Goal: Task Accomplishment & Management: Manage account settings

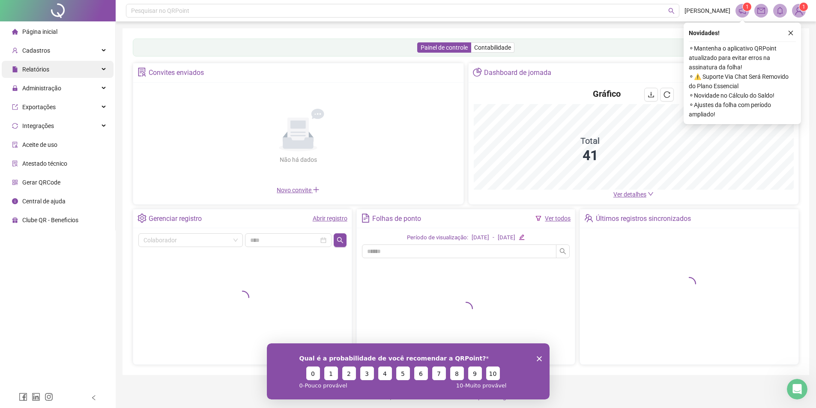
click at [47, 69] on span "Relatórios" at bounding box center [35, 69] width 27 height 7
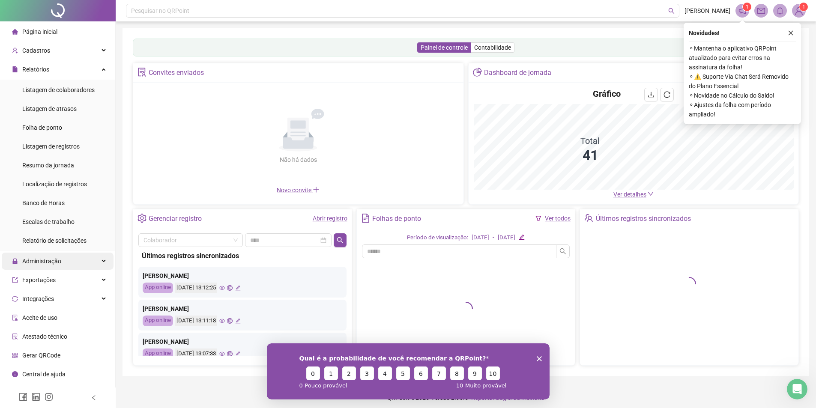
click at [40, 261] on span "Administração" at bounding box center [41, 261] width 39 height 7
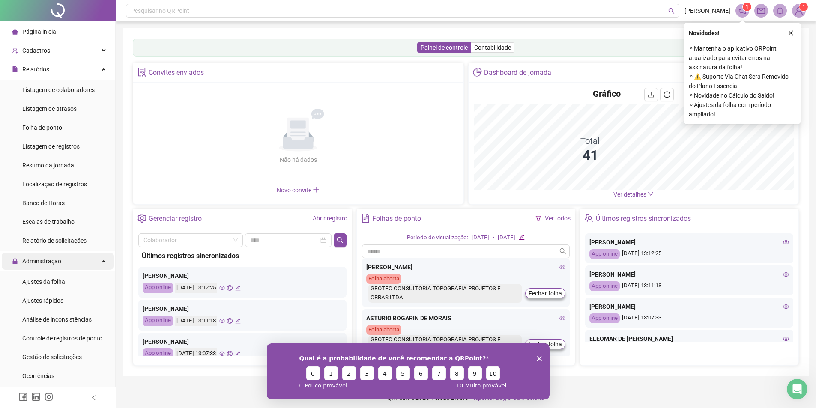
click at [52, 262] on span "Administração" at bounding box center [41, 261] width 39 height 7
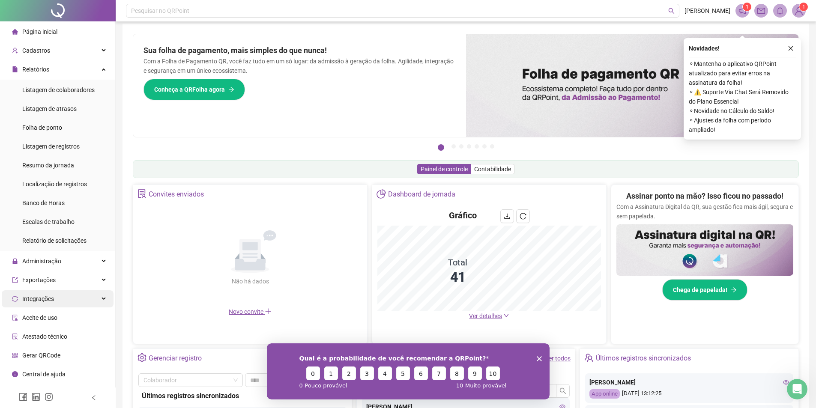
scroll to position [48, 0]
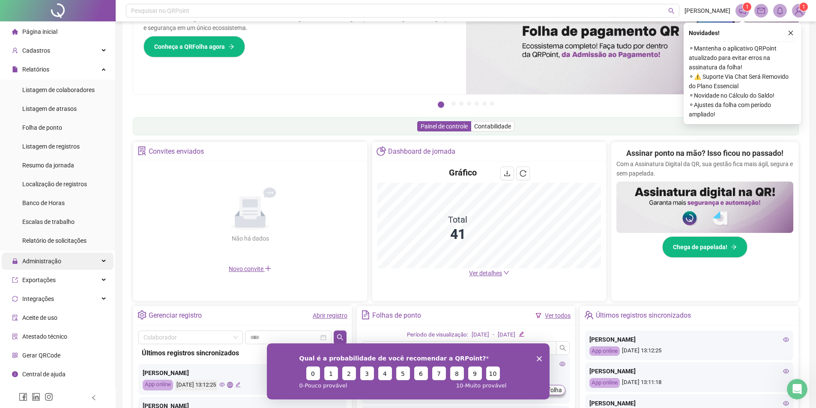
click at [44, 259] on span "Administração" at bounding box center [41, 261] width 39 height 7
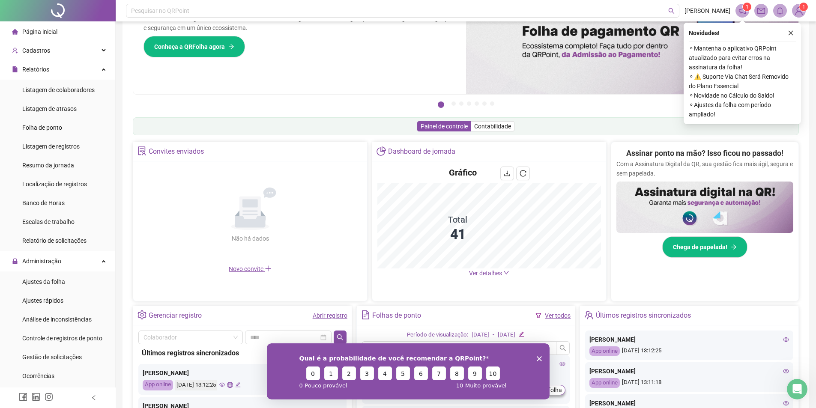
scroll to position [43, 0]
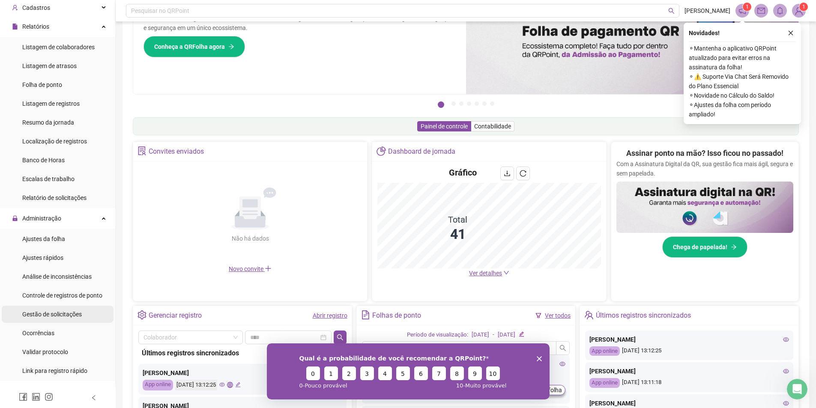
click at [51, 313] on span "Gestão de solicitações" at bounding box center [52, 314] width 60 height 7
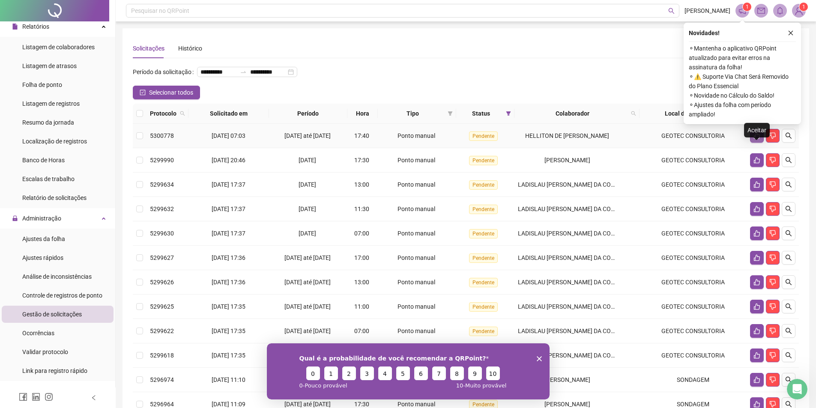
click at [756, 139] on icon "like" at bounding box center [757, 135] width 7 height 7
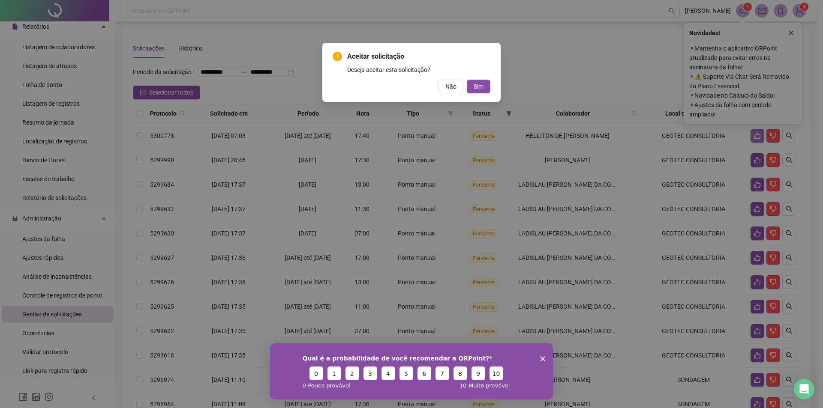
click at [467, 80] on button "Sim" at bounding box center [479, 87] width 24 height 14
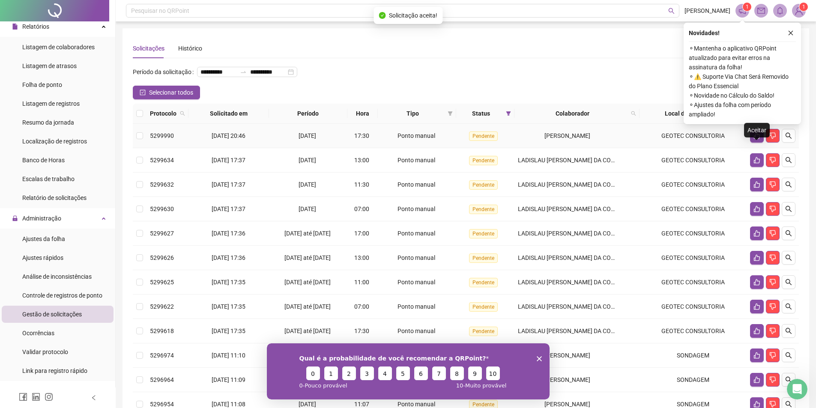
click at [756, 139] on icon "like" at bounding box center [757, 135] width 7 height 7
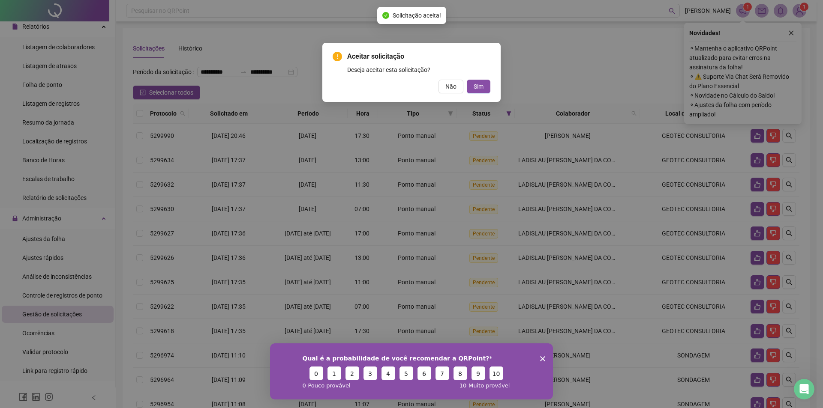
click at [467, 80] on button "Sim" at bounding box center [479, 87] width 24 height 14
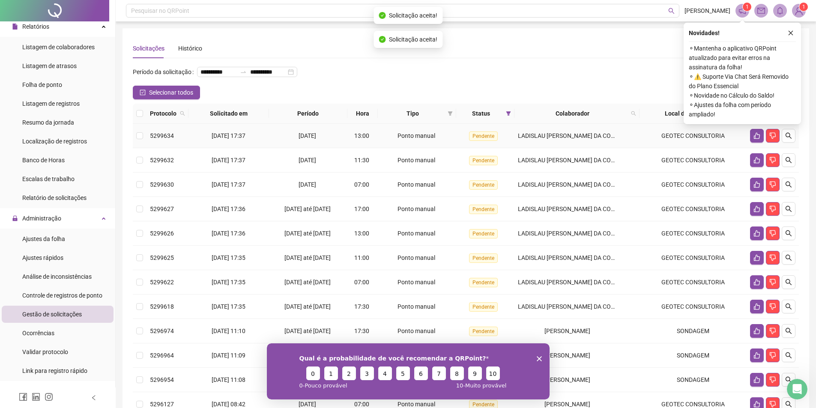
click at [756, 139] on icon "like" at bounding box center [757, 135] width 7 height 7
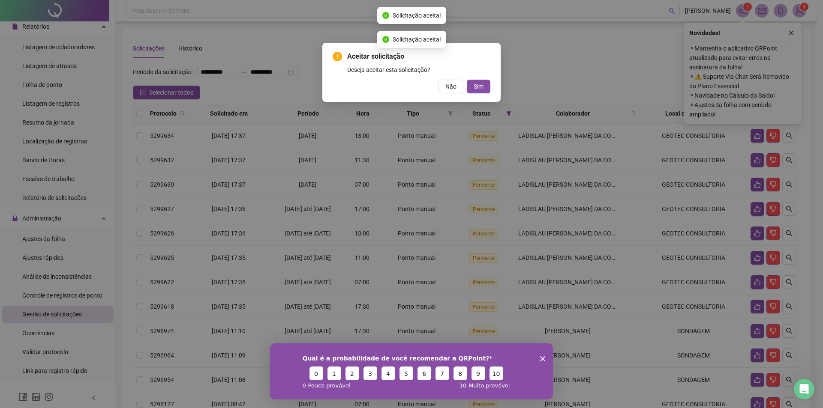
click at [467, 80] on button "Sim" at bounding box center [479, 87] width 24 height 14
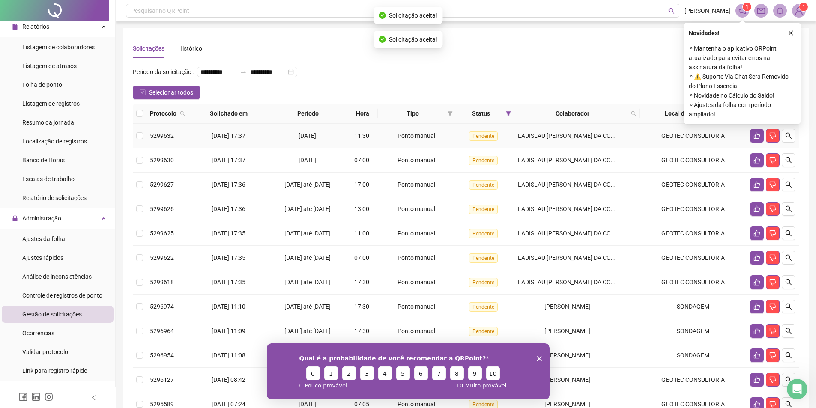
click at [756, 139] on icon "like" at bounding box center [757, 135] width 7 height 7
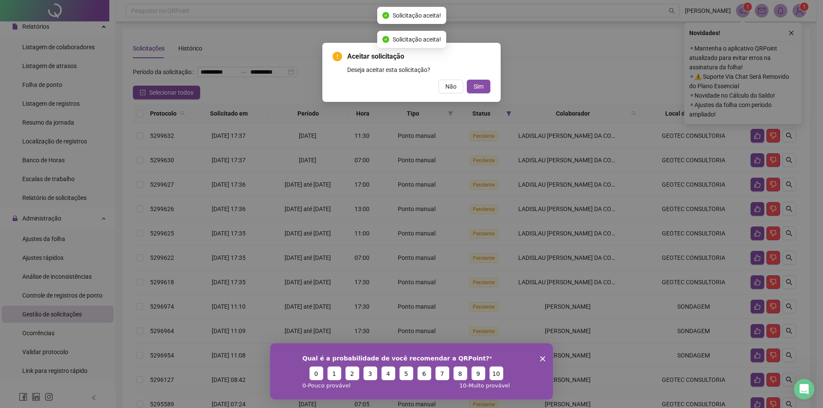
click at [467, 80] on button "Sim" at bounding box center [479, 87] width 24 height 14
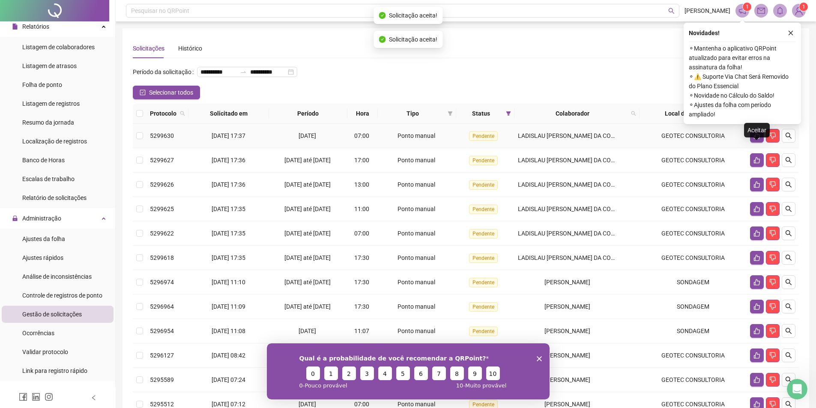
click at [756, 139] on icon "like" at bounding box center [757, 135] width 7 height 7
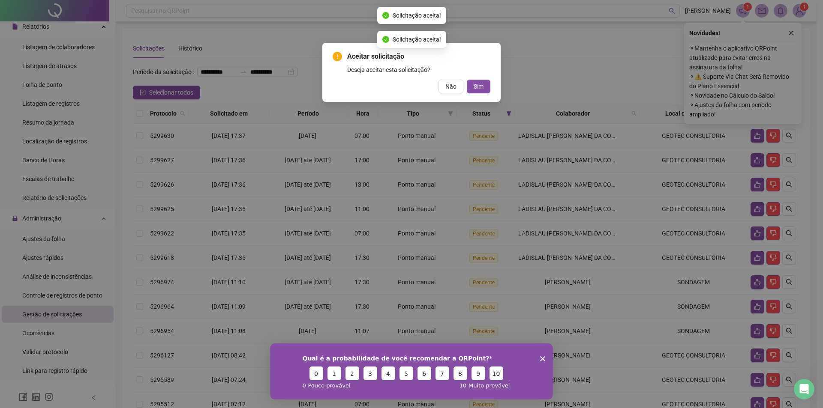
click at [467, 80] on button "Sim" at bounding box center [479, 87] width 24 height 14
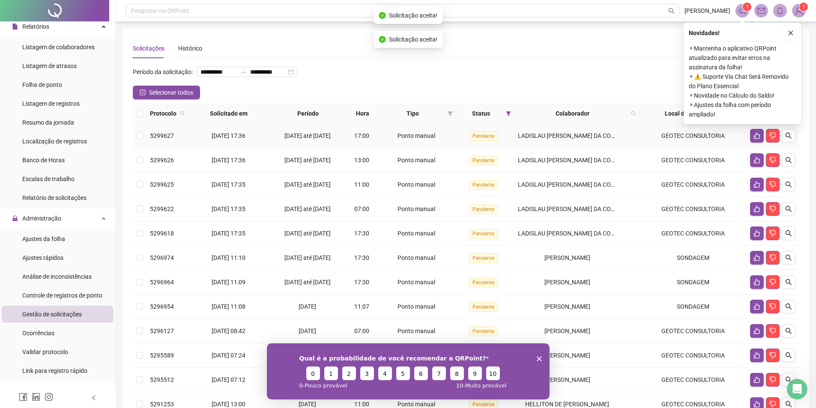
click at [756, 139] on icon "like" at bounding box center [757, 135] width 7 height 7
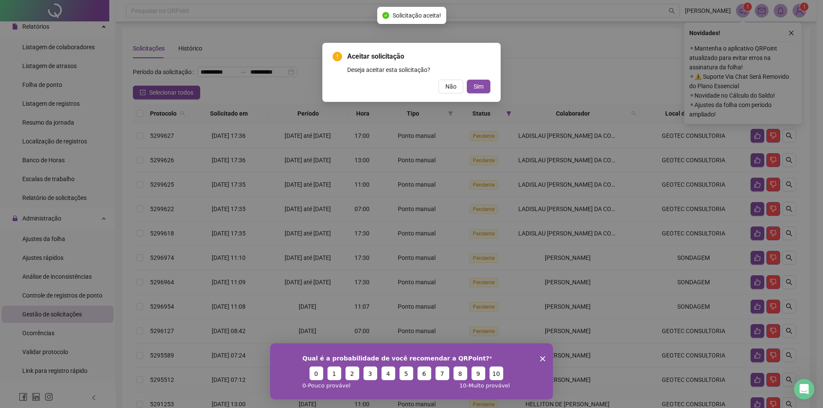
click at [467, 80] on button "Sim" at bounding box center [479, 87] width 24 height 14
click at [756, 152] on div "Aceitar solicitação Deseja aceitar esta solicitação? Não Sim" at bounding box center [411, 204] width 823 height 408
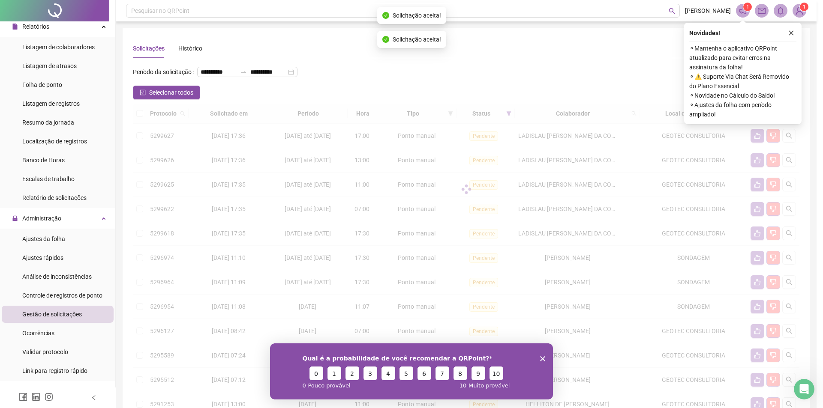
click button "button" at bounding box center [757, 136] width 14 height 14
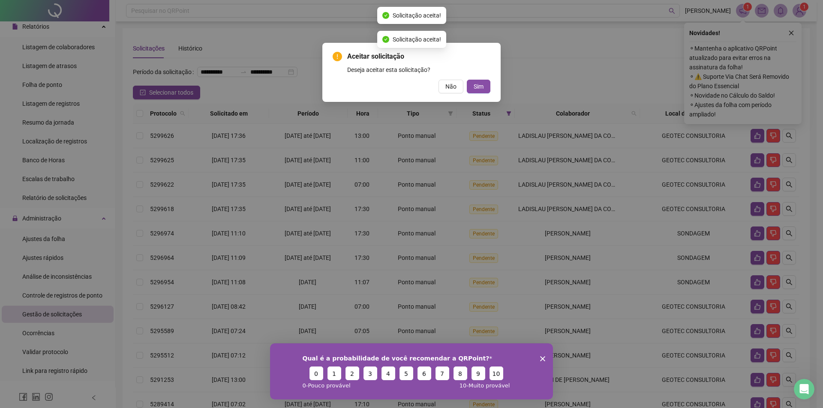
click at [756, 152] on div "Aceitar solicitação Deseja aceitar esta solicitação? Não Sim" at bounding box center [411, 204] width 823 height 408
drag, startPoint x: 477, startPoint y: 87, endPoint x: 549, endPoint y: 95, distance: 72.4
click at [477, 87] on span "Sim" at bounding box center [479, 86] width 10 height 9
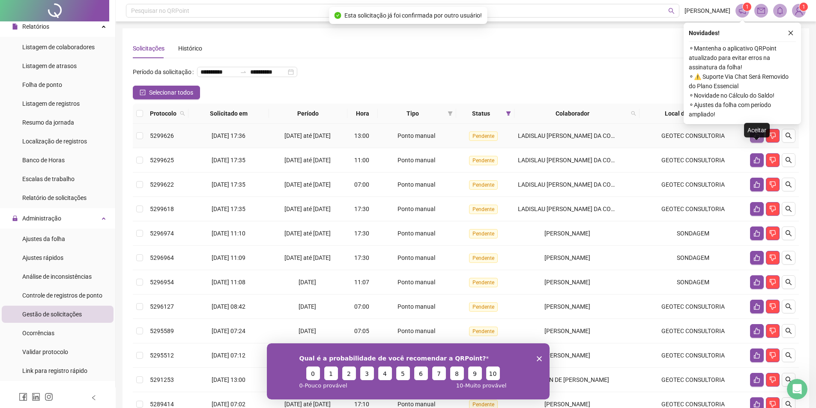
click at [759, 139] on icon "like" at bounding box center [757, 135] width 7 height 7
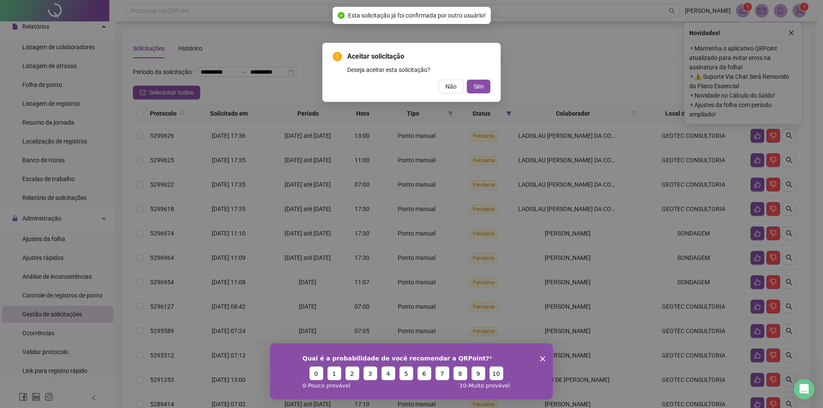
click at [467, 80] on button "Sim" at bounding box center [479, 87] width 24 height 14
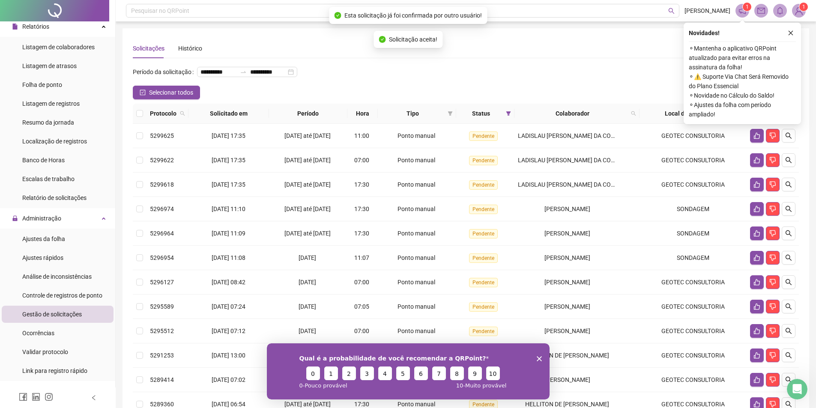
click at [540, 356] on icon "Encerrar pesquisa" at bounding box center [539, 358] width 5 height 5
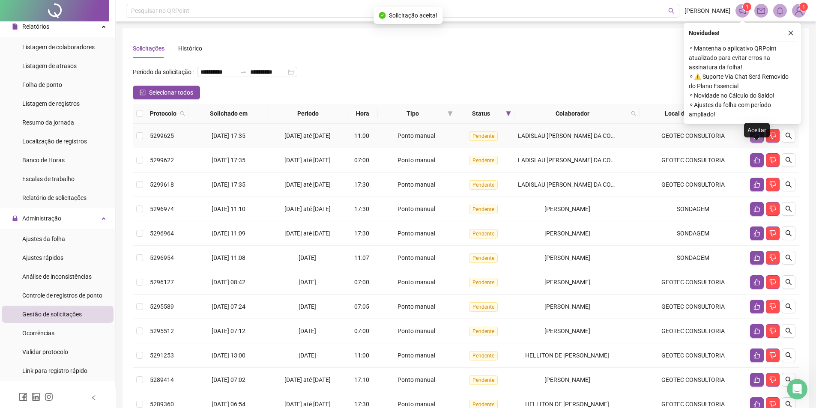
click at [755, 139] on icon "like" at bounding box center [757, 135] width 7 height 7
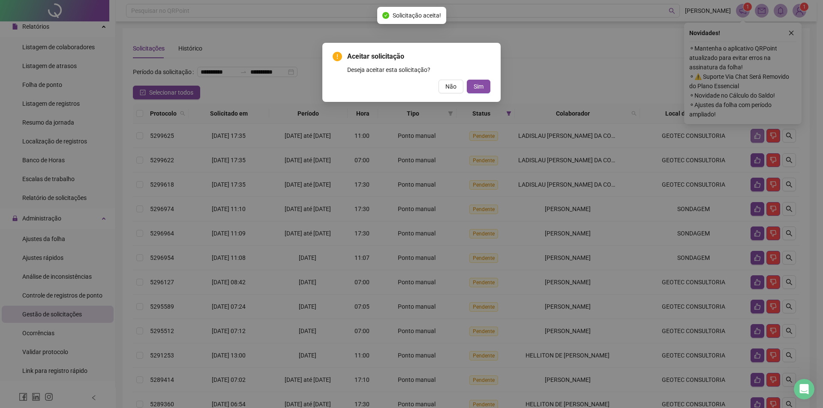
click at [467, 80] on button "Sim" at bounding box center [479, 87] width 24 height 14
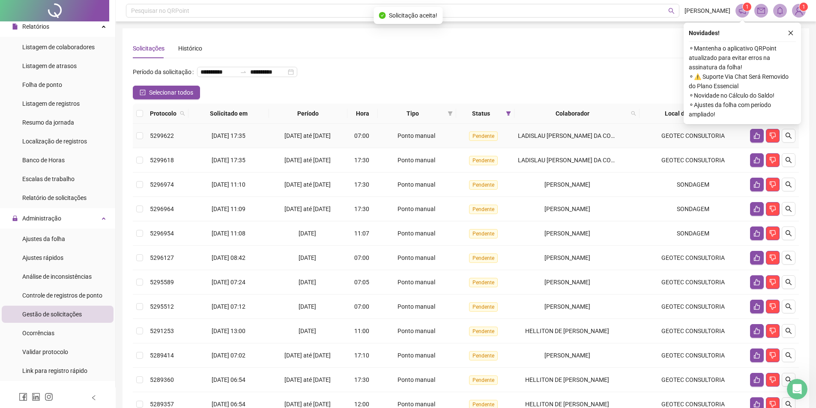
click at [755, 139] on icon "like" at bounding box center [757, 135] width 7 height 7
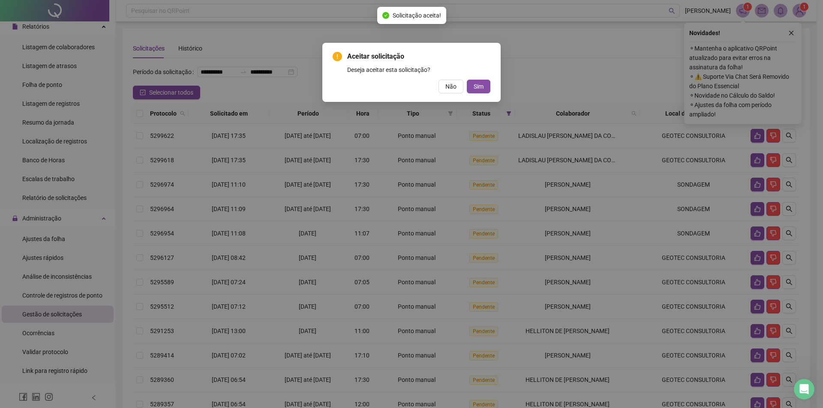
click at [467, 80] on button "Sim" at bounding box center [479, 87] width 24 height 14
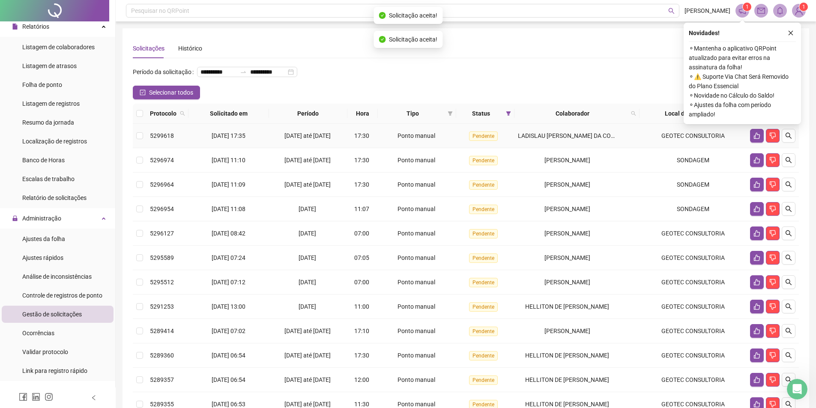
click at [755, 139] on icon "like" at bounding box center [757, 135] width 7 height 7
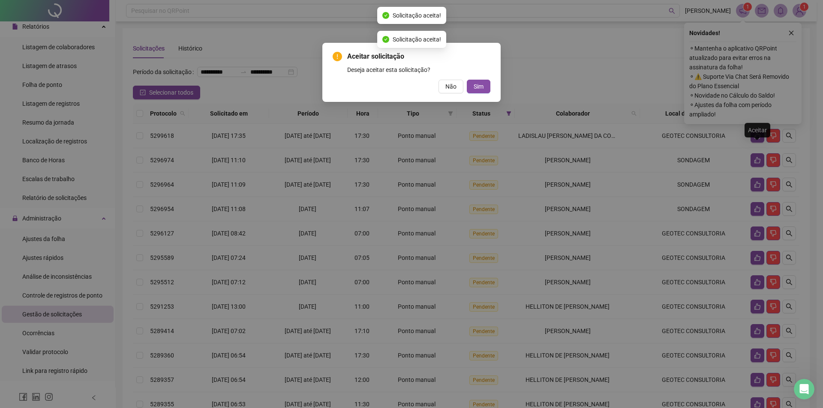
click at [467, 80] on button "Sim" at bounding box center [479, 87] width 24 height 14
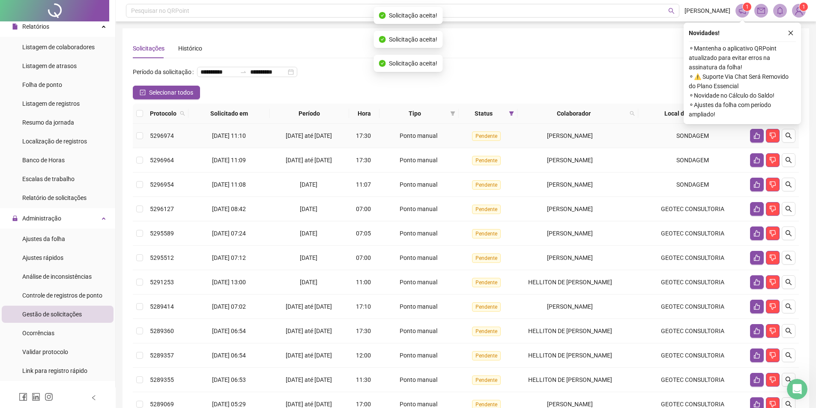
click at [755, 139] on icon "like" at bounding box center [757, 135] width 7 height 7
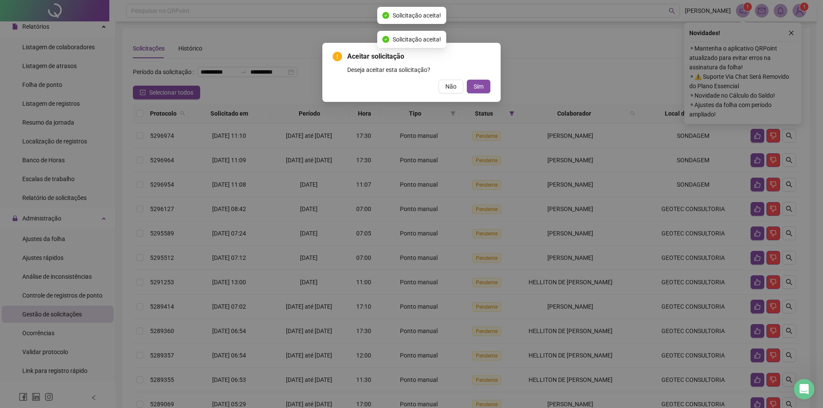
click at [467, 80] on button "Sim" at bounding box center [479, 87] width 24 height 14
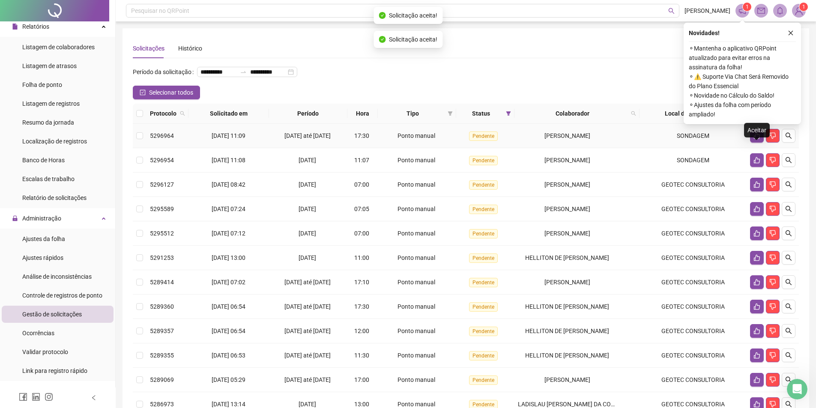
click at [755, 139] on icon "like" at bounding box center [757, 135] width 7 height 7
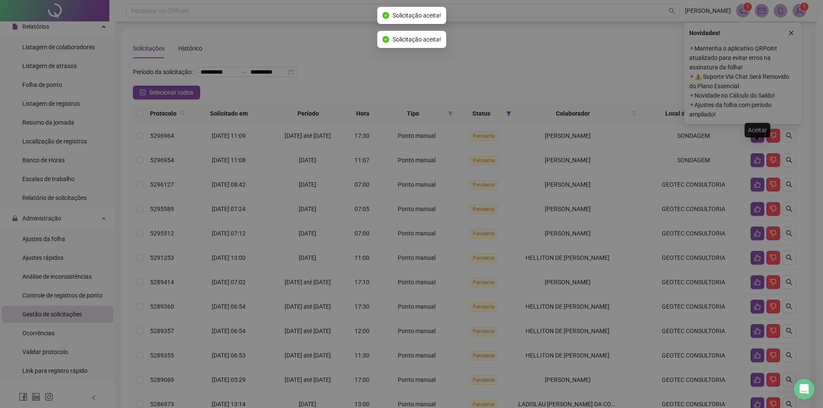
click at [467, 80] on button "Sim" at bounding box center [479, 87] width 24 height 14
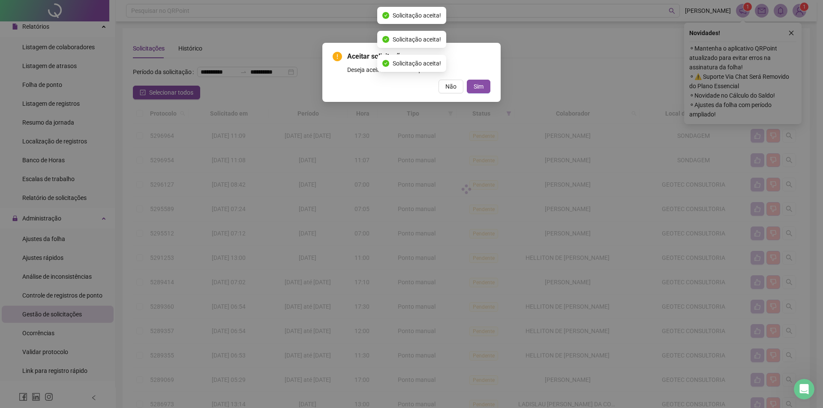
click at [755, 149] on div "Aceitar solicitação Deseja aceitar esta solicitação? Não Sim" at bounding box center [411, 204] width 823 height 408
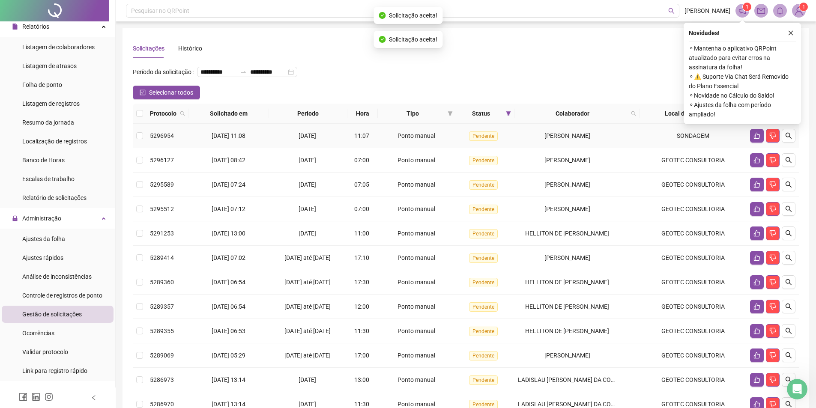
click at [755, 139] on icon "like" at bounding box center [757, 135] width 7 height 7
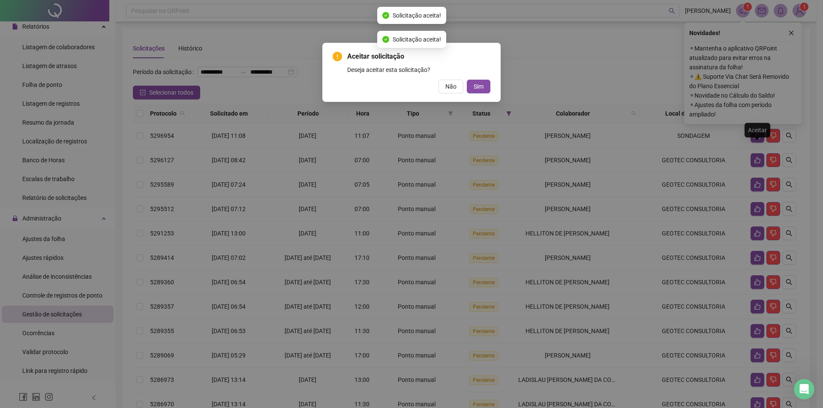
click at [467, 80] on button "Sim" at bounding box center [479, 87] width 24 height 14
click at [755, 149] on div "Aceitar solicitação Deseja aceitar esta solicitação? Não Sim" at bounding box center [411, 204] width 823 height 408
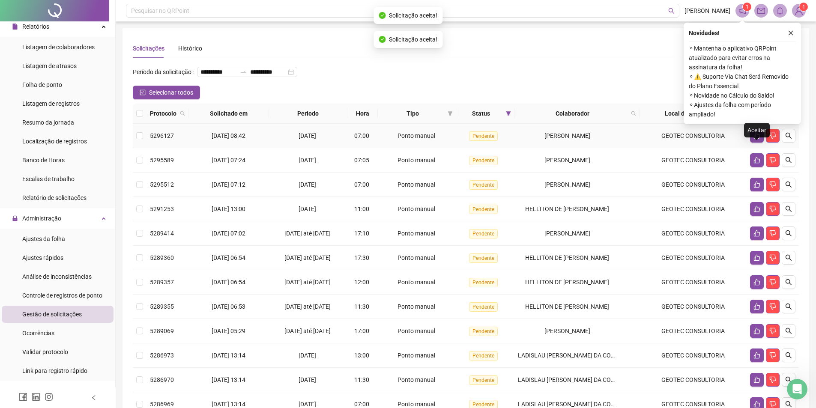
click at [755, 139] on icon "like" at bounding box center [757, 135] width 7 height 7
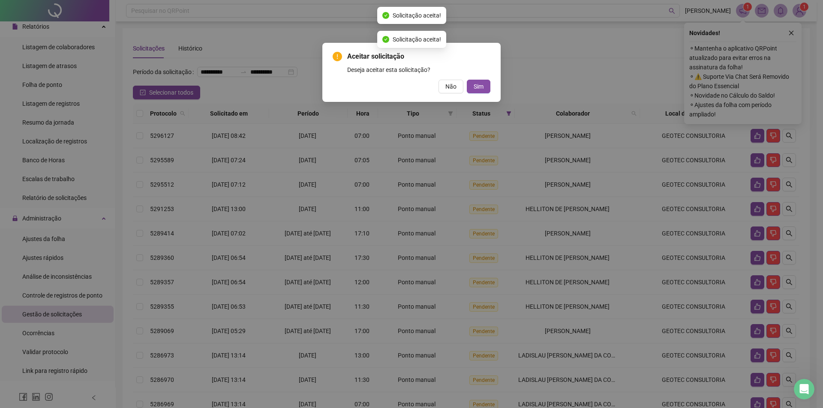
click at [755, 149] on div "Aceitar solicitação Deseja aceitar esta solicitação? Não Sim" at bounding box center [411, 204] width 823 height 408
click at [474, 87] on span "Sim" at bounding box center [479, 86] width 10 height 9
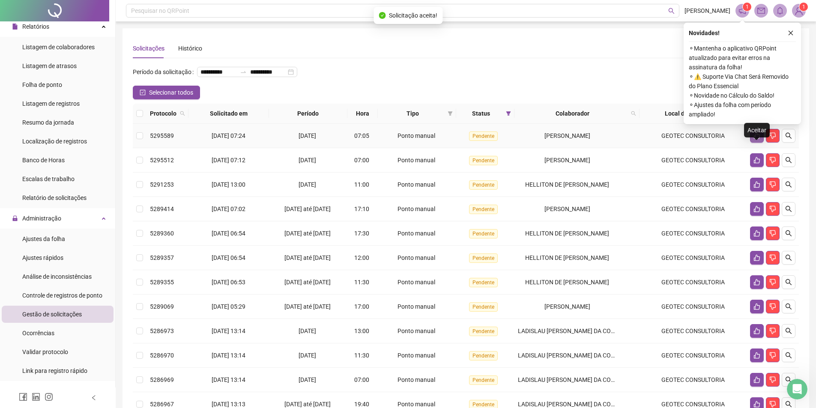
click at [757, 143] on button "button" at bounding box center [757, 136] width 14 height 14
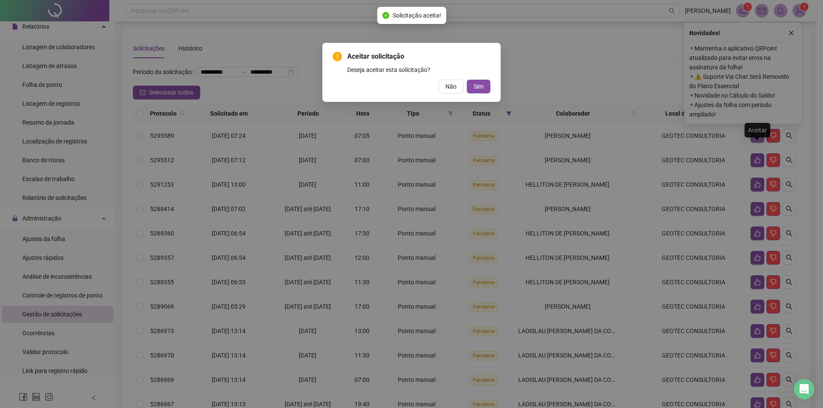
click at [467, 80] on button "Sim" at bounding box center [479, 87] width 24 height 14
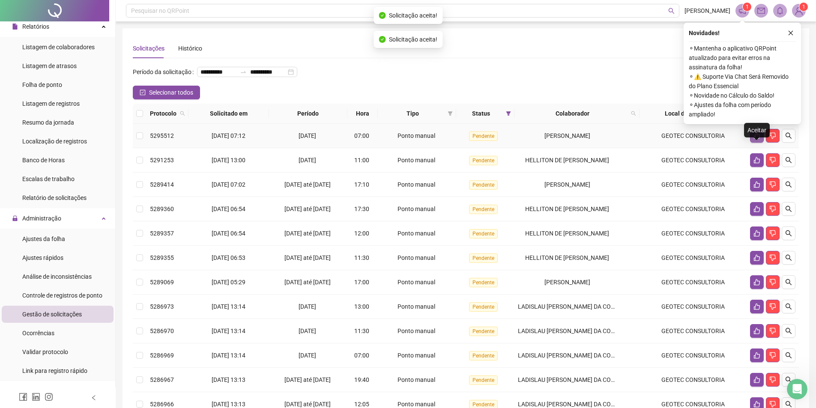
click at [758, 139] on icon "like" at bounding box center [757, 135] width 7 height 7
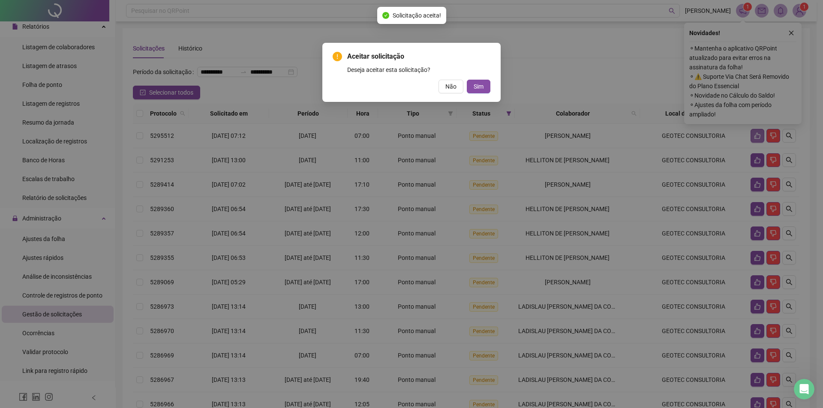
click at [467, 80] on button "Sim" at bounding box center [479, 87] width 24 height 14
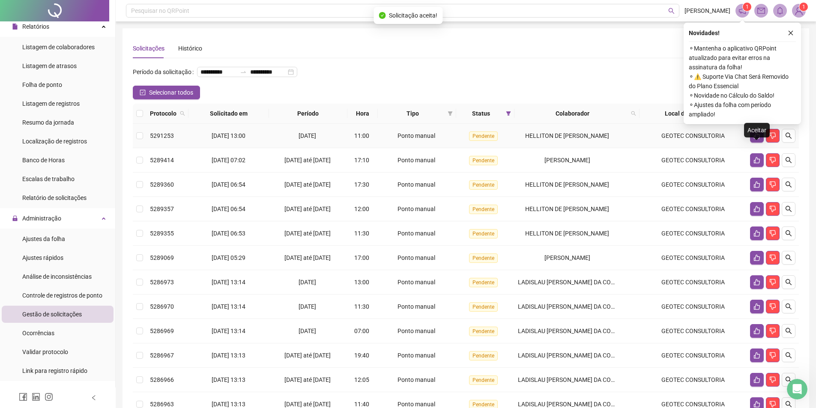
click at [758, 139] on icon "like" at bounding box center [757, 135] width 7 height 7
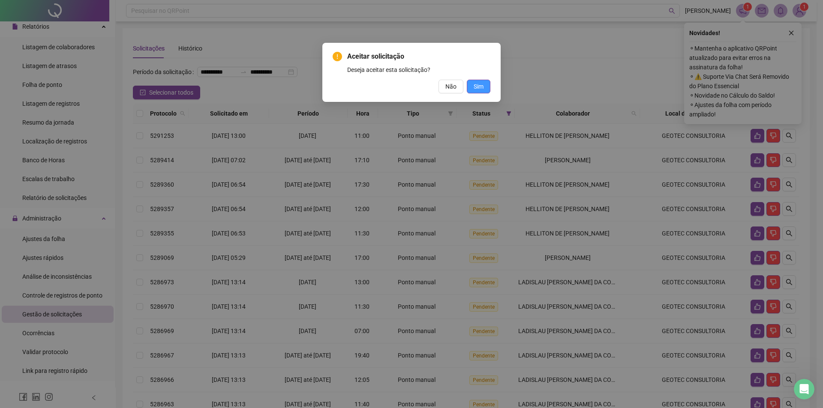
click at [477, 89] on span "Sim" at bounding box center [479, 86] width 10 height 9
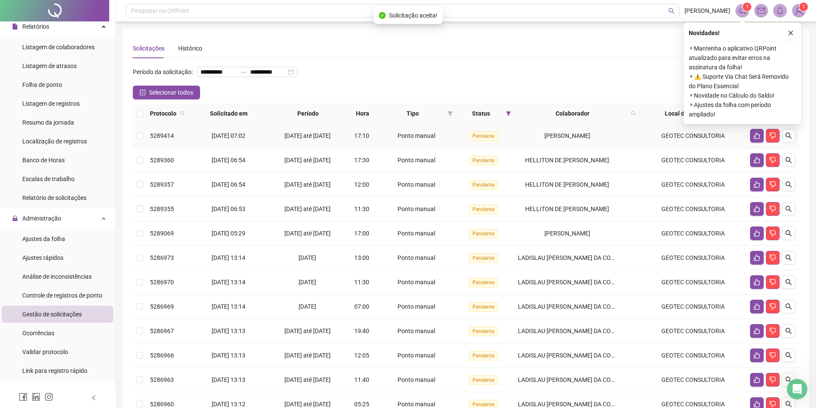
click at [755, 139] on icon "like" at bounding box center [757, 135] width 7 height 7
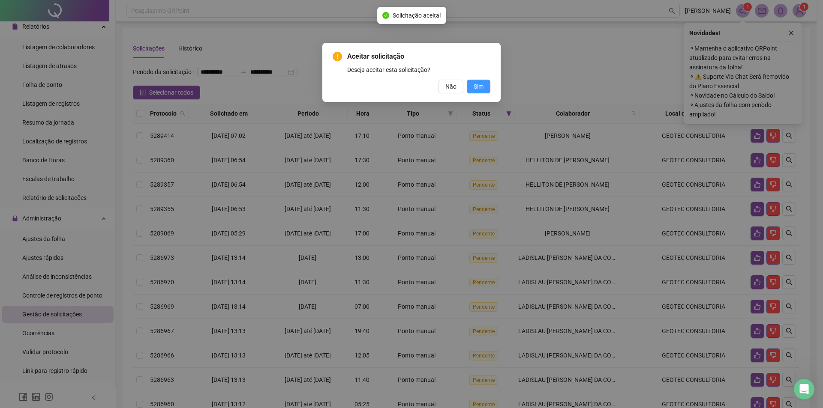
click at [484, 85] on button "Sim" at bounding box center [479, 87] width 24 height 14
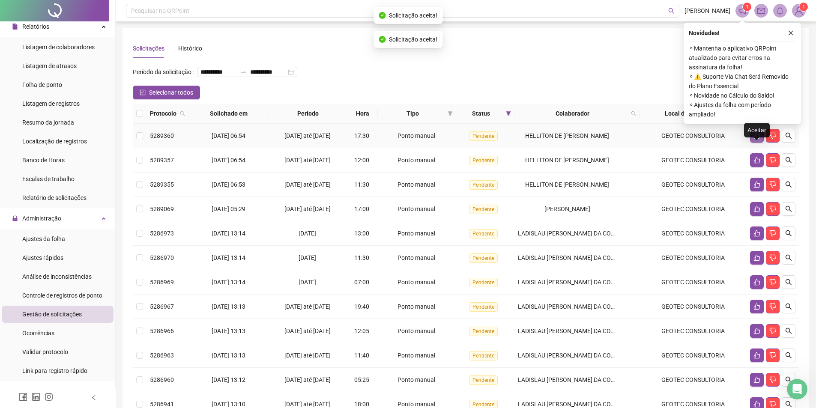
click at [755, 139] on icon "like" at bounding box center [757, 135] width 7 height 7
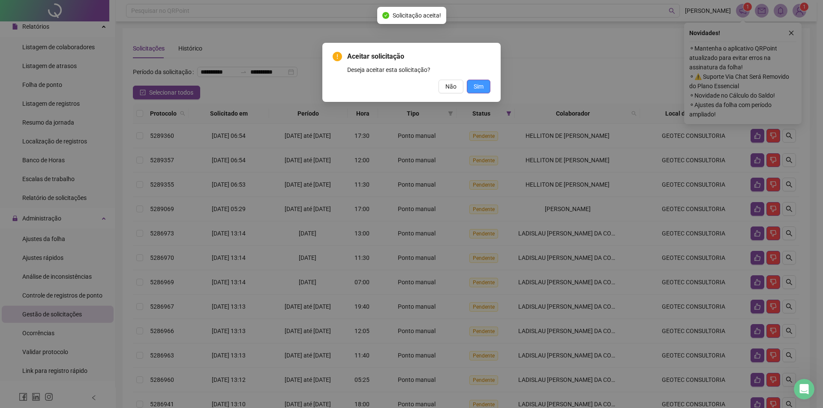
click at [482, 88] on span "Sim" at bounding box center [479, 86] width 10 height 9
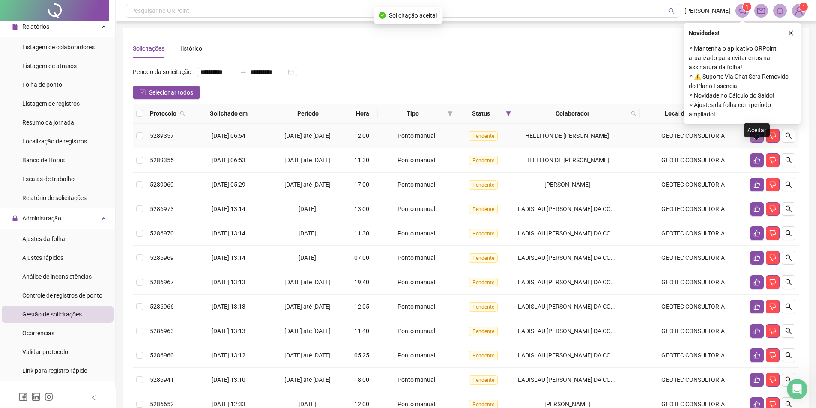
click at [756, 139] on icon "like" at bounding box center [757, 135] width 7 height 7
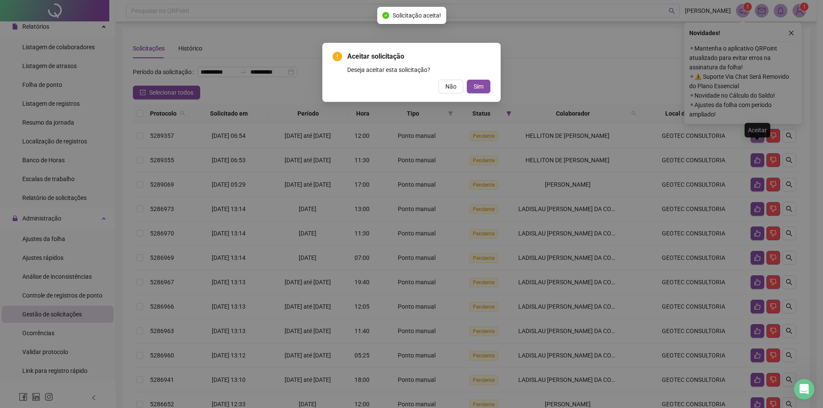
click at [467, 80] on button "Sim" at bounding box center [479, 87] width 24 height 14
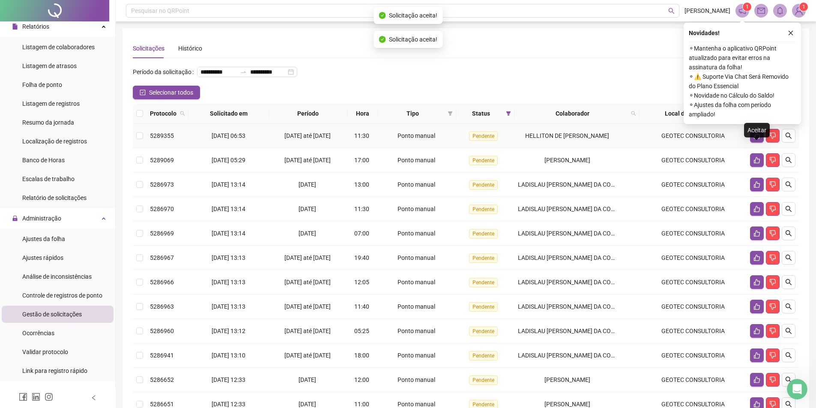
click at [756, 139] on icon "like" at bounding box center [757, 135] width 7 height 7
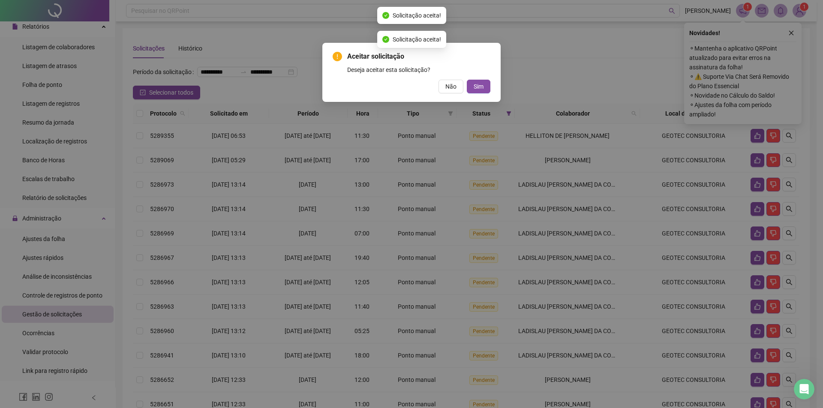
click at [467, 80] on button "Sim" at bounding box center [479, 87] width 24 height 14
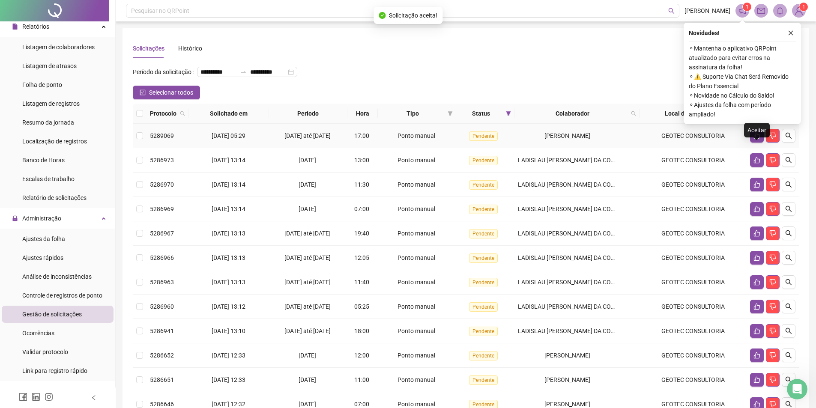
click at [756, 139] on icon "like" at bounding box center [757, 135] width 7 height 7
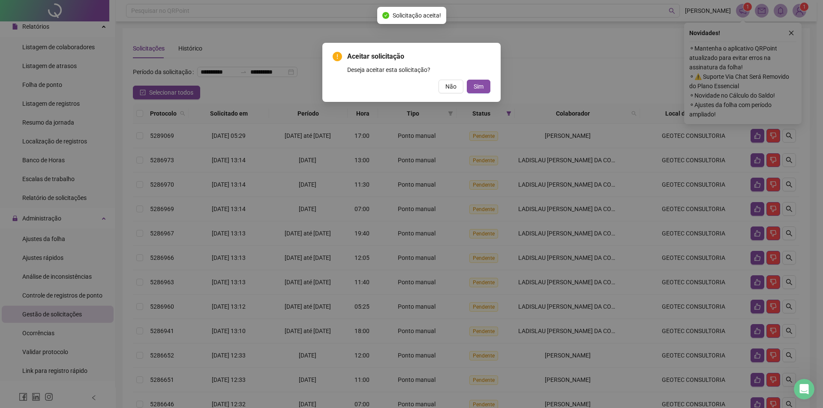
click at [467, 80] on button "Sim" at bounding box center [479, 87] width 24 height 14
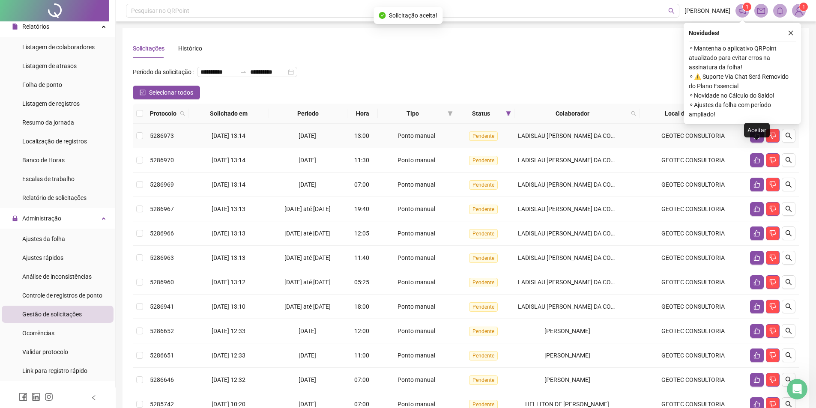
click at [756, 139] on icon "like" at bounding box center [757, 135] width 7 height 7
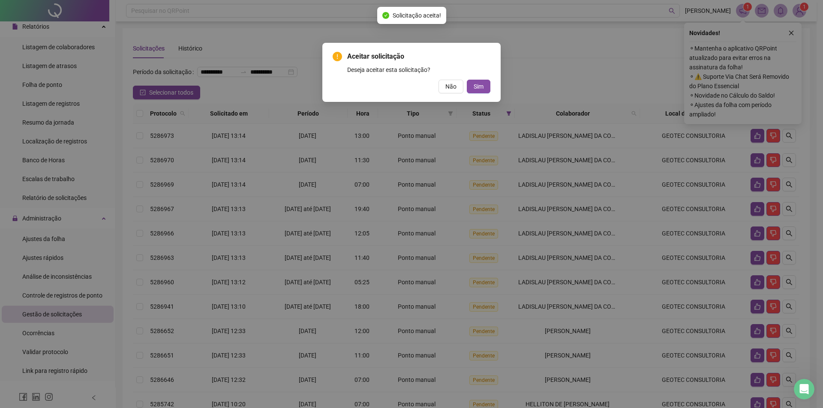
click at [467, 80] on button "Sim" at bounding box center [479, 87] width 24 height 14
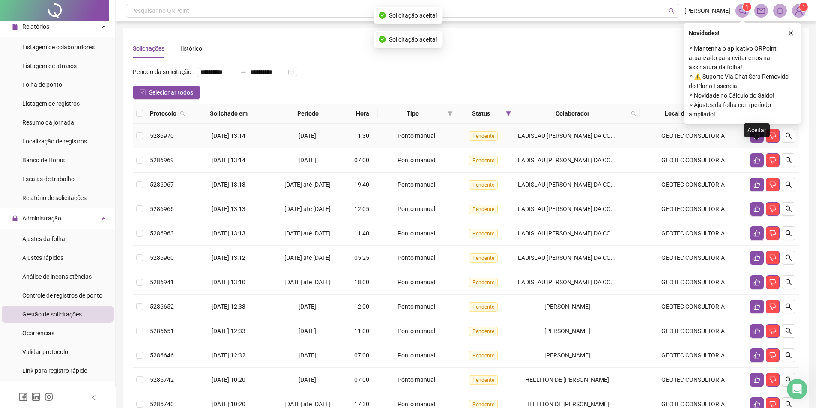
click at [756, 139] on icon "like" at bounding box center [757, 135] width 7 height 7
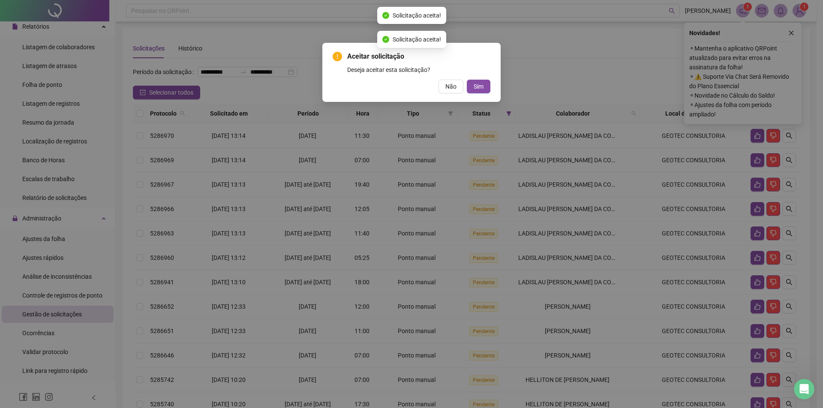
click at [467, 80] on button "Sim" at bounding box center [479, 87] width 24 height 14
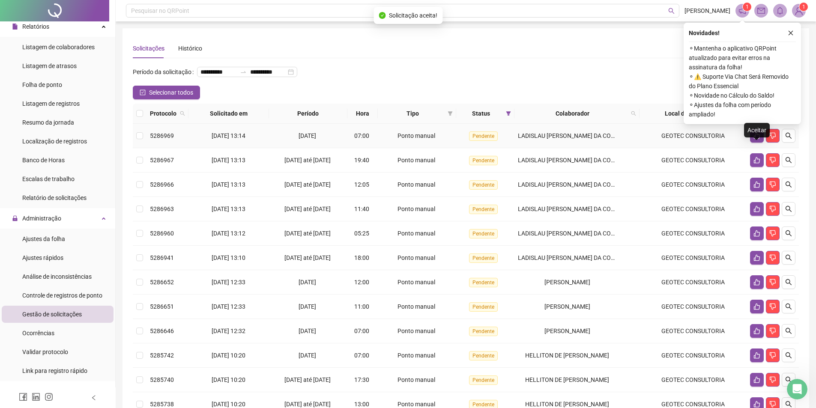
click at [756, 139] on icon "like" at bounding box center [757, 135] width 7 height 7
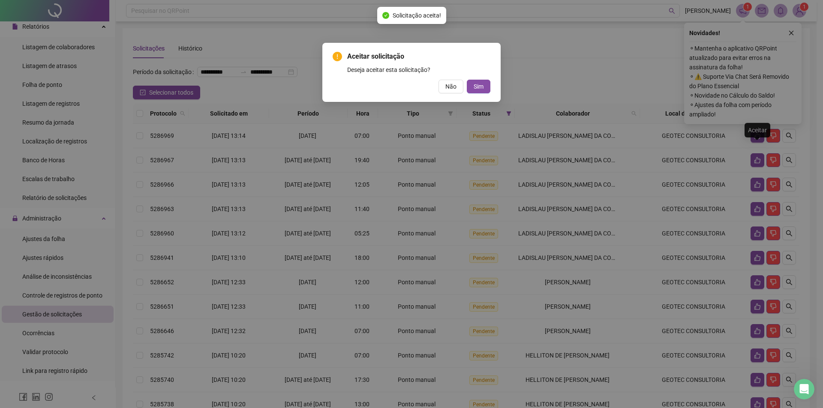
click at [467, 80] on button "Sim" at bounding box center [479, 87] width 24 height 14
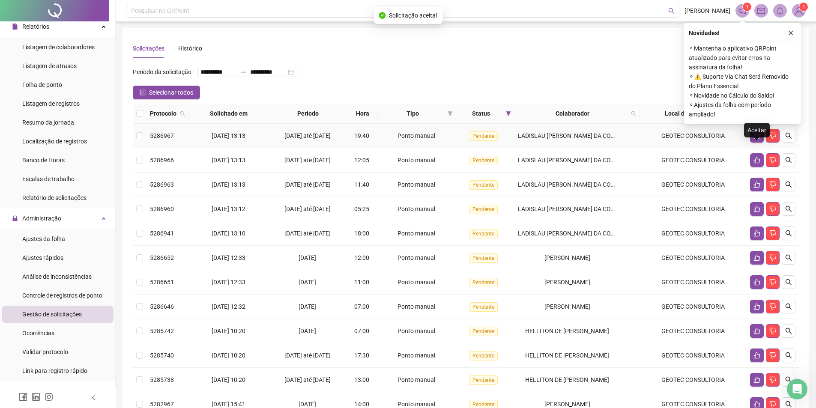
click at [756, 139] on icon "like" at bounding box center [757, 135] width 7 height 7
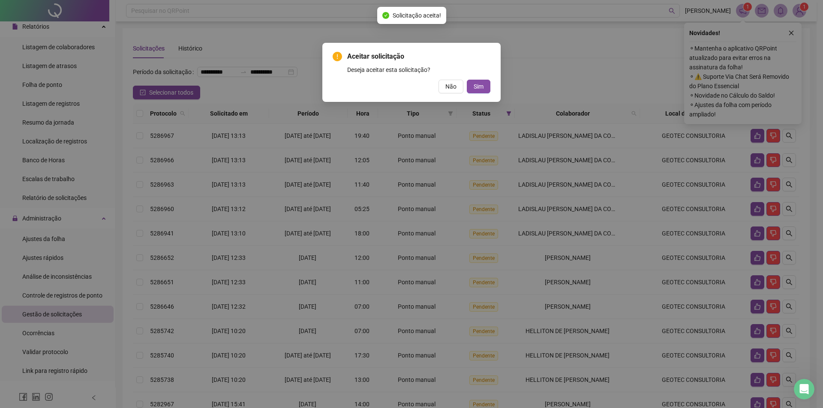
click at [467, 80] on button "Sim" at bounding box center [479, 87] width 24 height 14
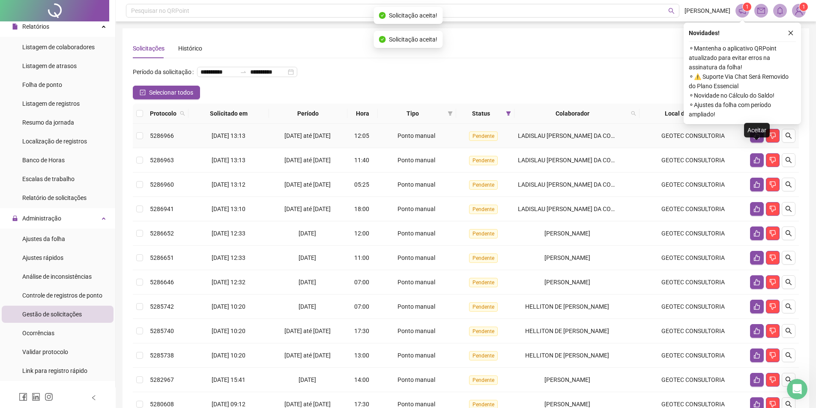
click at [756, 139] on icon "like" at bounding box center [757, 135] width 7 height 7
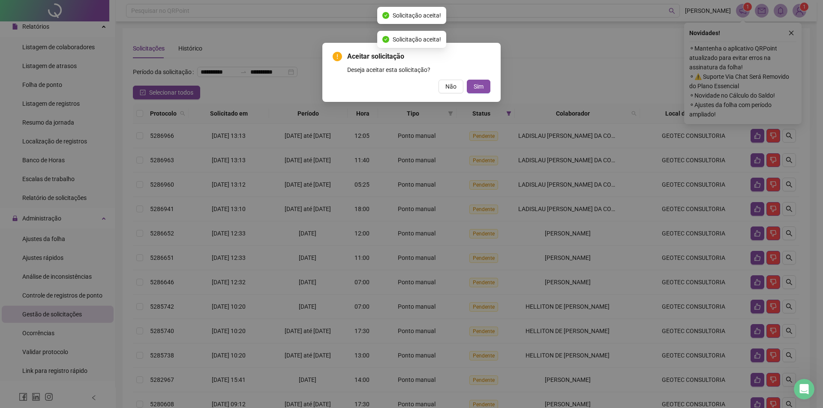
click at [467, 80] on button "Sim" at bounding box center [479, 87] width 24 height 14
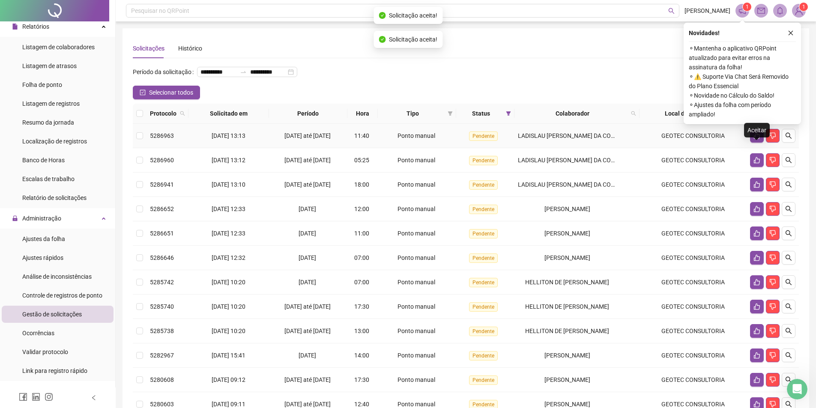
click at [756, 139] on icon "like" at bounding box center [757, 135] width 7 height 7
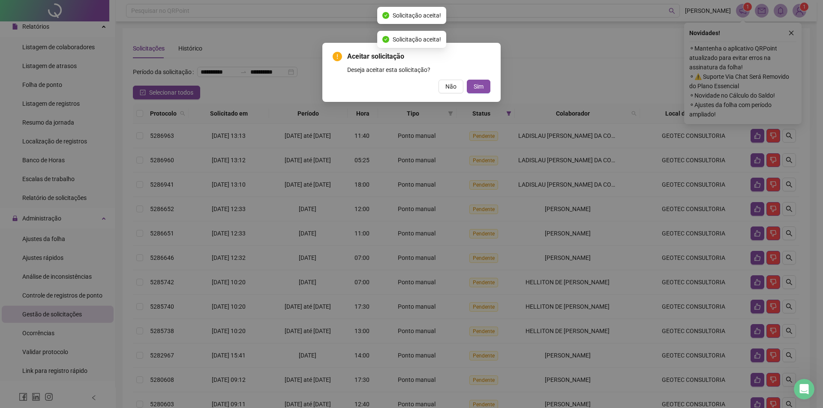
click at [467, 80] on button "Sim" at bounding box center [479, 87] width 24 height 14
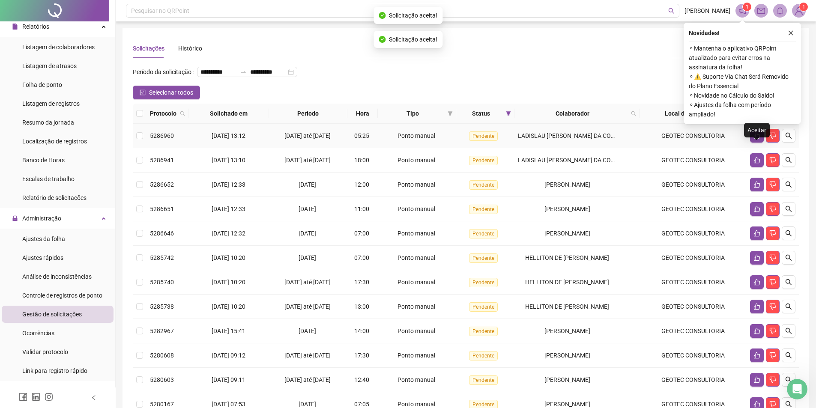
click at [756, 139] on icon "like" at bounding box center [757, 135] width 7 height 7
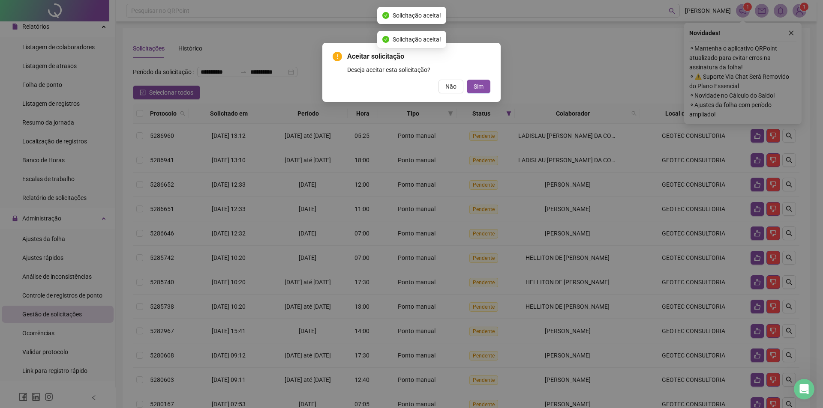
click at [467, 80] on button "Sim" at bounding box center [479, 87] width 24 height 14
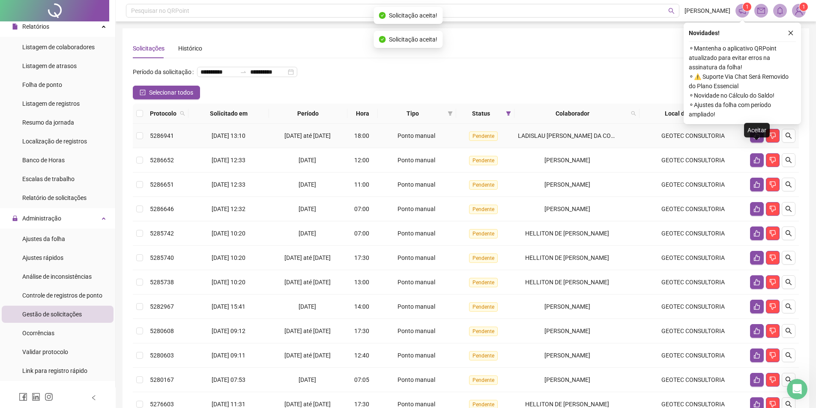
click at [756, 139] on icon "like" at bounding box center [757, 135] width 7 height 7
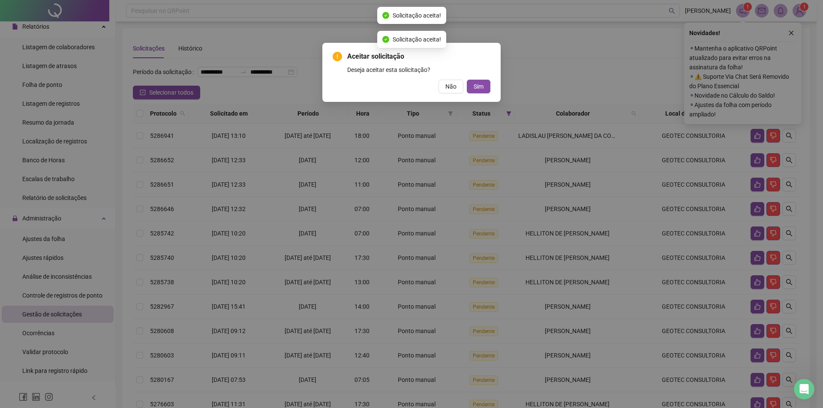
click at [467, 80] on button "Sim" at bounding box center [479, 87] width 24 height 14
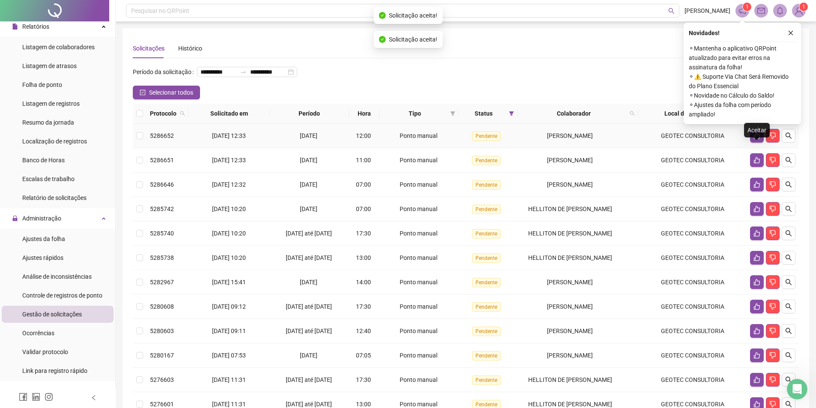
click at [756, 139] on icon "like" at bounding box center [757, 135] width 7 height 7
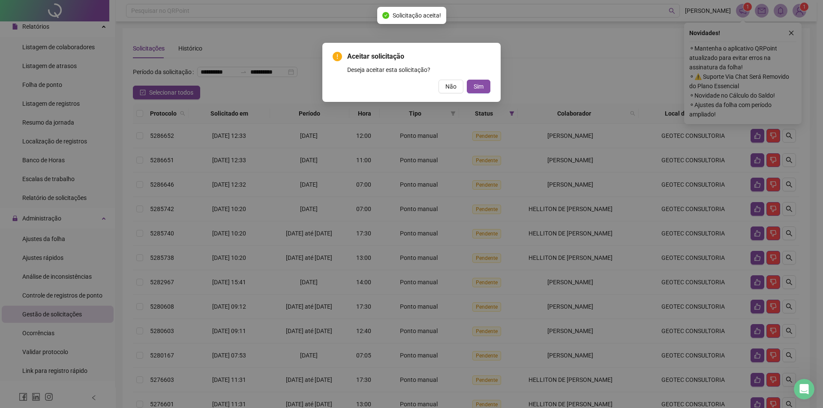
click at [467, 80] on button "Sim" at bounding box center [479, 87] width 24 height 14
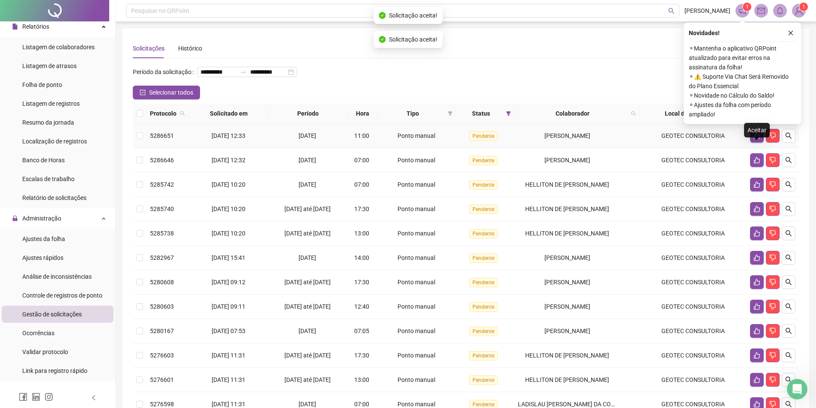
click at [756, 139] on icon "like" at bounding box center [757, 135] width 7 height 7
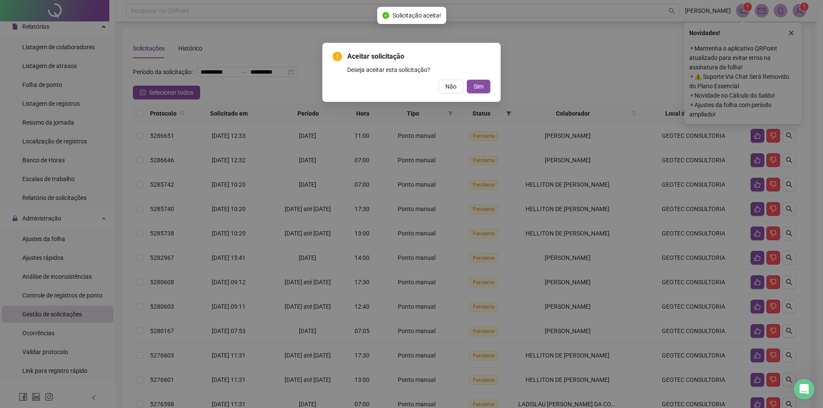
click at [467, 80] on button "Sim" at bounding box center [479, 87] width 24 height 14
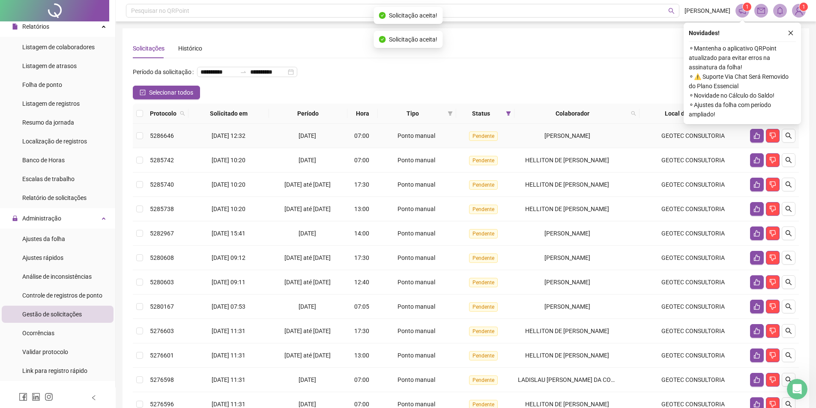
click at [756, 139] on icon "like" at bounding box center [757, 135] width 7 height 7
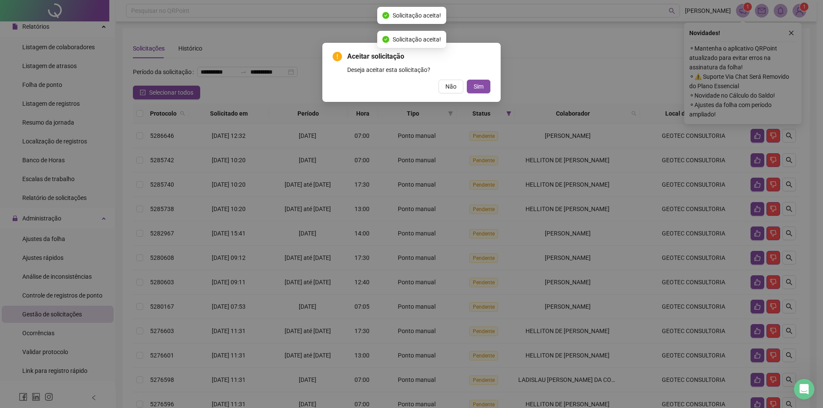
click at [467, 80] on button "Sim" at bounding box center [479, 87] width 24 height 14
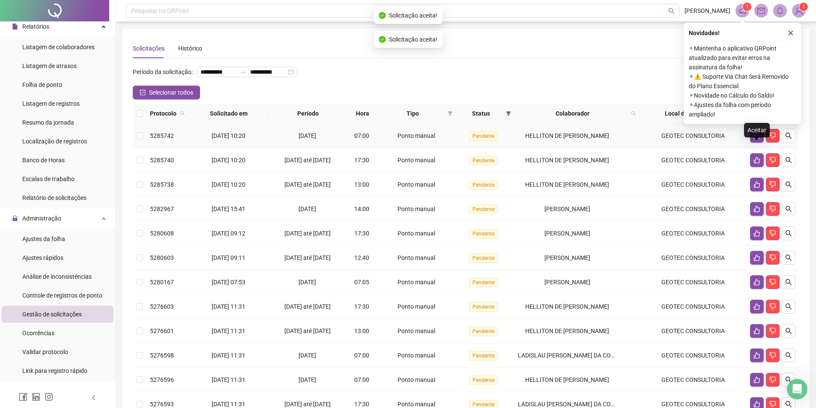
click at [756, 139] on icon "like" at bounding box center [757, 135] width 7 height 7
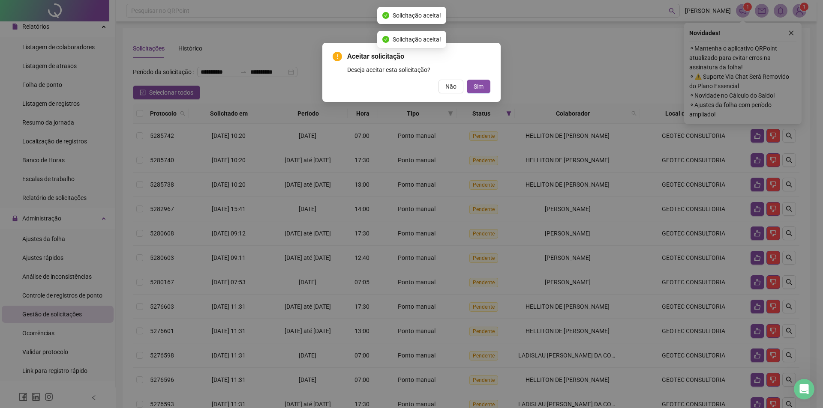
click at [467, 80] on button "Sim" at bounding box center [479, 87] width 24 height 14
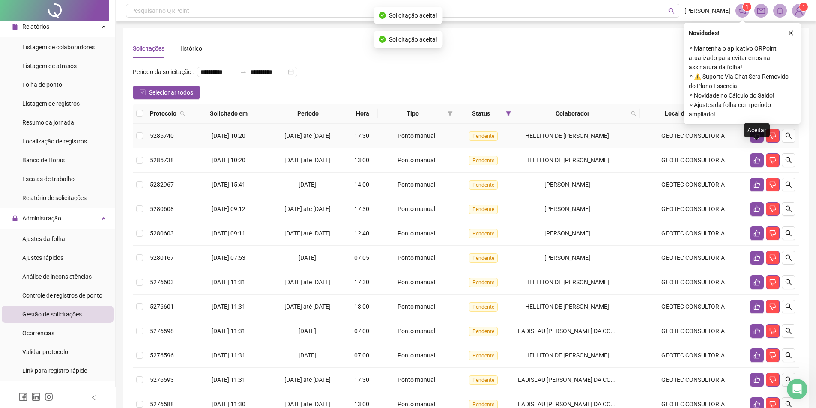
click at [756, 139] on icon "like" at bounding box center [757, 135] width 7 height 7
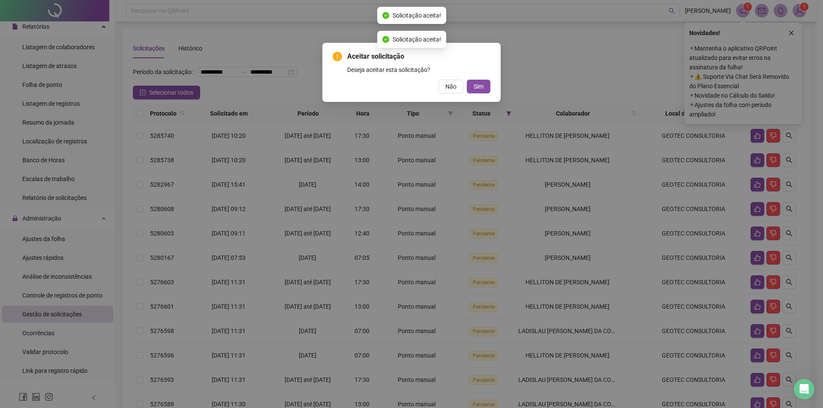
click at [467, 80] on button "Sim" at bounding box center [479, 87] width 24 height 14
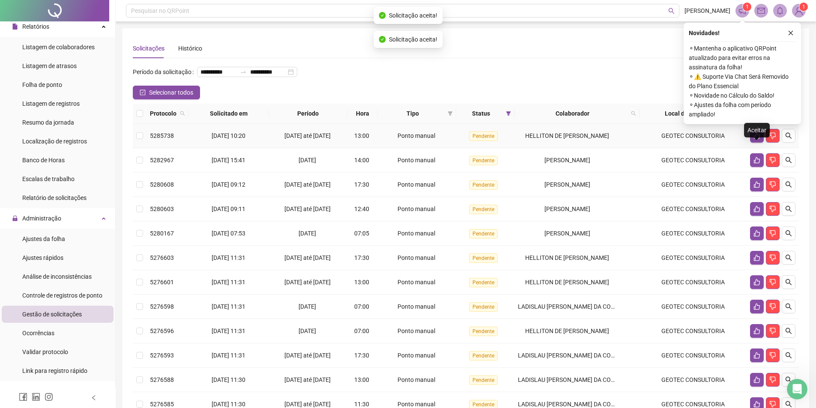
click at [756, 139] on icon "like" at bounding box center [757, 135] width 7 height 7
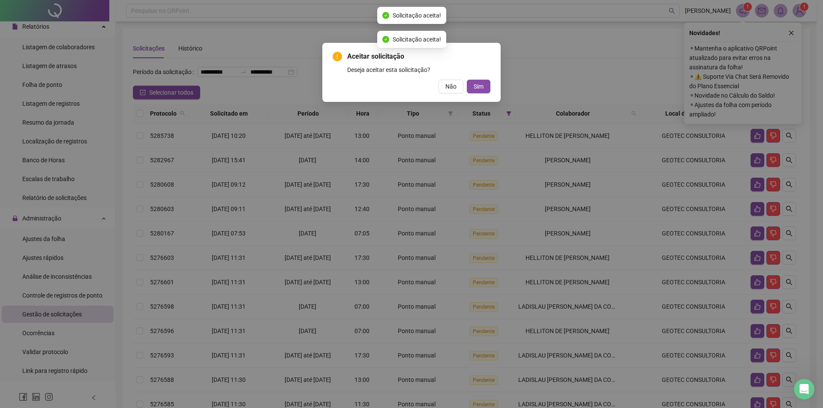
click at [467, 80] on button "Sim" at bounding box center [479, 87] width 24 height 14
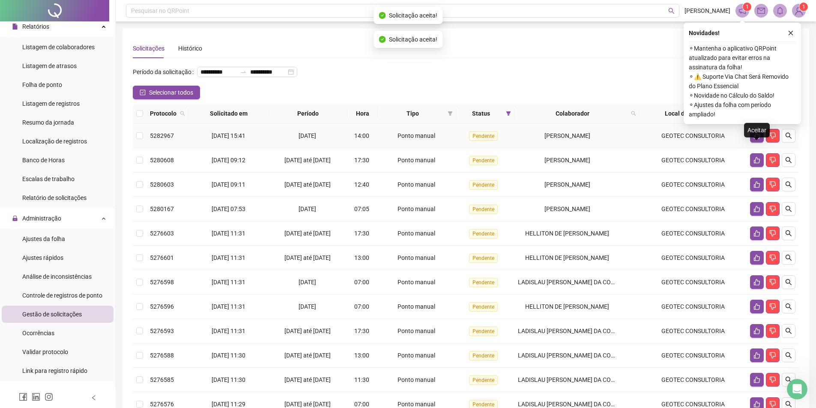
click at [756, 139] on icon "like" at bounding box center [757, 135] width 7 height 7
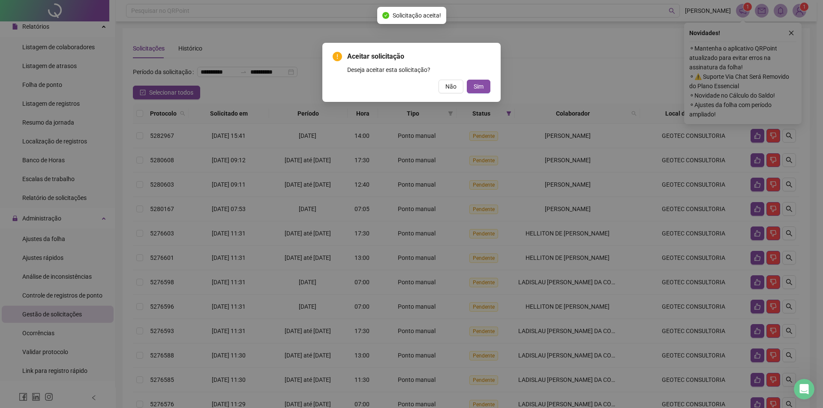
click at [467, 80] on button "Sim" at bounding box center [479, 87] width 24 height 14
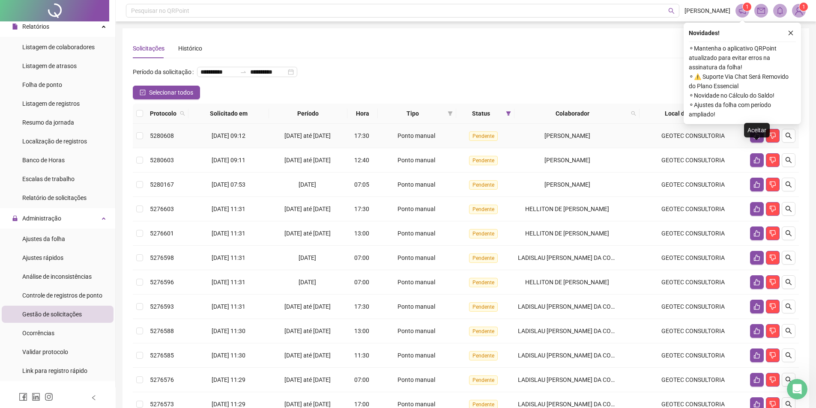
click at [756, 139] on icon "like" at bounding box center [757, 135] width 7 height 7
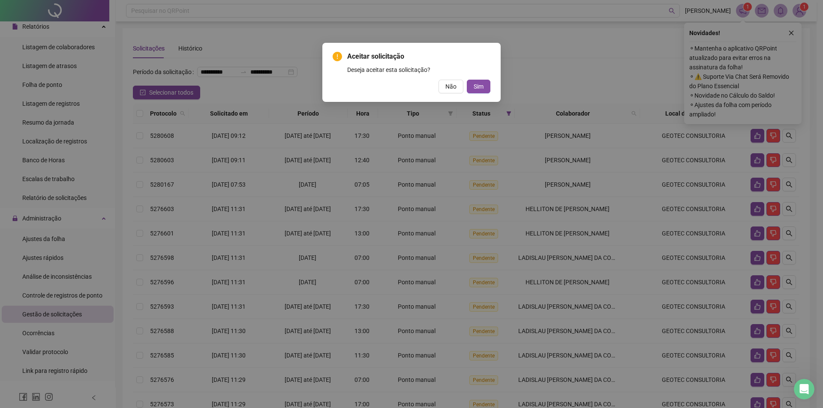
click at [467, 80] on button "Sim" at bounding box center [479, 87] width 24 height 14
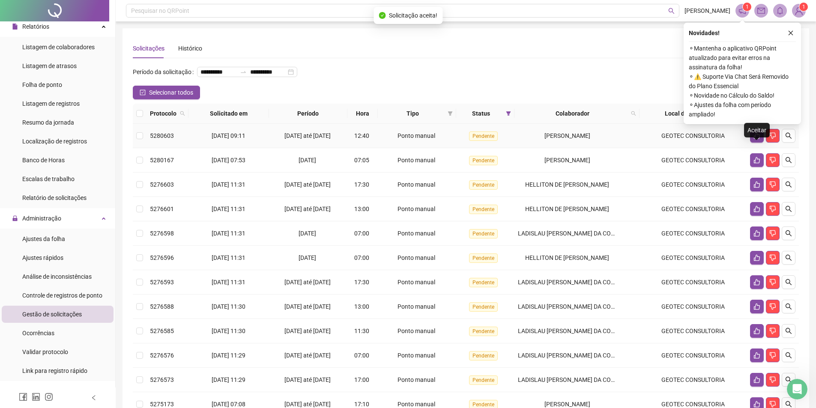
click at [756, 139] on icon "like" at bounding box center [757, 135] width 7 height 7
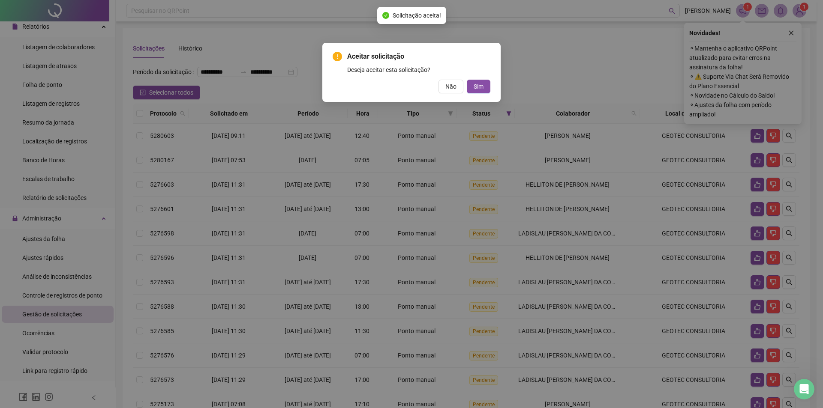
click at [467, 80] on button "Sim" at bounding box center [479, 87] width 24 height 14
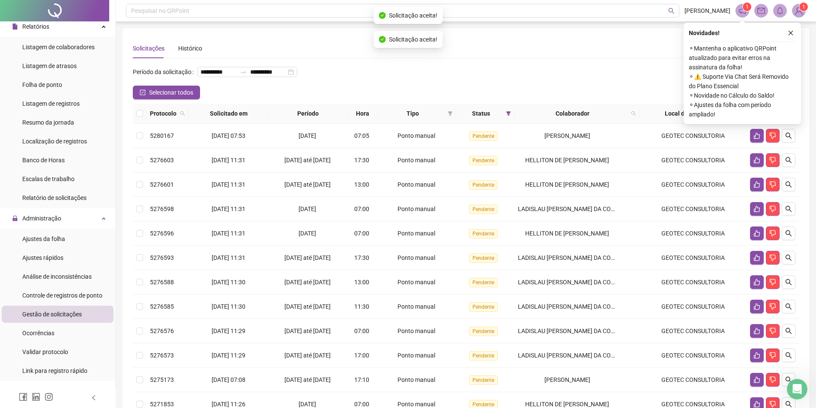
click at [756, 139] on icon "like" at bounding box center [757, 135] width 7 height 7
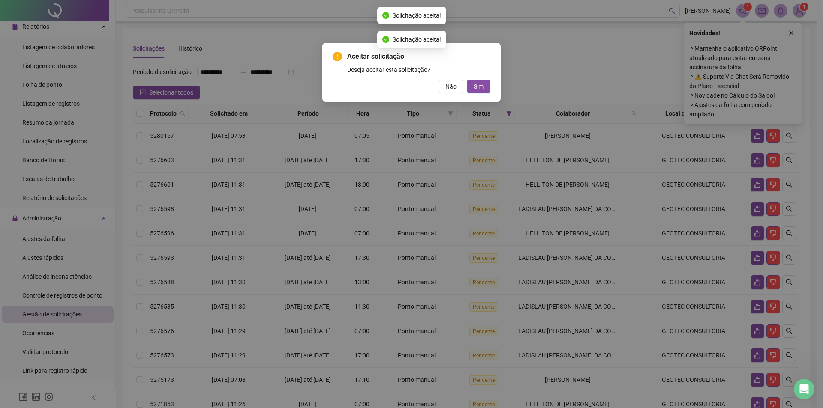
click at [467, 80] on button "Sim" at bounding box center [479, 87] width 24 height 14
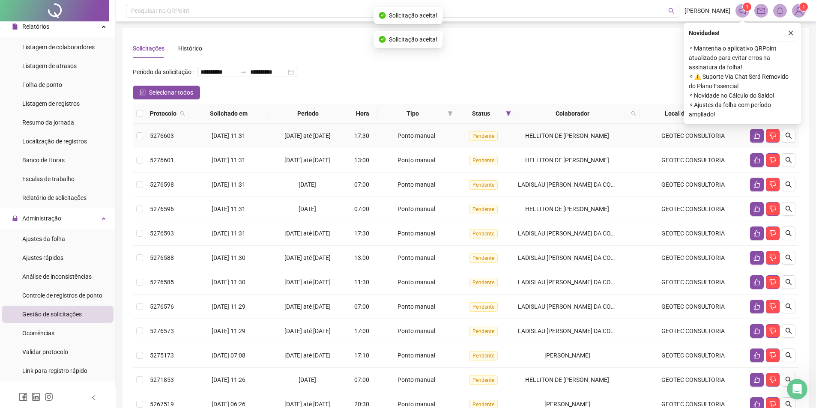
click at [756, 139] on icon "like" at bounding box center [757, 135] width 7 height 7
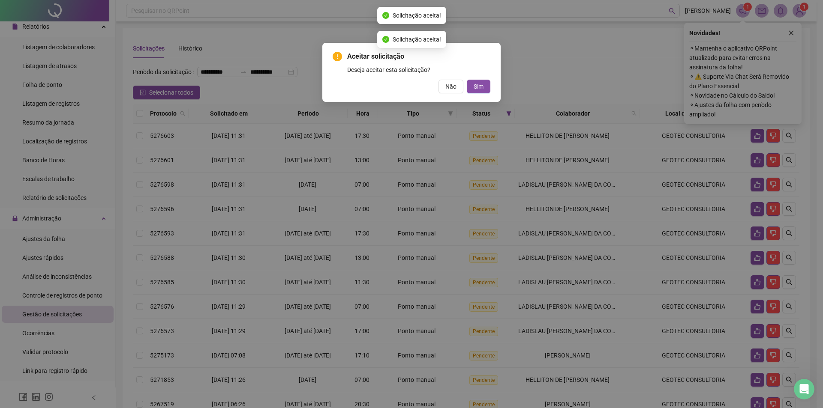
click at [467, 80] on button "Sim" at bounding box center [479, 87] width 24 height 14
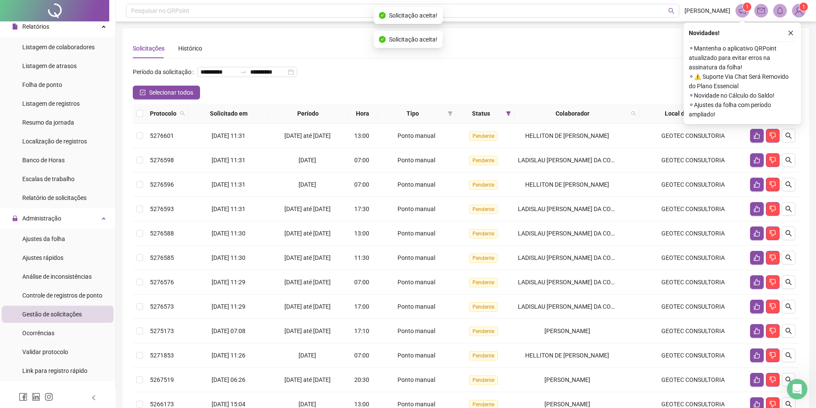
click at [756, 139] on icon "like" at bounding box center [757, 135] width 7 height 7
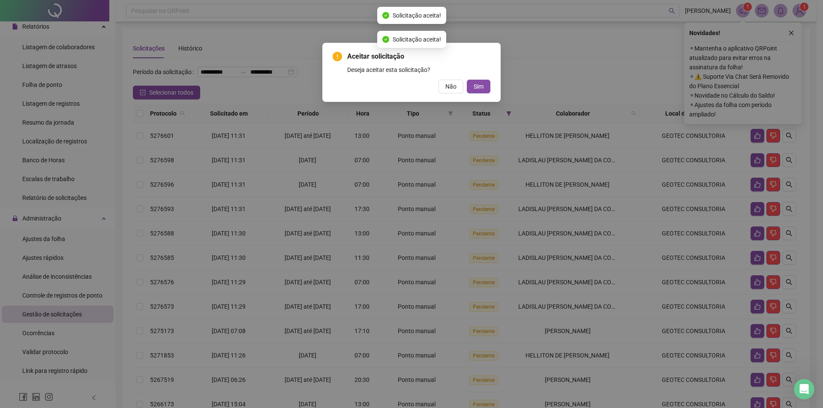
click at [467, 80] on button "Sim" at bounding box center [479, 87] width 24 height 14
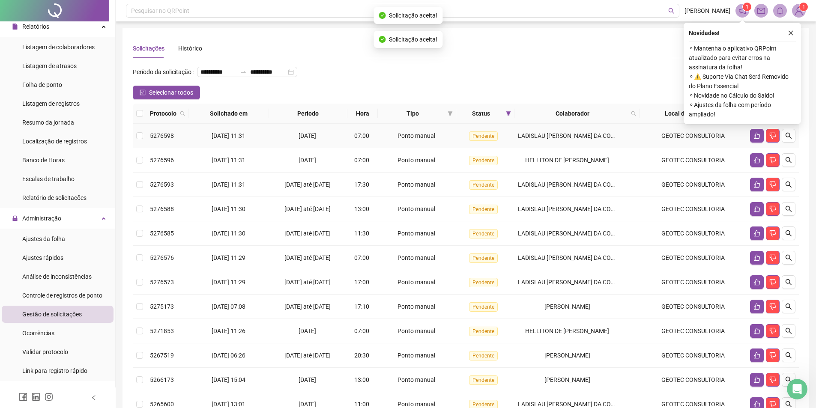
click at [756, 139] on icon "like" at bounding box center [757, 135] width 7 height 7
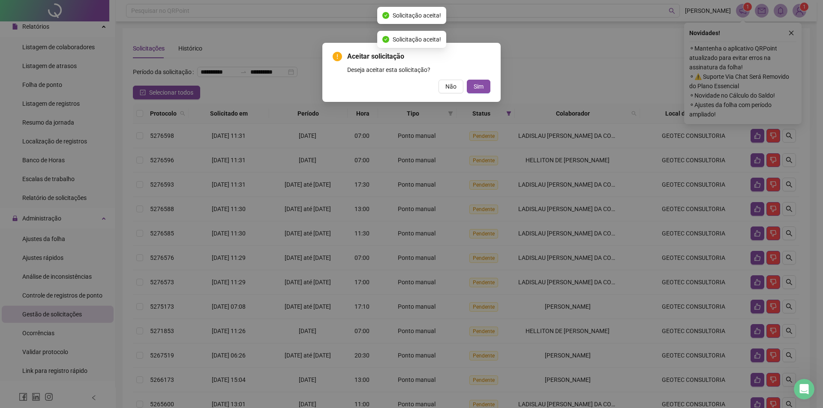
click at [467, 80] on button "Sim" at bounding box center [479, 87] width 24 height 14
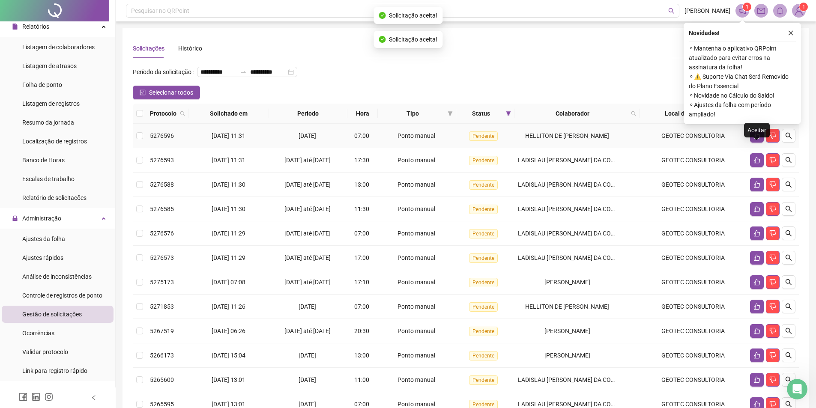
click at [756, 139] on icon "like" at bounding box center [757, 135] width 7 height 7
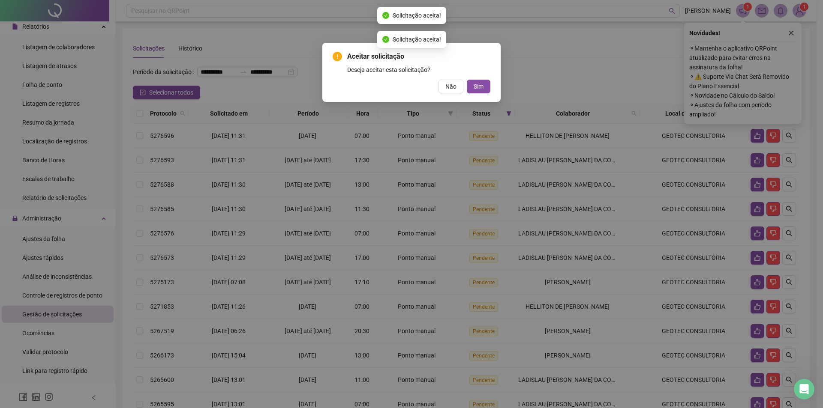
click at [467, 80] on button "Sim" at bounding box center [479, 87] width 24 height 14
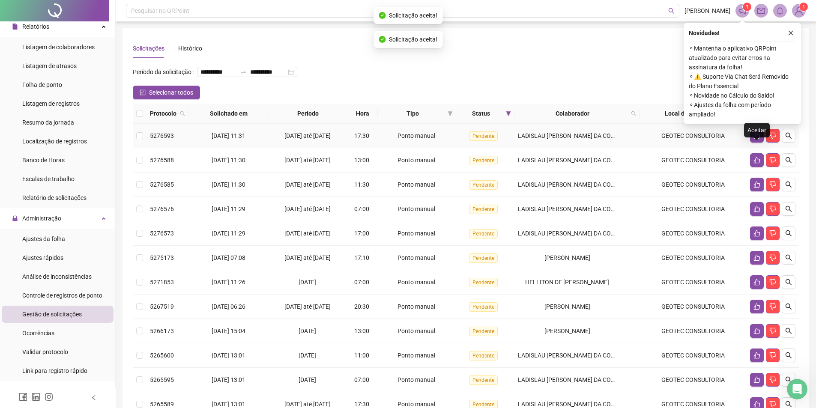
click at [756, 139] on icon "like" at bounding box center [757, 135] width 7 height 7
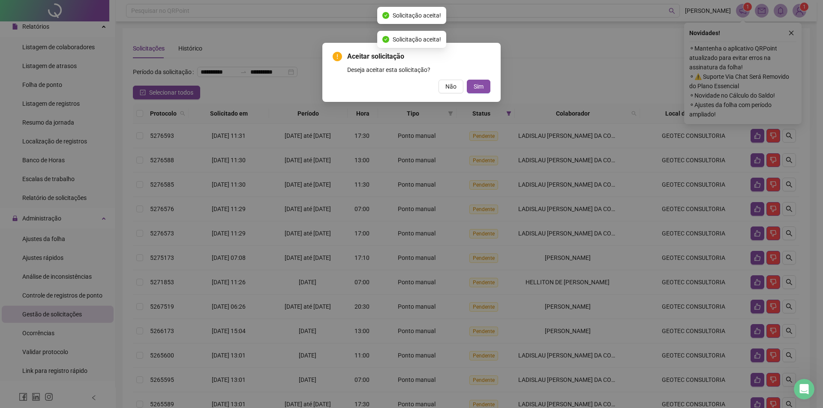
click at [467, 80] on button "Sim" at bounding box center [479, 87] width 24 height 14
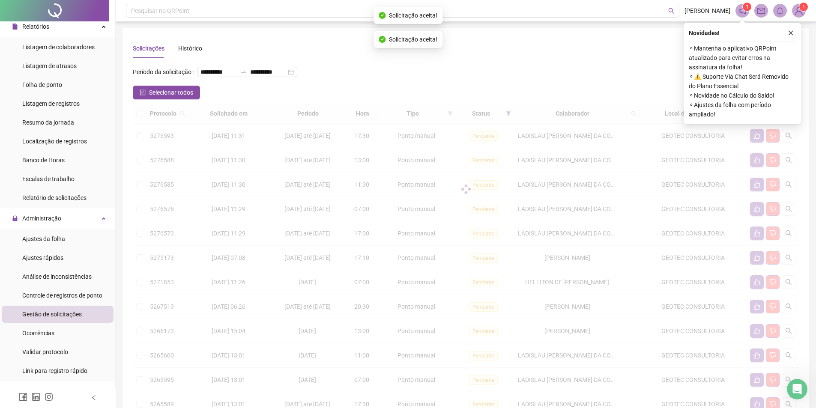
click at [755, 150] on div at bounding box center [466, 189] width 666 height 171
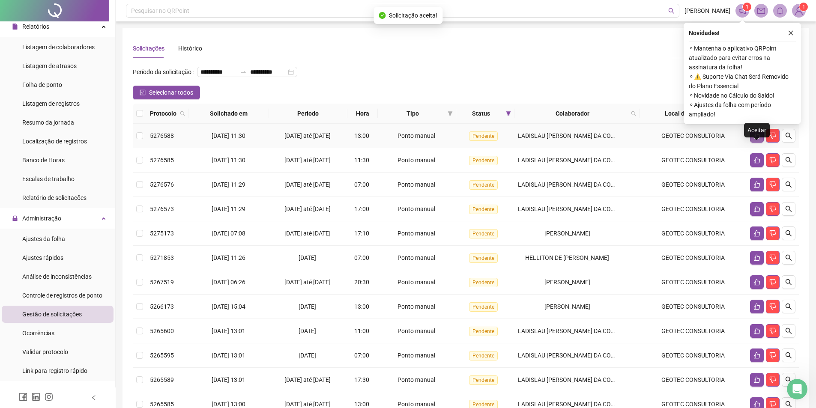
click at [755, 139] on icon "like" at bounding box center [757, 136] width 6 height 6
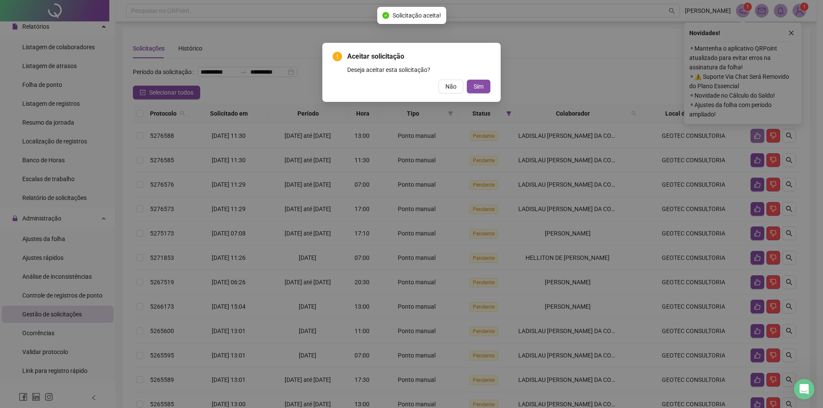
click at [467, 80] on button "Sim" at bounding box center [479, 87] width 24 height 14
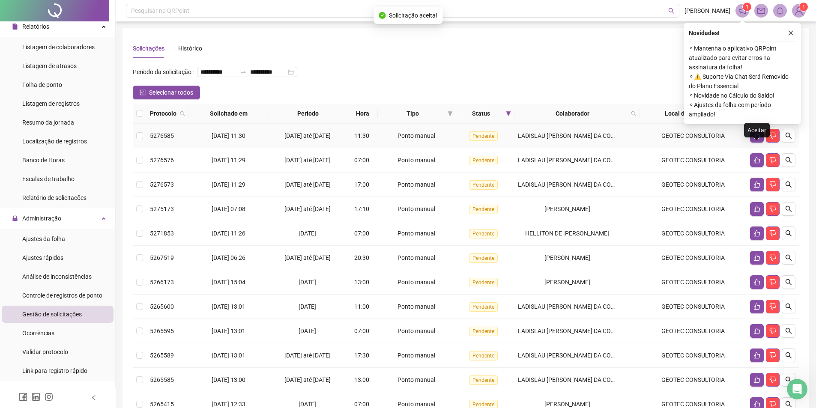
click at [755, 139] on icon "like" at bounding box center [757, 136] width 6 height 6
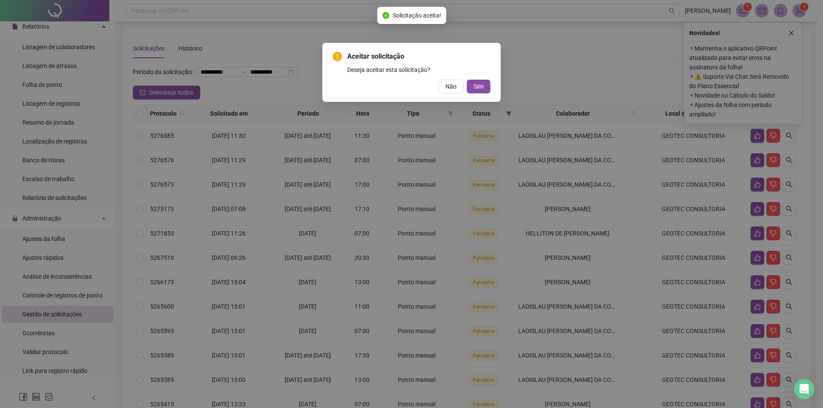
click at [467, 80] on button "Sim" at bounding box center [479, 87] width 24 height 14
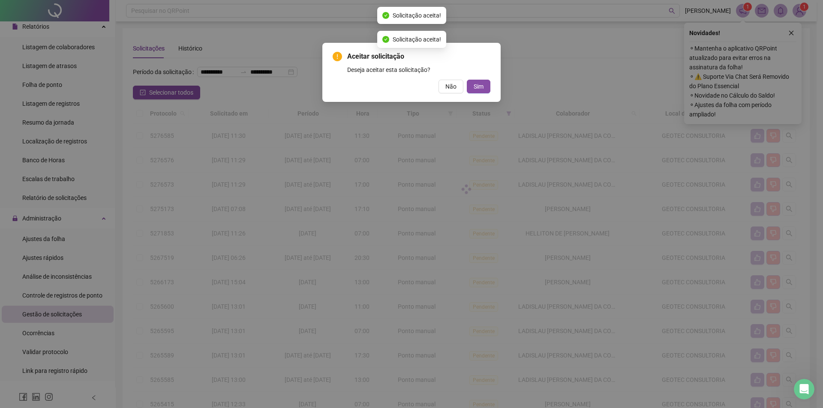
click at [754, 151] on div "Aceitar solicitação Deseja aceitar esta solicitação? Não Sim" at bounding box center [411, 204] width 823 height 408
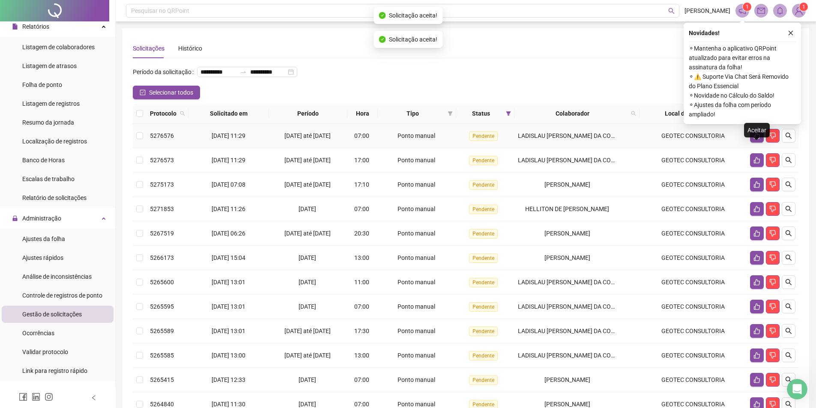
click at [754, 139] on icon "like" at bounding box center [757, 135] width 7 height 7
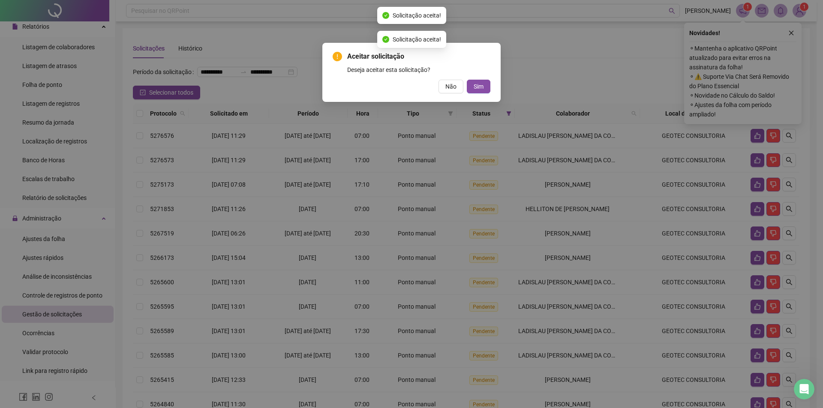
click at [467, 80] on button "Sim" at bounding box center [479, 87] width 24 height 14
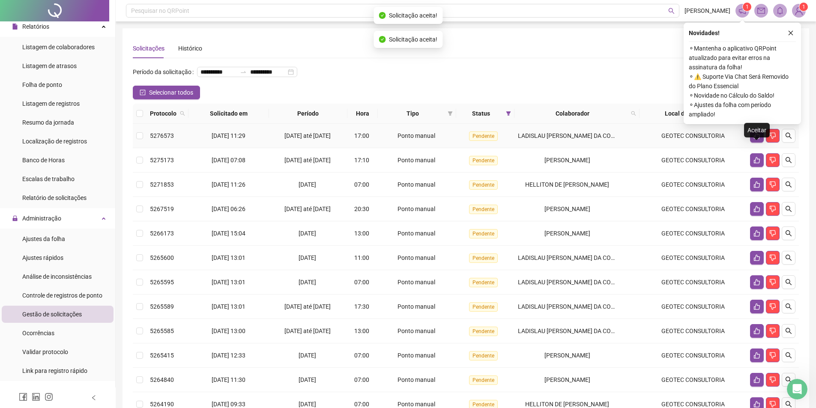
click at [754, 139] on icon "like" at bounding box center [757, 135] width 7 height 7
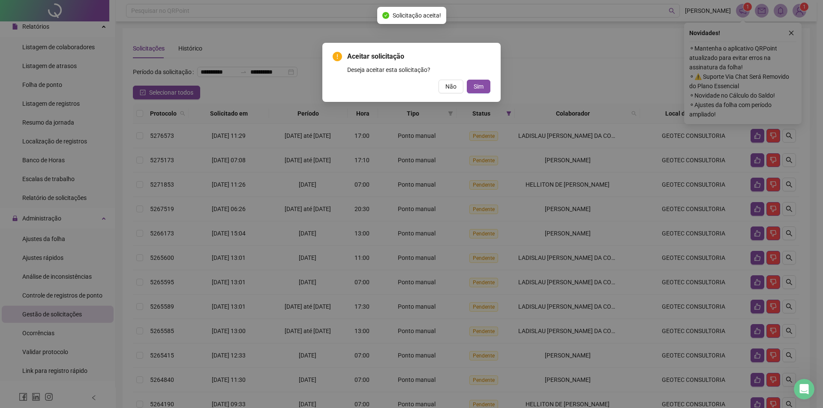
click at [467, 80] on button "Sim" at bounding box center [479, 87] width 24 height 14
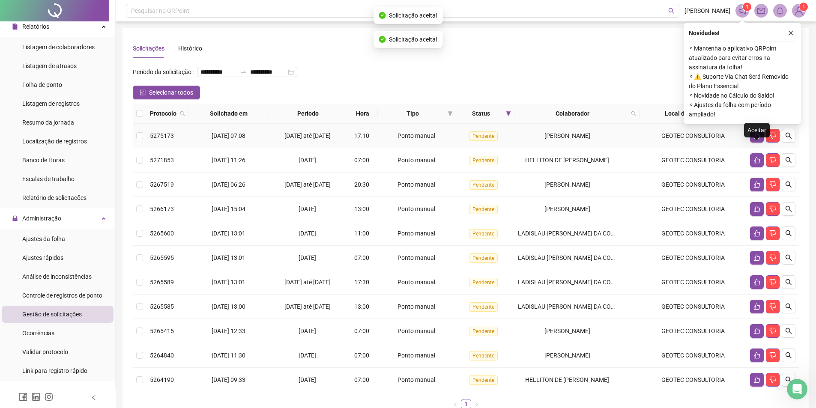
click at [754, 139] on icon "like" at bounding box center [757, 135] width 7 height 7
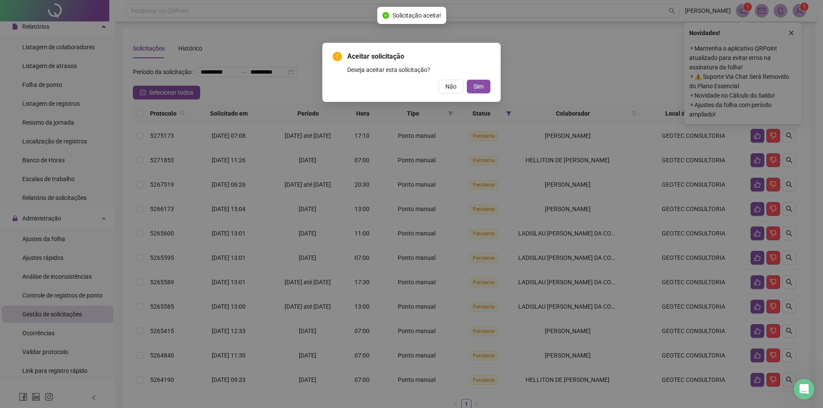
click at [467, 80] on button "Sim" at bounding box center [479, 87] width 24 height 14
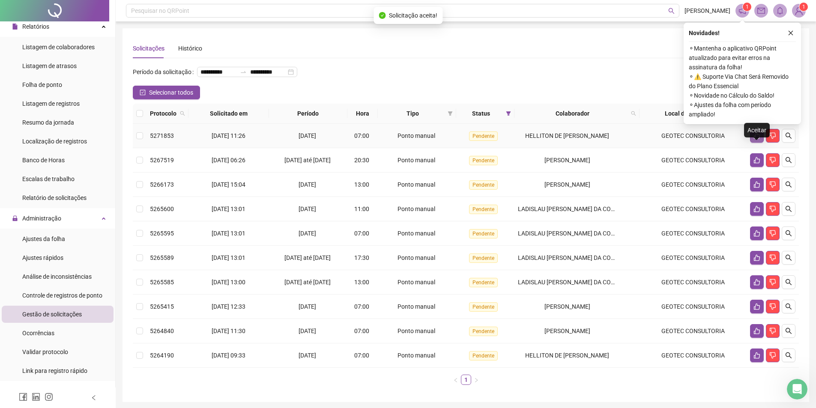
click at [755, 139] on icon "like" at bounding box center [757, 136] width 6 height 6
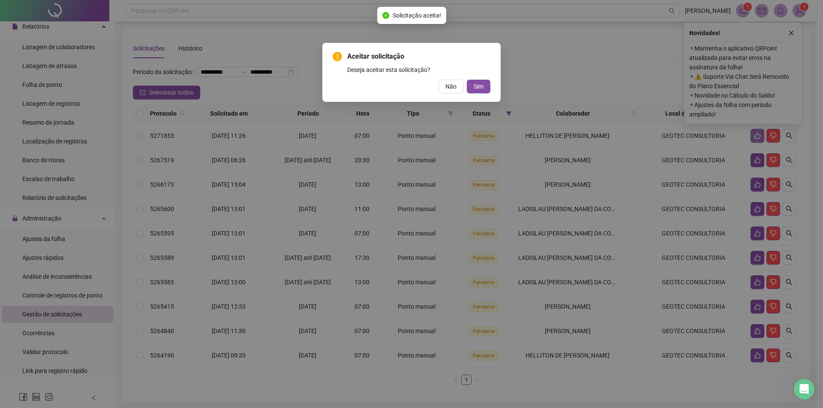
click at [467, 80] on button "Sim" at bounding box center [479, 87] width 24 height 14
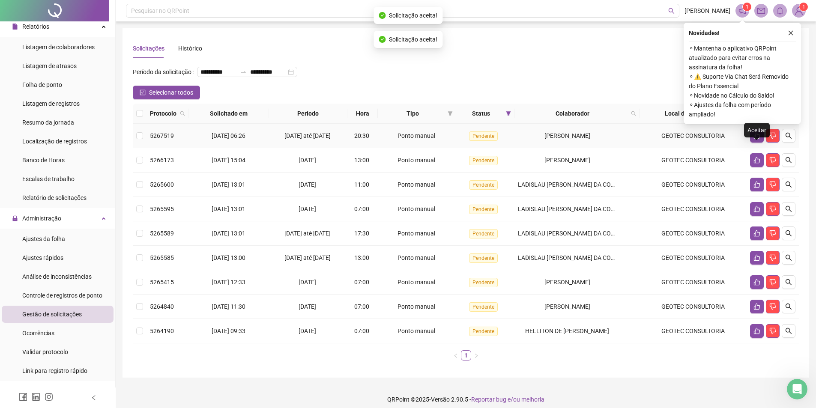
click at [755, 139] on icon "like" at bounding box center [757, 136] width 6 height 6
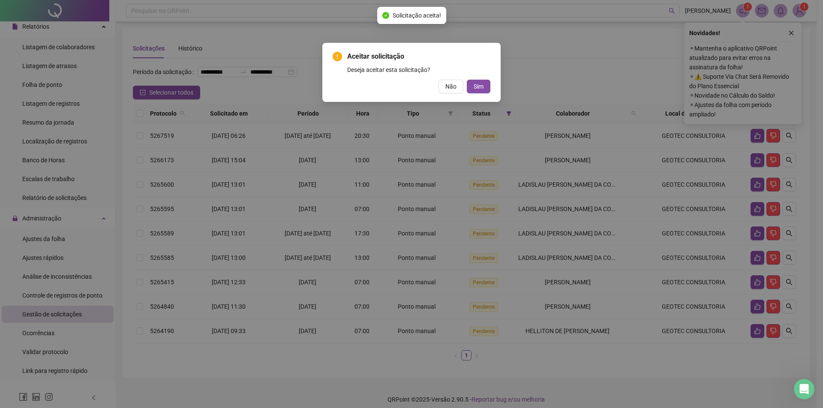
click at [467, 80] on button "Sim" at bounding box center [479, 87] width 24 height 14
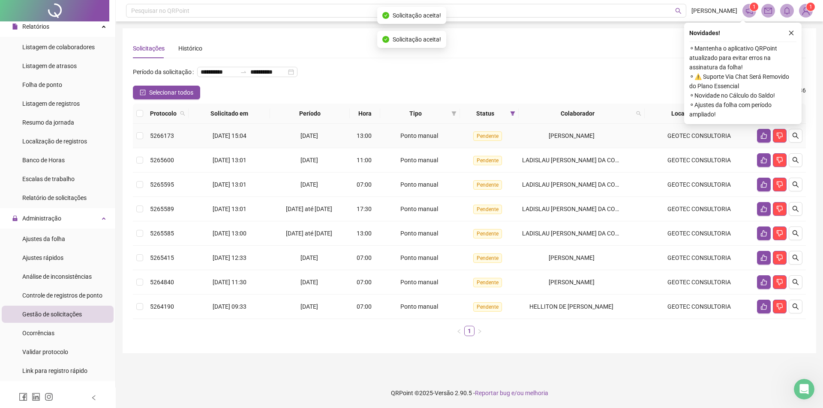
click at [755, 148] on td at bounding box center [779, 136] width 52 height 24
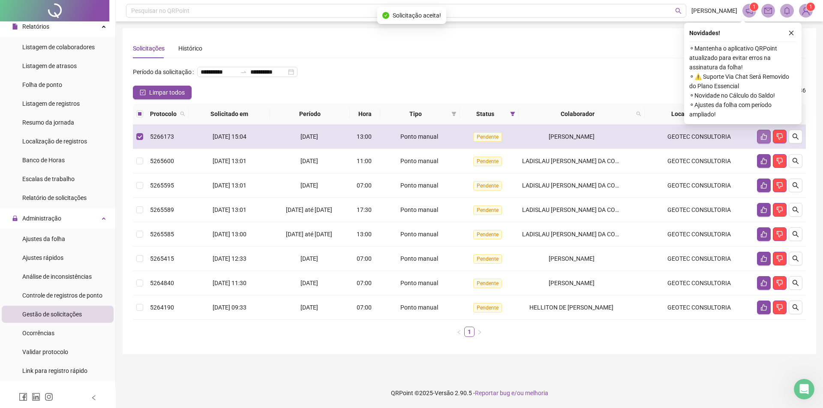
click at [759, 144] on button "button" at bounding box center [764, 137] width 14 height 14
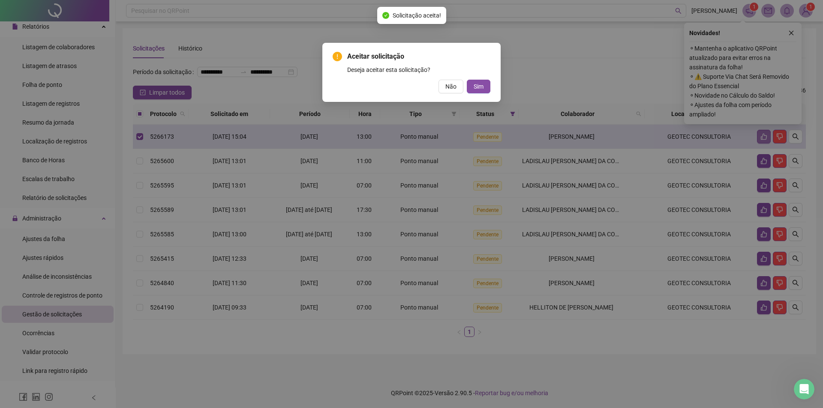
click at [467, 80] on button "Sim" at bounding box center [479, 87] width 24 height 14
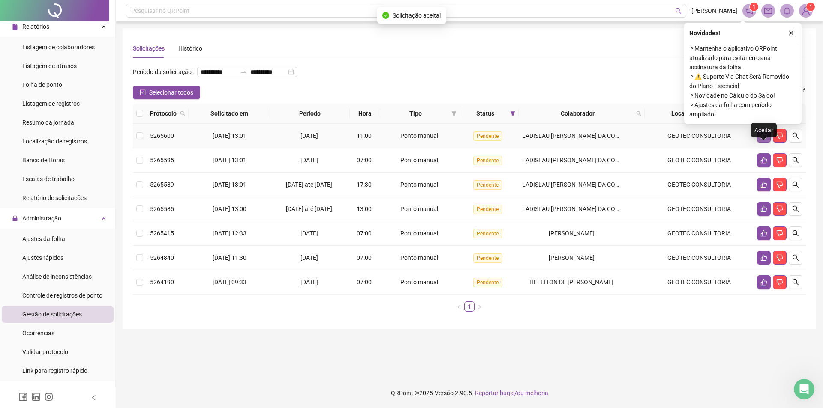
click at [763, 139] on icon "like" at bounding box center [763, 135] width 7 height 7
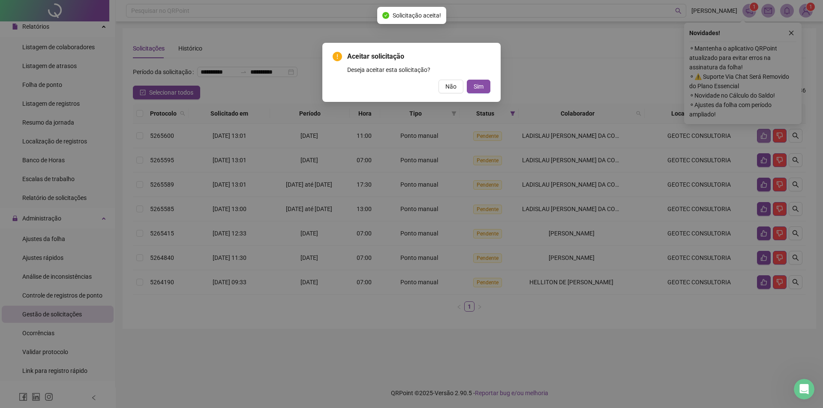
click at [467, 80] on button "Sim" at bounding box center [479, 87] width 24 height 14
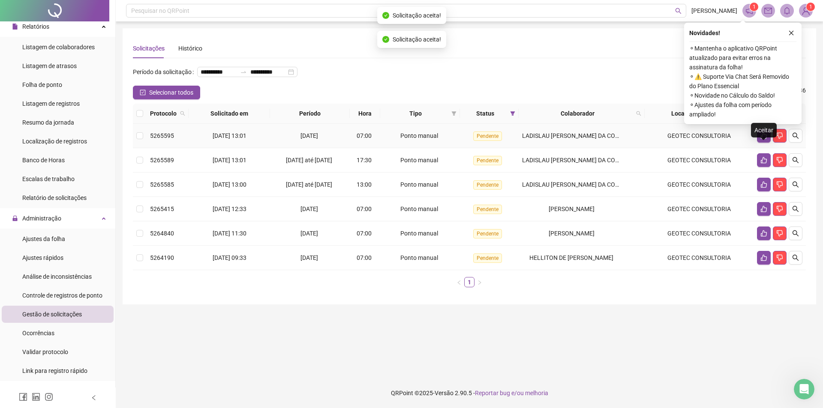
click at [763, 139] on icon "like" at bounding box center [763, 135] width 7 height 7
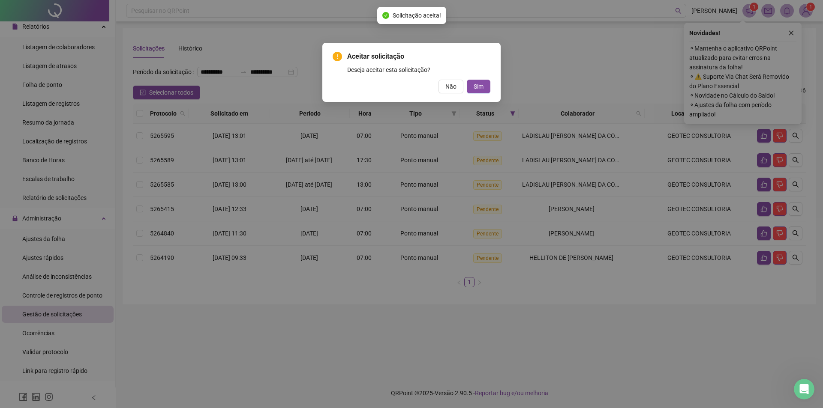
click at [467, 80] on button "Sim" at bounding box center [479, 87] width 24 height 14
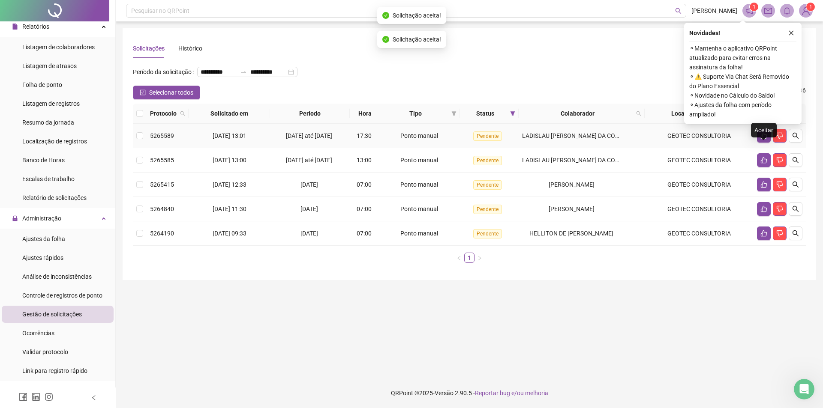
click at [763, 139] on icon "like" at bounding box center [763, 135] width 7 height 7
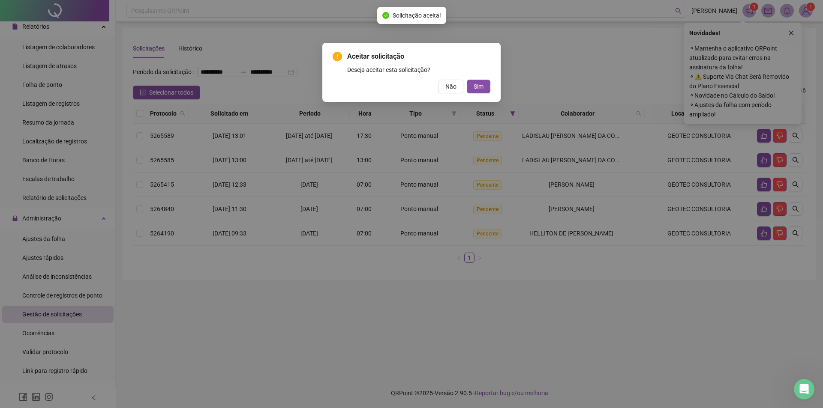
click at [467, 80] on button "Sim" at bounding box center [479, 87] width 24 height 14
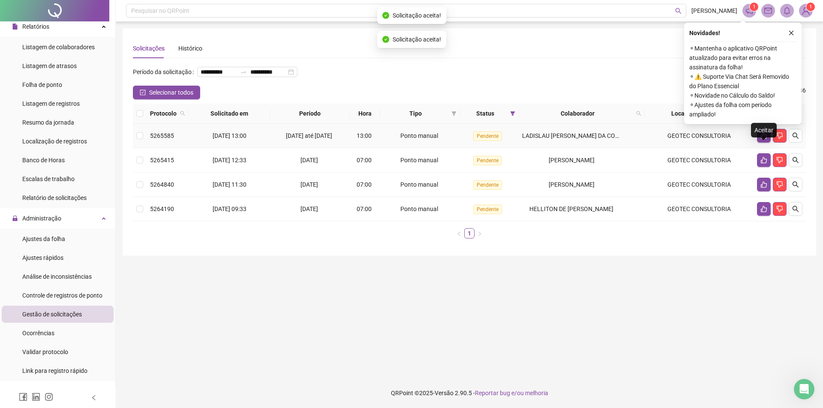
click at [763, 139] on icon "like" at bounding box center [763, 135] width 7 height 7
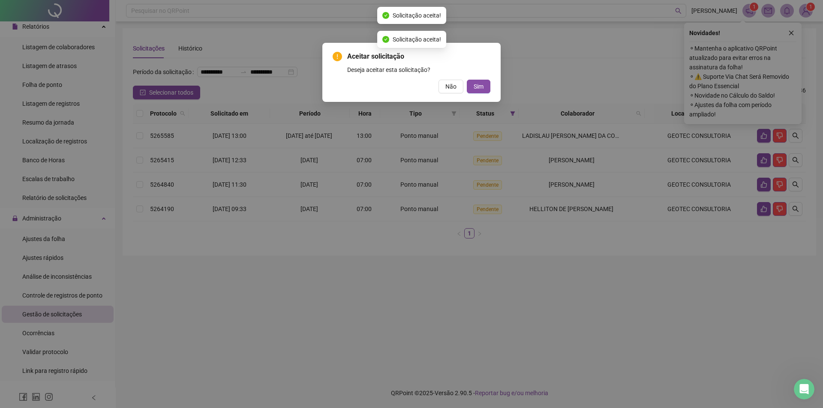
click at [467, 80] on button "Sim" at bounding box center [479, 87] width 24 height 14
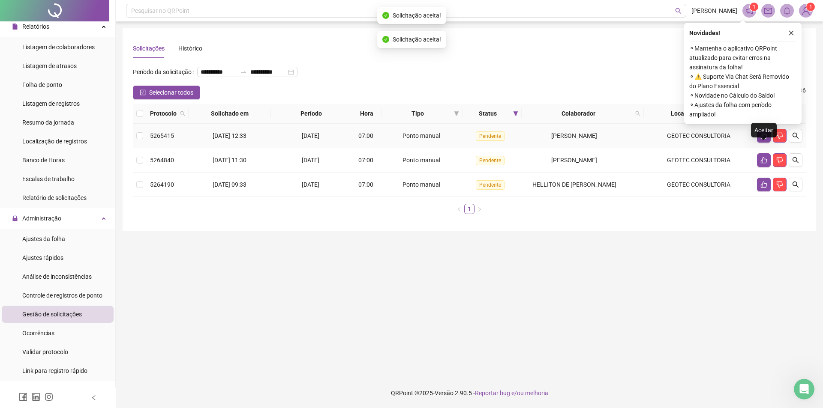
click at [763, 139] on icon "like" at bounding box center [763, 135] width 7 height 7
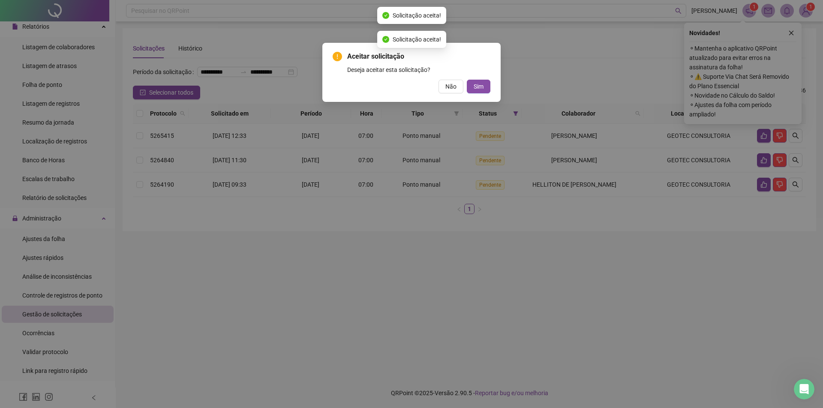
click at [467, 80] on button "Sim" at bounding box center [479, 87] width 24 height 14
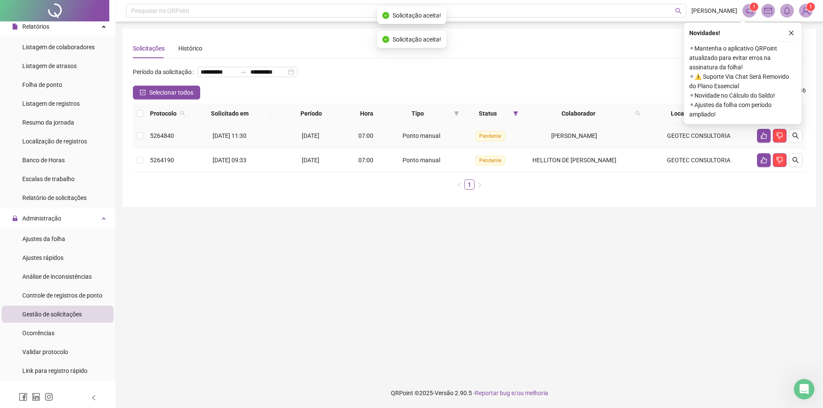
click at [763, 139] on icon "like" at bounding box center [763, 135] width 7 height 7
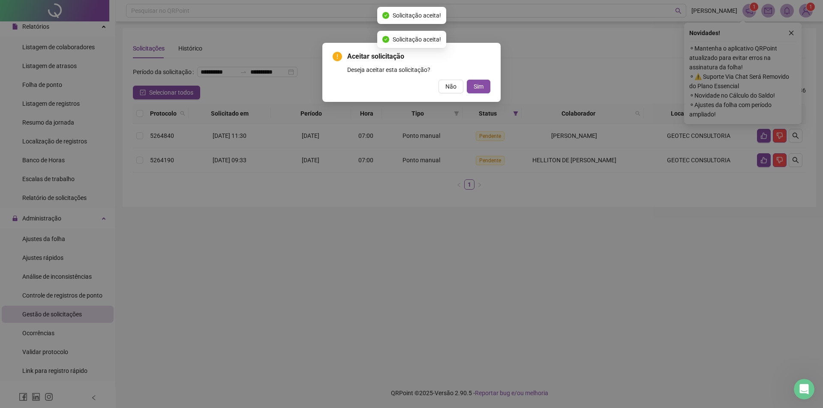
click at [467, 80] on button "Sim" at bounding box center [479, 87] width 24 height 14
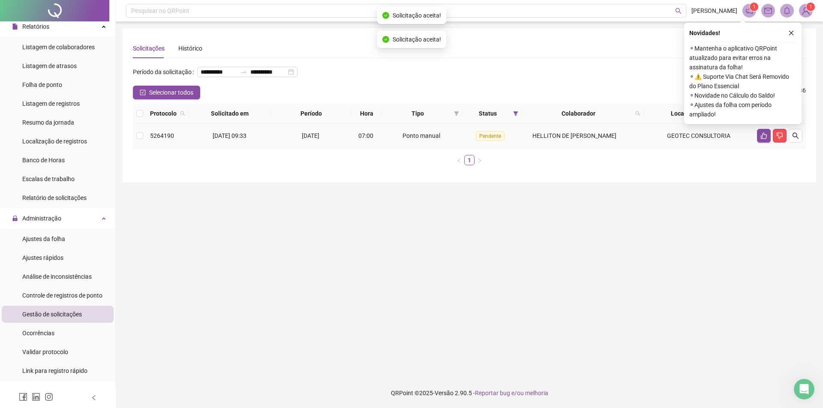
click at [763, 139] on icon "like" at bounding box center [763, 135] width 7 height 7
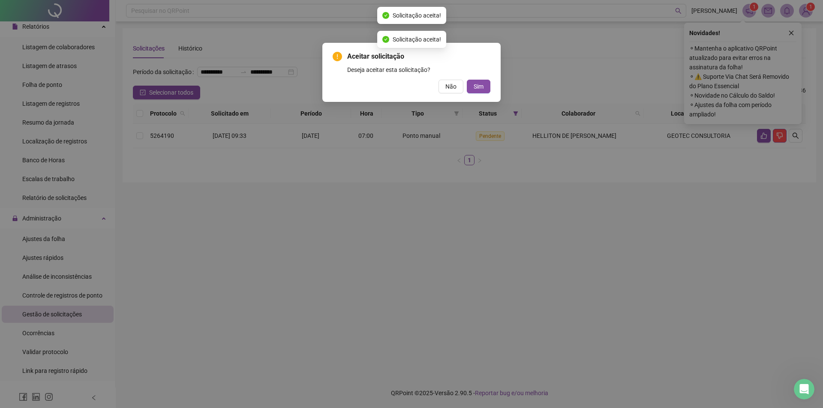
click at [467, 80] on button "Sim" at bounding box center [479, 87] width 24 height 14
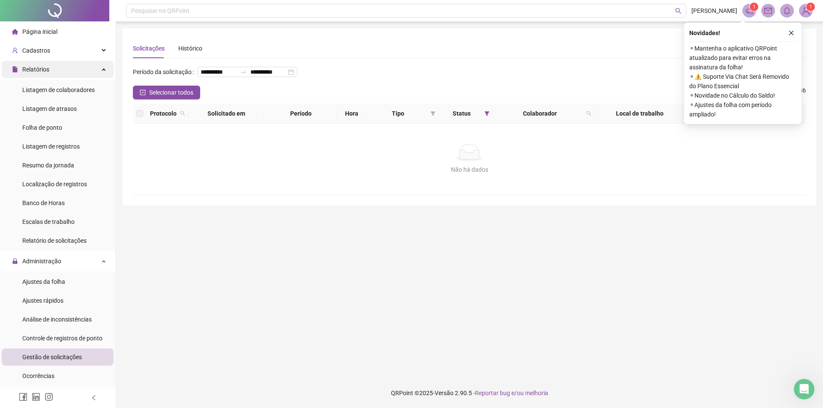
click at [32, 66] on span "Relatórios" at bounding box center [35, 69] width 27 height 7
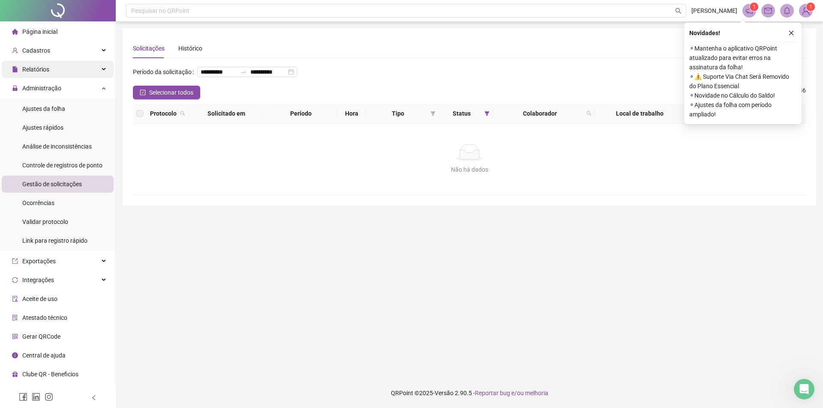
click at [32, 66] on span "Relatórios" at bounding box center [35, 69] width 27 height 7
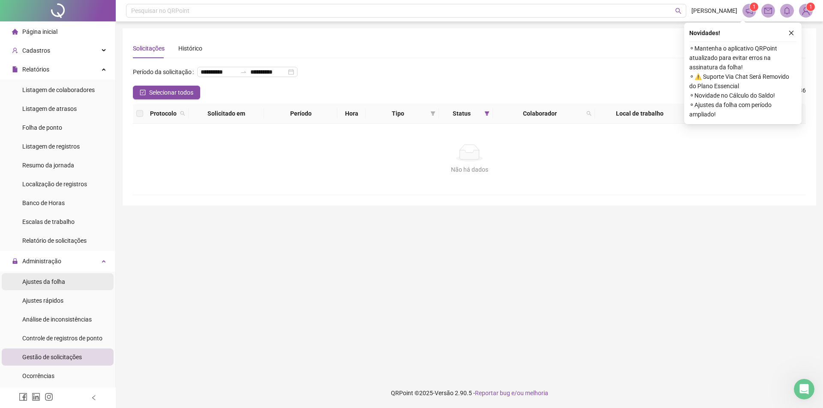
click at [47, 282] on span "Ajustes da folha" at bounding box center [43, 282] width 43 height 7
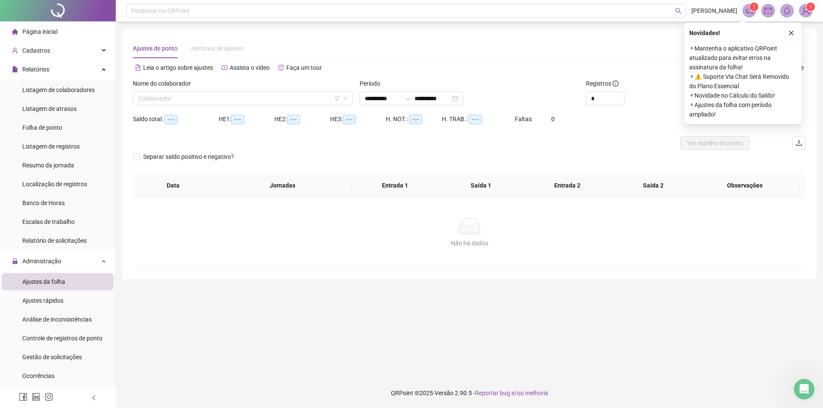
type input "**********"
click at [195, 96] on input "search" at bounding box center [239, 98] width 202 height 13
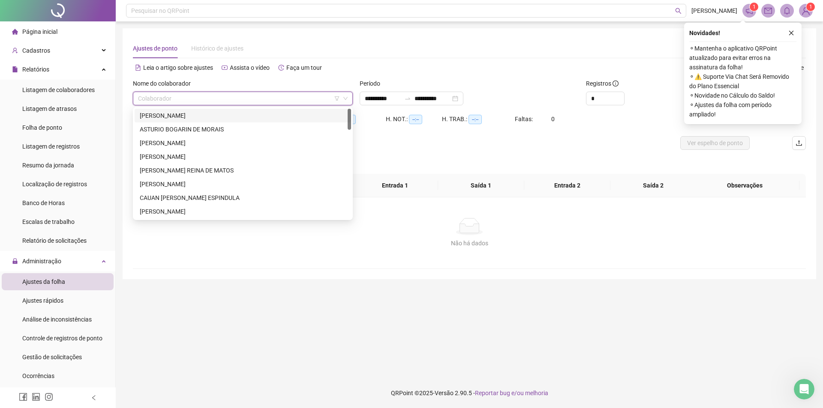
drag, startPoint x: 174, startPoint y: 116, endPoint x: 183, endPoint y: 114, distance: 9.1
click at [175, 115] on div "[PERSON_NAME]" at bounding box center [243, 115] width 206 height 9
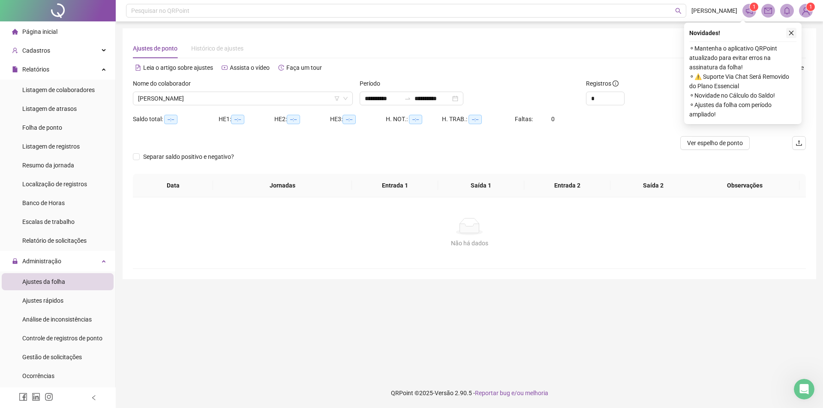
click at [793, 35] on icon "close" at bounding box center [791, 33] width 6 height 6
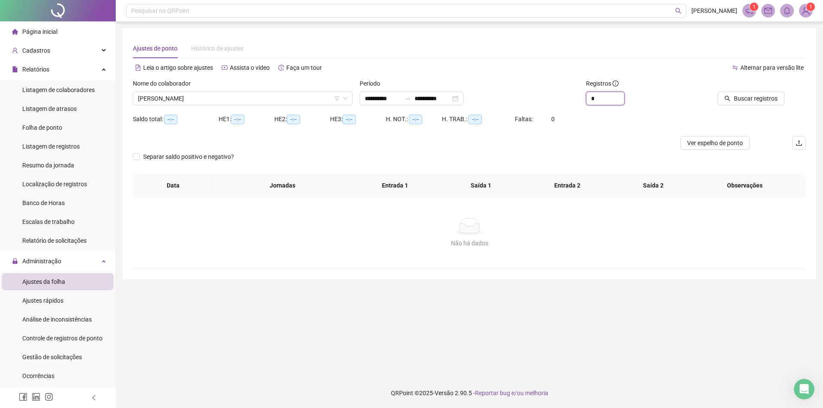
drag, startPoint x: 600, startPoint y: 97, endPoint x: 583, endPoint y: 98, distance: 17.2
click at [583, 98] on div "Registros *" at bounding box center [638, 95] width 113 height 33
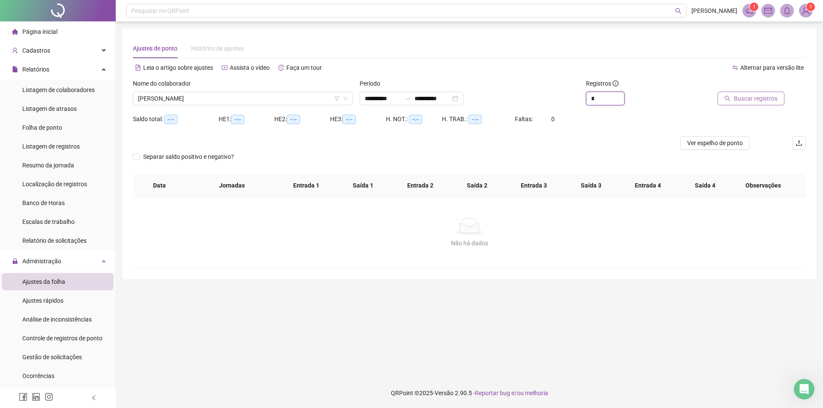
type input "*"
click at [746, 105] on button "Buscar registros" at bounding box center [750, 99] width 67 height 14
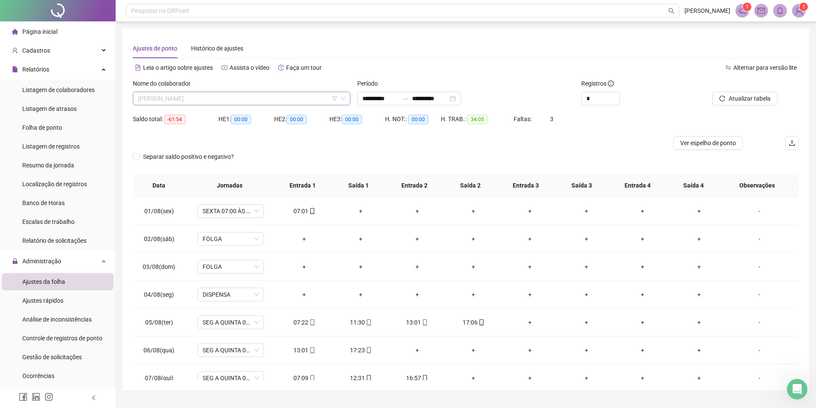
click at [231, 93] on span "[PERSON_NAME]" at bounding box center [241, 98] width 207 height 13
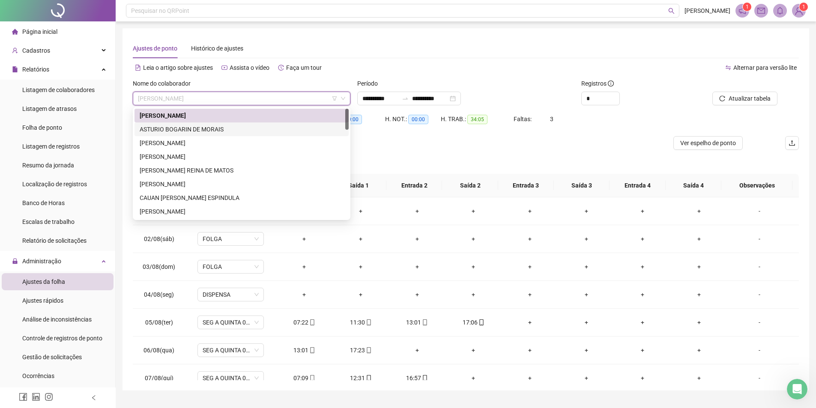
click at [180, 129] on div "ASTURIO BOGARIN DE MORAIS" at bounding box center [242, 129] width 204 height 9
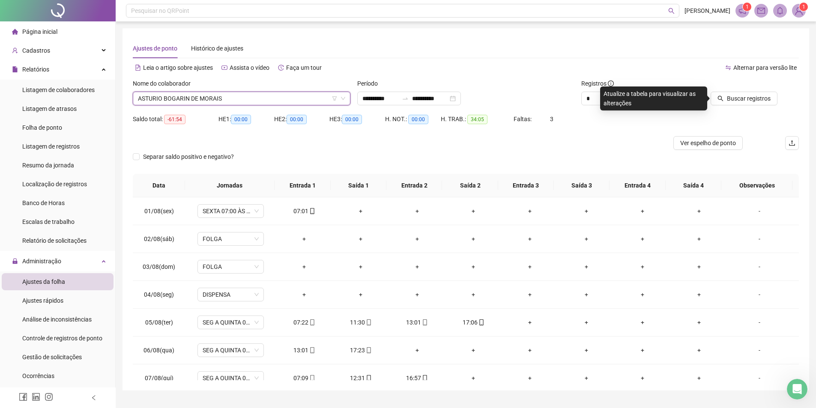
click at [185, 95] on span "ASTURIO BOGARIN DE MORAIS" at bounding box center [241, 98] width 207 height 13
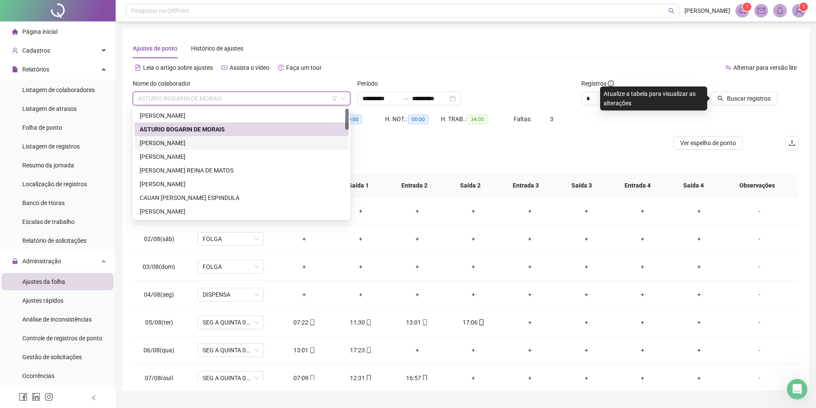
drag, startPoint x: 184, startPoint y: 141, endPoint x: 263, endPoint y: 143, distance: 79.3
click at [184, 140] on div "[PERSON_NAME]" at bounding box center [242, 142] width 204 height 9
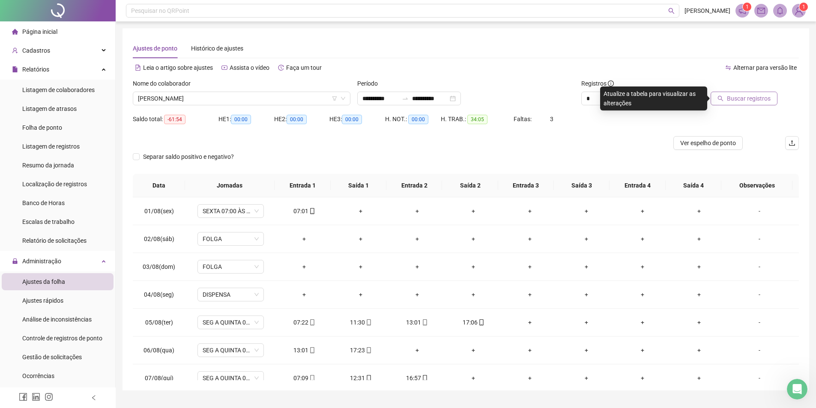
click at [738, 105] on div "Buscar registros" at bounding box center [746, 95] width 112 height 33
click at [747, 96] on span "Buscar registros" at bounding box center [749, 98] width 44 height 9
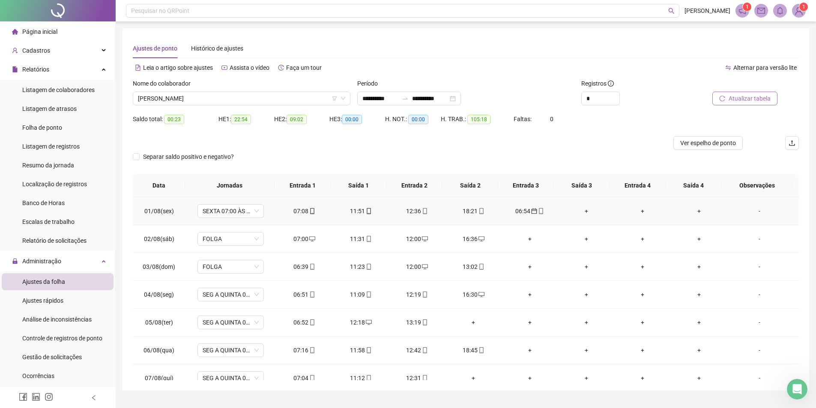
click at [515, 209] on div "06:54" at bounding box center [530, 211] width 43 height 9
type input "**********"
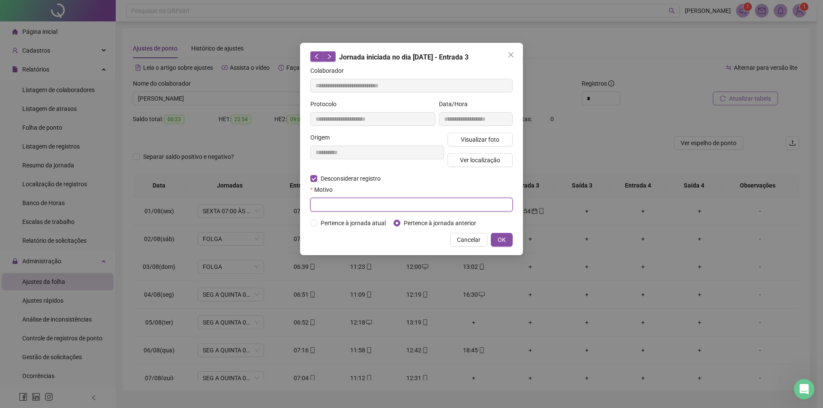
click at [333, 200] on input "text" at bounding box center [411, 205] width 202 height 14
type input "*"
click at [500, 239] on span "OK" at bounding box center [502, 239] width 8 height 9
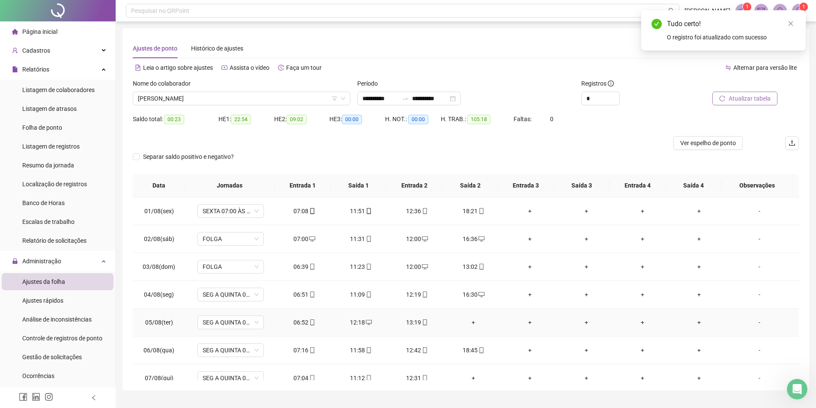
click at [472, 322] on div "+" at bounding box center [474, 322] width 43 height 9
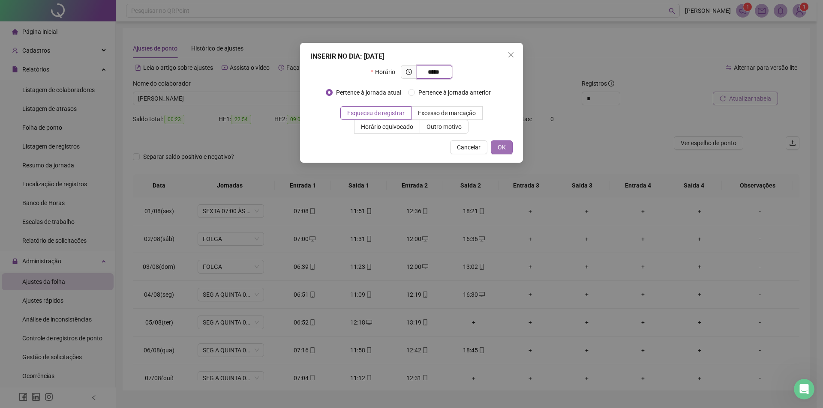
type input "*****"
click at [501, 150] on span "OK" at bounding box center [502, 147] width 8 height 9
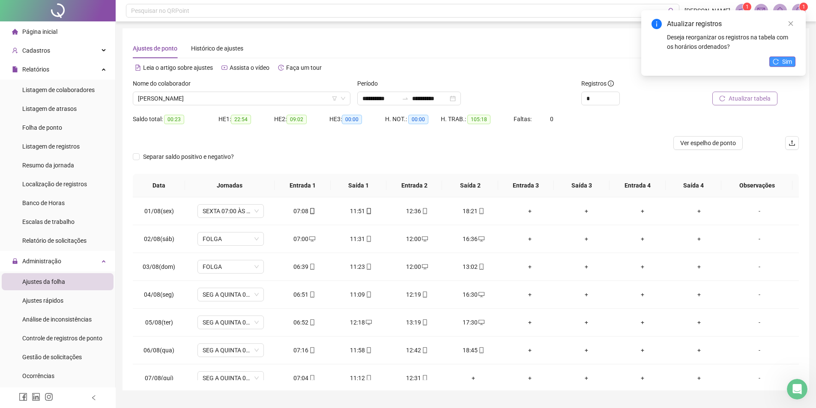
click at [780, 66] on button "Sim" at bounding box center [783, 62] width 26 height 10
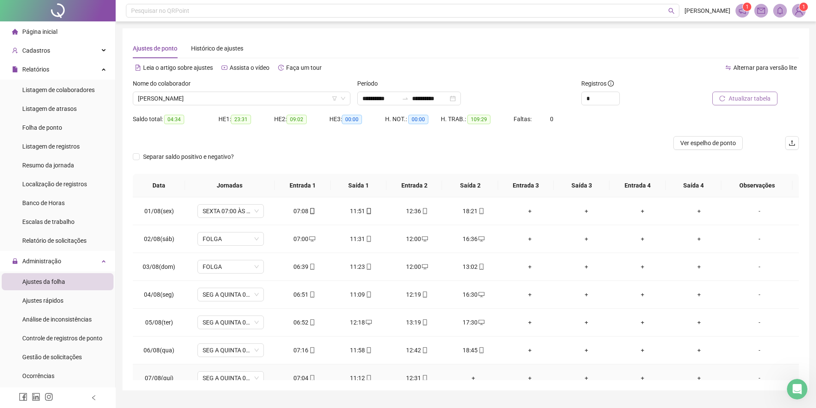
click at [471, 377] on div "+" at bounding box center [474, 378] width 43 height 9
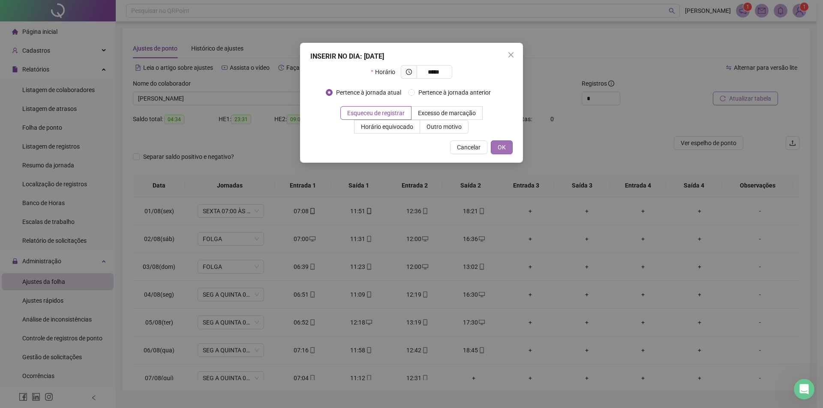
type input "*****"
click at [501, 149] on span "OK" at bounding box center [502, 147] width 8 height 9
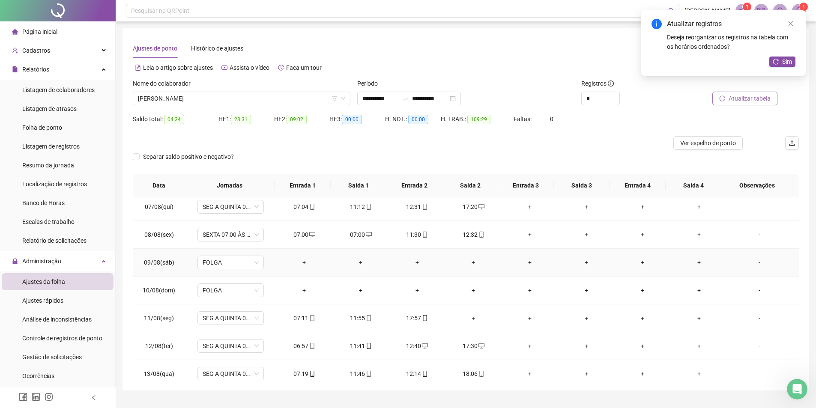
scroll to position [214, 0]
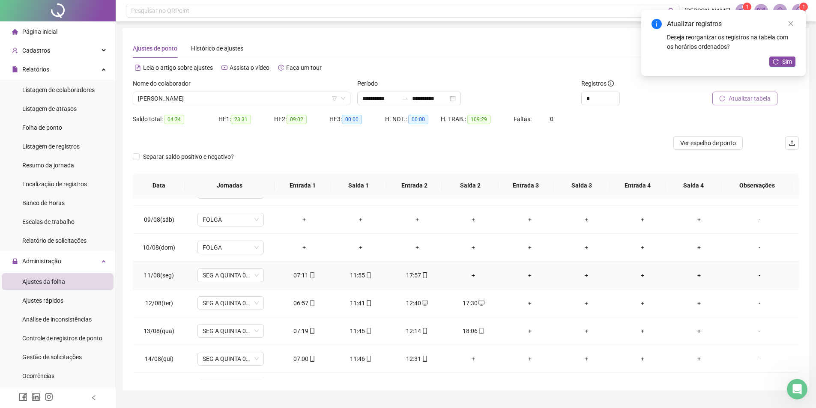
click at [469, 277] on div "+" at bounding box center [474, 275] width 43 height 9
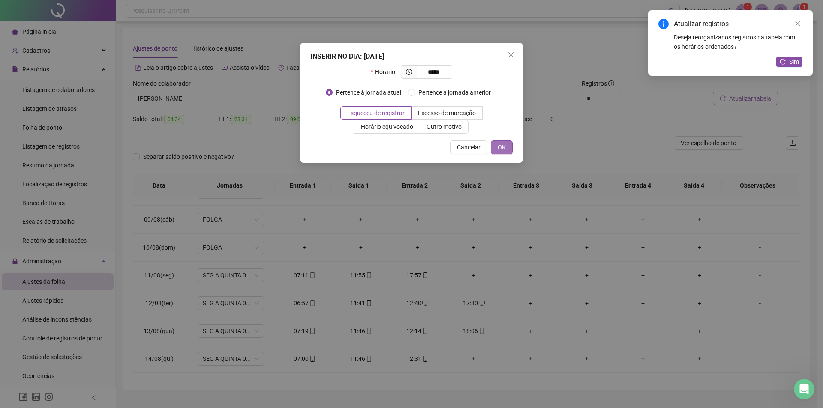
type input "*****"
click at [497, 141] on button "OK" at bounding box center [502, 148] width 22 height 14
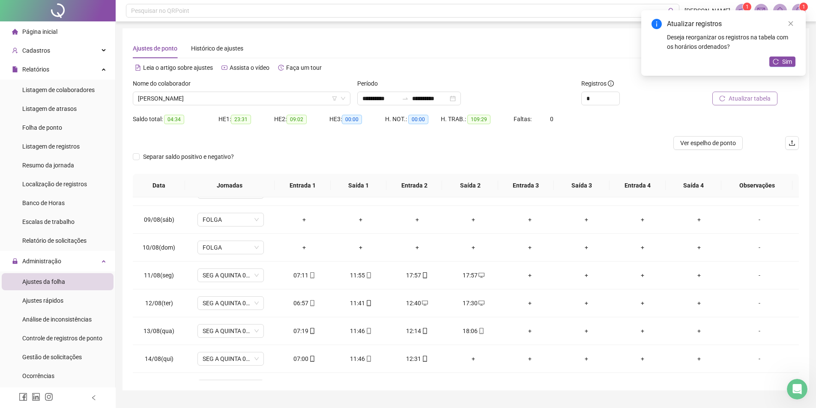
click at [400, 276] on div "17:57" at bounding box center [417, 275] width 43 height 9
type input "**********"
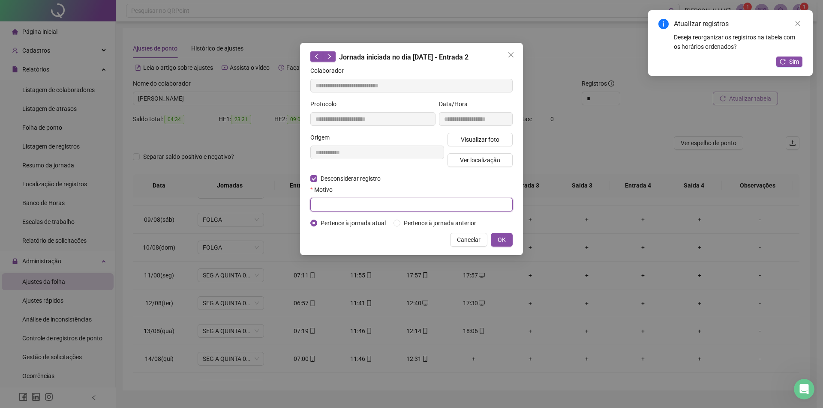
click at [328, 206] on input "text" at bounding box center [411, 205] width 202 height 14
type input "*"
drag, startPoint x: 499, startPoint y: 240, endPoint x: 460, endPoint y: 255, distance: 41.9
click at [500, 241] on span "OK" at bounding box center [502, 239] width 8 height 9
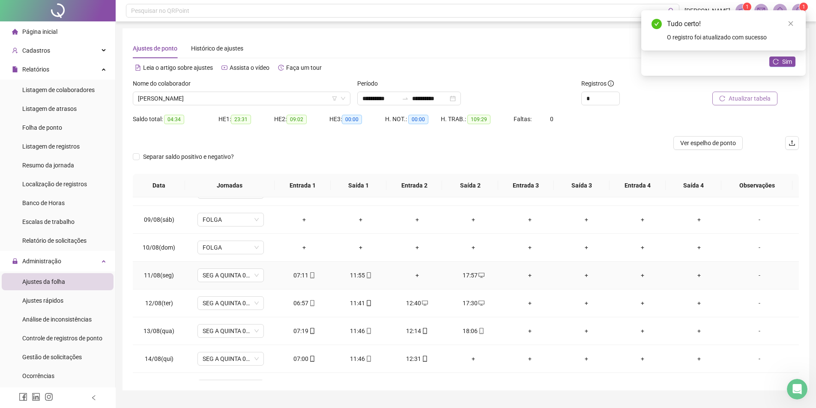
click at [415, 276] on div "+" at bounding box center [417, 275] width 43 height 9
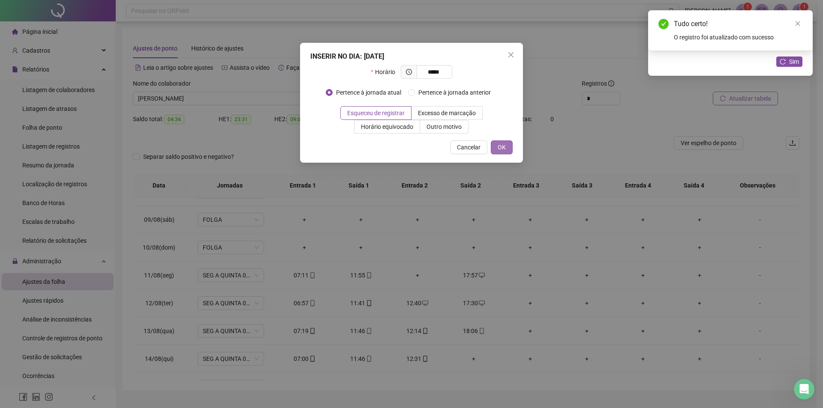
type input "*****"
click at [497, 148] on button "OK" at bounding box center [502, 148] width 22 height 14
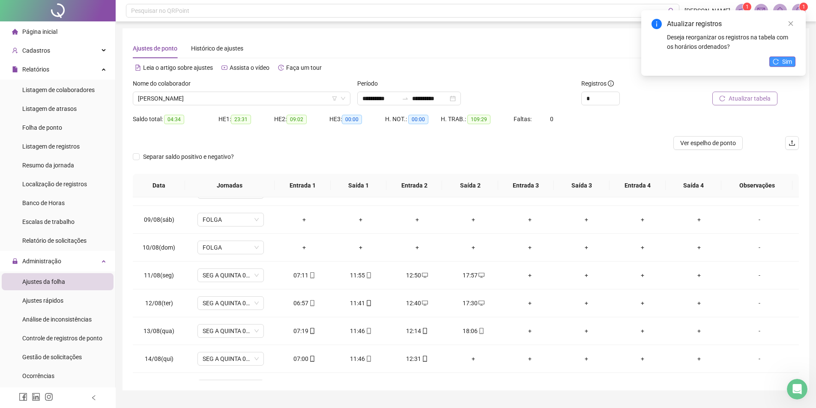
click at [785, 63] on span "Sim" at bounding box center [787, 61] width 10 height 9
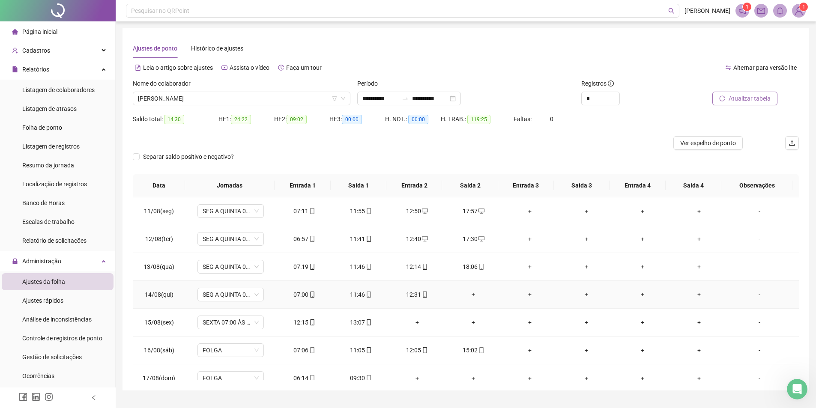
scroll to position [300, 0]
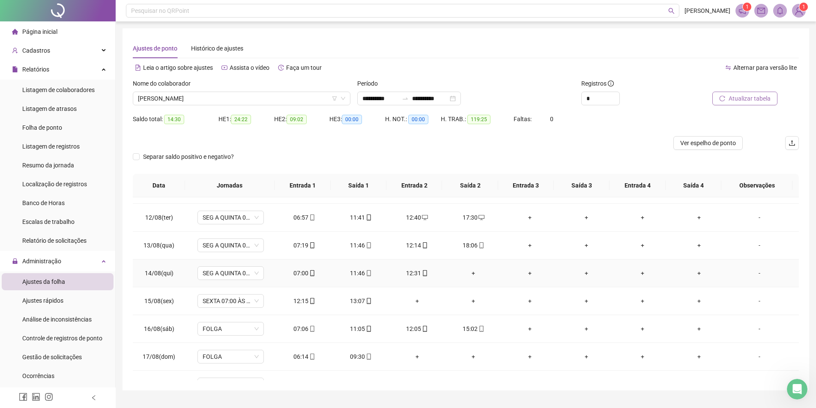
click at [471, 270] on div "+" at bounding box center [474, 273] width 43 height 9
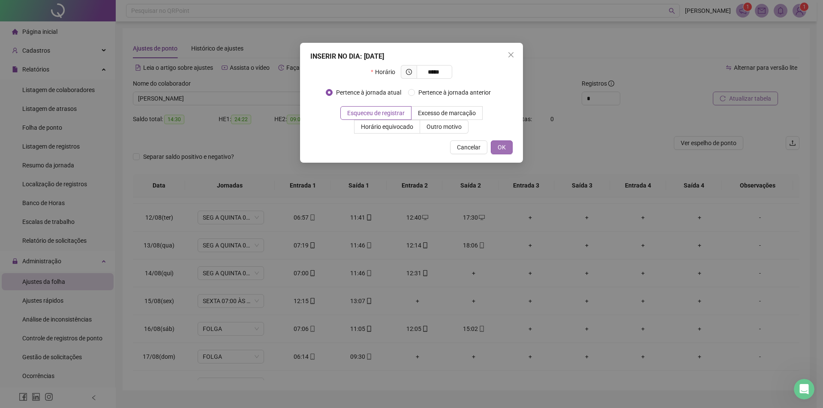
type input "*****"
click at [501, 144] on span "OK" at bounding box center [502, 147] width 8 height 9
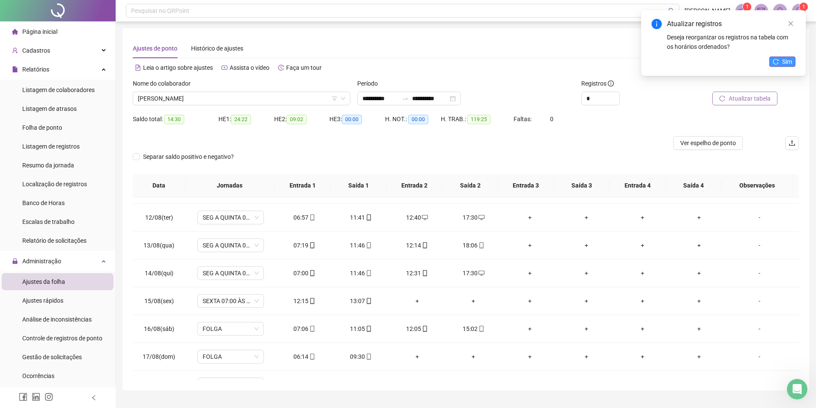
click at [784, 60] on span "Sim" at bounding box center [787, 61] width 10 height 9
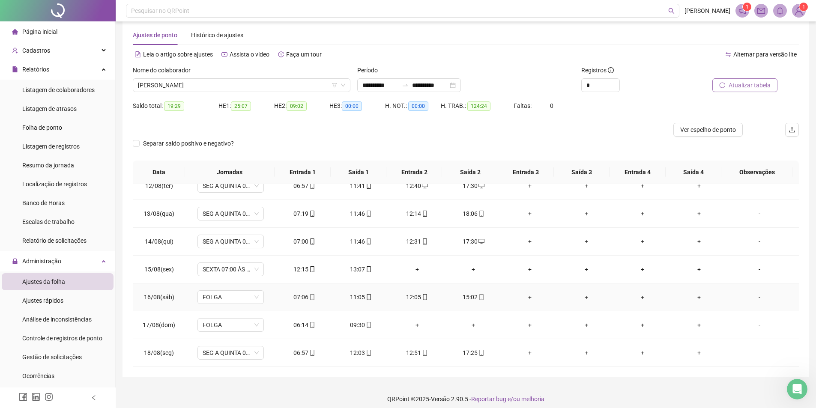
scroll to position [19, 0]
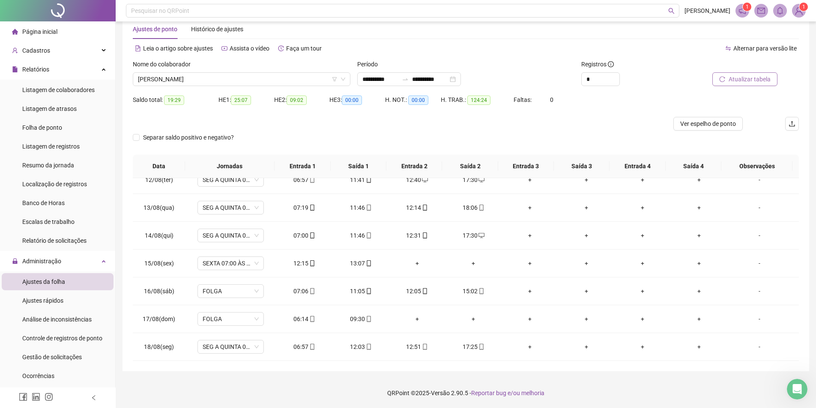
click at [737, 81] on span "Atualizar tabela" at bounding box center [750, 79] width 42 height 9
click at [697, 120] on span "Ver espelho de ponto" at bounding box center [708, 123] width 56 height 9
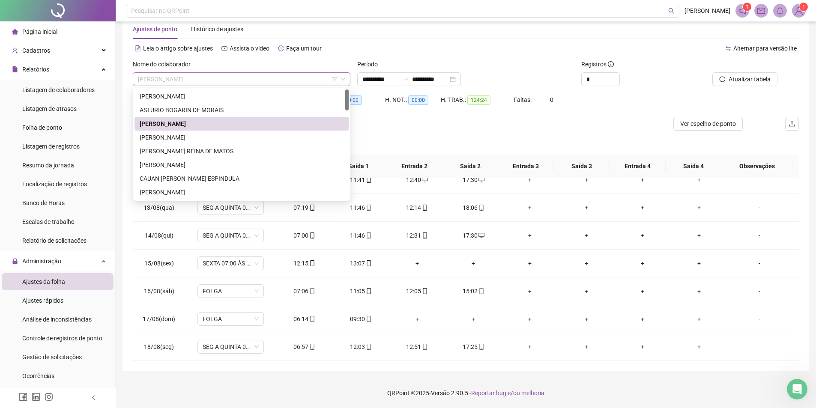
click at [194, 75] on span "[PERSON_NAME]" at bounding box center [241, 79] width 207 height 13
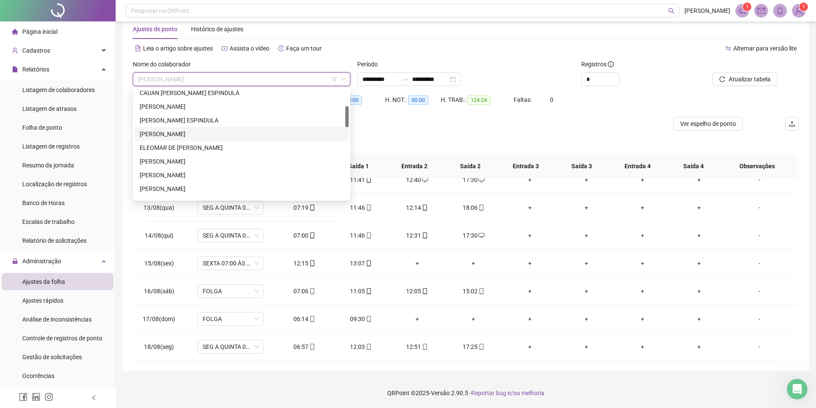
scroll to position [129, 0]
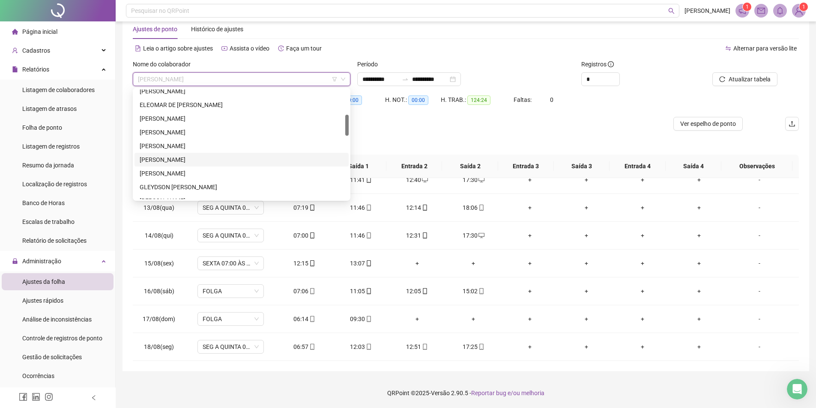
click at [179, 162] on div "[PERSON_NAME]" at bounding box center [242, 159] width 204 height 9
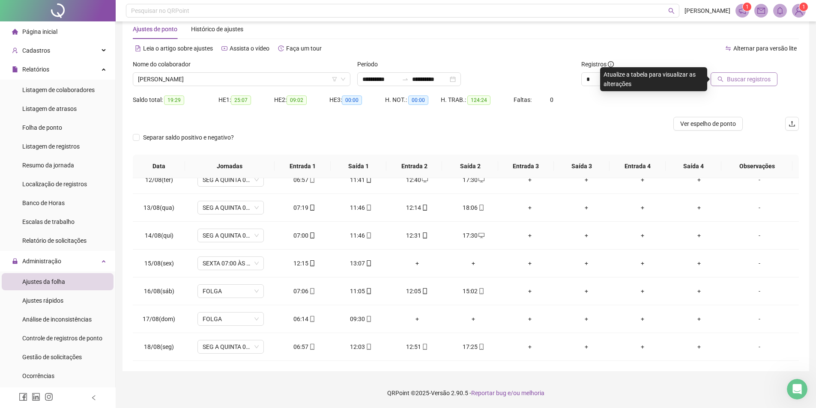
click at [739, 83] on span "Buscar registros" at bounding box center [749, 79] width 44 height 9
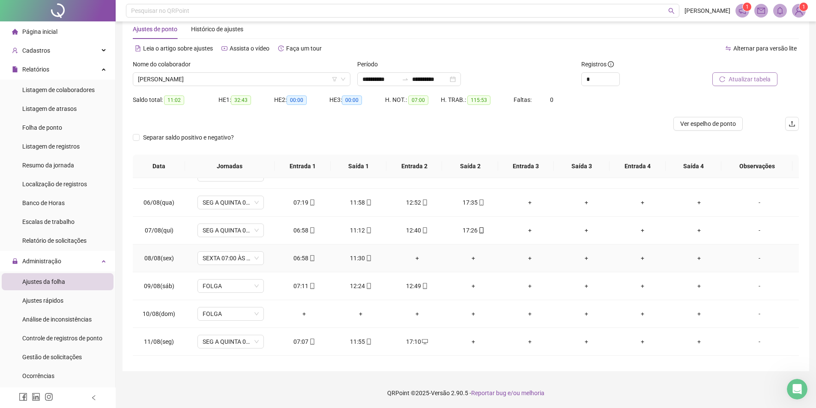
click at [415, 257] on div "+" at bounding box center [417, 258] width 43 height 9
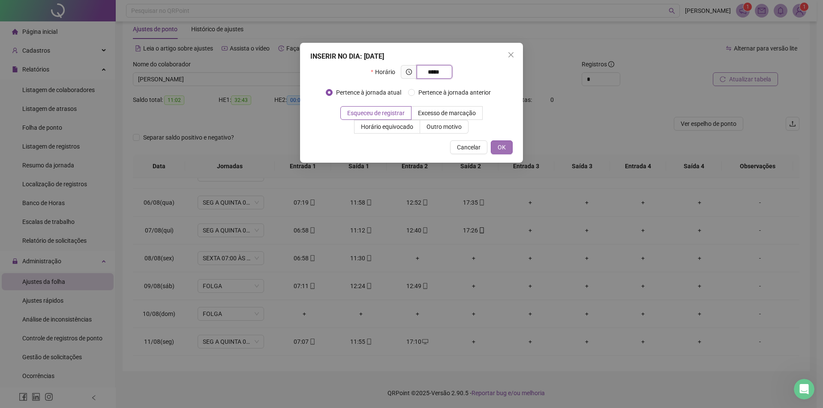
type input "*****"
drag, startPoint x: 497, startPoint y: 147, endPoint x: 483, endPoint y: 218, distance: 72.6
click at [498, 147] on button "OK" at bounding box center [502, 148] width 22 height 14
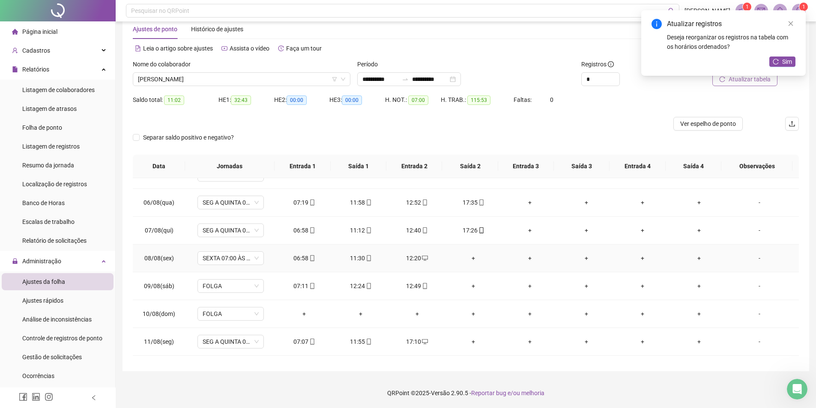
click at [469, 257] on div "+" at bounding box center [474, 258] width 43 height 9
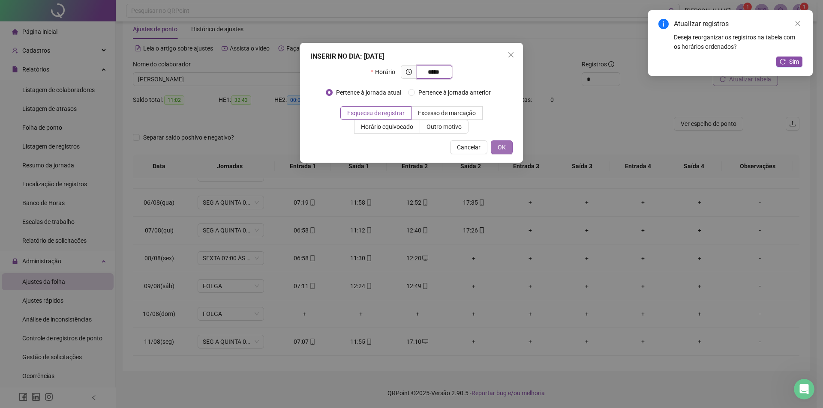
type input "*****"
click at [507, 145] on button "OK" at bounding box center [502, 148] width 22 height 14
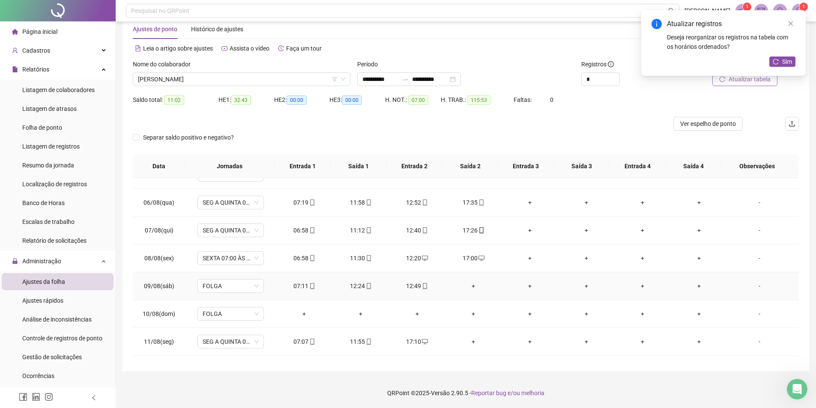
click at [470, 286] on div "+" at bounding box center [474, 286] width 43 height 9
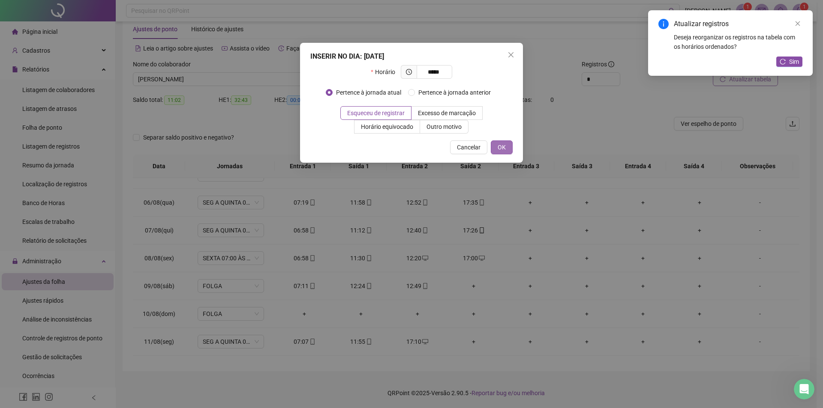
type input "*****"
click at [505, 149] on span "OK" at bounding box center [502, 147] width 8 height 9
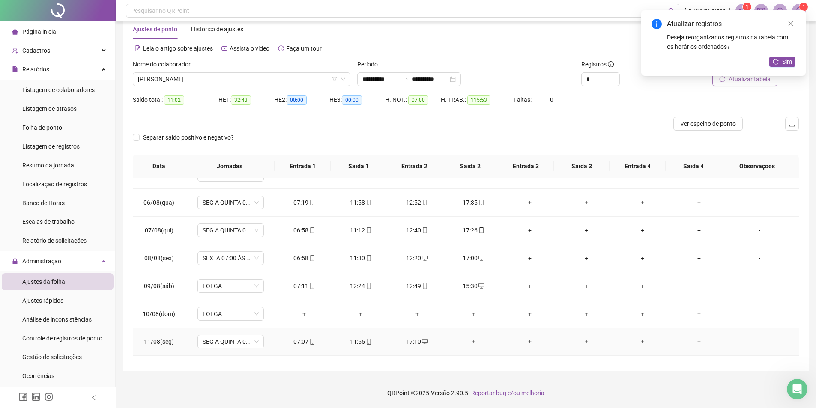
click at [469, 341] on div "+" at bounding box center [474, 341] width 43 height 9
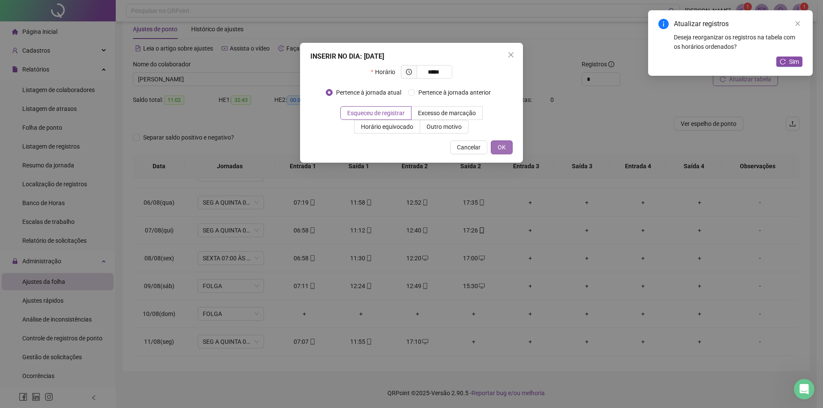
type input "*****"
click at [507, 146] on button "OK" at bounding box center [502, 148] width 22 height 14
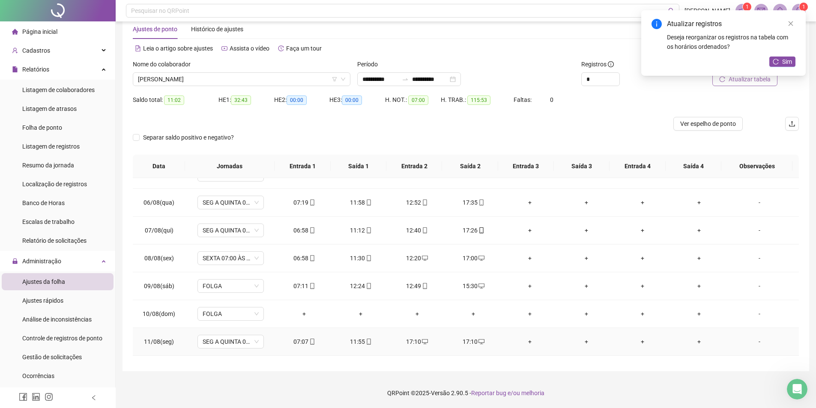
click at [414, 341] on div "17:10" at bounding box center [417, 341] width 43 height 9
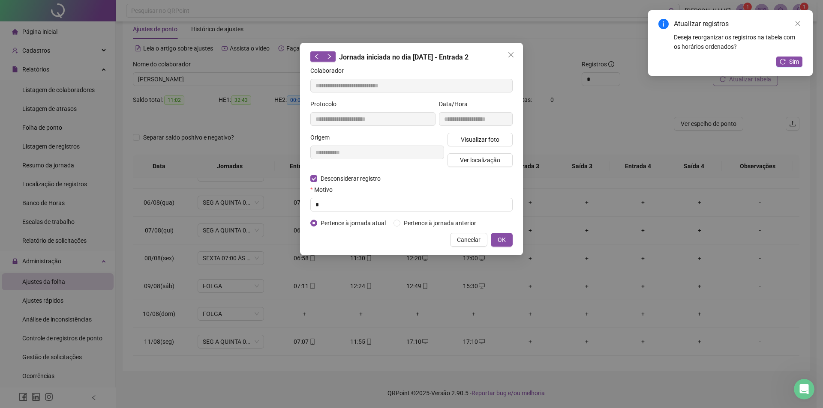
type input "**********"
click at [328, 203] on input "text" at bounding box center [411, 205] width 202 height 14
type input "*"
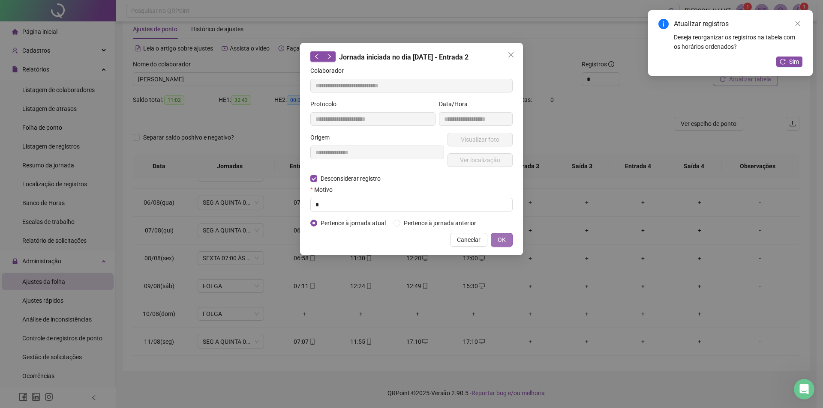
click at [501, 242] on span "OK" at bounding box center [502, 239] width 8 height 9
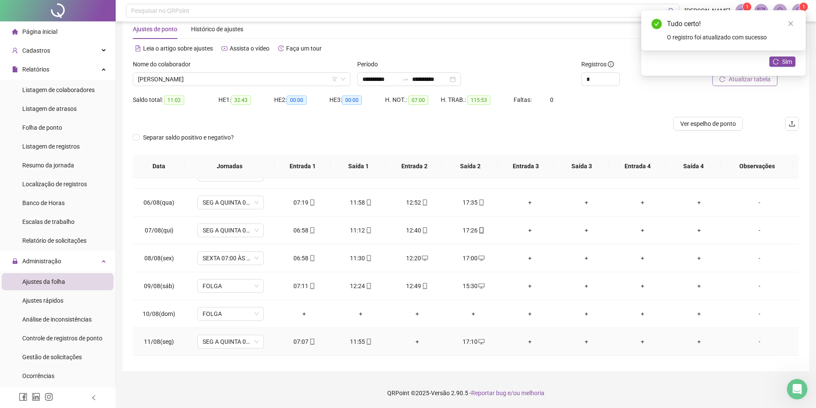
click at [415, 344] on div "+" at bounding box center [417, 341] width 43 height 9
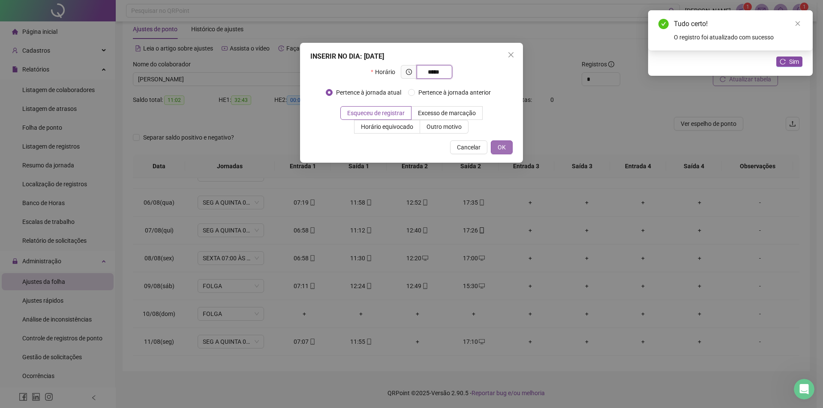
type input "*****"
click at [501, 145] on span "OK" at bounding box center [502, 147] width 8 height 9
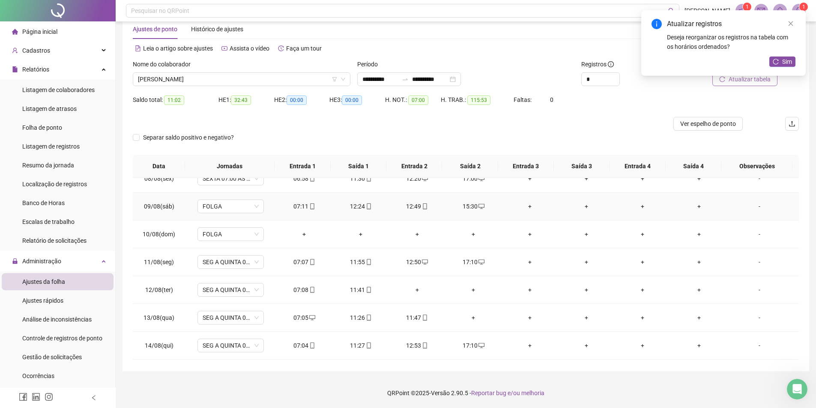
scroll to position [214, 0]
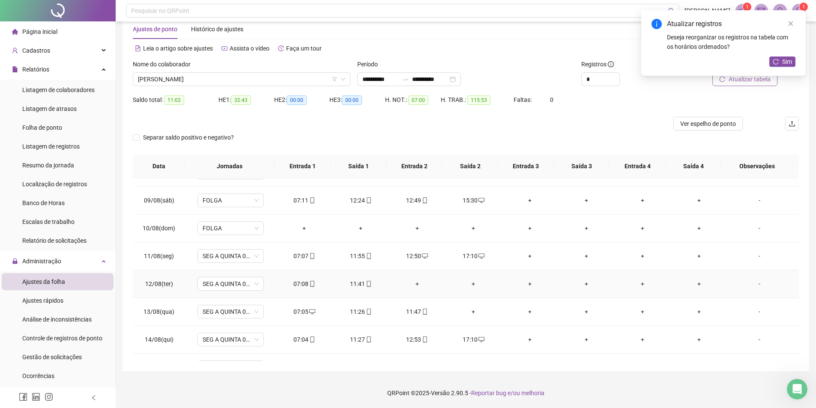
click at [415, 283] on div "+" at bounding box center [417, 283] width 43 height 9
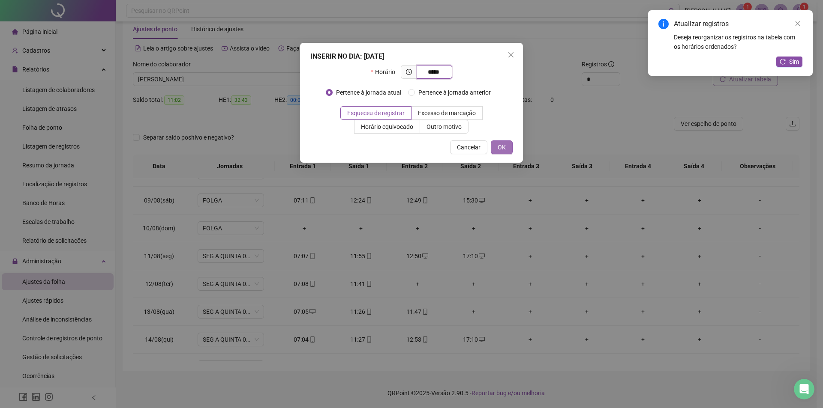
type input "*****"
click at [499, 144] on span "OK" at bounding box center [502, 147] width 8 height 9
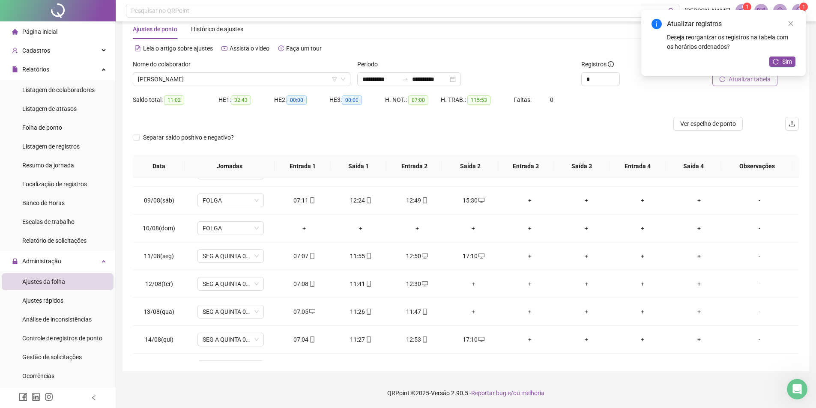
drag, startPoint x: 469, startPoint y: 285, endPoint x: 478, endPoint y: 284, distance: 8.6
click at [470, 284] on div "+" at bounding box center [474, 283] width 43 height 9
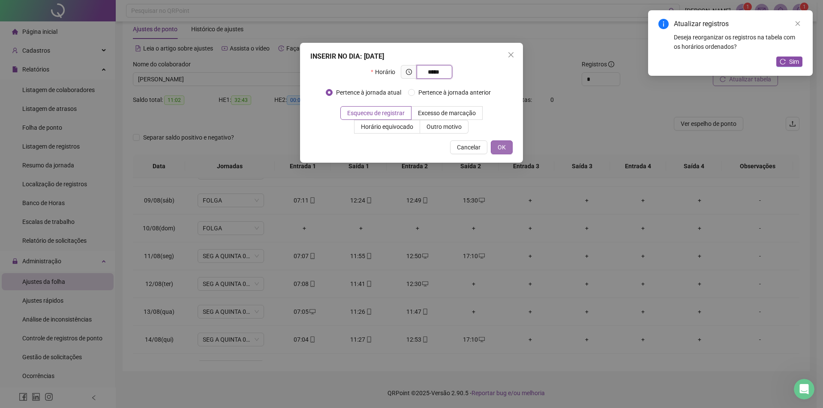
type input "*****"
click at [504, 144] on span "OK" at bounding box center [502, 147] width 8 height 9
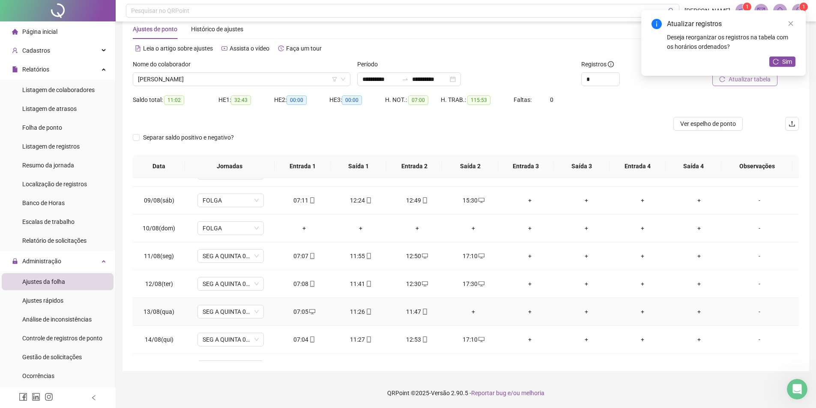
click at [469, 311] on div "+" at bounding box center [474, 311] width 43 height 9
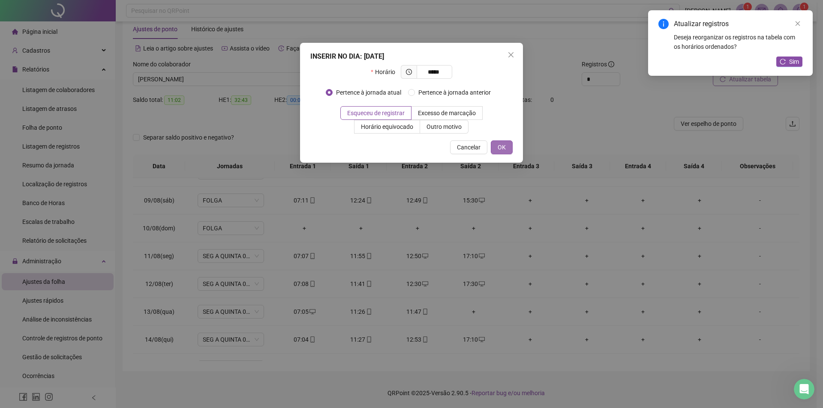
type input "*****"
click at [505, 141] on button "OK" at bounding box center [502, 148] width 22 height 14
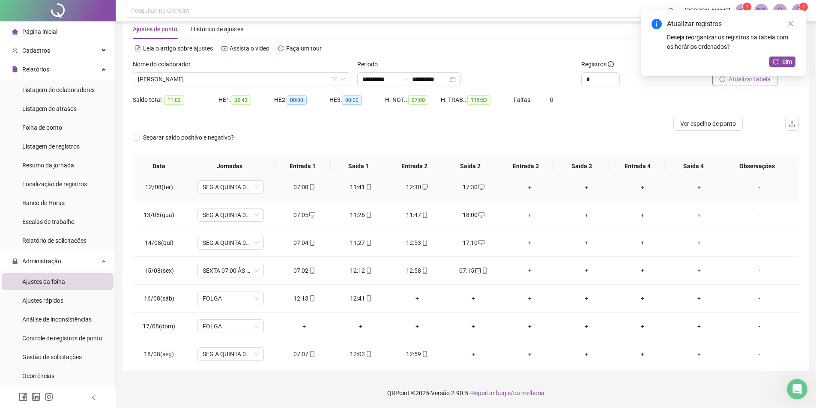
scroll to position [318, 0]
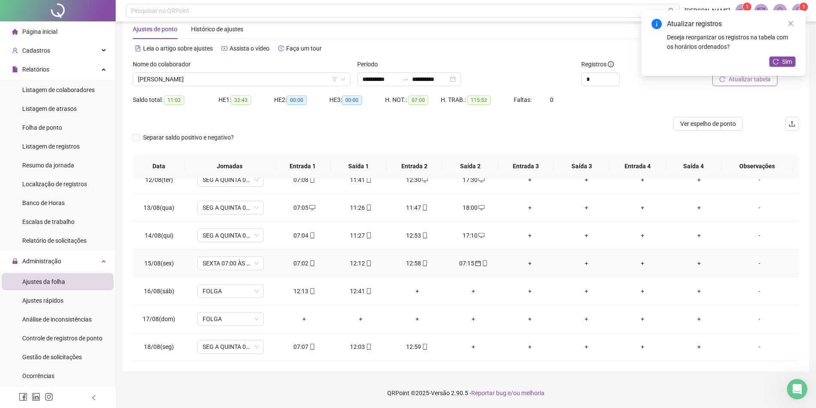
click at [464, 261] on div "07:15" at bounding box center [474, 263] width 43 height 9
type input "**********"
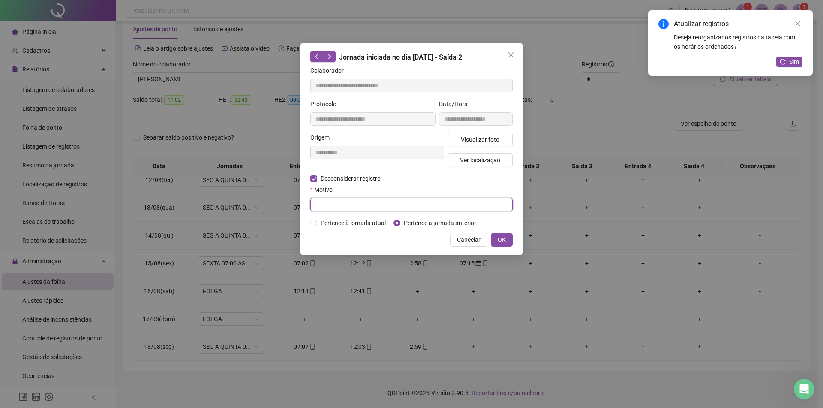
click at [330, 198] on input "text" at bounding box center [411, 205] width 202 height 14
type input "*"
click at [505, 240] on span "OK" at bounding box center [502, 239] width 8 height 9
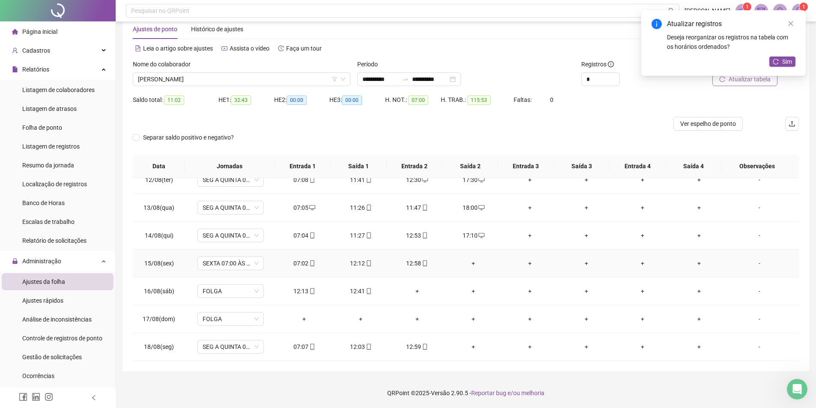
click at [471, 262] on div "+" at bounding box center [474, 263] width 43 height 9
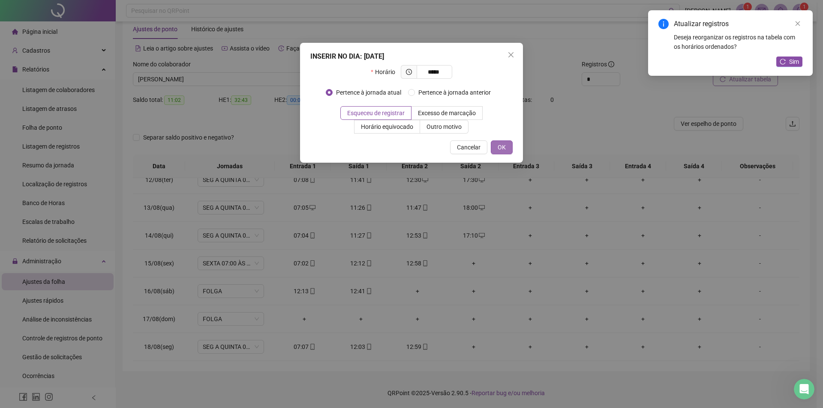
type input "*****"
click at [503, 145] on span "OK" at bounding box center [502, 147] width 8 height 9
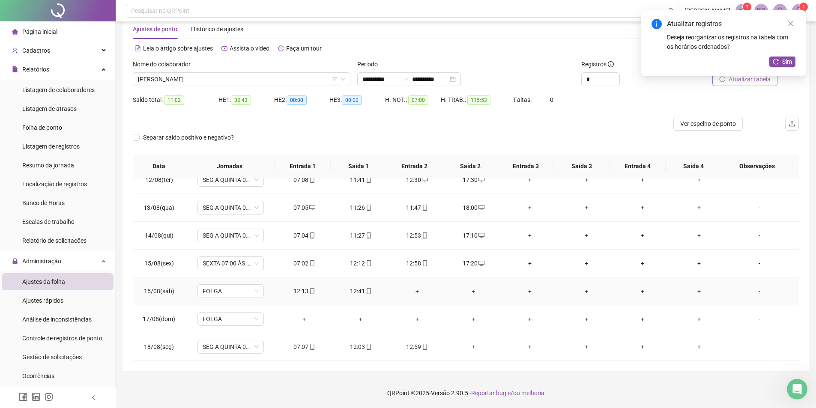
click at [469, 291] on div "+" at bounding box center [474, 291] width 43 height 9
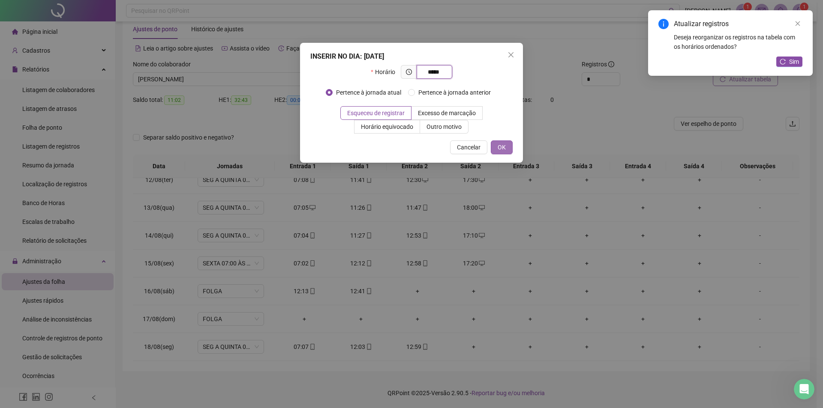
type input "*****"
drag, startPoint x: 504, startPoint y: 146, endPoint x: 407, endPoint y: 241, distance: 135.7
click at [500, 147] on span "OK" at bounding box center [502, 147] width 8 height 9
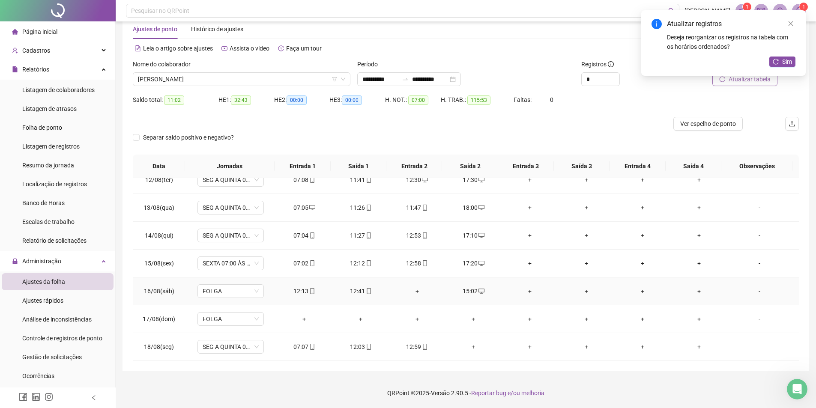
click at [414, 294] on div "+" at bounding box center [417, 291] width 43 height 9
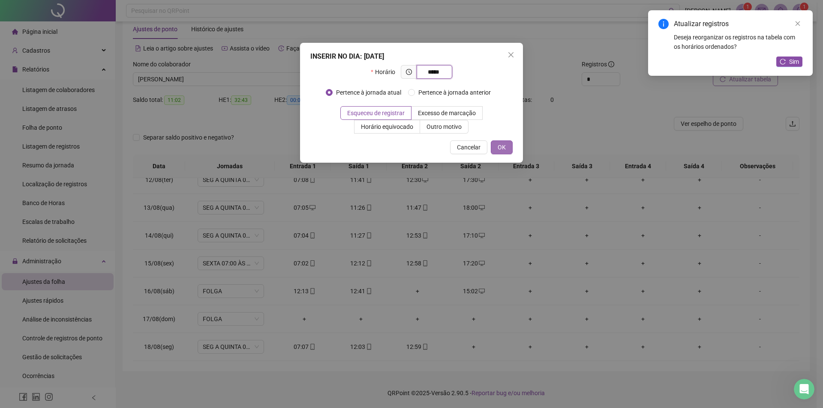
type input "*****"
click at [505, 144] on span "OK" at bounding box center [502, 147] width 8 height 9
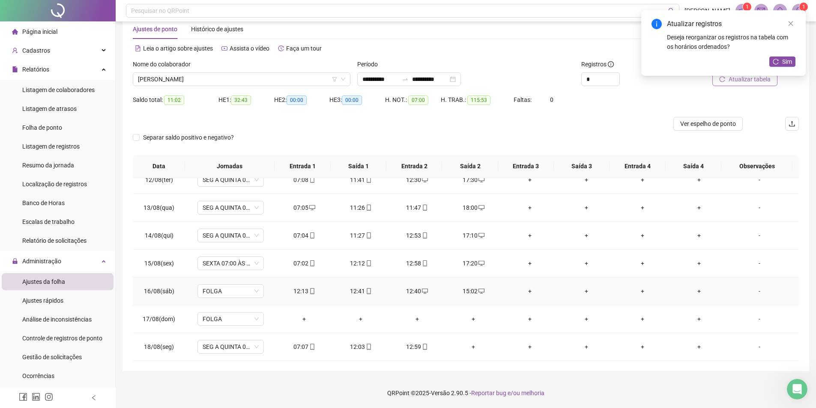
click at [357, 289] on div "12:41" at bounding box center [360, 291] width 43 height 9
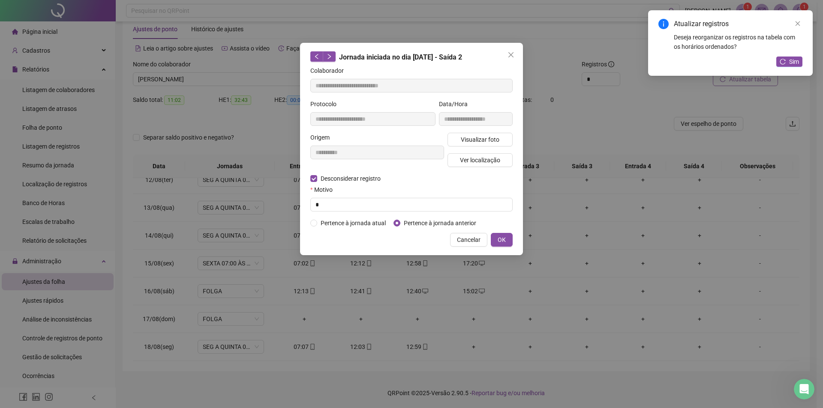
type input "**********"
drag, startPoint x: 326, startPoint y: 202, endPoint x: 366, endPoint y: 211, distance: 41.3
click at [326, 202] on input "text" at bounding box center [411, 205] width 202 height 14
type input "*"
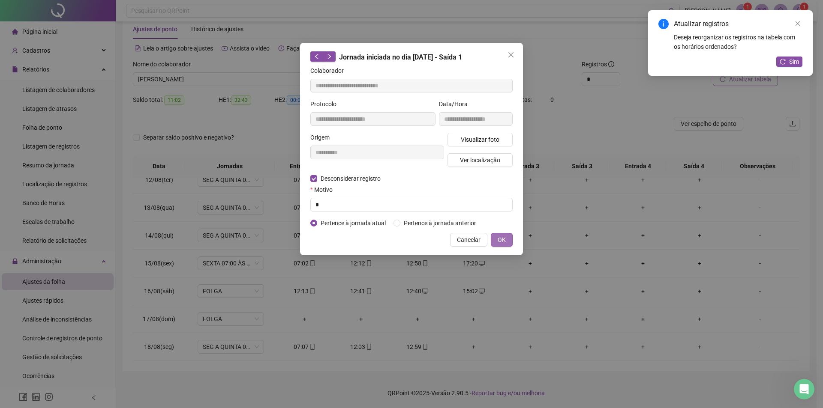
click at [504, 238] on span "OK" at bounding box center [502, 239] width 8 height 9
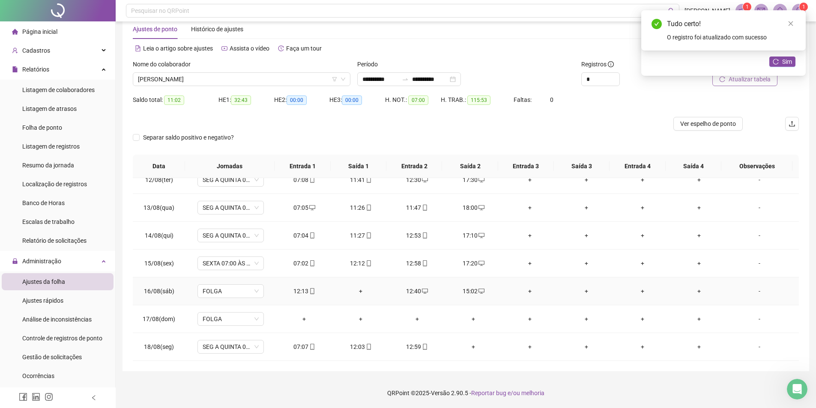
click at [300, 293] on div "12:13" at bounding box center [304, 291] width 43 height 9
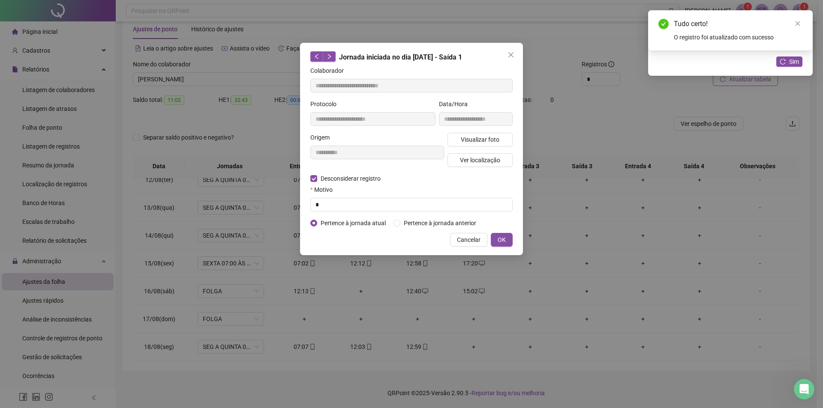
type input "**********"
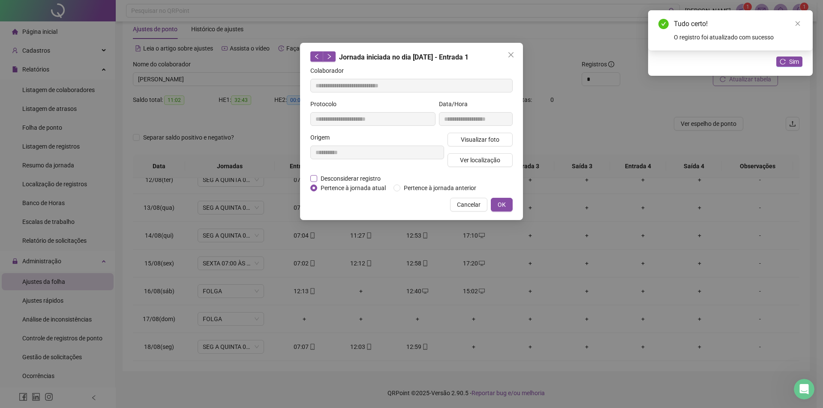
click at [312, 183] on label "Desconsiderar registro" at bounding box center [350, 178] width 80 height 9
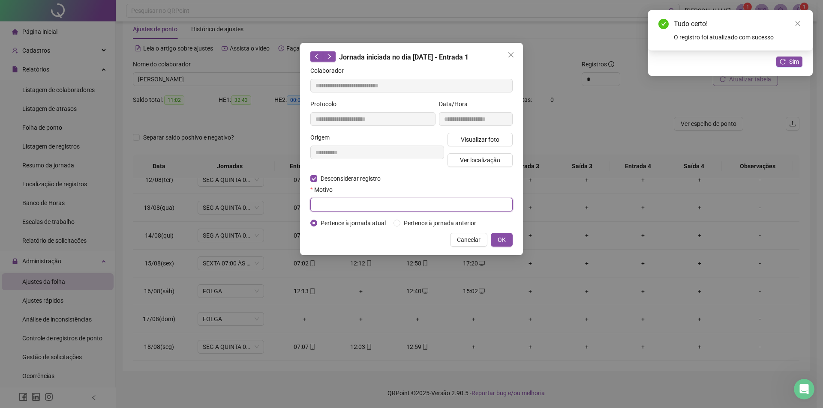
click at [328, 203] on input "text" at bounding box center [411, 205] width 202 height 14
type input "*"
drag, startPoint x: 506, startPoint y: 240, endPoint x: 422, endPoint y: 275, distance: 90.6
click at [504, 240] on button "OK" at bounding box center [502, 240] width 22 height 14
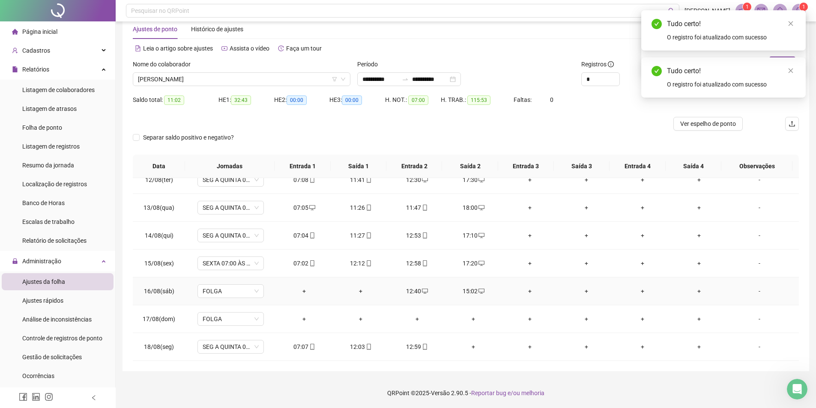
click at [357, 290] on div "+" at bounding box center [360, 291] width 43 height 9
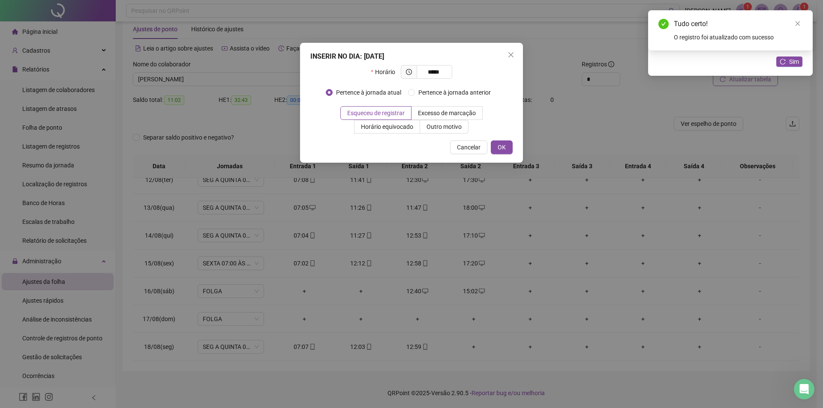
type input "*****"
click at [490, 151] on div "Cancelar OK" at bounding box center [411, 148] width 202 height 14
click at [500, 146] on span "OK" at bounding box center [502, 147] width 8 height 9
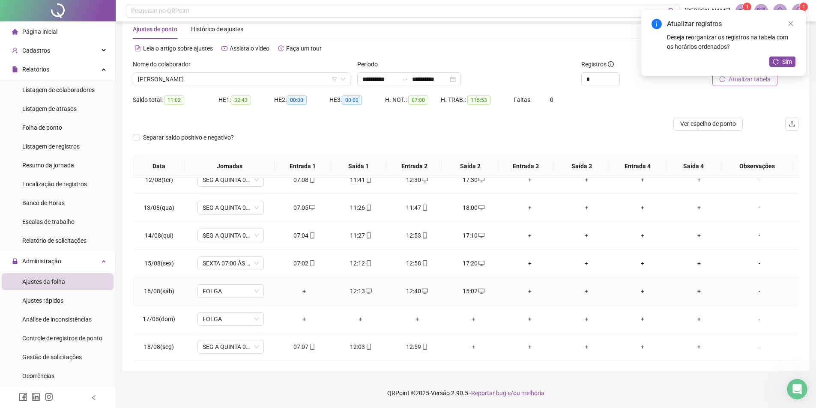
click at [302, 291] on div "+" at bounding box center [304, 291] width 43 height 9
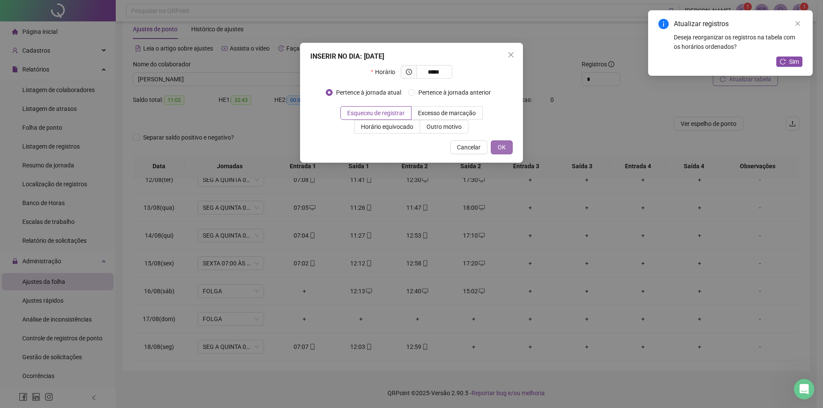
type input "*****"
drag, startPoint x: 502, startPoint y: 147, endPoint x: 460, endPoint y: 253, distance: 114.8
click at [502, 147] on span "OK" at bounding box center [502, 147] width 8 height 9
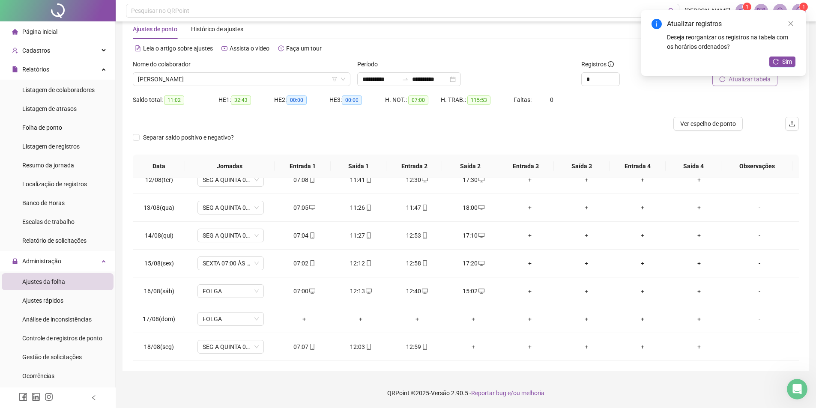
click at [471, 348] on div "+" at bounding box center [474, 346] width 43 height 9
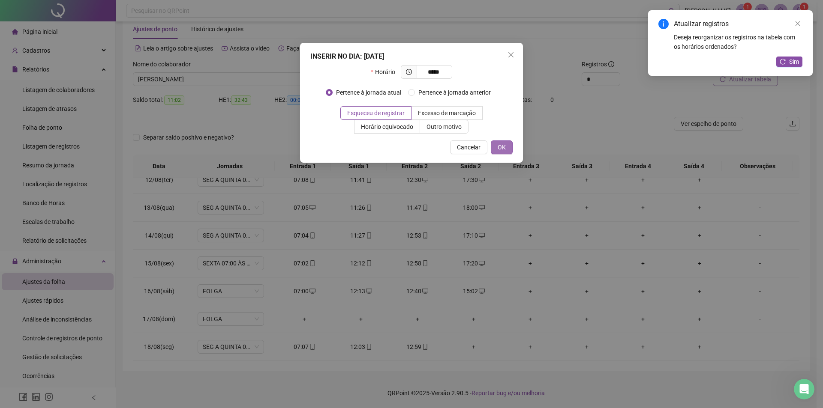
type input "*****"
click at [497, 144] on button "OK" at bounding box center [502, 148] width 22 height 14
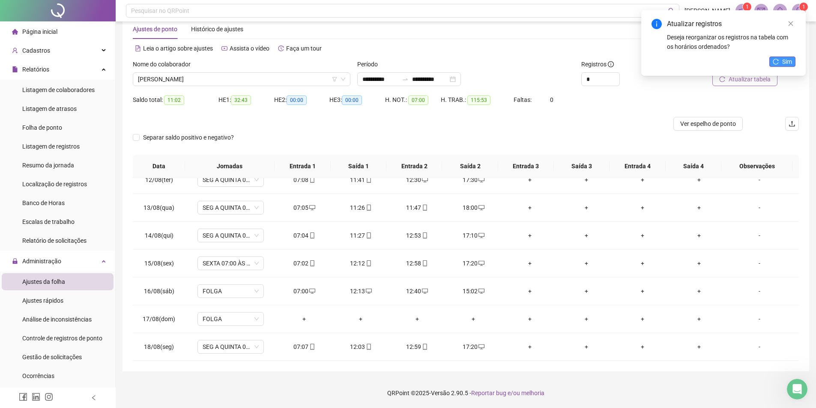
click at [785, 63] on span "Sim" at bounding box center [787, 61] width 10 height 9
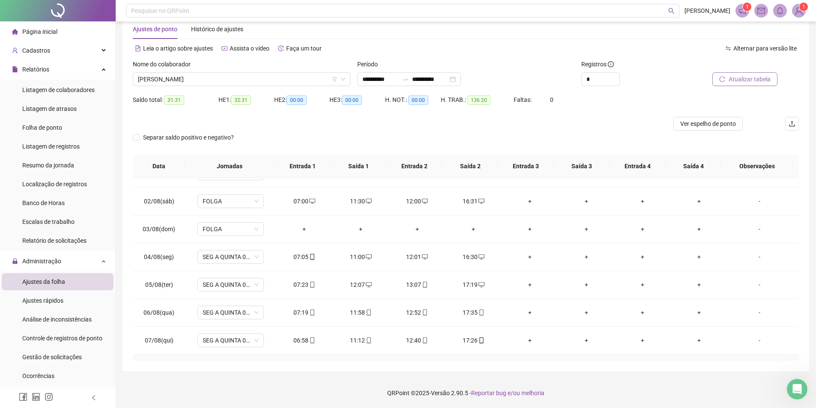
scroll to position [0, 0]
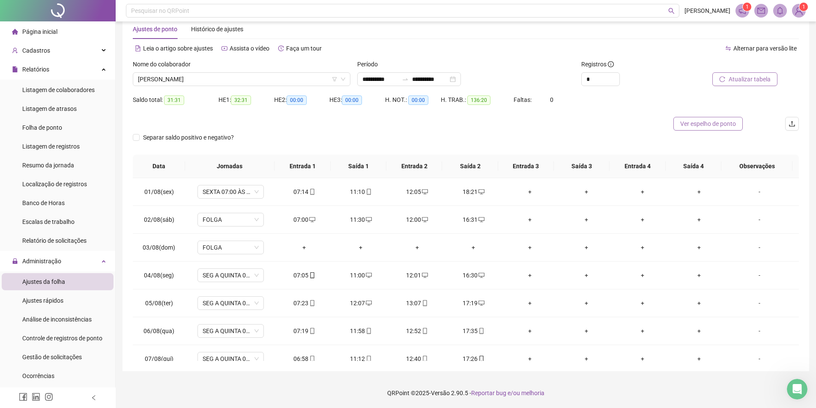
click at [711, 123] on span "Ver espelho de ponto" at bounding box center [708, 123] width 56 height 9
click at [203, 78] on span "[PERSON_NAME]" at bounding box center [241, 79] width 207 height 13
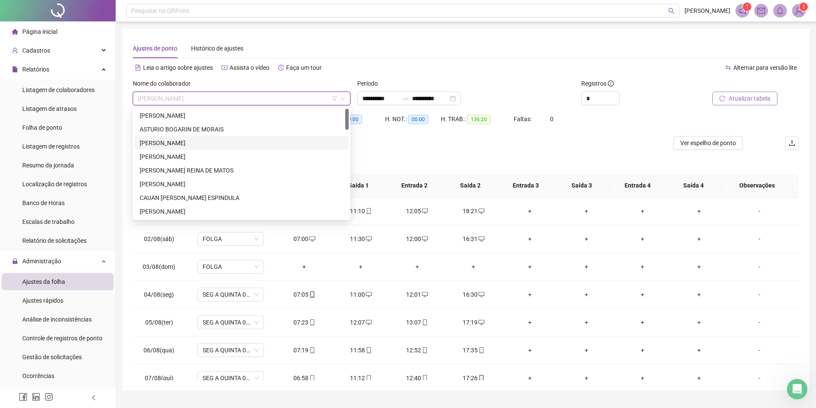
click at [178, 143] on div "[PERSON_NAME]" at bounding box center [242, 142] width 204 height 9
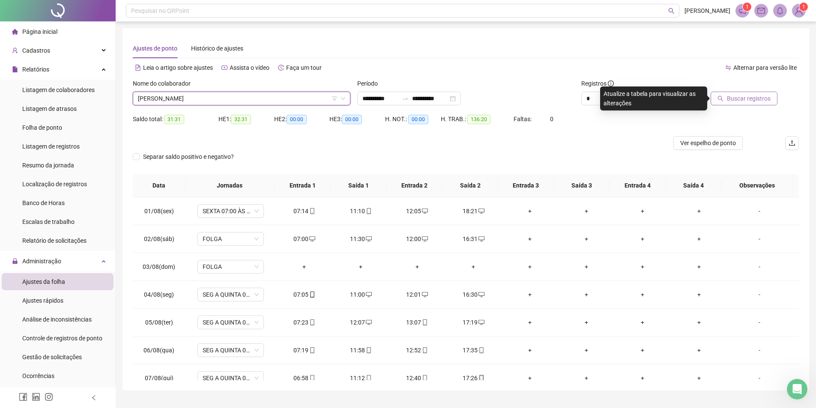
click at [742, 101] on span "Buscar registros" at bounding box center [749, 98] width 44 height 9
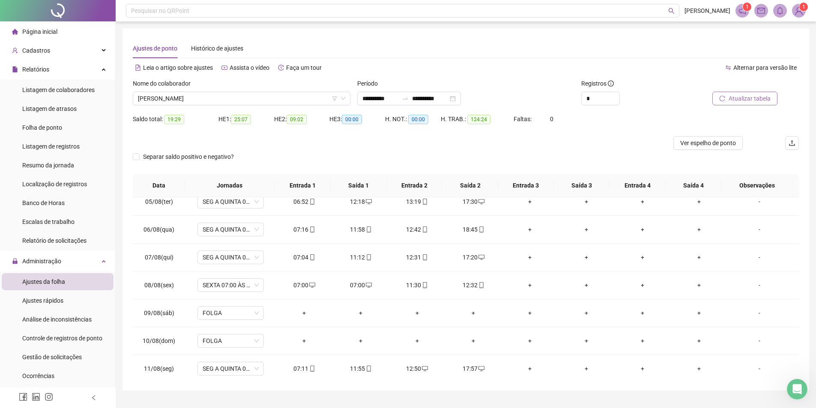
scroll to position [129, 0]
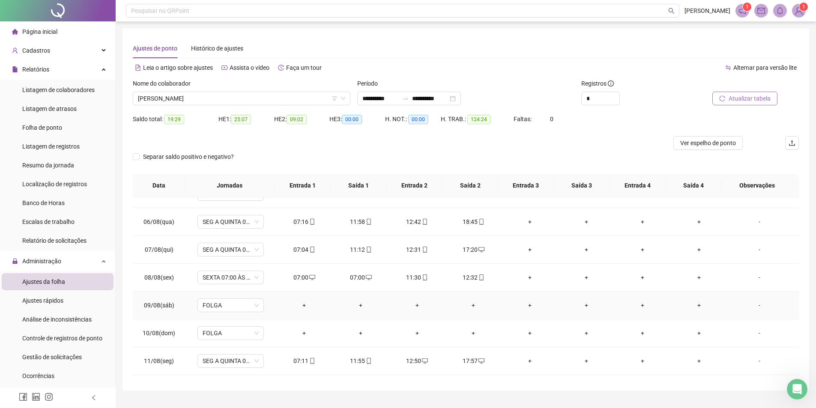
click at [300, 303] on div "+" at bounding box center [304, 305] width 43 height 9
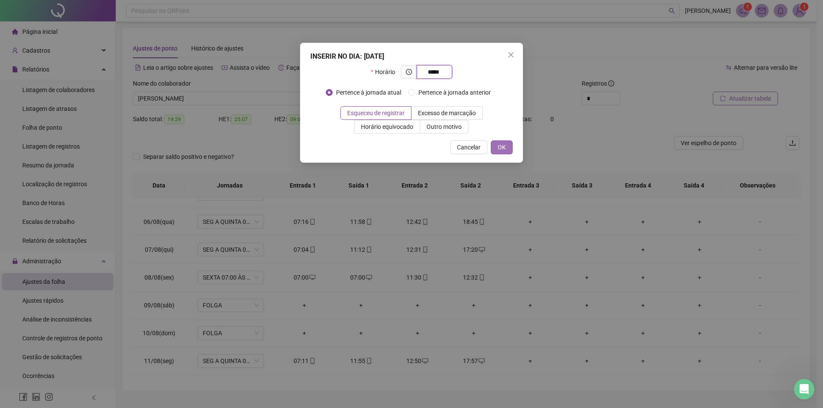
type input "*****"
click at [497, 141] on button "OK" at bounding box center [502, 148] width 22 height 14
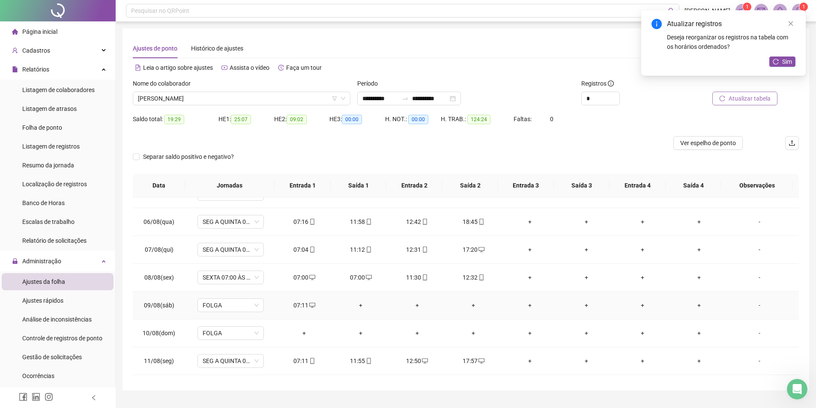
click at [357, 304] on div "+" at bounding box center [360, 305] width 43 height 9
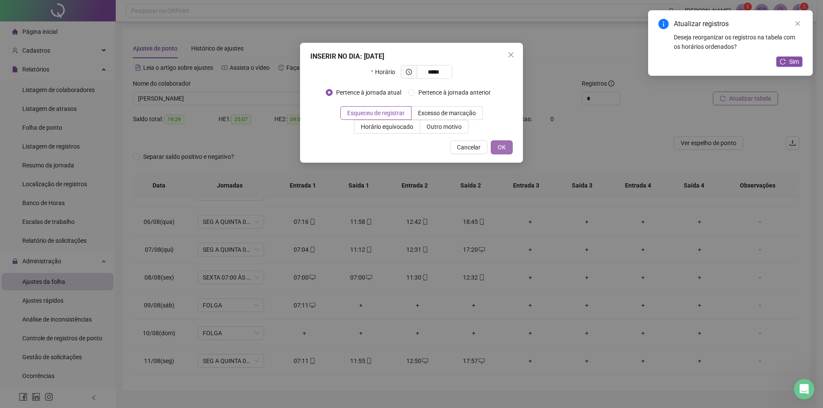
type input "*****"
click at [505, 147] on span "OK" at bounding box center [502, 147] width 8 height 9
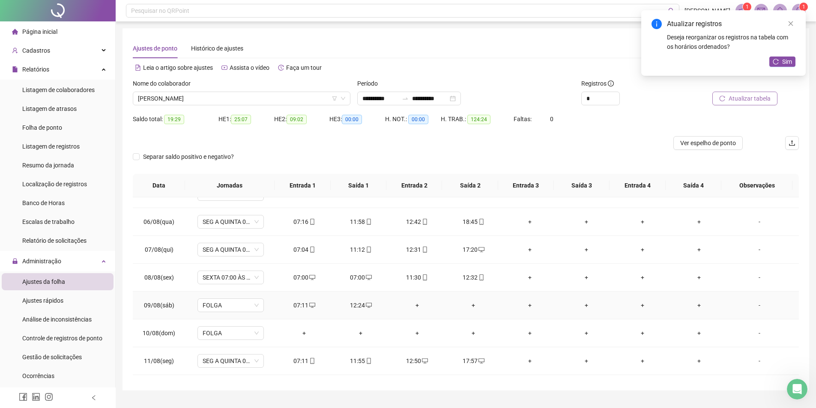
click at [413, 306] on div "+" at bounding box center [417, 305] width 43 height 9
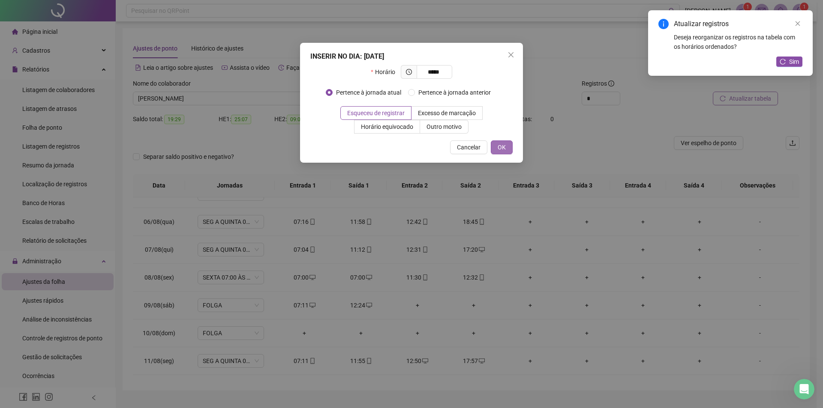
type input "*****"
click at [506, 148] on button "OK" at bounding box center [502, 148] width 22 height 14
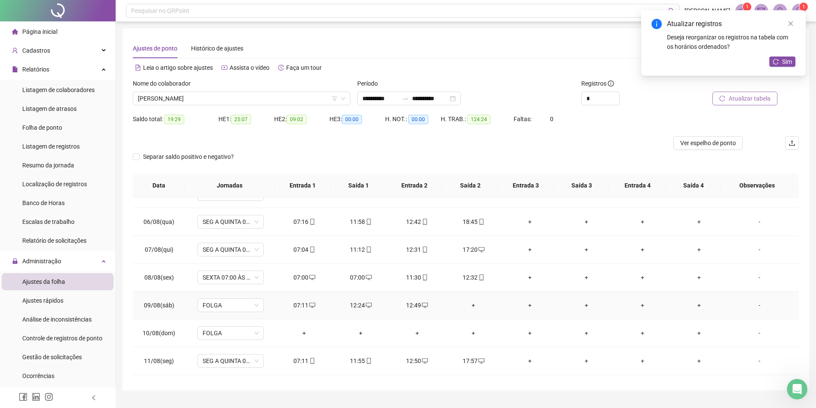
drag, startPoint x: 471, startPoint y: 304, endPoint x: 475, endPoint y: 303, distance: 4.4
click at [474, 303] on div "+" at bounding box center [474, 305] width 43 height 9
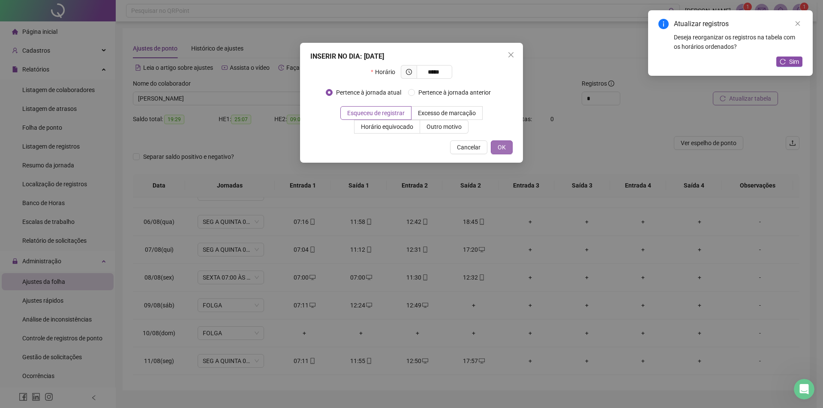
type input "*****"
click at [498, 150] on span "OK" at bounding box center [502, 147] width 8 height 9
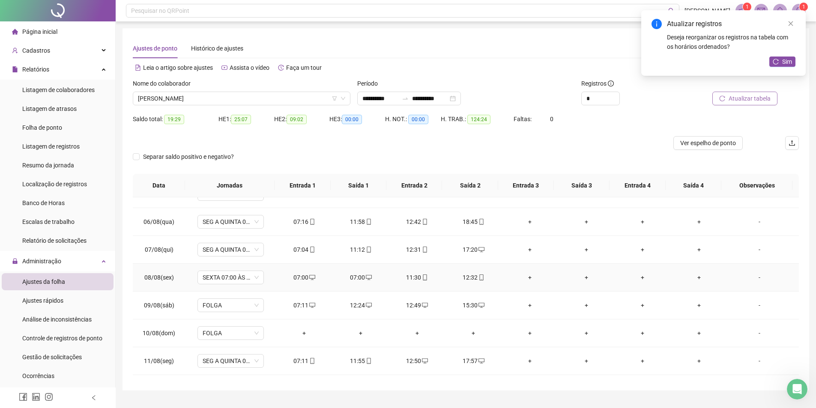
click at [346, 275] on div "07:00" at bounding box center [360, 277] width 43 height 9
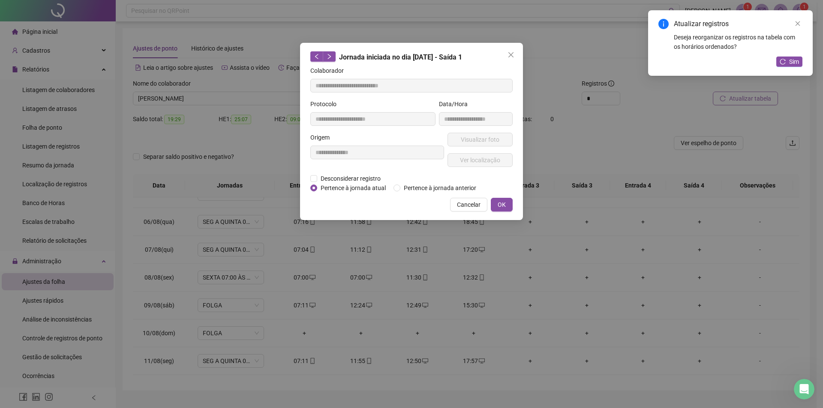
type input "**********"
drag, startPoint x: 306, startPoint y: 176, endPoint x: 310, endPoint y: 177, distance: 4.4
click at [309, 176] on div "**********" at bounding box center [411, 131] width 223 height 177
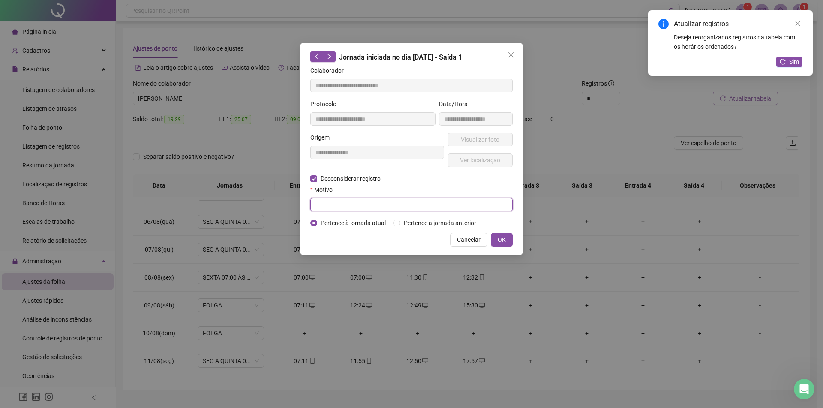
click at [331, 201] on input "text" at bounding box center [411, 205] width 202 height 14
type input "*"
click at [503, 240] on span "OK" at bounding box center [502, 239] width 8 height 9
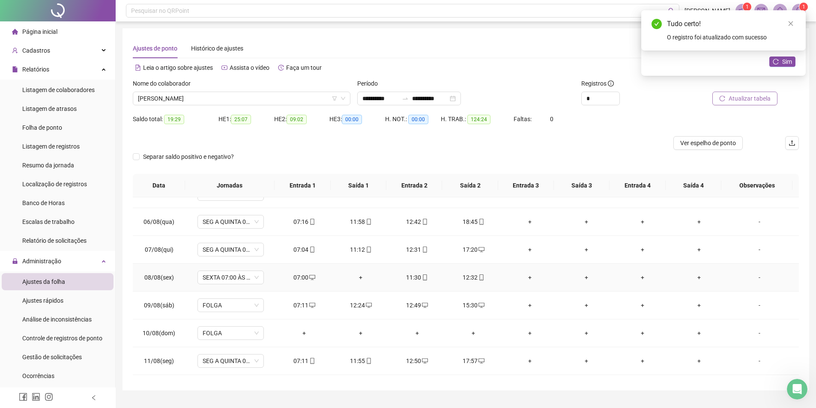
click at [357, 279] on div "+" at bounding box center [360, 277] width 43 height 9
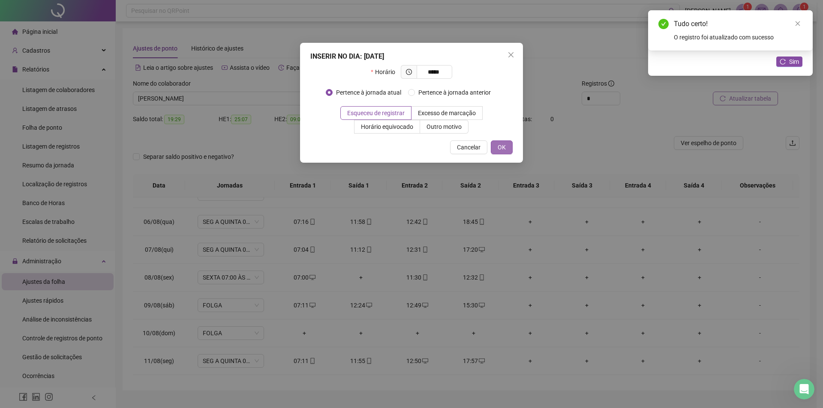
type input "*****"
click at [504, 148] on span "OK" at bounding box center [502, 147] width 8 height 9
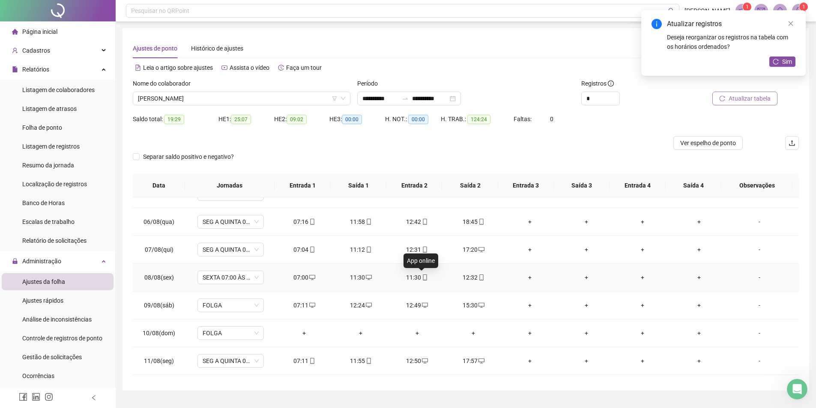
click at [415, 276] on div "11:30" at bounding box center [417, 277] width 43 height 9
type input "**********"
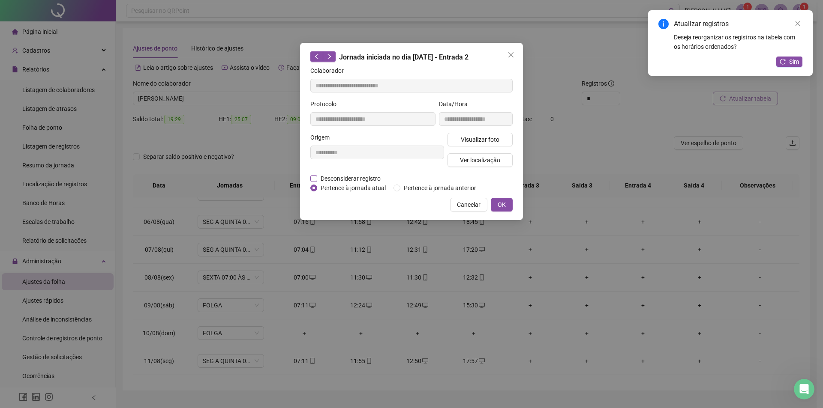
click at [318, 179] on span "Desconsiderar registro" at bounding box center [350, 178] width 67 height 9
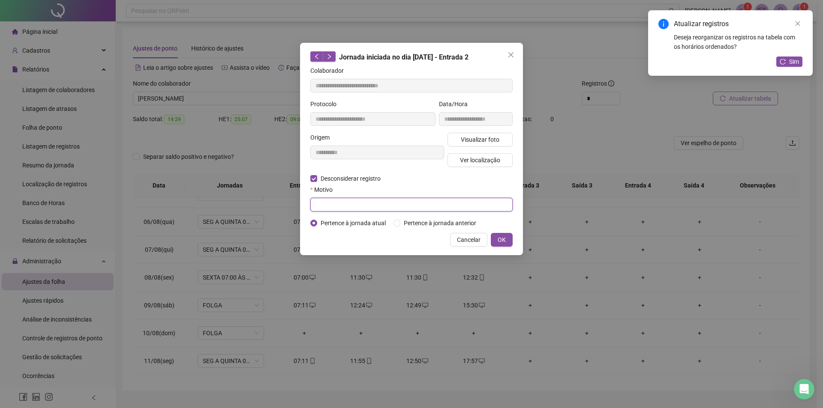
click at [325, 200] on input "text" at bounding box center [411, 205] width 202 height 14
type input "*"
drag, startPoint x: 498, startPoint y: 235, endPoint x: 483, endPoint y: 261, distance: 29.6
click at [498, 236] on span "OK" at bounding box center [502, 239] width 8 height 9
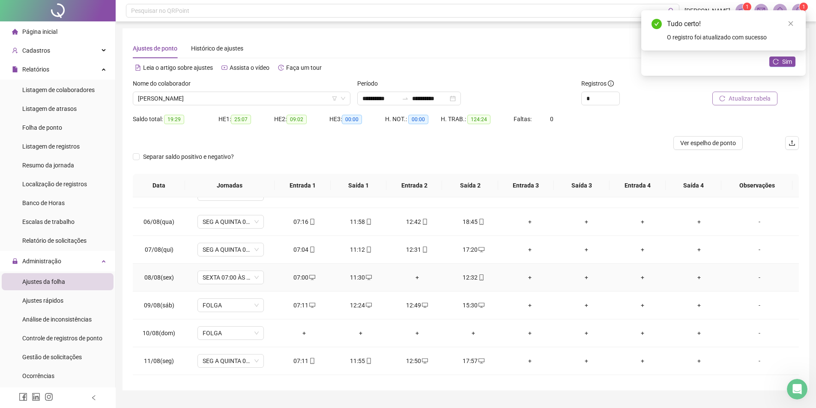
click at [416, 277] on div "+" at bounding box center [417, 277] width 43 height 9
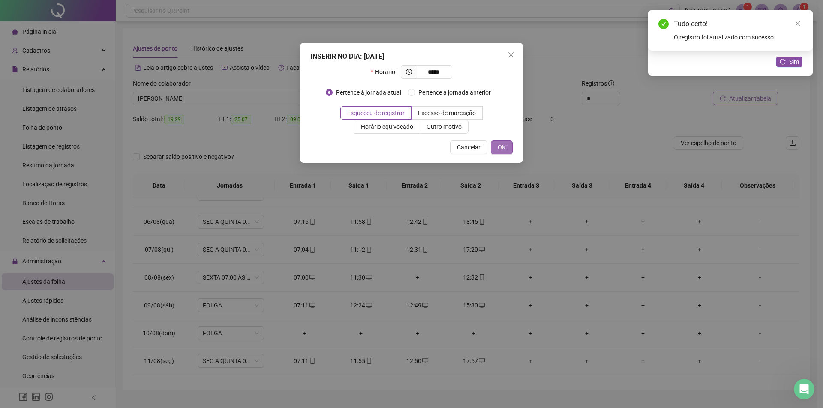
type input "*****"
click at [502, 148] on span "OK" at bounding box center [502, 147] width 8 height 9
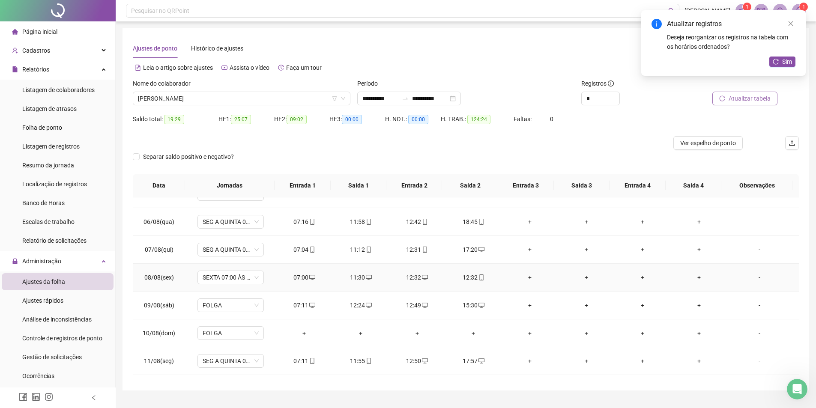
click at [468, 279] on div "12:32" at bounding box center [474, 277] width 43 height 9
type input "**********"
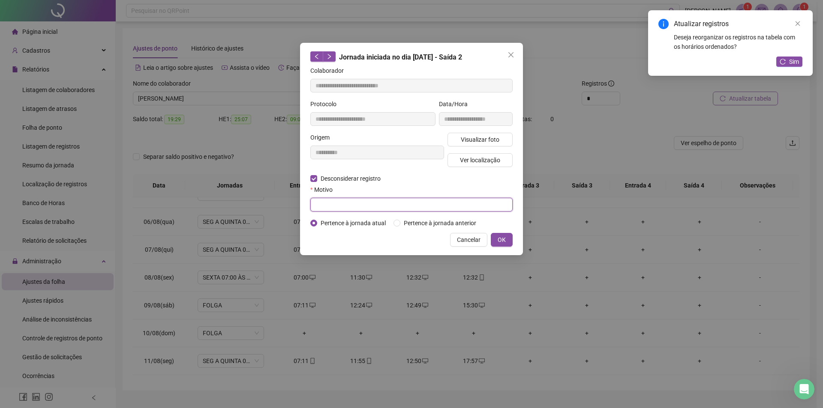
drag, startPoint x: 332, startPoint y: 209, endPoint x: 405, endPoint y: 212, distance: 72.5
click at [333, 209] on input "text" at bounding box center [411, 205] width 202 height 14
type input "*"
click at [508, 240] on button "OK" at bounding box center [502, 240] width 22 height 14
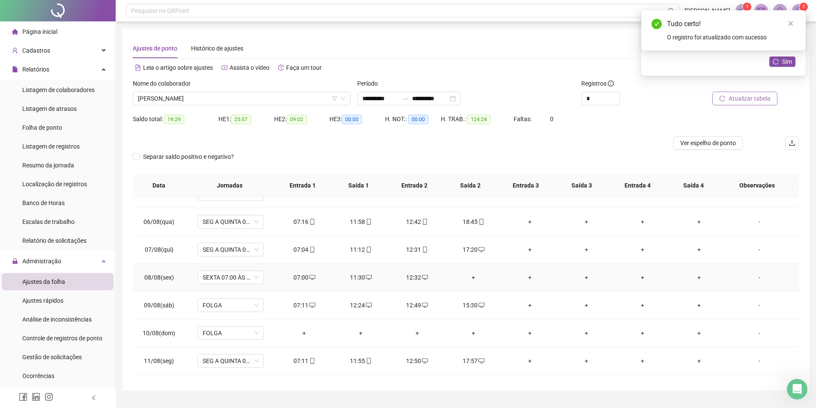
click at [471, 281] on div "+" at bounding box center [474, 277] width 43 height 9
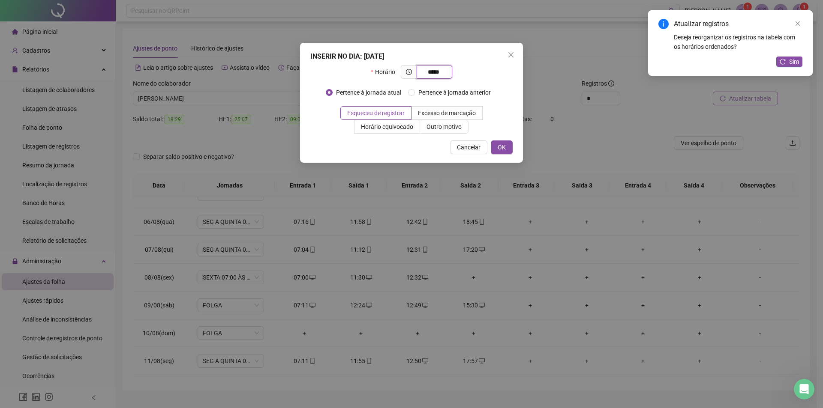
type input "*****"
drag, startPoint x: 499, startPoint y: 159, endPoint x: 501, endPoint y: 148, distance: 10.8
click at [499, 155] on div "INSERIR NO DIA : 08/08/2025 Horário ***** Pertence à jornada atual Pertence à j…" at bounding box center [411, 103] width 223 height 120
click at [501, 148] on span "OK" at bounding box center [502, 147] width 8 height 9
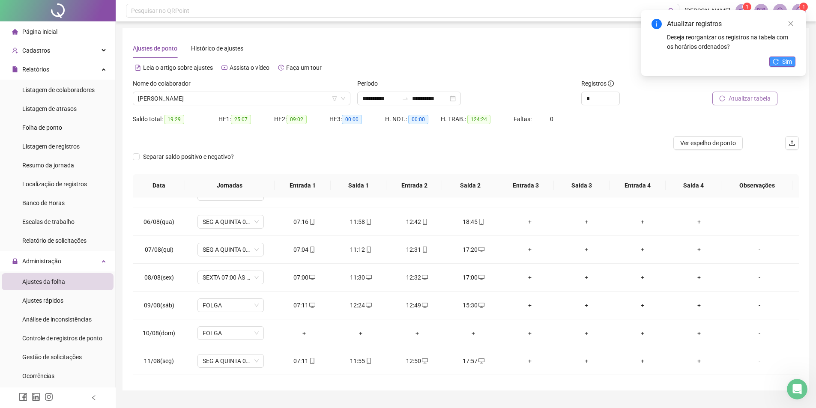
click at [781, 63] on button "Sim" at bounding box center [783, 62] width 26 height 10
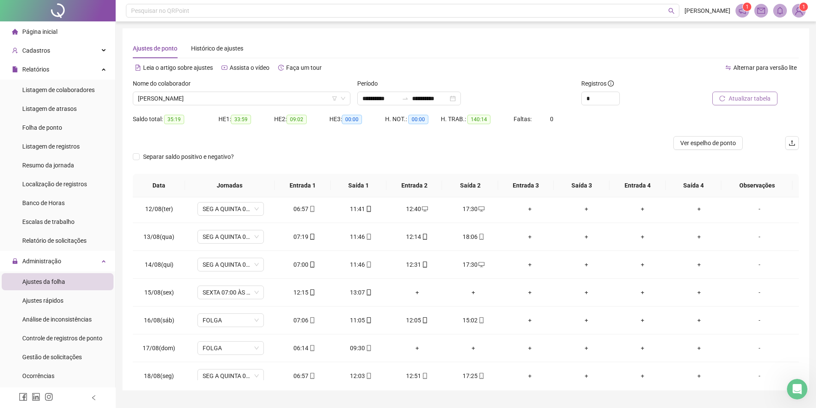
scroll to position [318, 0]
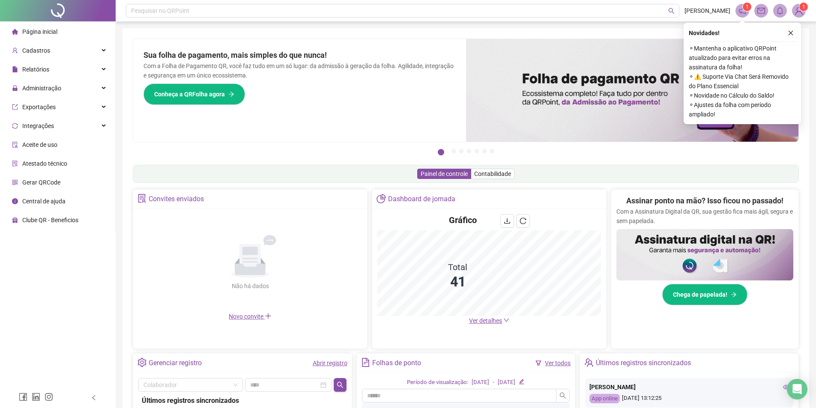
drag, startPoint x: 60, startPoint y: 89, endPoint x: 60, endPoint y: 98, distance: 9.4
click at [60, 90] on div "Administração" at bounding box center [58, 88] width 112 height 17
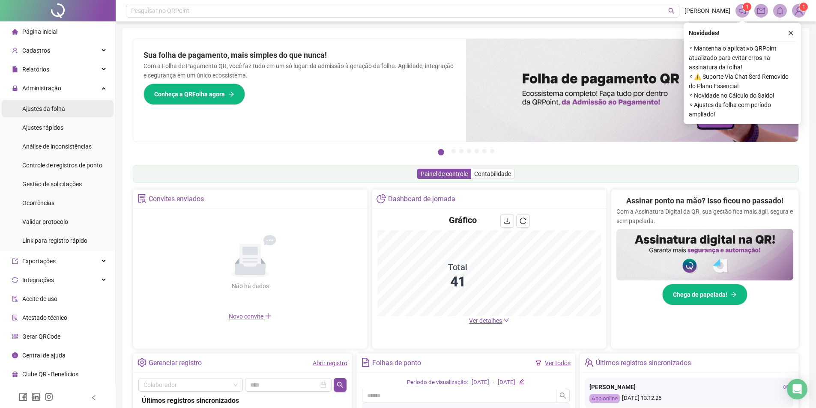
click at [42, 106] on span "Ajustes da folha" at bounding box center [43, 108] width 43 height 7
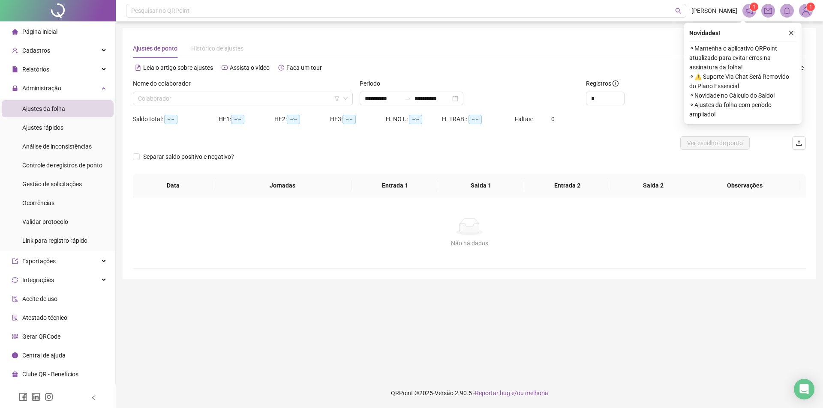
type input "**********"
click at [234, 95] on input "search" at bounding box center [239, 98] width 202 height 13
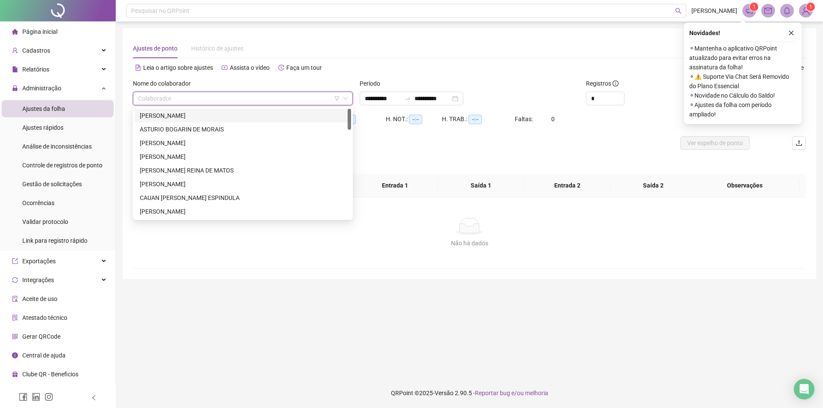
click at [224, 119] on div "[PERSON_NAME]" at bounding box center [243, 115] width 206 height 9
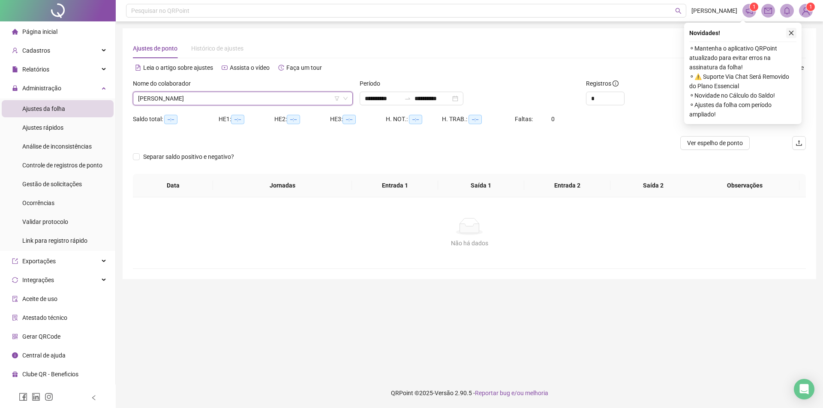
click at [788, 38] on button "button" at bounding box center [791, 33] width 10 height 10
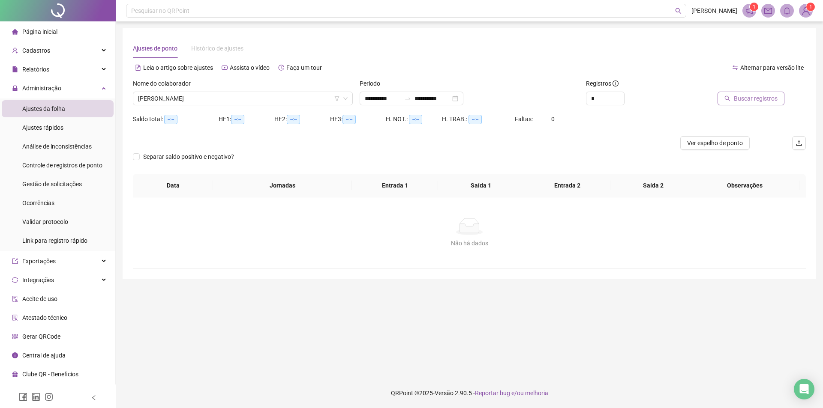
click at [754, 96] on span "Buscar registros" at bounding box center [756, 98] width 44 height 9
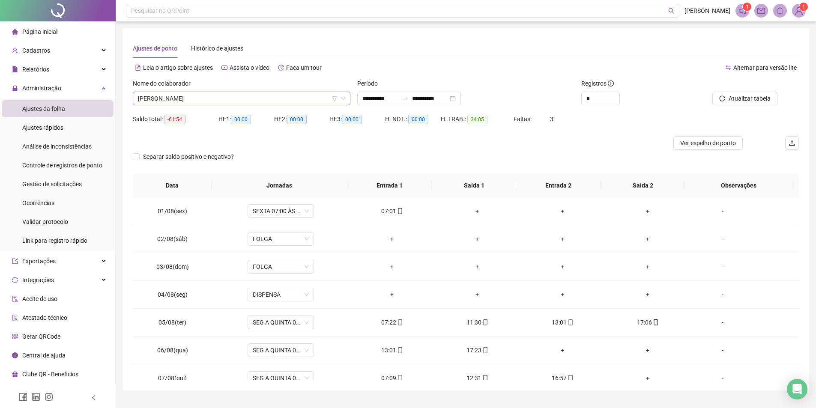
click at [200, 97] on span "[PERSON_NAME]" at bounding box center [241, 98] width 207 height 13
click at [47, 51] on span "Cadastros" at bounding box center [36, 50] width 28 height 7
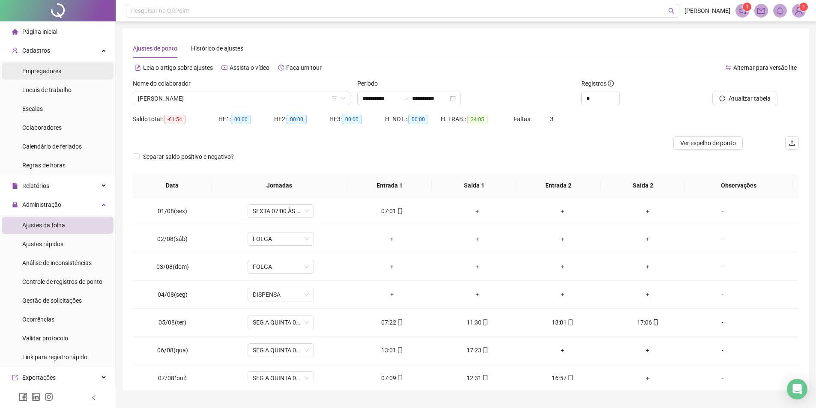
click at [44, 73] on span "Empregadores" at bounding box center [41, 71] width 39 height 7
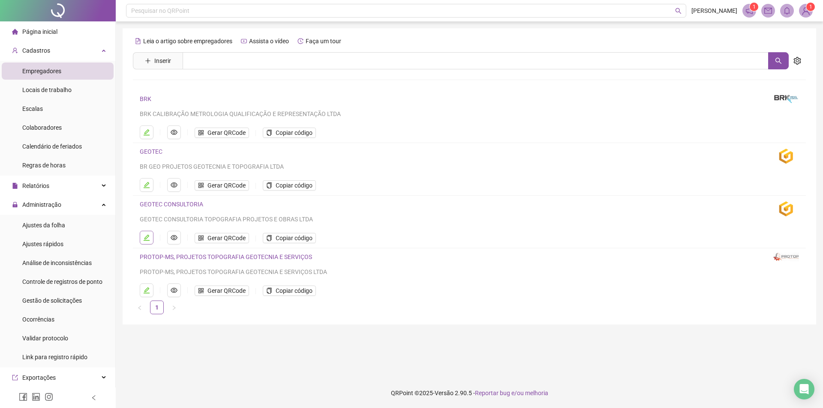
click at [147, 238] on icon "edit" at bounding box center [147, 238] width 6 height 6
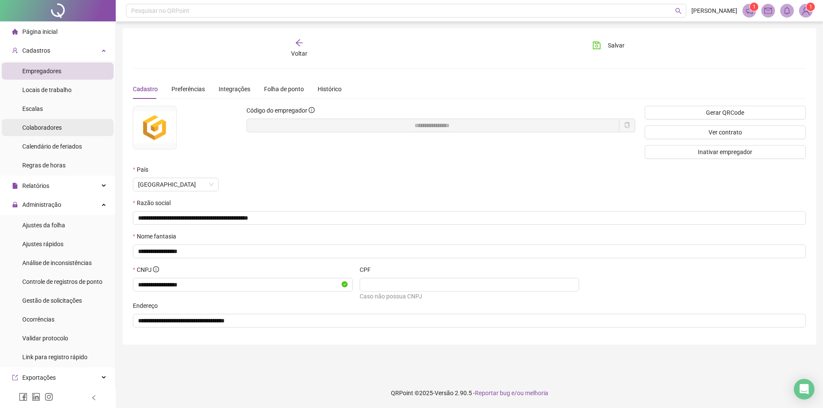
click at [52, 126] on span "Colaboradores" at bounding box center [41, 127] width 39 height 7
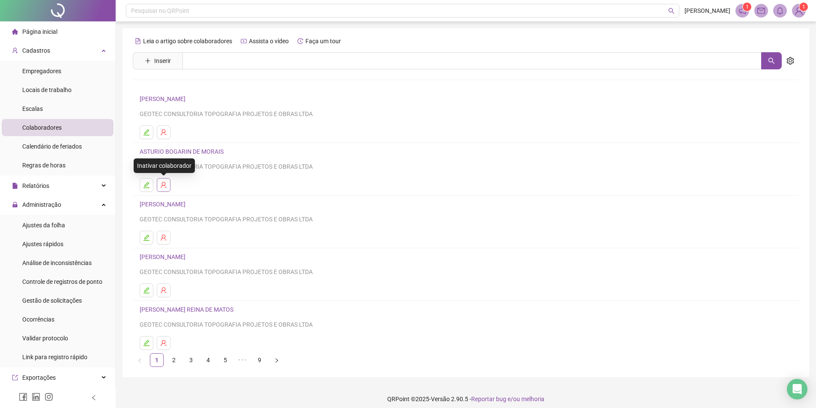
click at [162, 185] on icon "user-delete" at bounding box center [164, 185] width 6 height 6
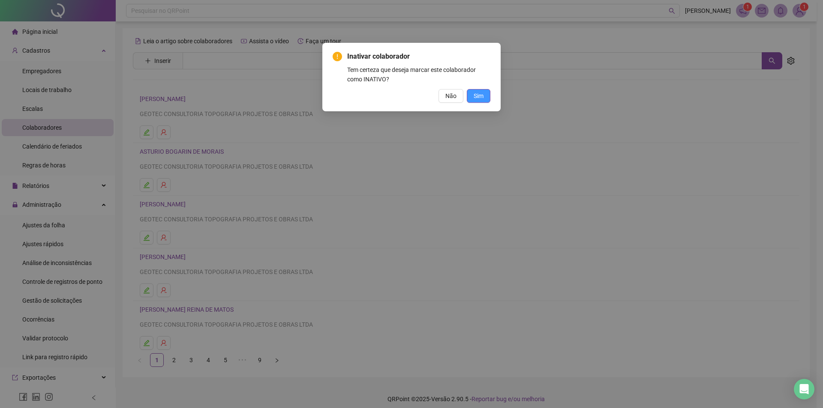
click at [474, 98] on span "Sim" at bounding box center [479, 95] width 10 height 9
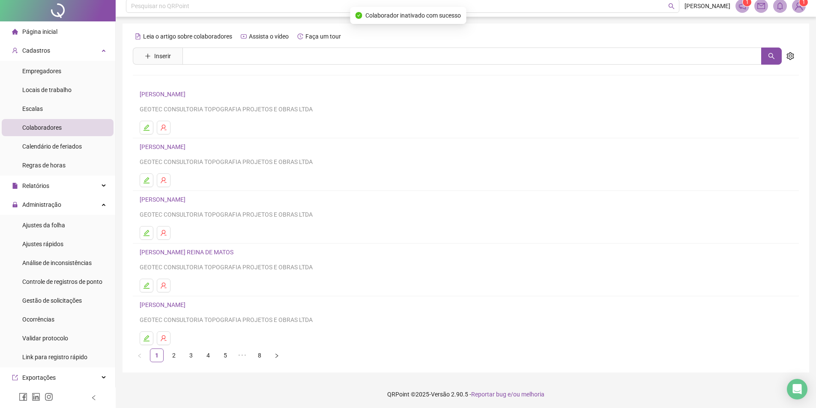
scroll to position [6, 0]
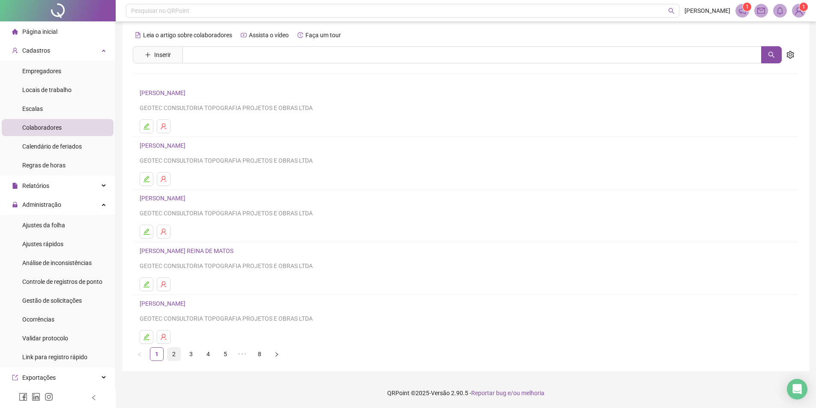
click at [174, 355] on link "2" at bounding box center [174, 354] width 13 height 13
click at [189, 355] on link "3" at bounding box center [191, 354] width 13 height 13
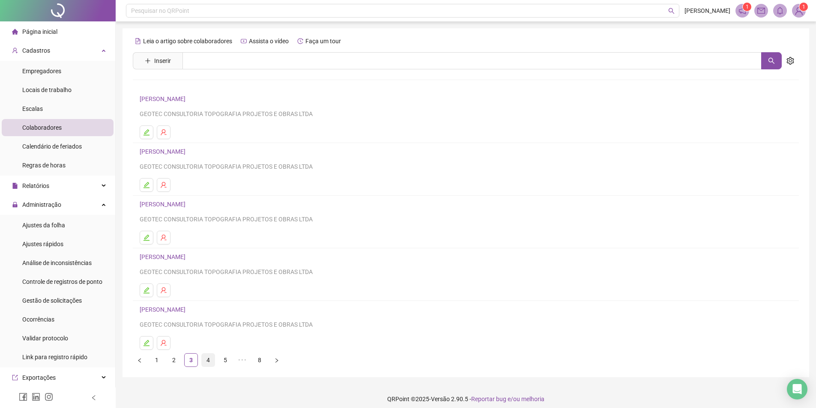
click at [208, 364] on link "4" at bounding box center [208, 360] width 13 height 13
click at [227, 357] on link "5" at bounding box center [225, 360] width 13 height 13
click at [159, 186] on button "button" at bounding box center [164, 185] width 14 height 14
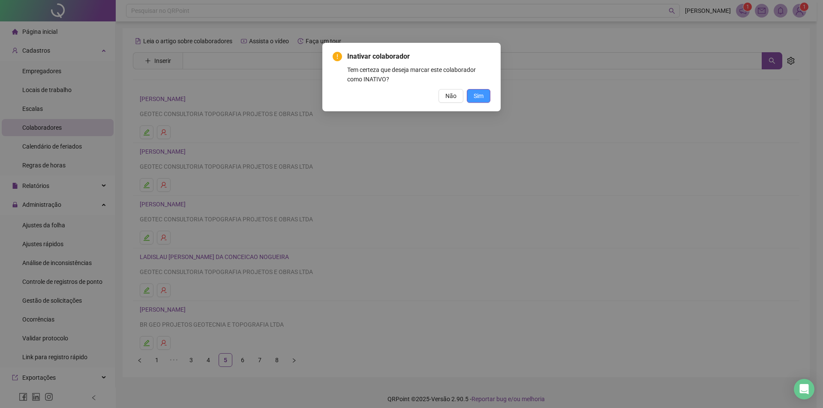
click at [483, 97] on button "Sim" at bounding box center [479, 96] width 24 height 14
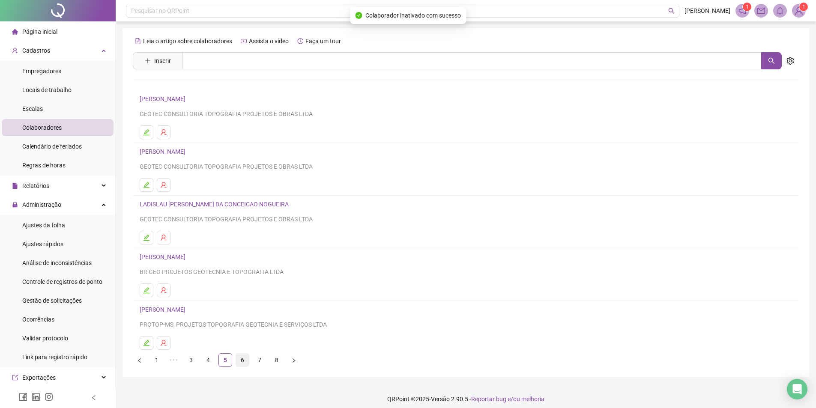
click at [240, 363] on link "6" at bounding box center [242, 360] width 13 height 13
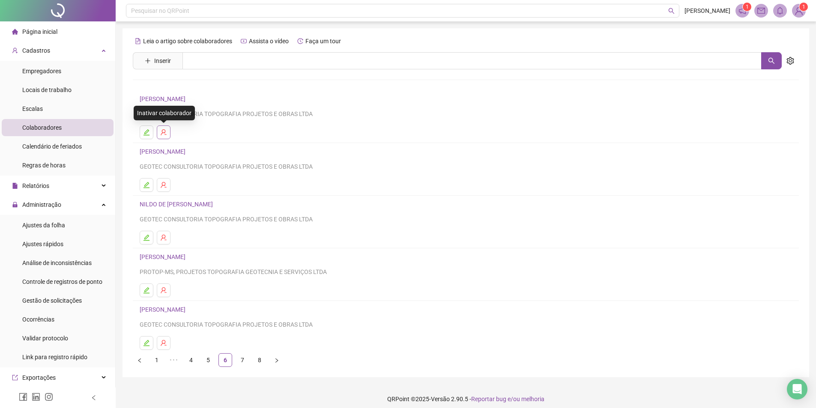
click at [167, 132] on icon "user-delete" at bounding box center [163, 132] width 7 height 7
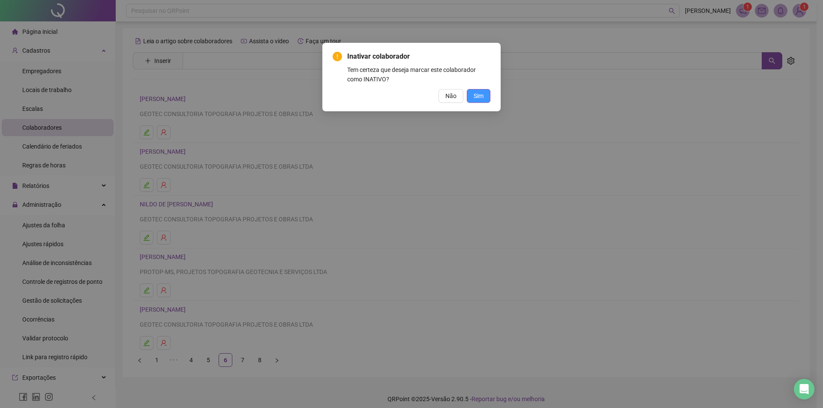
click at [474, 92] on span "Sim" at bounding box center [479, 95] width 10 height 9
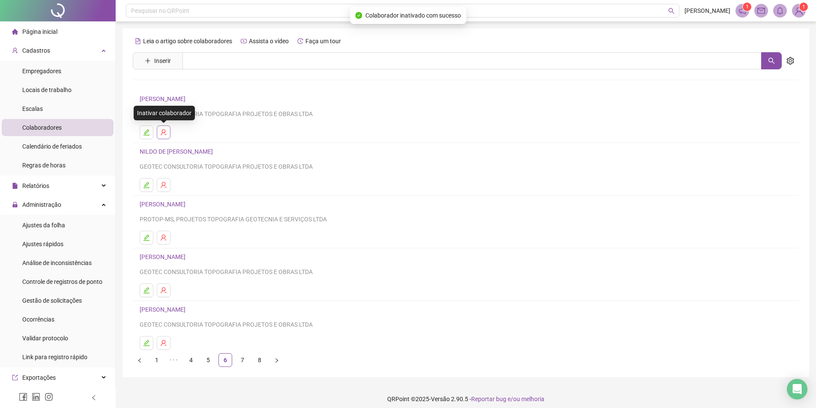
click at [162, 132] on icon "user-delete" at bounding box center [164, 132] width 6 height 6
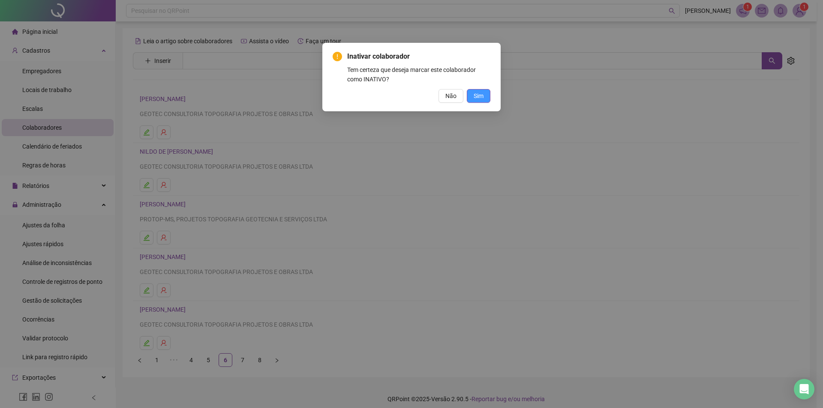
click at [473, 98] on button "Sim" at bounding box center [479, 96] width 24 height 14
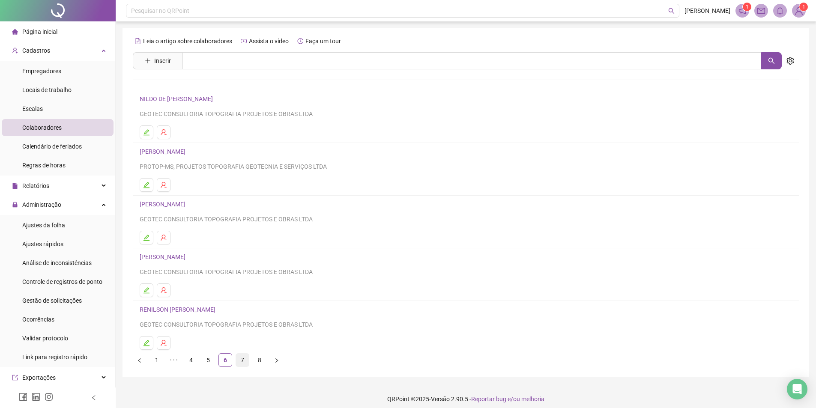
click at [242, 362] on link "7" at bounding box center [242, 360] width 13 height 13
click at [168, 342] on button "button" at bounding box center [164, 343] width 14 height 14
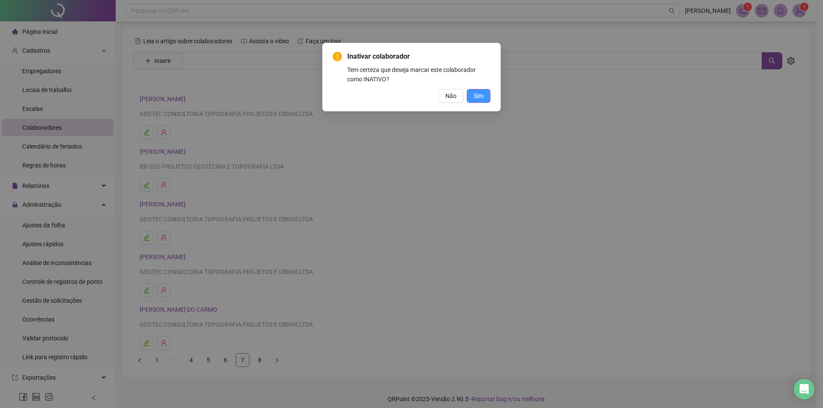
click at [484, 98] on button "Sim" at bounding box center [479, 96] width 24 height 14
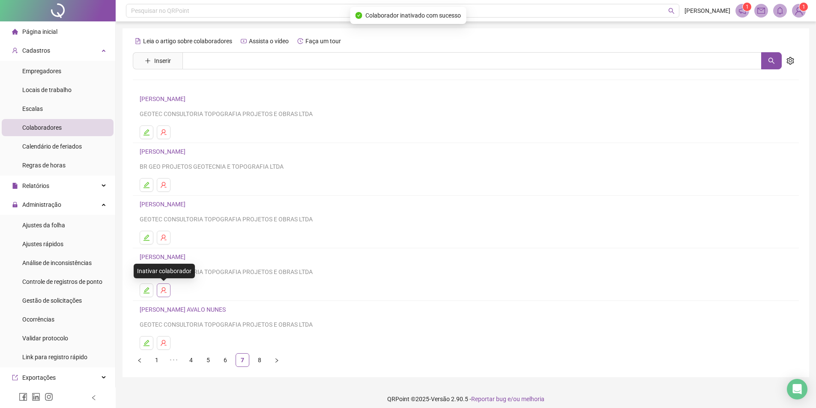
click at [164, 289] on icon "user-delete" at bounding box center [163, 290] width 7 height 7
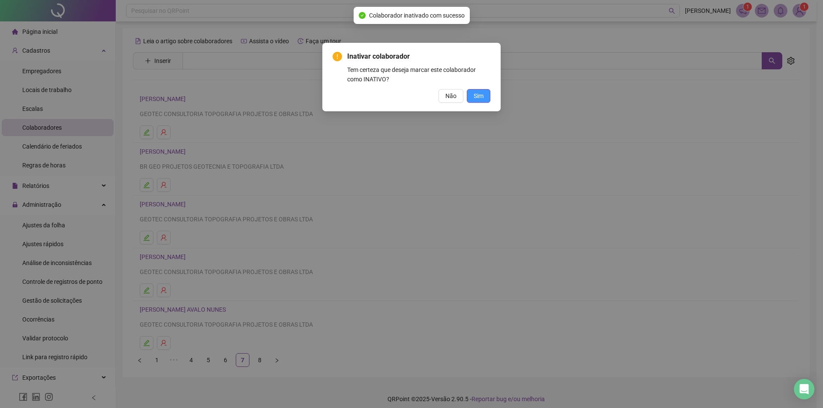
click at [489, 92] on button "Sim" at bounding box center [479, 96] width 24 height 14
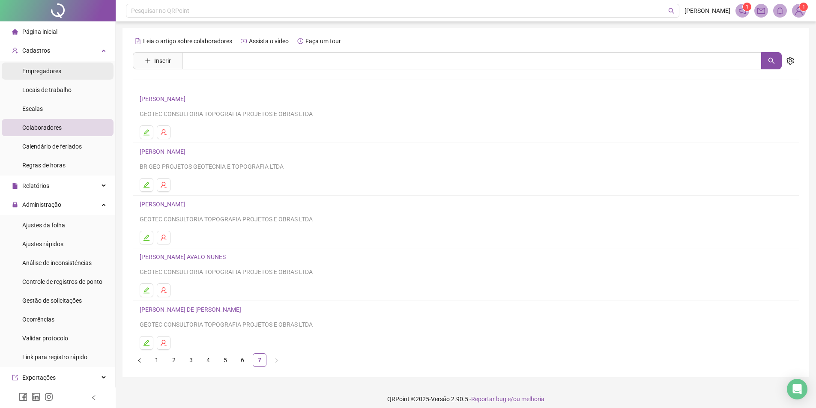
click at [45, 65] on div "Empregadores" at bounding box center [41, 71] width 39 height 17
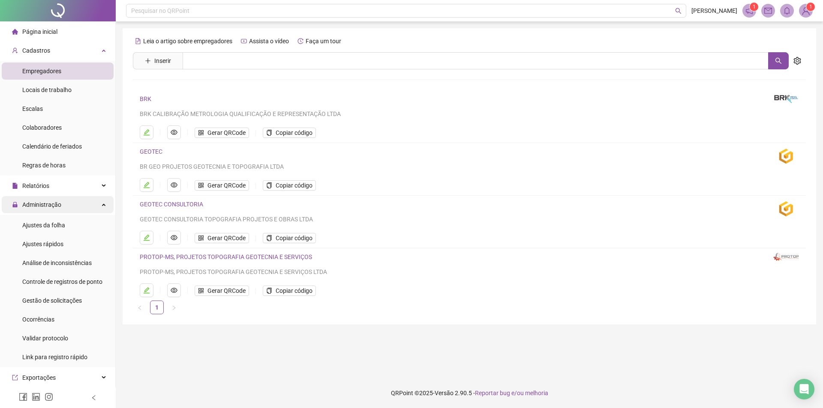
click at [37, 203] on span "Administração" at bounding box center [41, 204] width 39 height 7
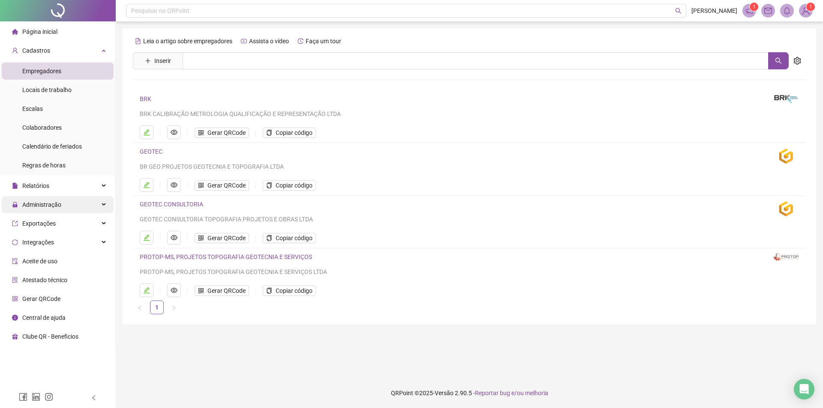
click at [41, 204] on span "Administração" at bounding box center [41, 204] width 39 height 7
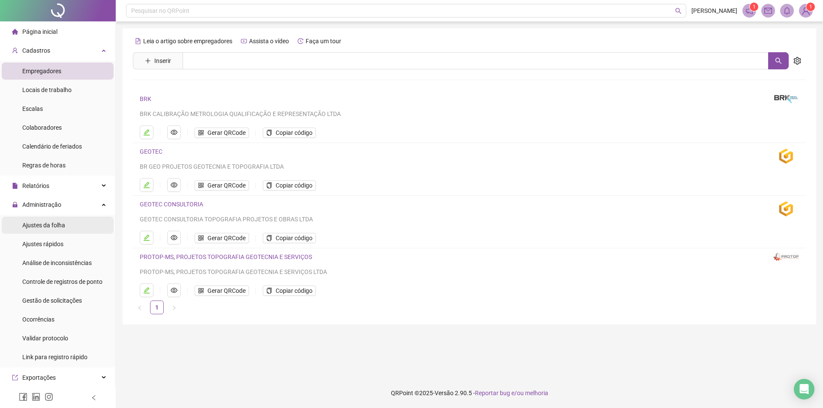
click at [45, 224] on span "Ajustes da folha" at bounding box center [43, 225] width 43 height 7
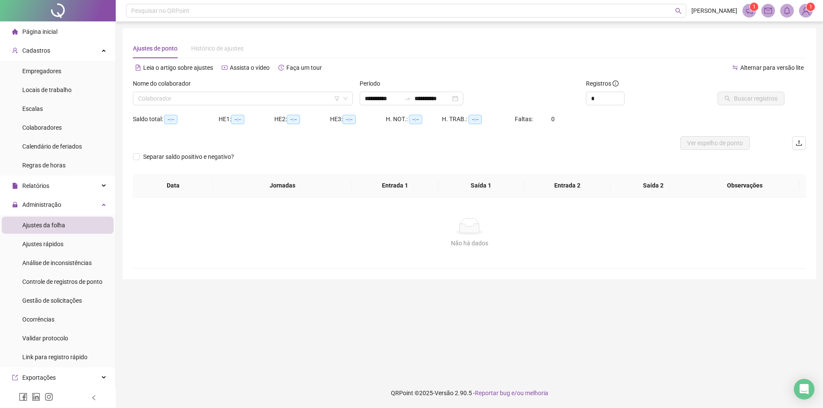
type input "**********"
click at [197, 97] on input "search" at bounding box center [239, 98] width 202 height 13
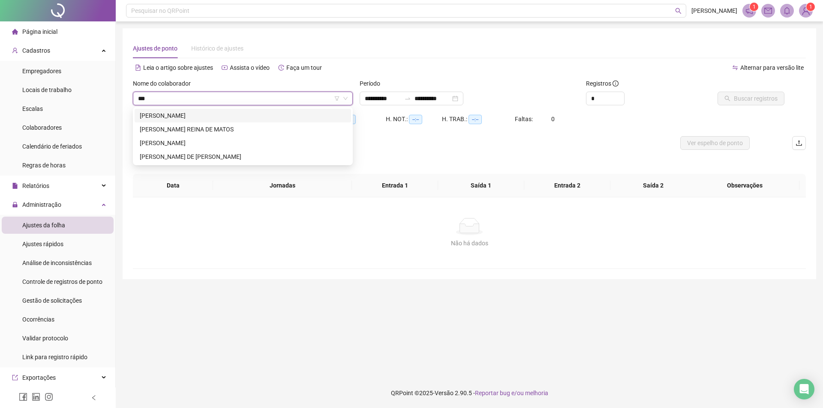
type input "****"
click at [188, 117] on div "[PERSON_NAME]" at bounding box center [243, 115] width 206 height 9
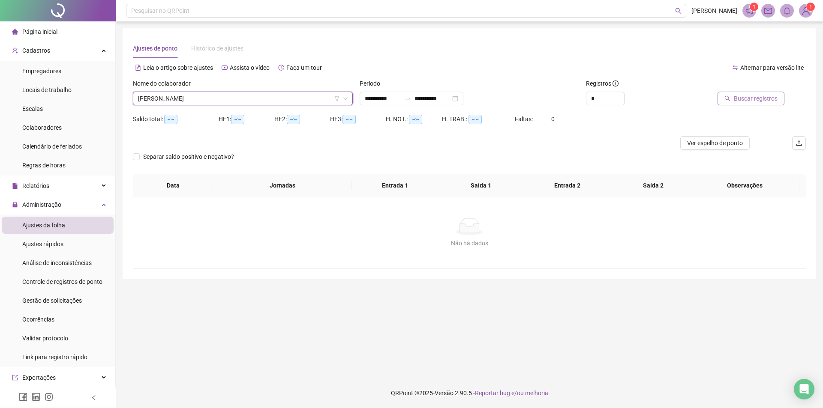
click at [762, 97] on span "Buscar registros" at bounding box center [756, 98] width 44 height 9
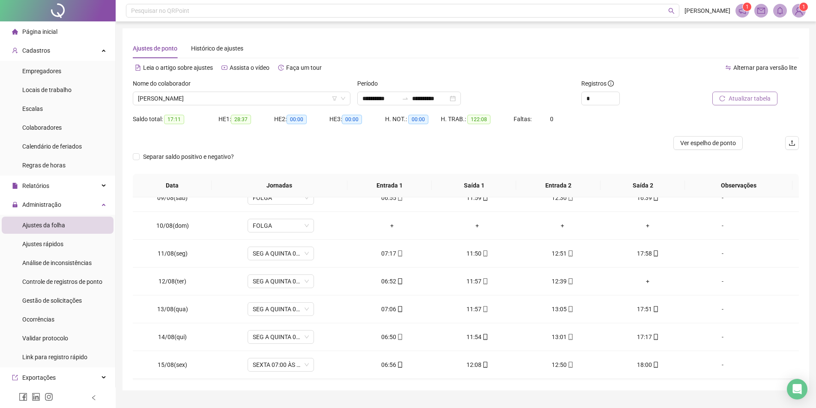
scroll to position [233, 0]
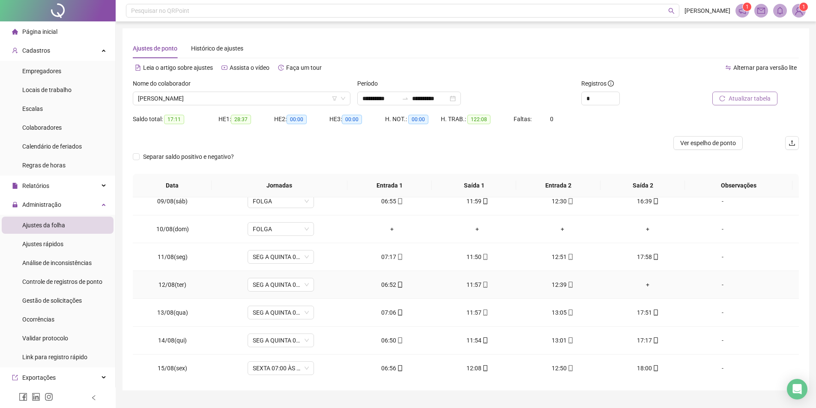
click at [644, 283] on div "+" at bounding box center [648, 284] width 72 height 9
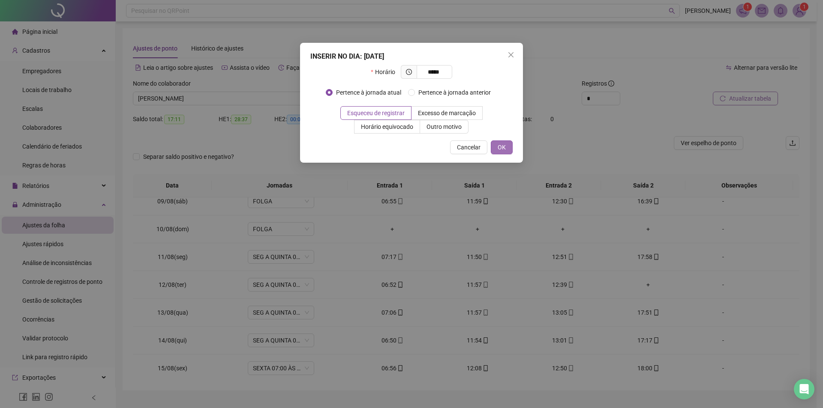
type input "*****"
click at [500, 146] on span "OK" at bounding box center [502, 147] width 8 height 9
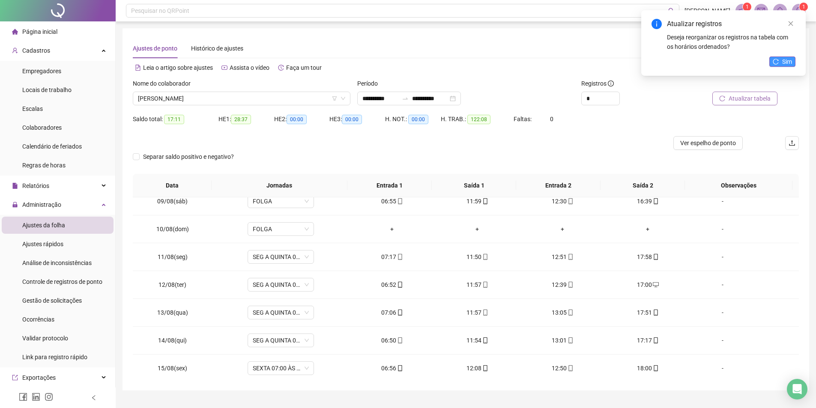
click at [782, 64] on button "Sim" at bounding box center [783, 62] width 26 height 10
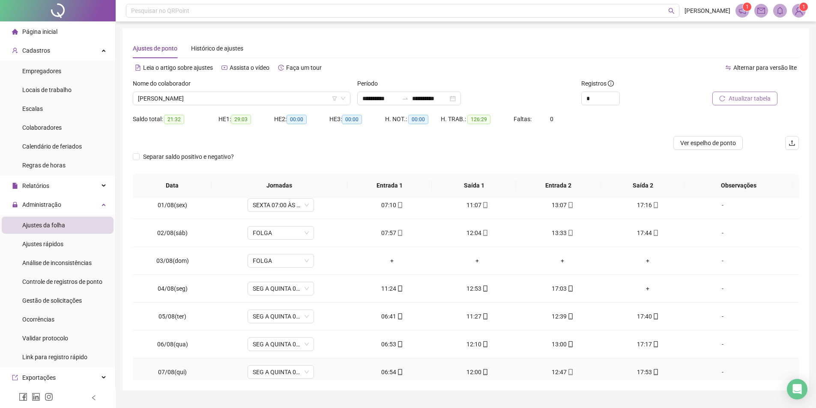
scroll to position [0, 0]
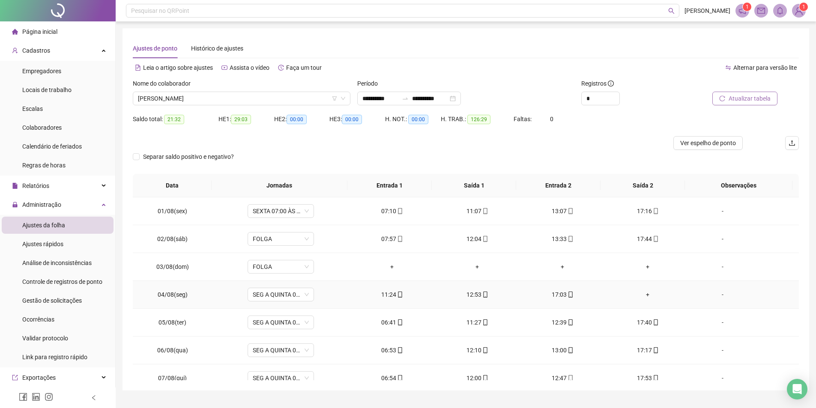
click at [644, 293] on div "+" at bounding box center [648, 294] width 72 height 9
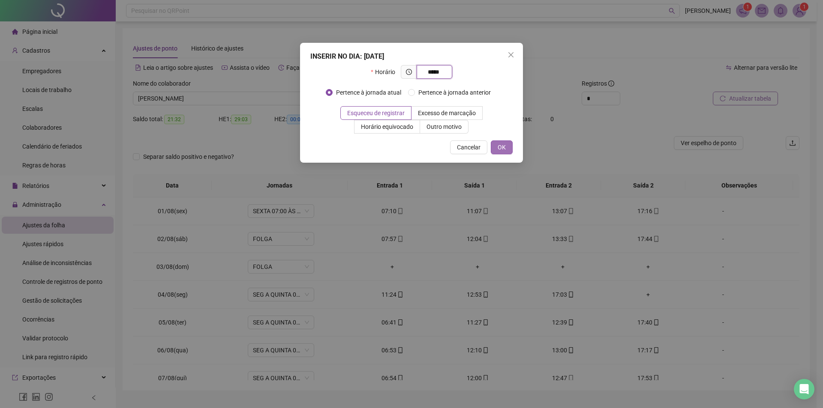
type input "*****"
click at [495, 147] on button "OK" at bounding box center [502, 148] width 22 height 14
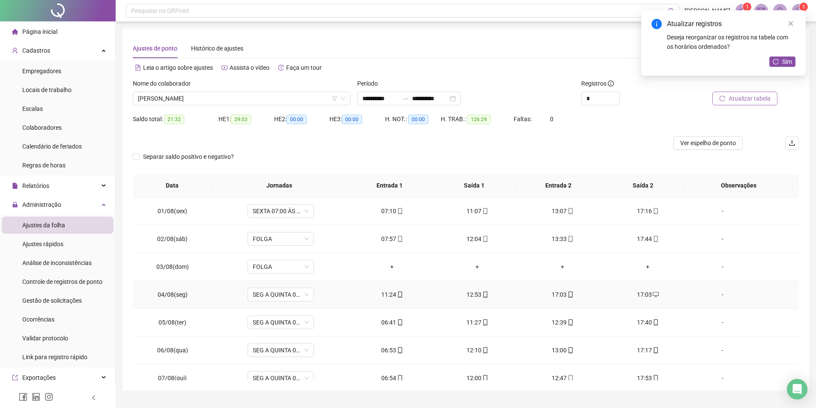
click at [552, 294] on div "17:03" at bounding box center [563, 294] width 72 height 9
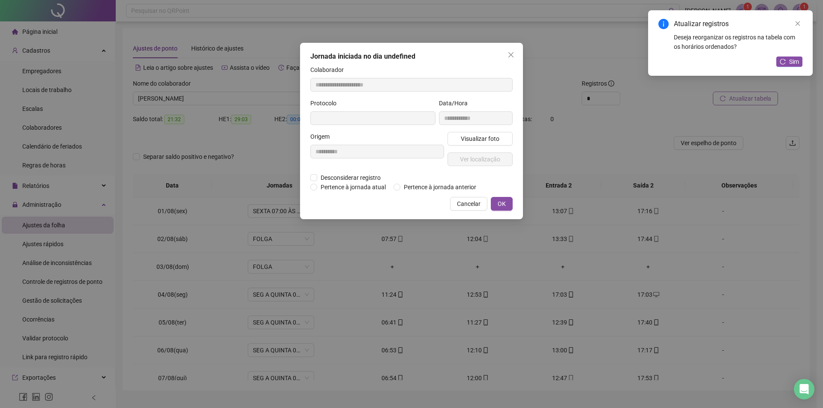
type input "**********"
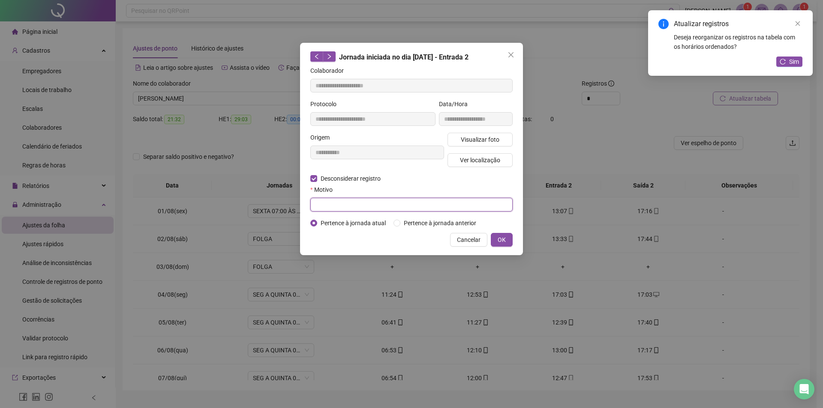
click at [337, 201] on input "text" at bounding box center [411, 205] width 202 height 14
type input "*"
click at [507, 237] on button "OK" at bounding box center [502, 240] width 22 height 14
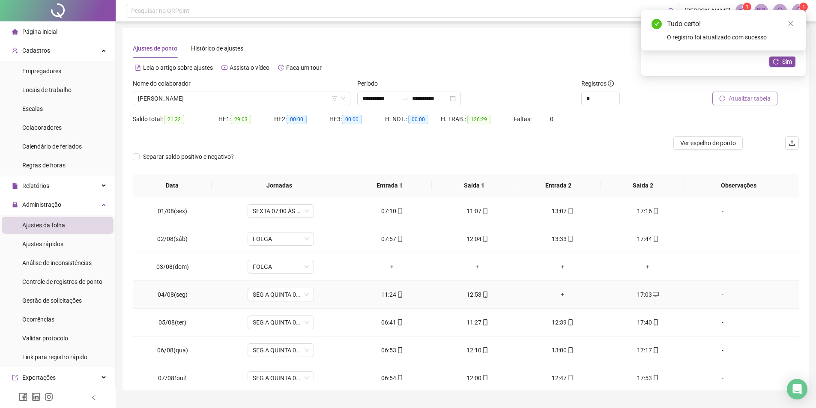
click at [560, 294] on div "+" at bounding box center [563, 294] width 72 height 9
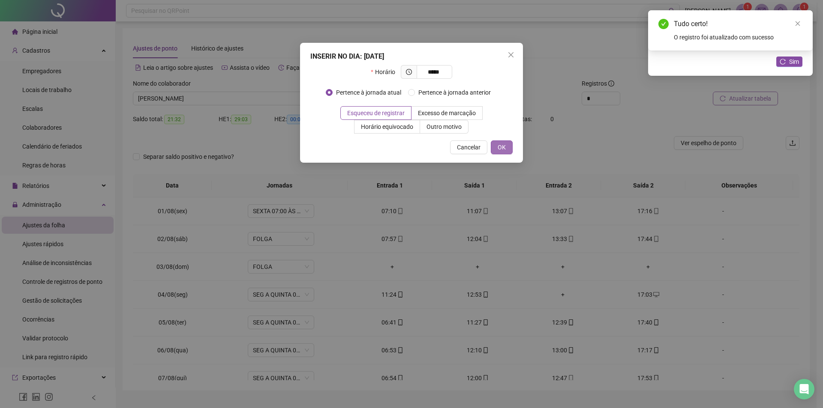
type input "*****"
click at [504, 144] on span "OK" at bounding box center [502, 147] width 8 height 9
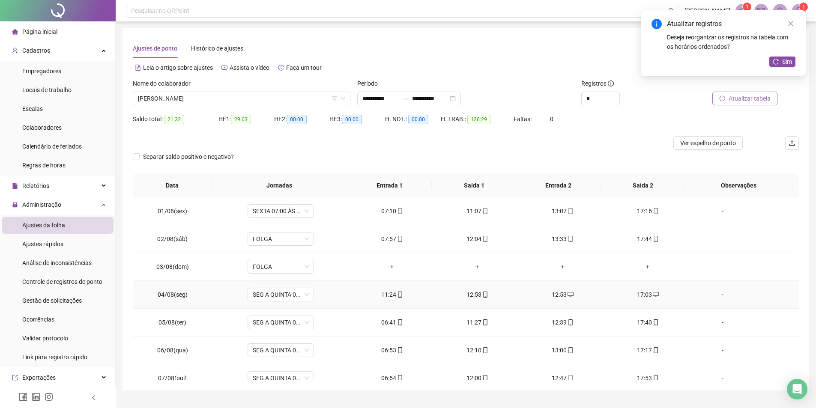
click at [467, 300] on td "12:53" at bounding box center [477, 295] width 85 height 28
click at [469, 292] on div "12:53" at bounding box center [478, 294] width 72 height 9
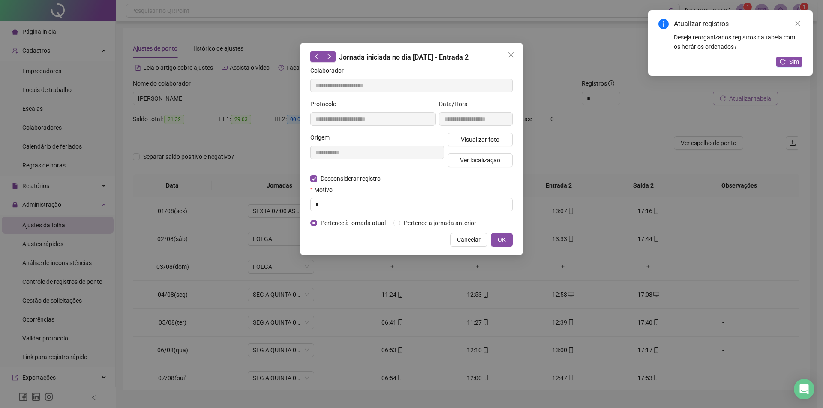
type input "**********"
drag, startPoint x: 316, startPoint y: 182, endPoint x: 336, endPoint y: 202, distance: 28.5
click at [329, 201] on input "text" at bounding box center [411, 205] width 202 height 14
type input "*"
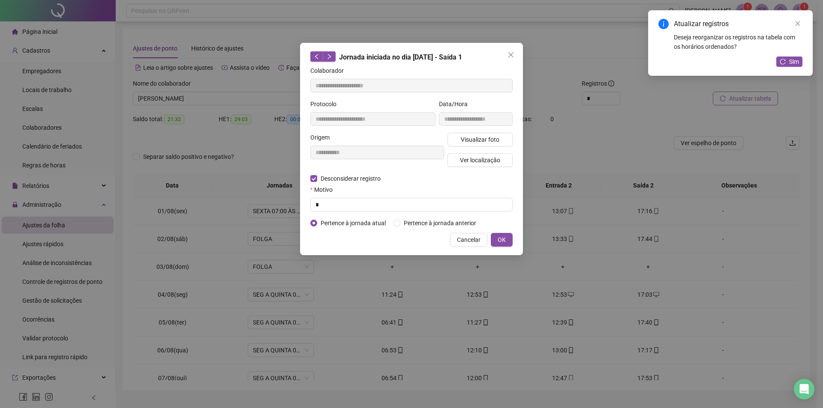
drag, startPoint x: 504, startPoint y: 238, endPoint x: 477, endPoint y: 291, distance: 58.8
click at [504, 239] on span "OK" at bounding box center [502, 239] width 8 height 9
click at [503, 239] on span "OK" at bounding box center [502, 239] width 8 height 9
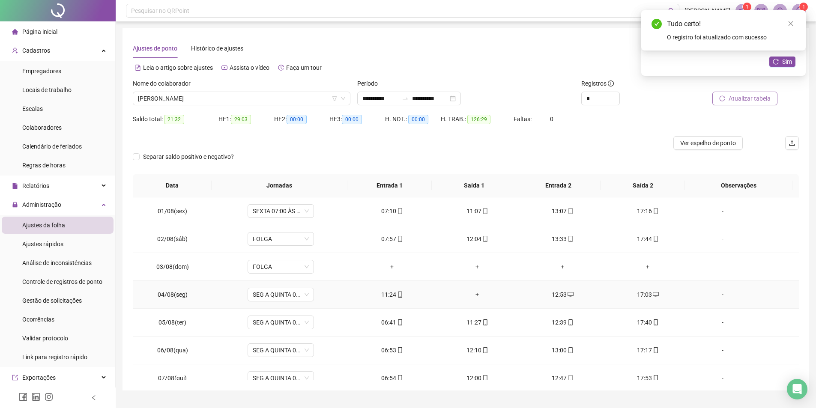
click at [474, 293] on div "+" at bounding box center [478, 294] width 72 height 9
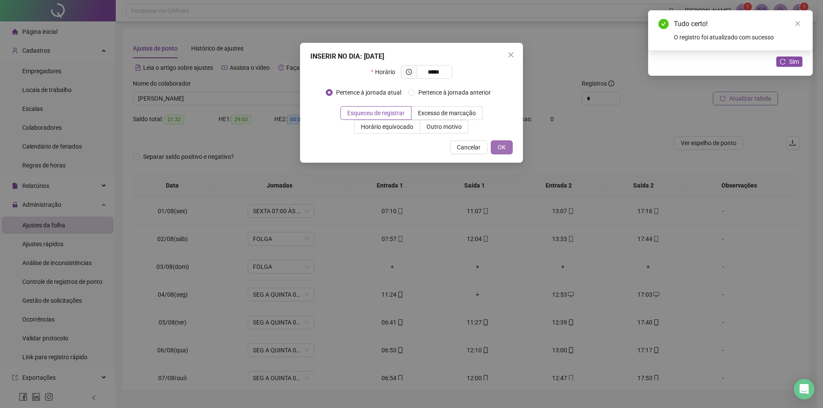
type input "*****"
click at [504, 151] on span "OK" at bounding box center [502, 147] width 8 height 9
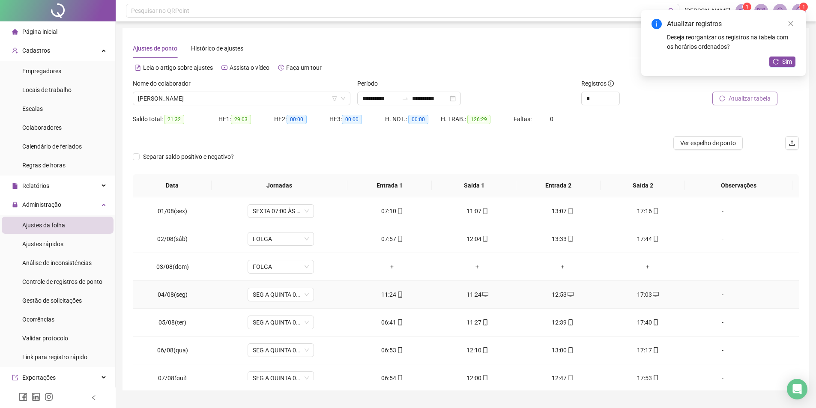
click at [381, 295] on div "11:24" at bounding box center [393, 294] width 72 height 9
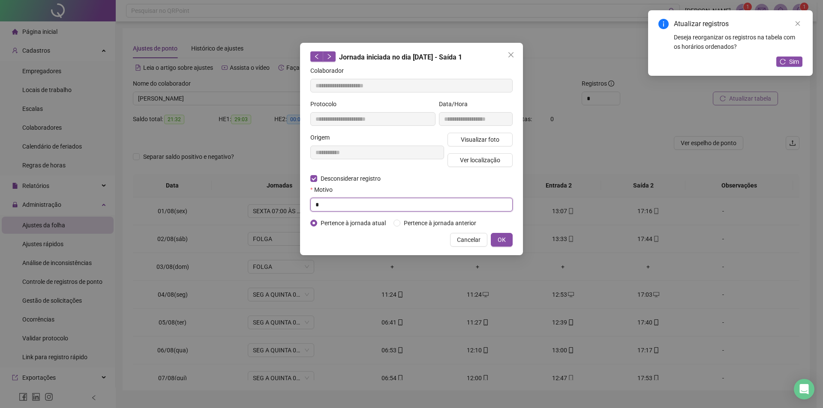
click at [321, 206] on input "*" at bounding box center [411, 205] width 202 height 14
type input "**"
type input "**********"
click at [324, 204] on input "text" at bounding box center [411, 205] width 202 height 14
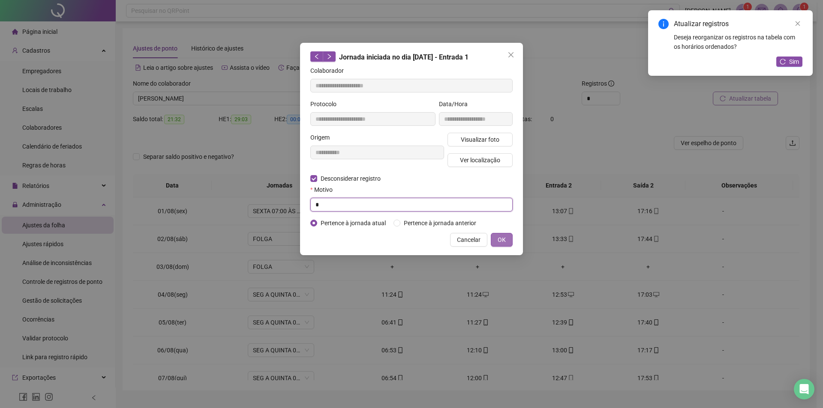
type input "*"
click at [504, 237] on span "OK" at bounding box center [502, 239] width 8 height 9
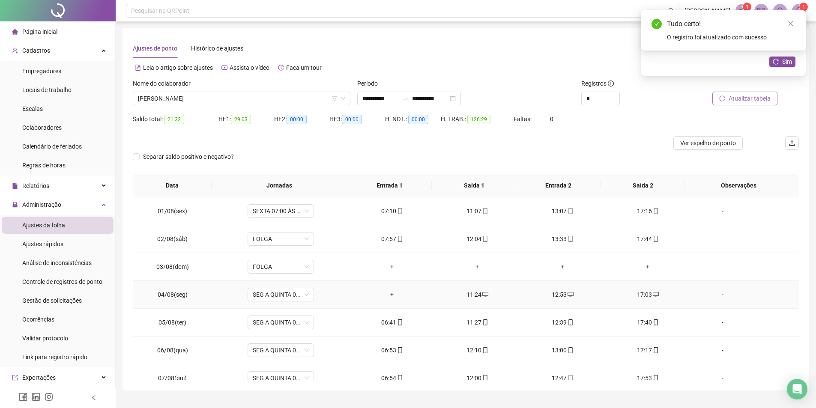
click at [386, 294] on div "+" at bounding box center [393, 294] width 72 height 9
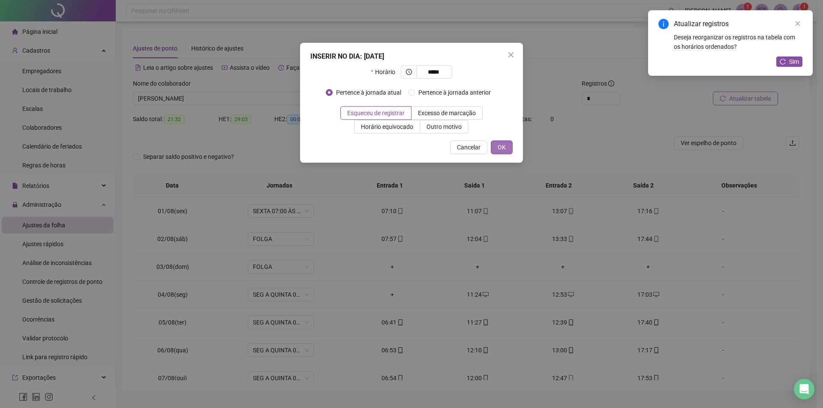
type input "*****"
click at [506, 148] on button "OK" at bounding box center [502, 148] width 22 height 14
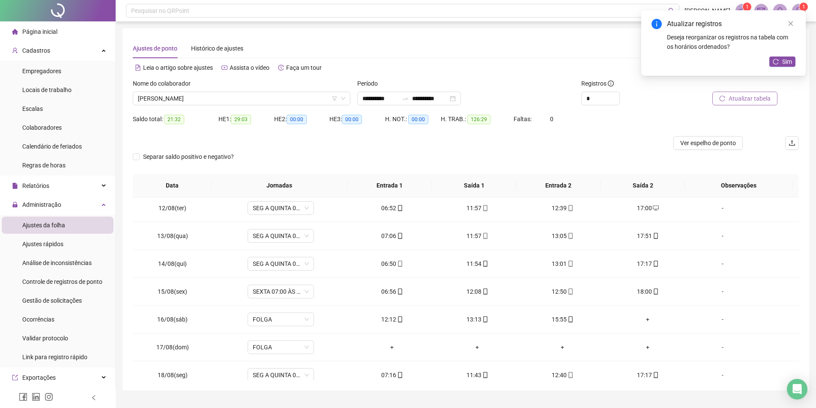
scroll to position [318, 0]
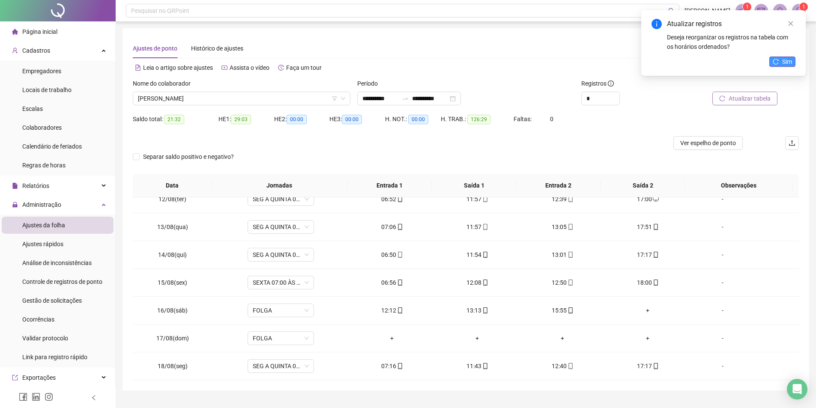
click at [781, 63] on button "Sim" at bounding box center [783, 62] width 26 height 10
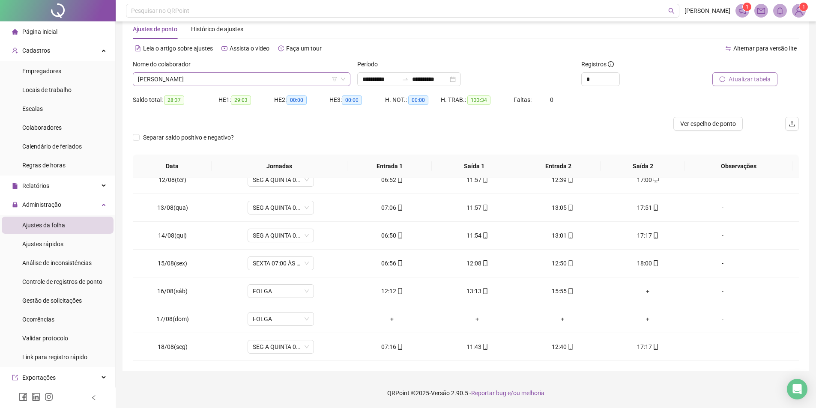
scroll to position [329, 0]
click at [210, 81] on span "[PERSON_NAME]" at bounding box center [241, 79] width 207 height 13
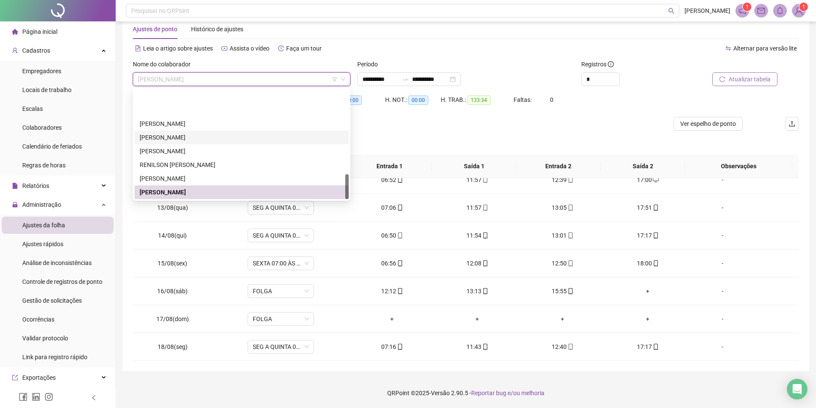
scroll to position [370, 0]
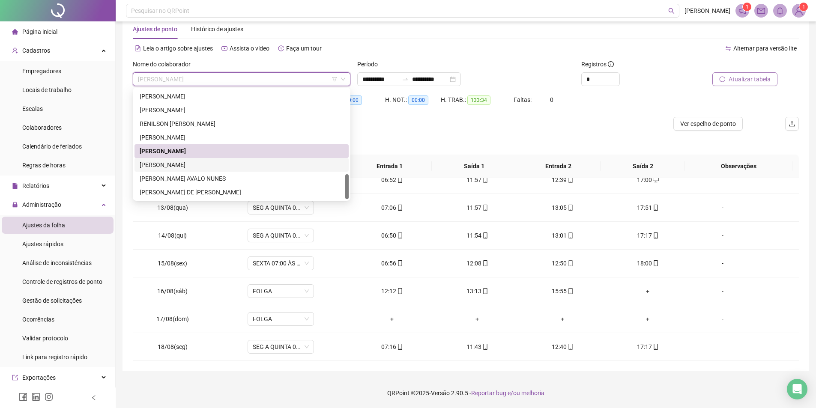
click at [206, 164] on div "[PERSON_NAME]" at bounding box center [242, 164] width 204 height 9
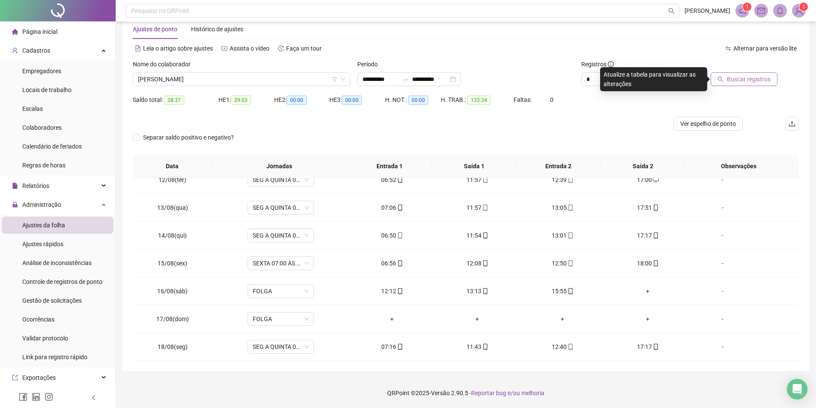
click at [756, 83] on span "Buscar registros" at bounding box center [749, 79] width 44 height 9
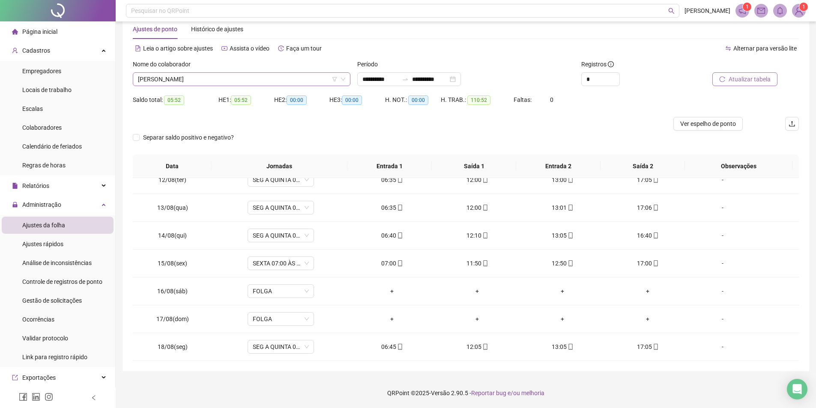
click at [230, 82] on span "[PERSON_NAME]" at bounding box center [241, 79] width 207 height 13
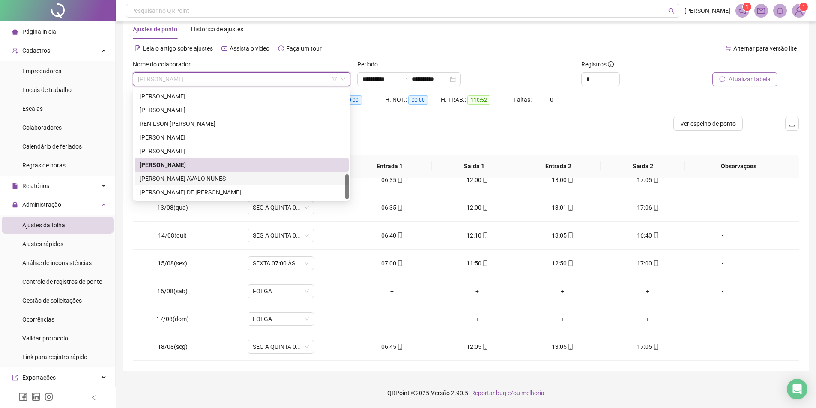
click at [181, 173] on div "[PERSON_NAME] AVALO NUNES" at bounding box center [242, 179] width 214 height 14
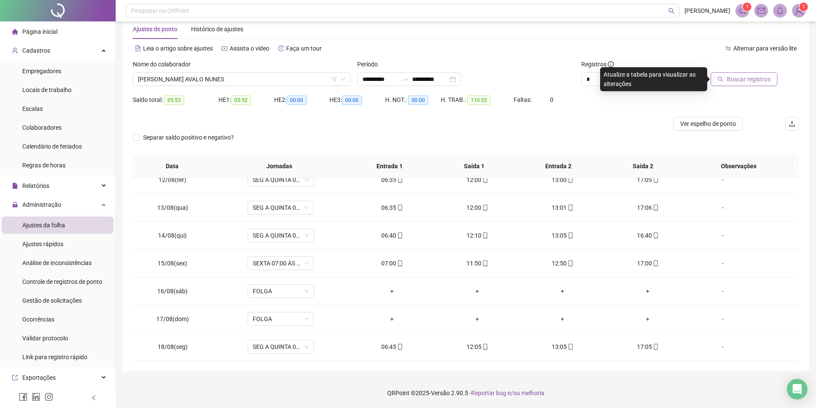
click at [736, 78] on span "Buscar registros" at bounding box center [749, 79] width 44 height 9
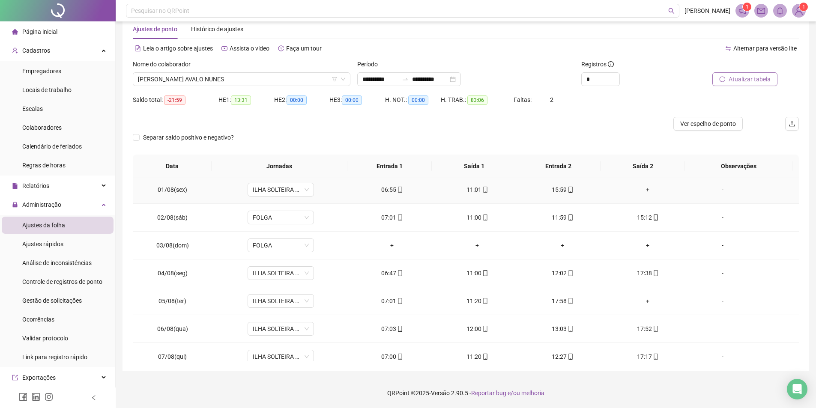
scroll to position [0, 0]
click at [216, 77] on span "[PERSON_NAME] AVALO NUNES" at bounding box center [241, 79] width 207 height 13
click at [210, 87] on div "Nome do colaborador [PERSON_NAME] [PERSON_NAME]" at bounding box center [241, 76] width 225 height 33
click at [211, 79] on span "[PERSON_NAME] AVALO NUNES" at bounding box center [241, 79] width 207 height 13
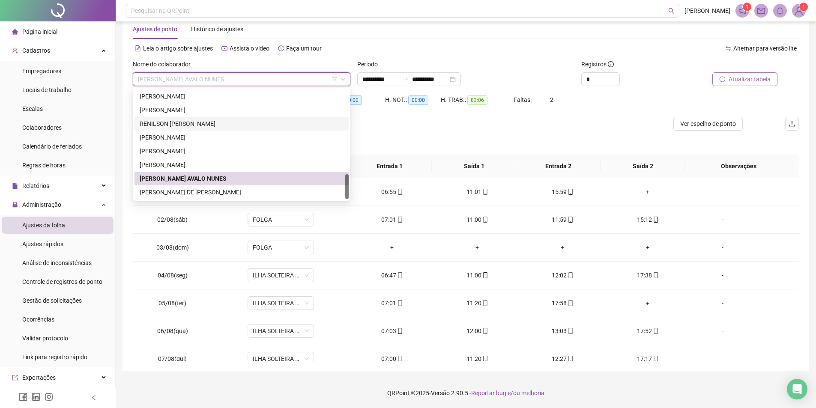
click at [192, 122] on div "RENILSON [PERSON_NAME]" at bounding box center [242, 123] width 204 height 9
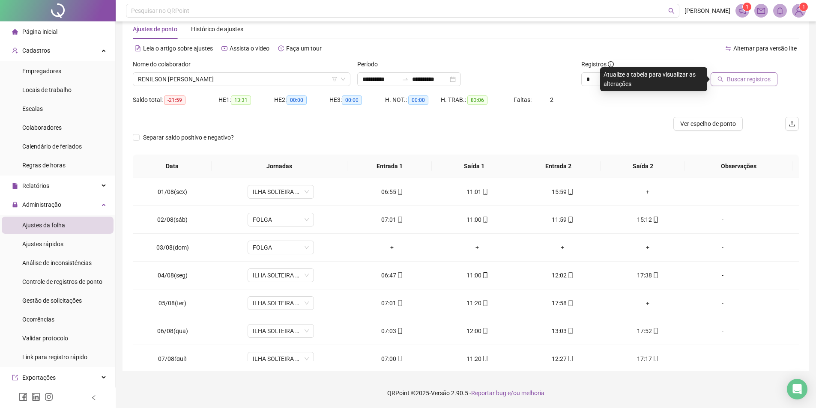
click at [726, 80] on button "Buscar registros" at bounding box center [744, 79] width 67 height 14
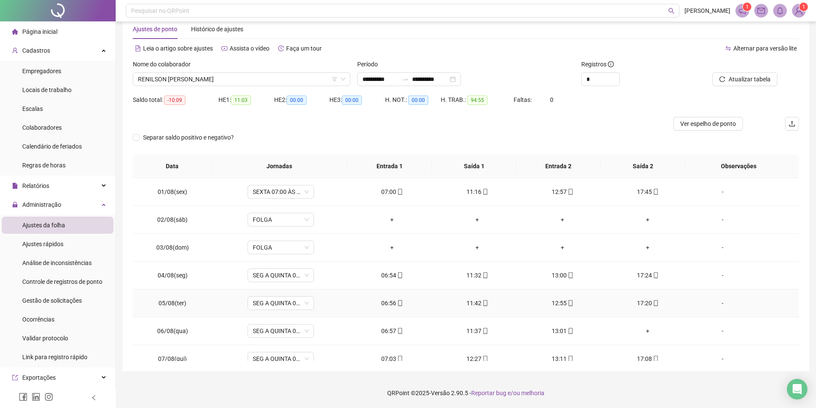
scroll to position [43, 0]
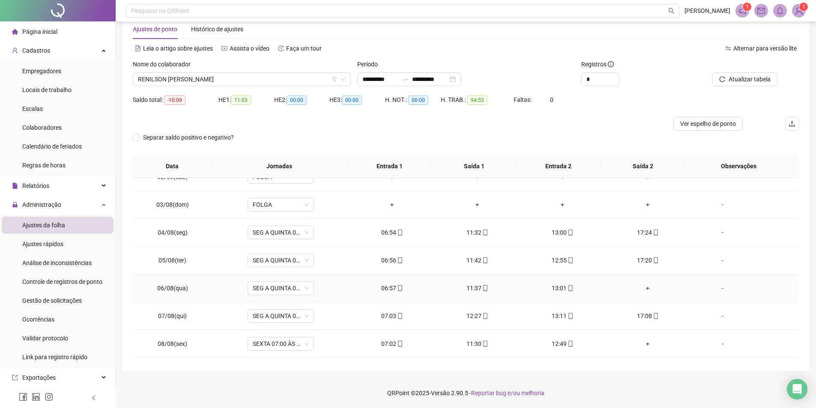
click at [643, 289] on div "+" at bounding box center [648, 288] width 72 height 9
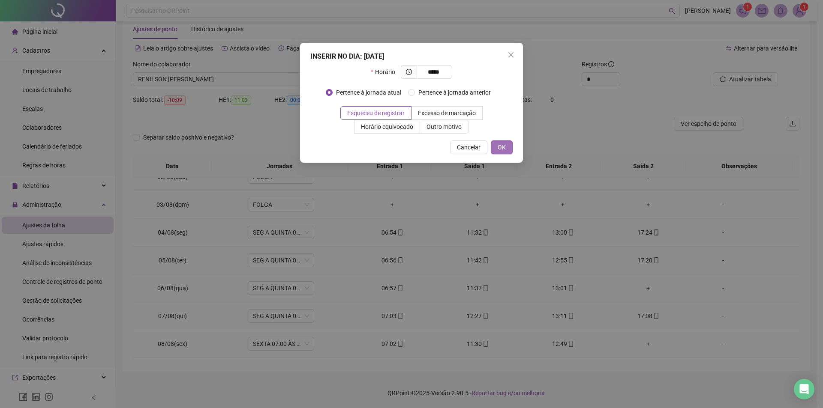
type input "*****"
click at [504, 150] on span "OK" at bounding box center [502, 147] width 8 height 9
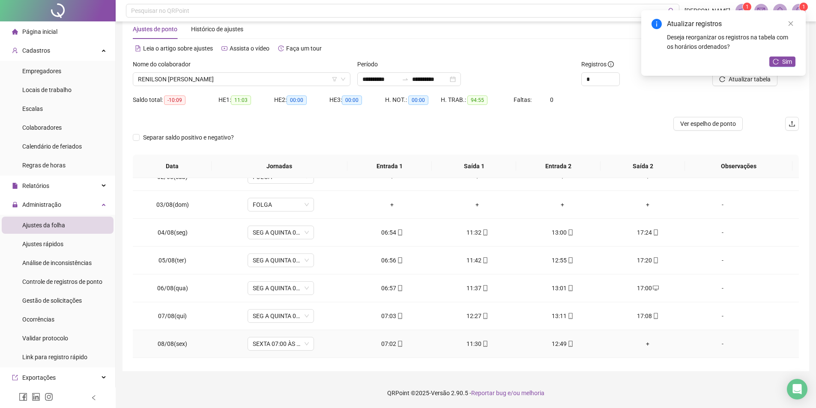
click at [644, 345] on div "+" at bounding box center [648, 343] width 72 height 9
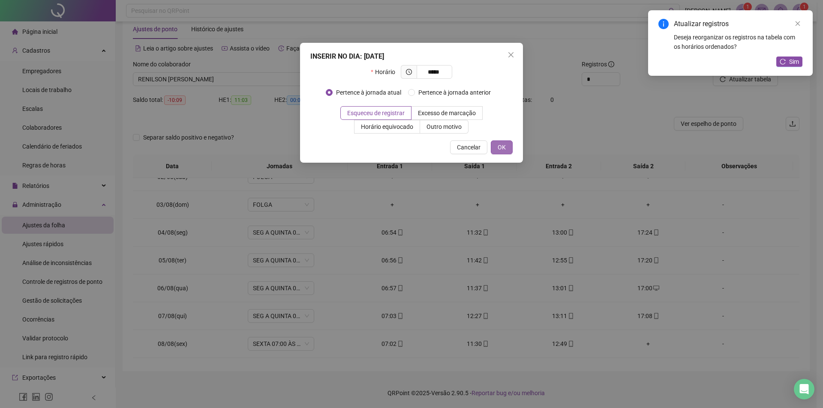
type input "*****"
click at [507, 144] on button "OK" at bounding box center [502, 148] width 22 height 14
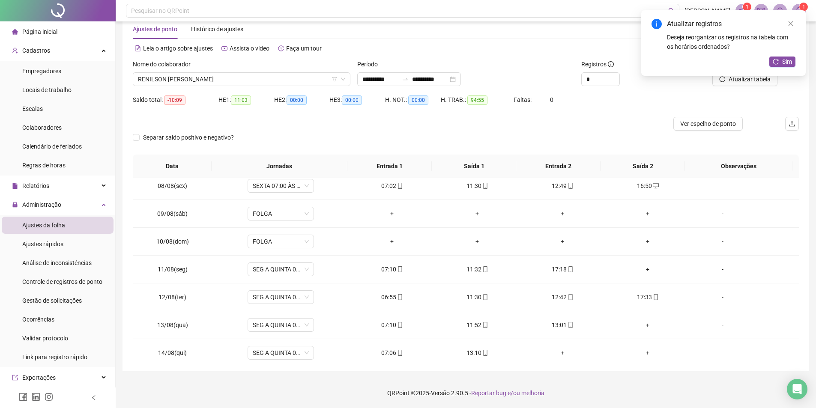
scroll to position [214, 0]
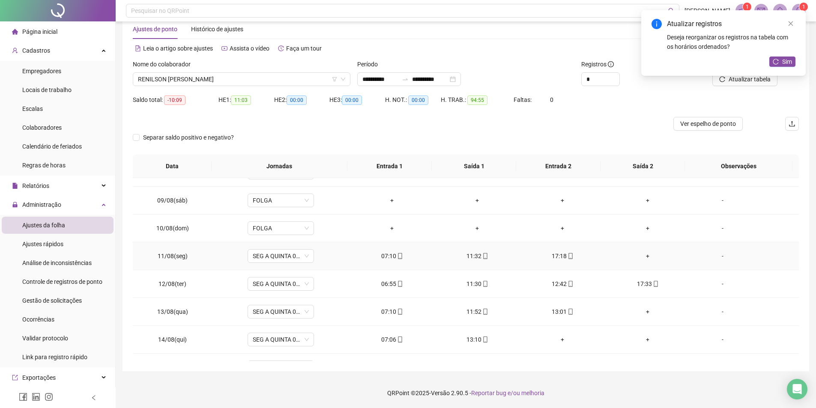
click at [640, 254] on div "+" at bounding box center [648, 256] width 72 height 9
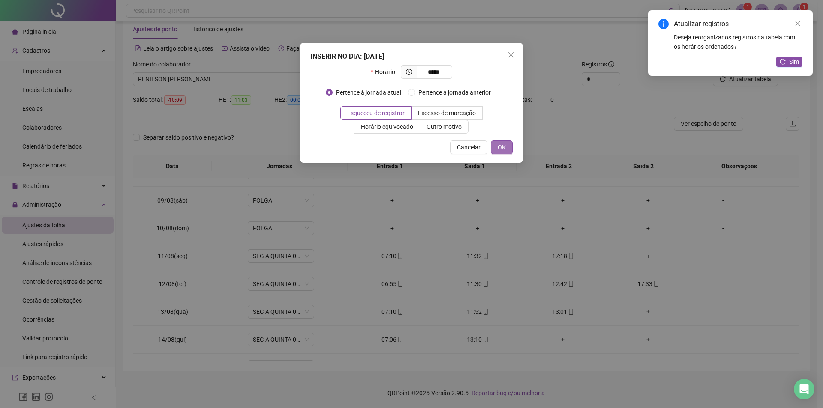
type input "*****"
click at [501, 144] on span "OK" at bounding box center [502, 147] width 8 height 9
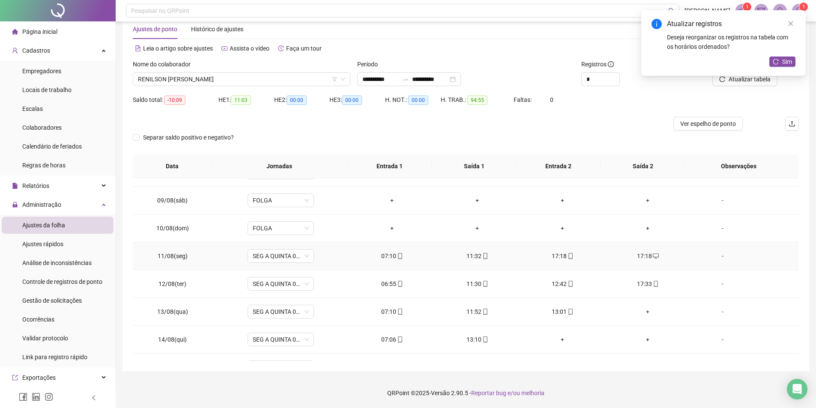
click at [567, 255] on span "mobile" at bounding box center [570, 256] width 7 height 6
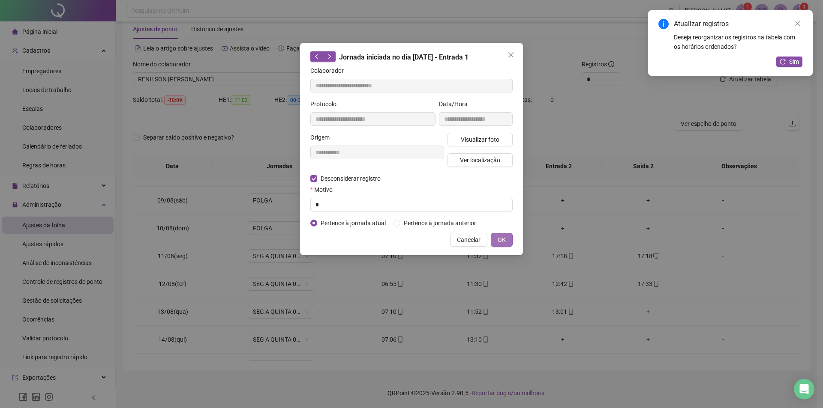
type input "**********"
drag, startPoint x: 331, startPoint y: 212, endPoint x: 328, endPoint y: 207, distance: 5.4
click at [330, 212] on form "**********" at bounding box center [411, 147] width 202 height 162
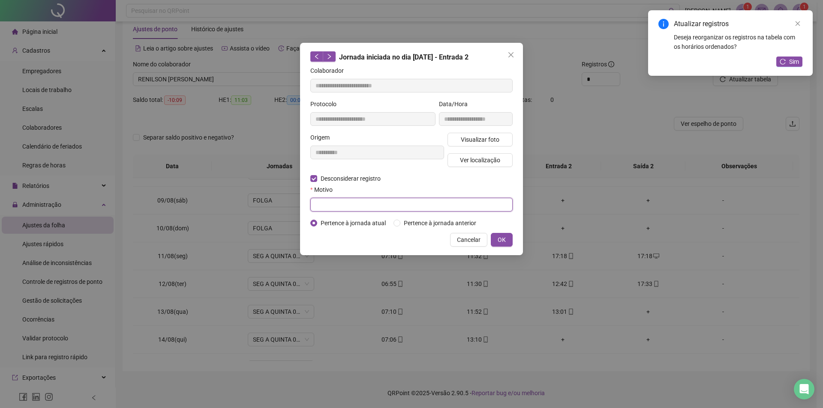
click at [327, 205] on input "text" at bounding box center [411, 205] width 202 height 14
type input "*"
click at [505, 237] on span "OK" at bounding box center [502, 239] width 8 height 9
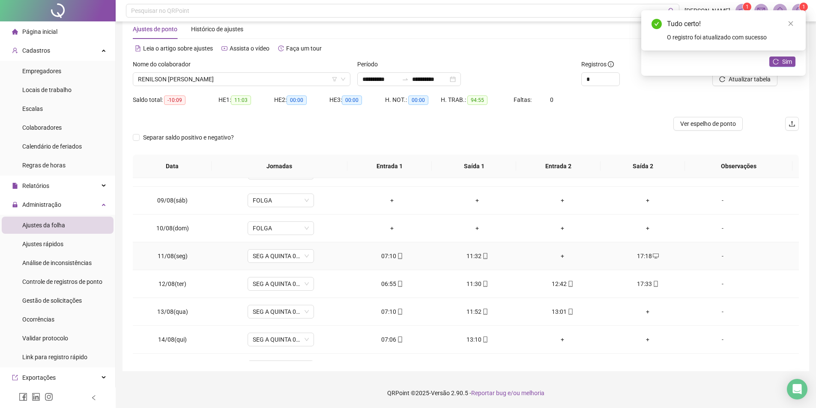
click at [563, 256] on div "+" at bounding box center [563, 256] width 72 height 9
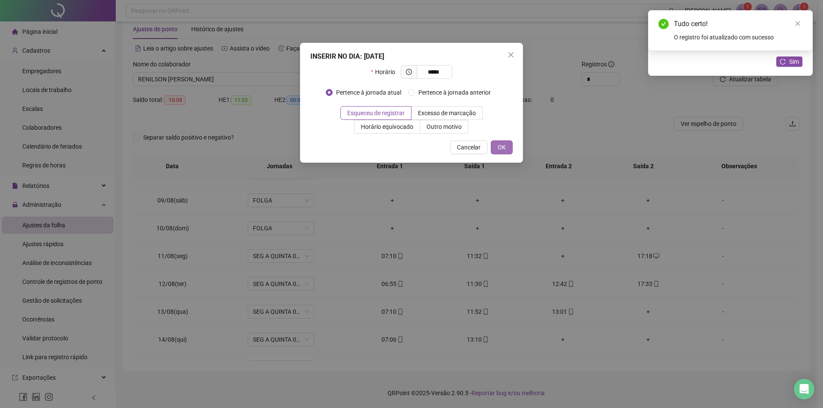
type input "*****"
click at [498, 148] on span "OK" at bounding box center [502, 147] width 8 height 9
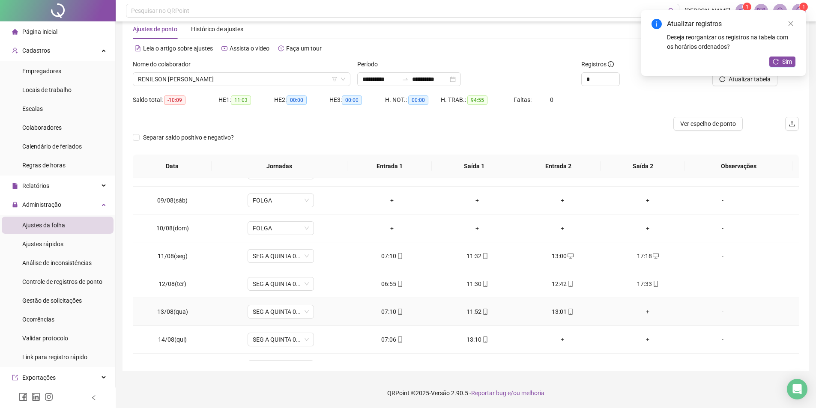
click at [645, 310] on div "+" at bounding box center [648, 311] width 72 height 9
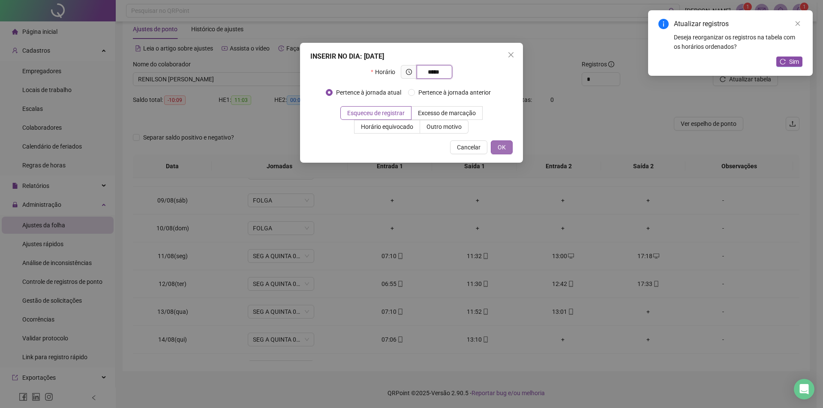
type input "*****"
click at [504, 141] on button "OK" at bounding box center [502, 148] width 22 height 14
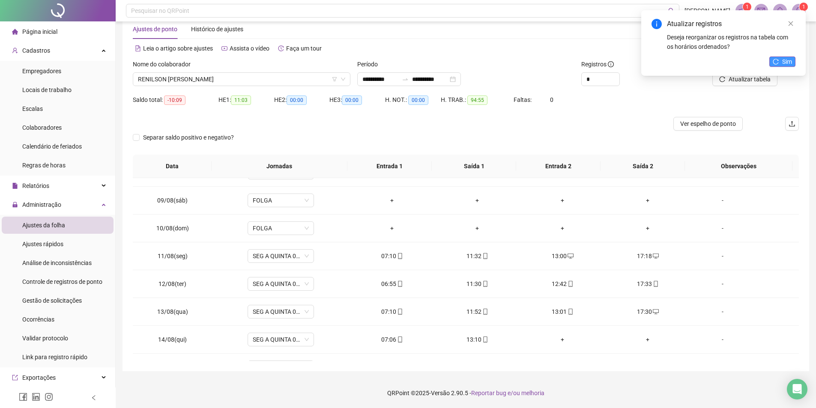
click at [778, 62] on icon "reload" at bounding box center [776, 62] width 6 height 6
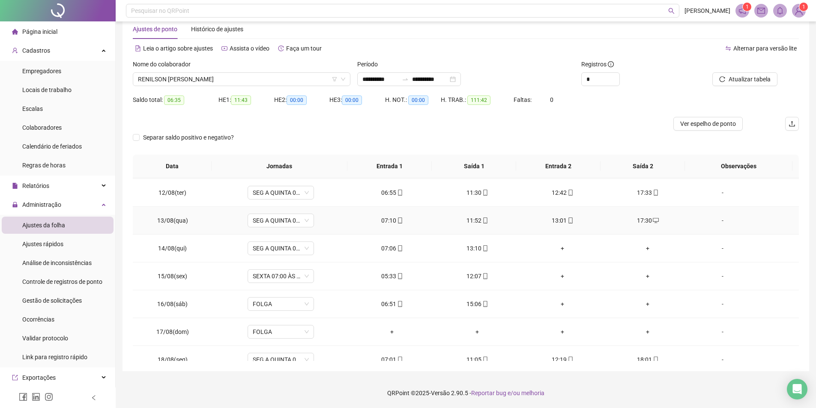
scroll to position [318, 0]
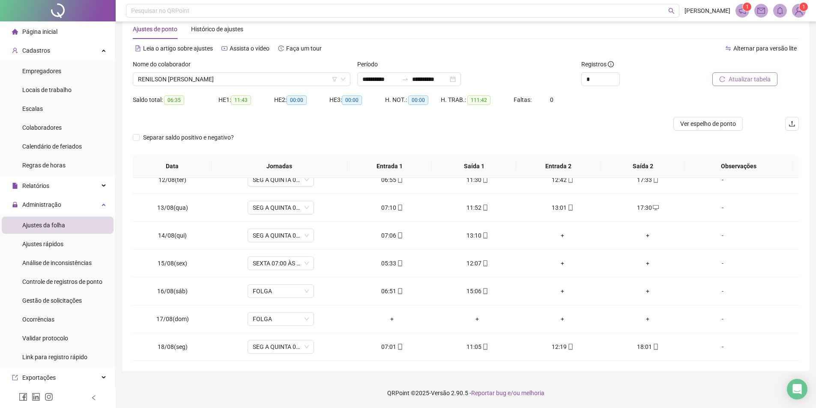
click at [755, 77] on span "Atualizar tabela" at bounding box center [750, 79] width 42 height 9
click at [256, 79] on span "RENILSON [PERSON_NAME]" at bounding box center [241, 79] width 207 height 13
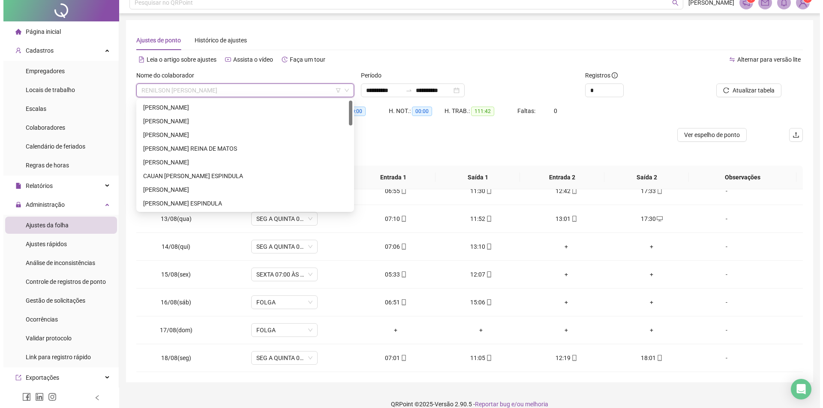
scroll to position [0, 0]
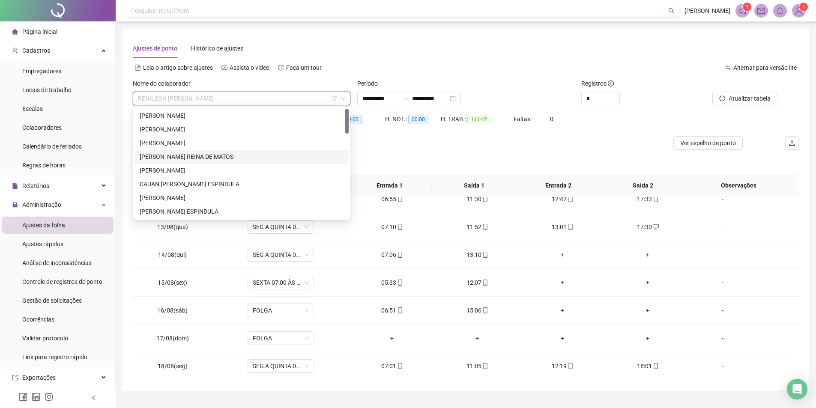
click at [183, 158] on div "[PERSON_NAME] REINA DE MATOS" at bounding box center [242, 156] width 204 height 9
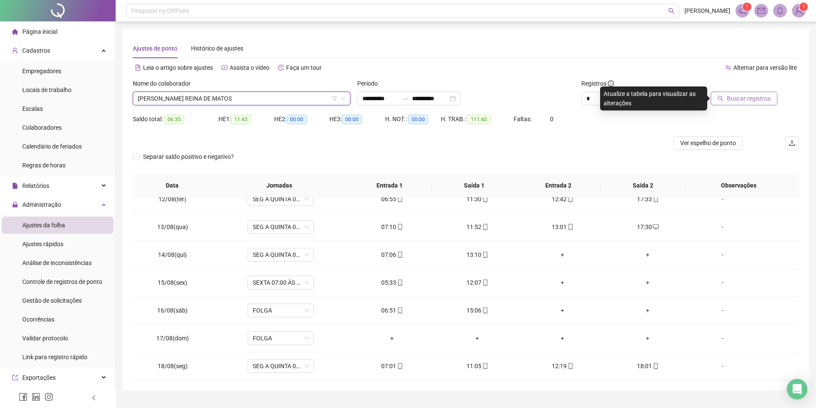
click at [748, 100] on span "Buscar registros" at bounding box center [749, 98] width 44 height 9
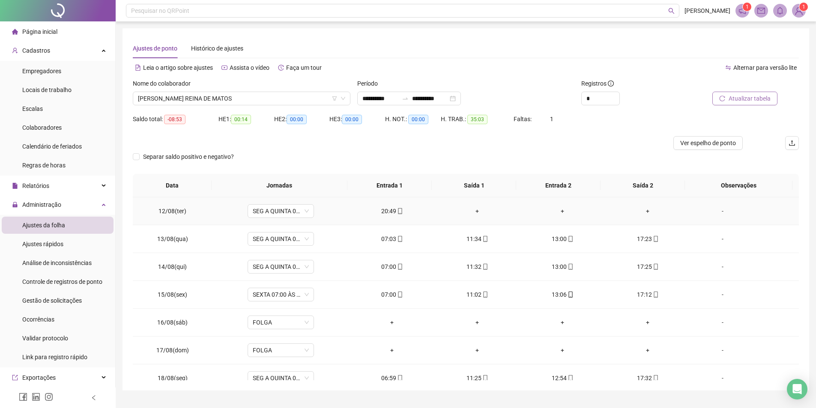
click at [392, 210] on div "20:49" at bounding box center [393, 211] width 72 height 9
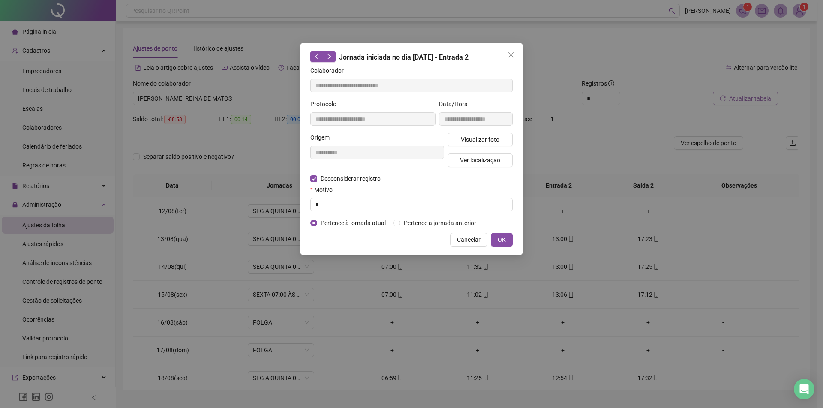
type input "**********"
click at [334, 200] on input "text" at bounding box center [411, 205] width 202 height 14
type input "*"
click at [510, 240] on button "OK" at bounding box center [502, 240] width 22 height 14
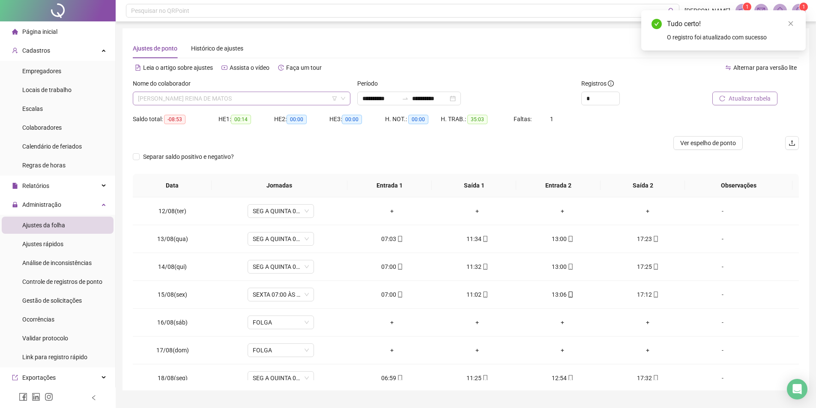
click at [235, 101] on span "[PERSON_NAME] REINA DE MATOS" at bounding box center [241, 98] width 207 height 13
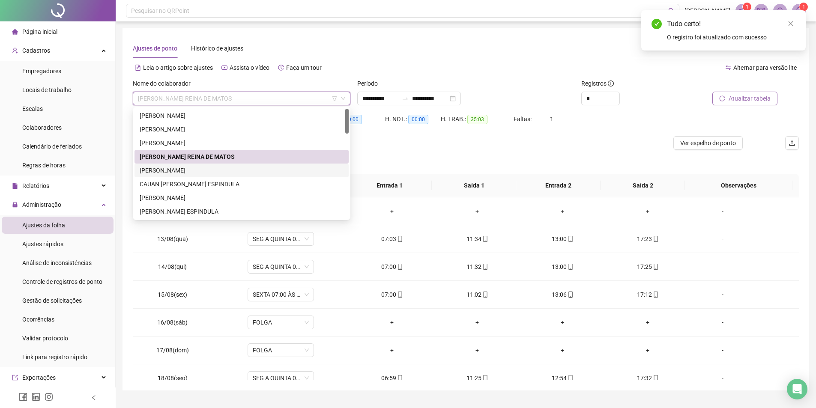
click at [192, 169] on div "[PERSON_NAME]" at bounding box center [242, 170] width 204 height 9
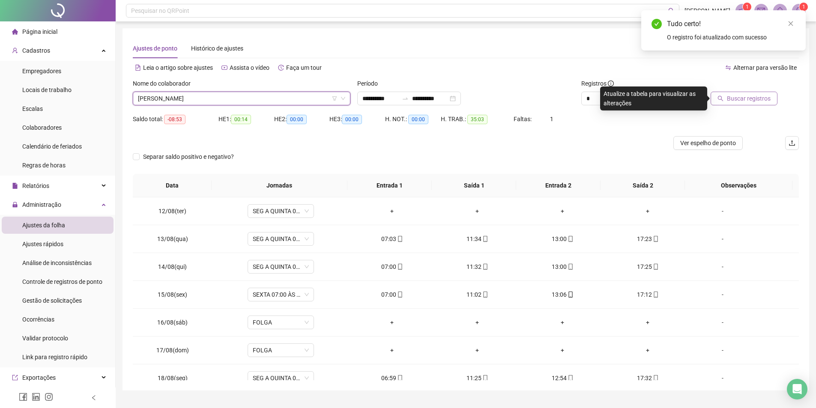
click at [729, 96] on span "Buscar registros" at bounding box center [749, 98] width 44 height 9
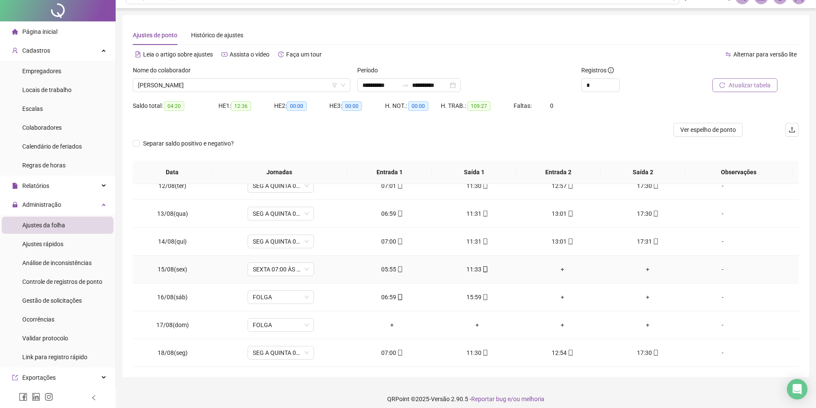
scroll to position [19, 0]
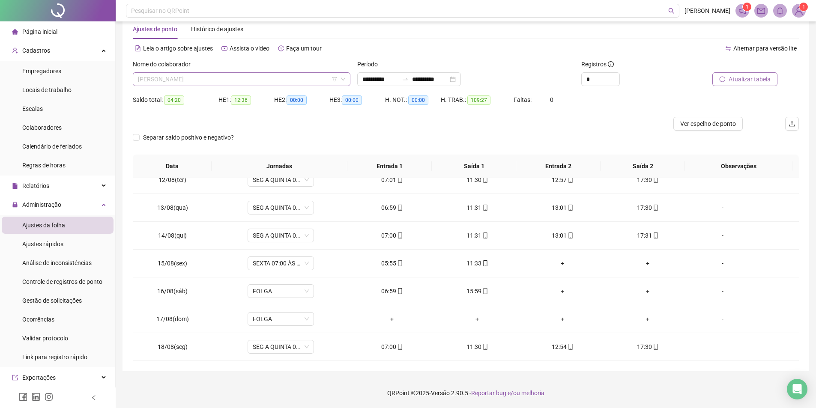
click at [203, 81] on span "[PERSON_NAME]" at bounding box center [241, 79] width 207 height 13
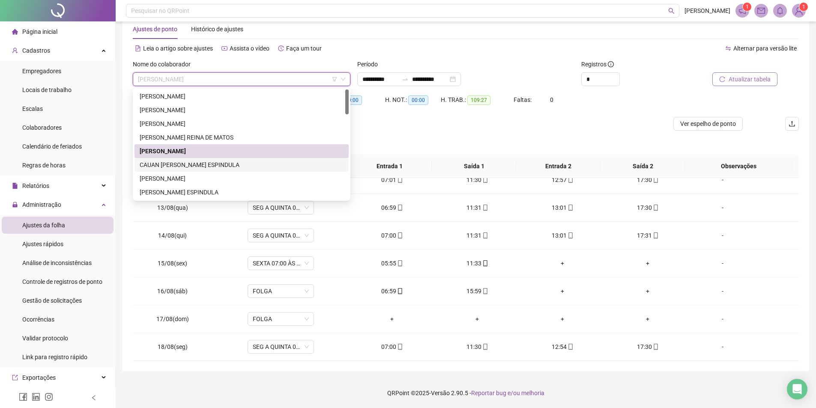
click at [201, 161] on div "CAUAN [PERSON_NAME] ESPINDULA" at bounding box center [242, 164] width 204 height 9
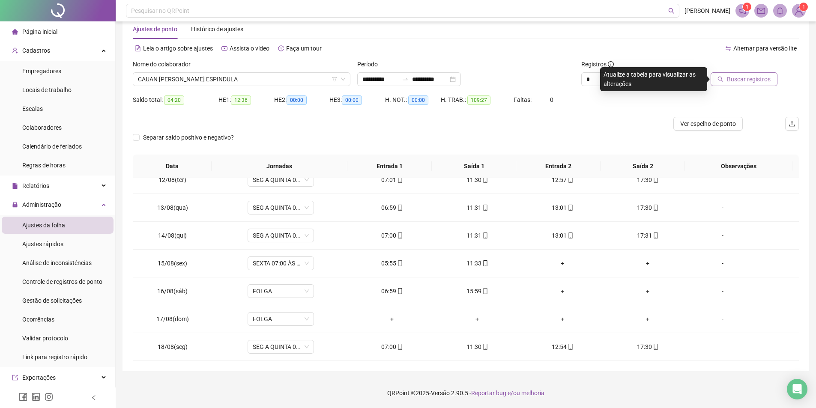
click at [756, 78] on span "Buscar registros" at bounding box center [749, 79] width 44 height 9
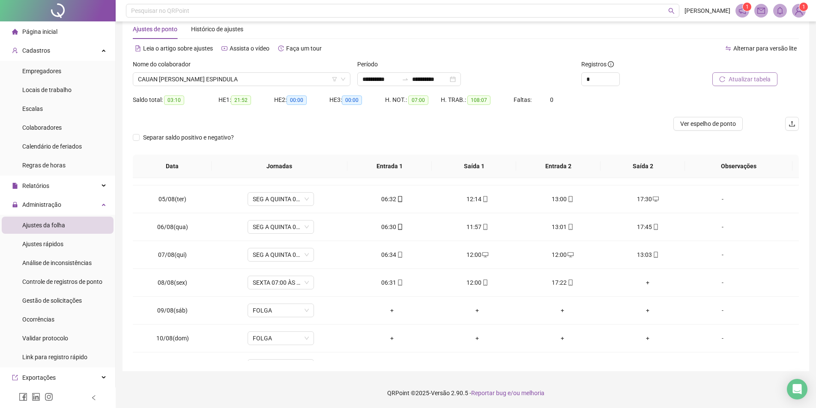
scroll to position [0, 0]
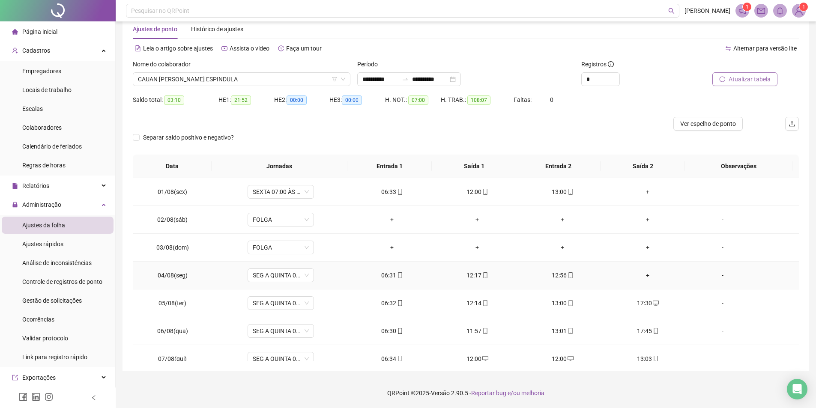
click at [642, 274] on div "+" at bounding box center [648, 275] width 72 height 9
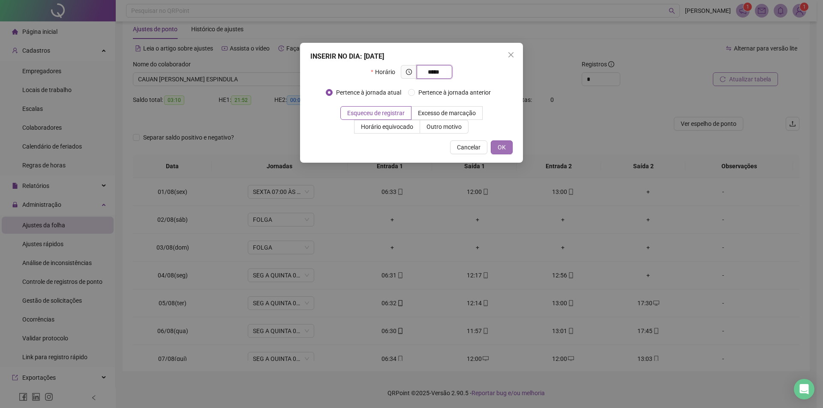
type input "*****"
click at [503, 147] on span "OK" at bounding box center [502, 147] width 8 height 9
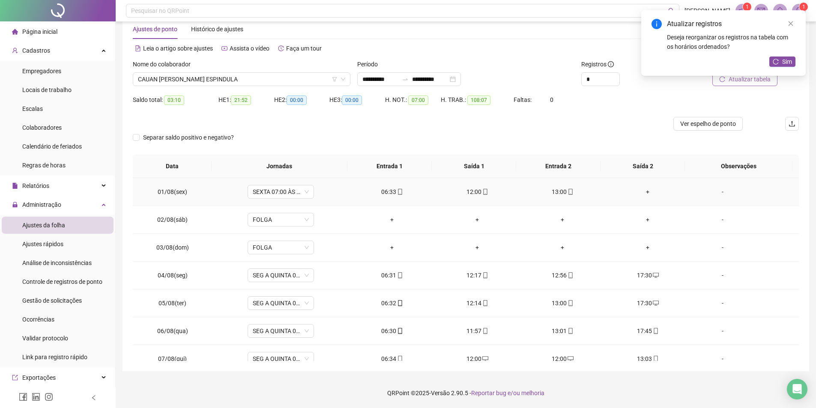
click at [644, 190] on div "+" at bounding box center [648, 191] width 72 height 9
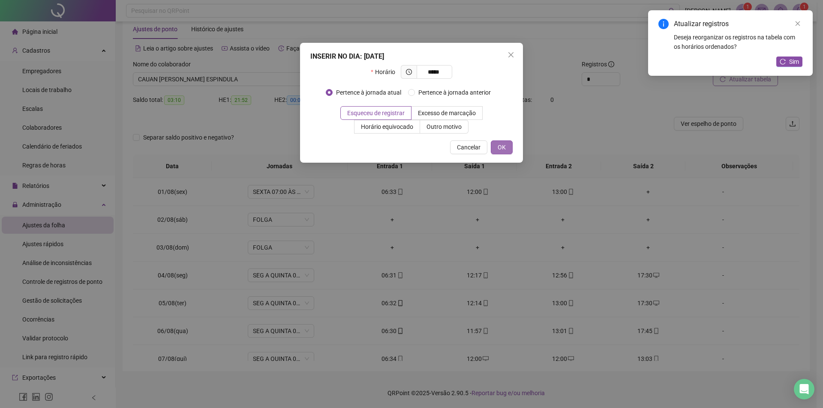
type input "*****"
click at [503, 146] on span "OK" at bounding box center [502, 147] width 8 height 9
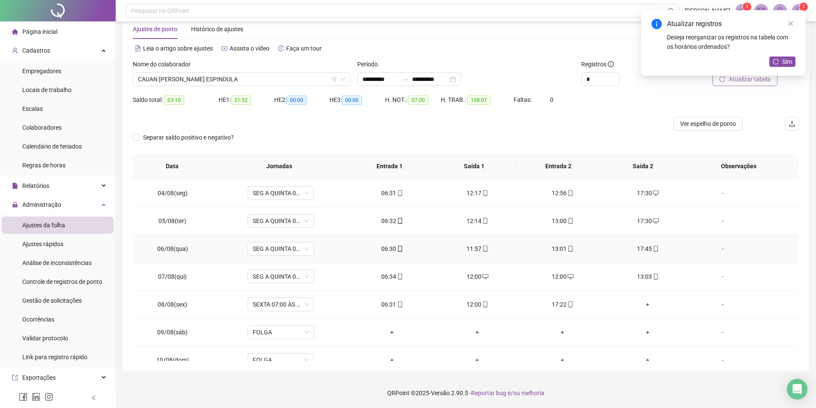
scroll to position [86, 0]
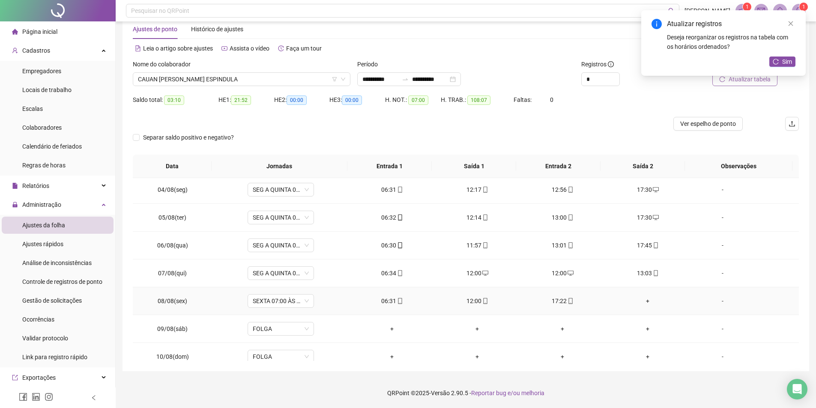
click at [645, 301] on div "+" at bounding box center [648, 301] width 72 height 9
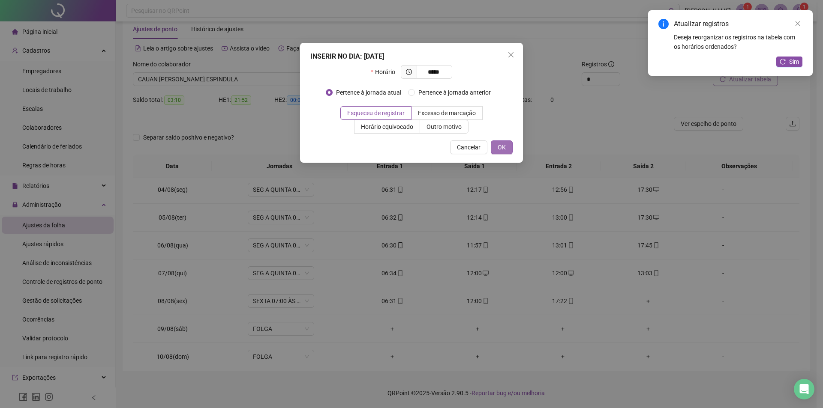
type input "*****"
click at [504, 147] on span "OK" at bounding box center [502, 147] width 8 height 9
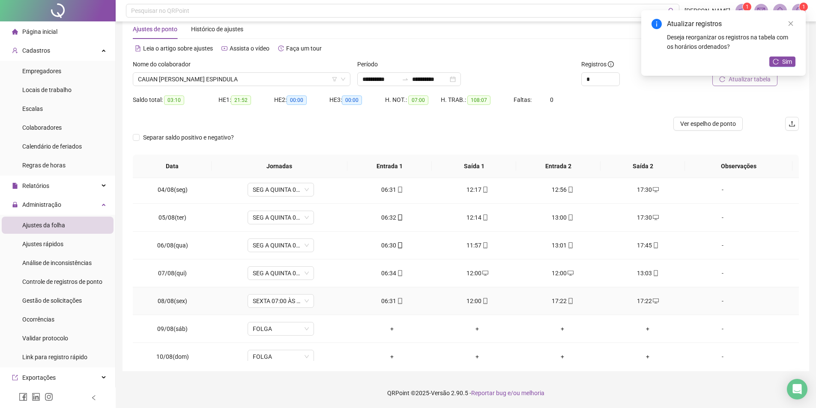
click at [552, 300] on div "17:22" at bounding box center [563, 301] width 72 height 9
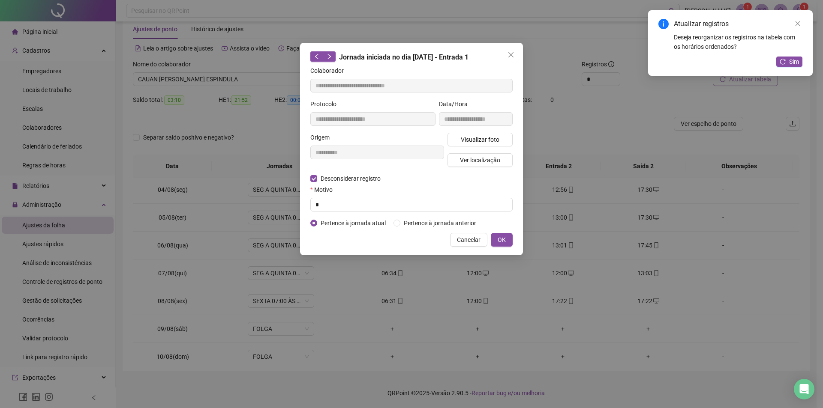
type input "**********"
click at [323, 195] on div "Motivo" at bounding box center [411, 191] width 202 height 13
click at [325, 201] on input "text" at bounding box center [411, 205] width 202 height 14
type input "*"
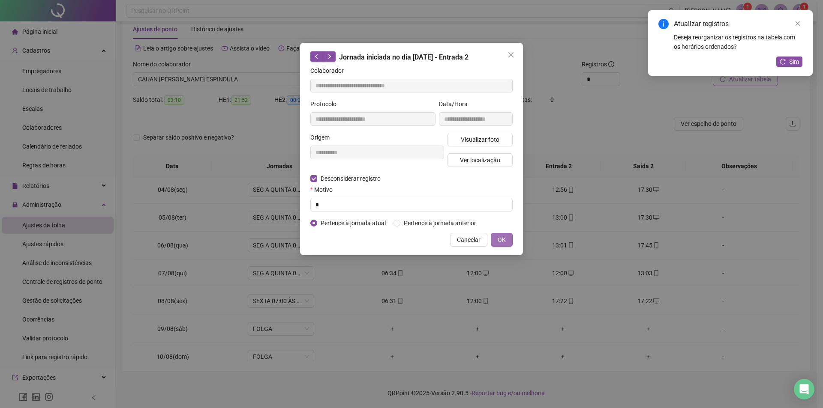
click at [505, 240] on span "OK" at bounding box center [502, 239] width 8 height 9
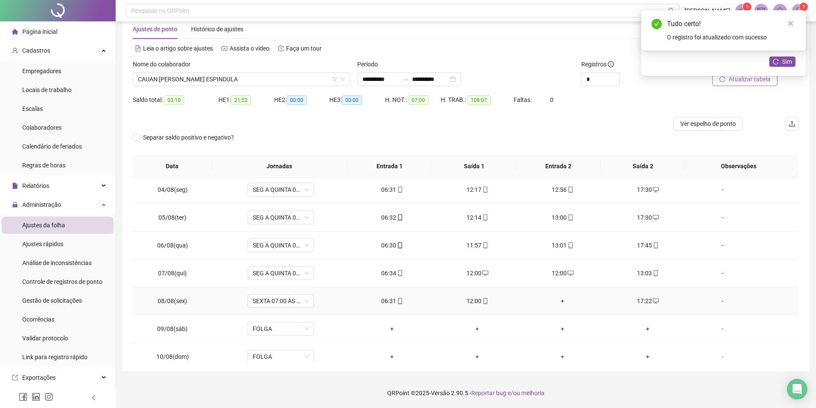
click at [557, 303] on div "+" at bounding box center [563, 301] width 72 height 9
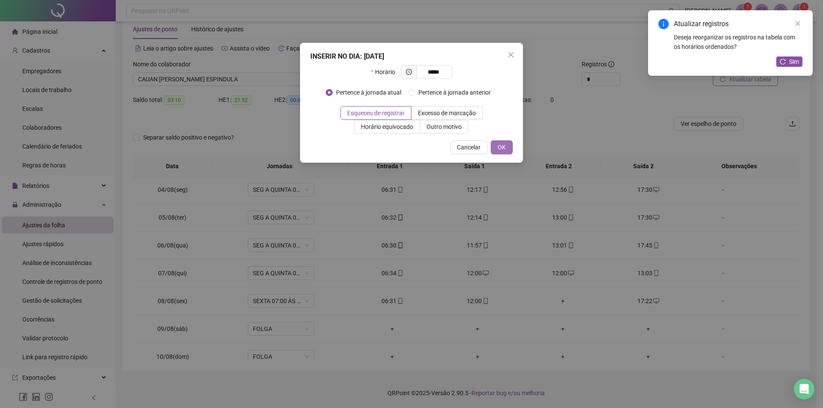
type input "*****"
drag, startPoint x: 507, startPoint y: 148, endPoint x: 516, endPoint y: 168, distance: 21.7
click at [507, 148] on button "OK" at bounding box center [502, 148] width 22 height 14
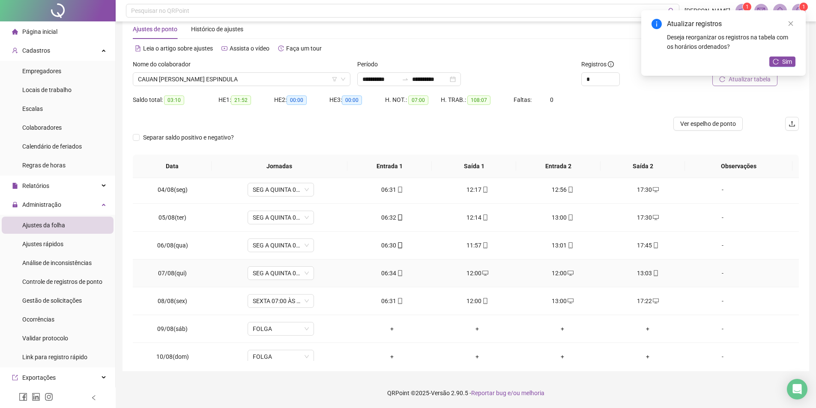
click at [558, 275] on div "12:00" at bounding box center [563, 273] width 72 height 9
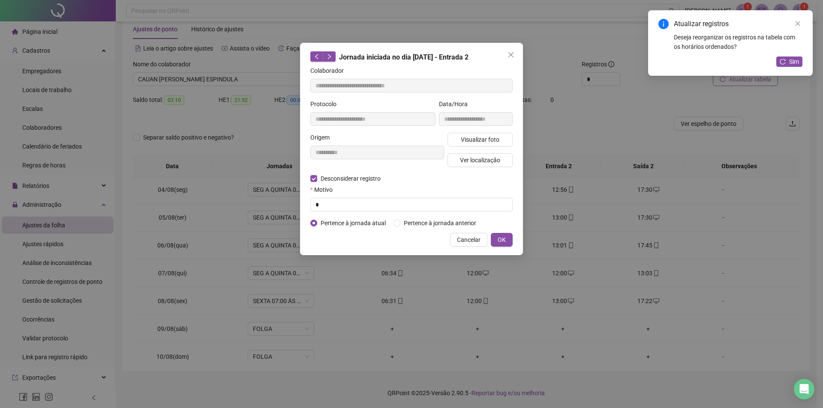
type input "**********"
click at [327, 201] on input "text" at bounding box center [411, 205] width 202 height 14
type input "*"
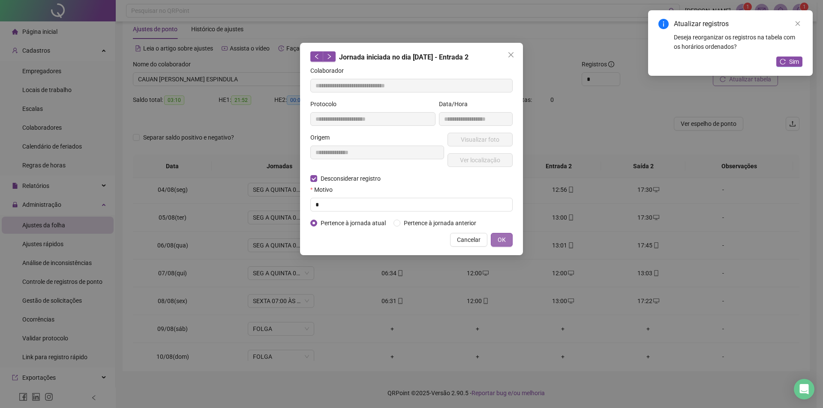
click at [501, 237] on span "OK" at bounding box center [502, 239] width 8 height 9
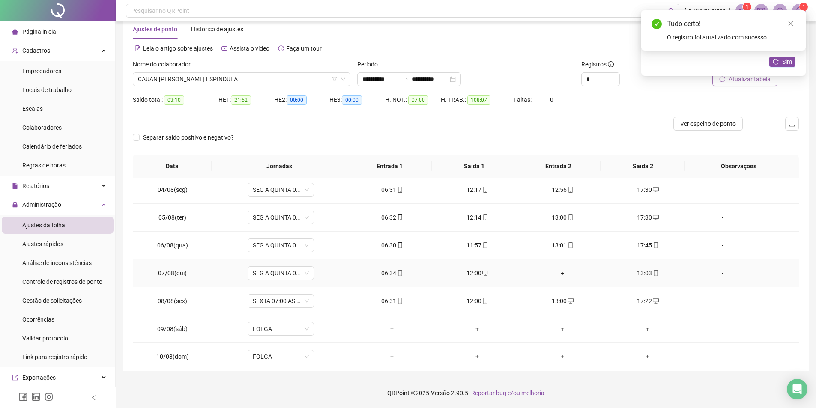
click at [559, 275] on div "+" at bounding box center [563, 273] width 72 height 9
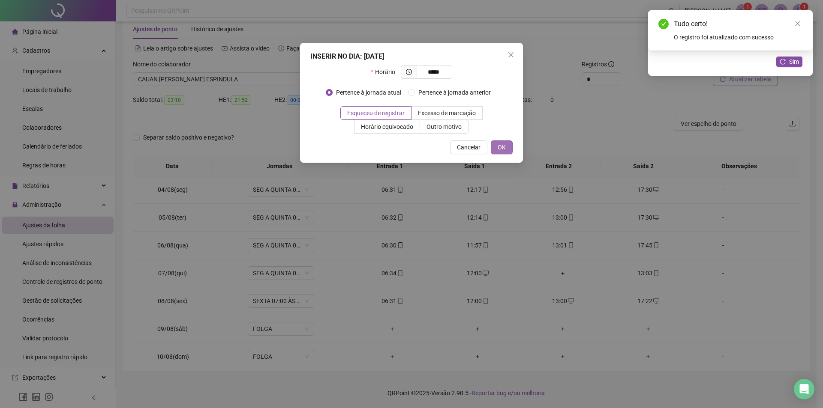
type input "*****"
drag, startPoint x: 497, startPoint y: 147, endPoint x: 535, endPoint y: 168, distance: 43.1
click at [502, 148] on button "OK" at bounding box center [502, 148] width 22 height 14
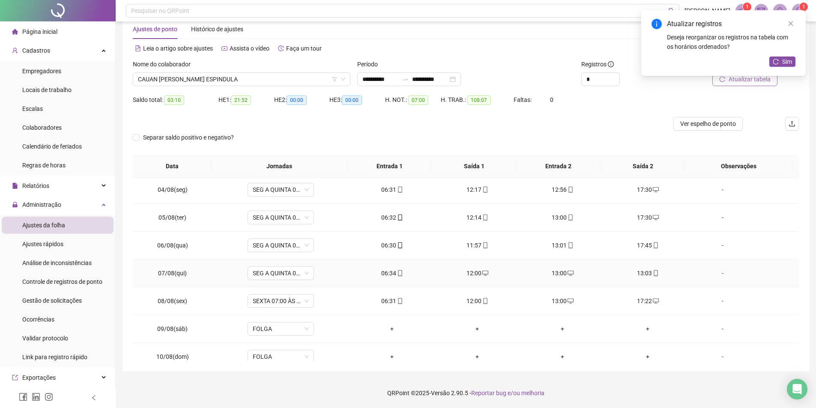
click at [644, 273] on div "13:03" at bounding box center [648, 273] width 72 height 9
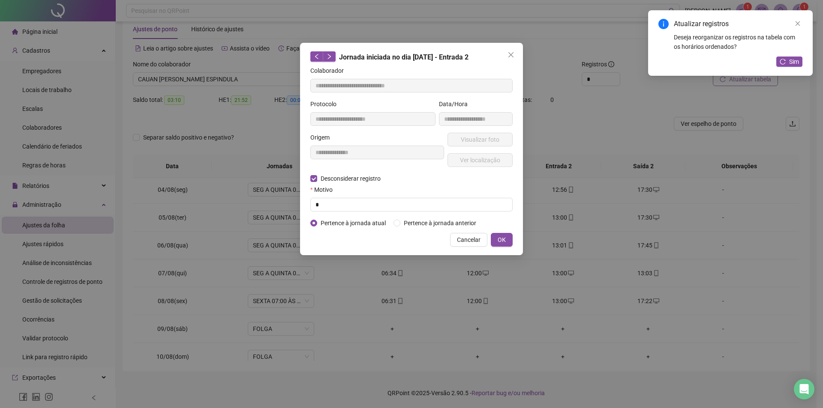
type input "**********"
drag, startPoint x: 328, startPoint y: 200, endPoint x: 360, endPoint y: 207, distance: 32.5
click at [329, 200] on input "text" at bounding box center [411, 205] width 202 height 14
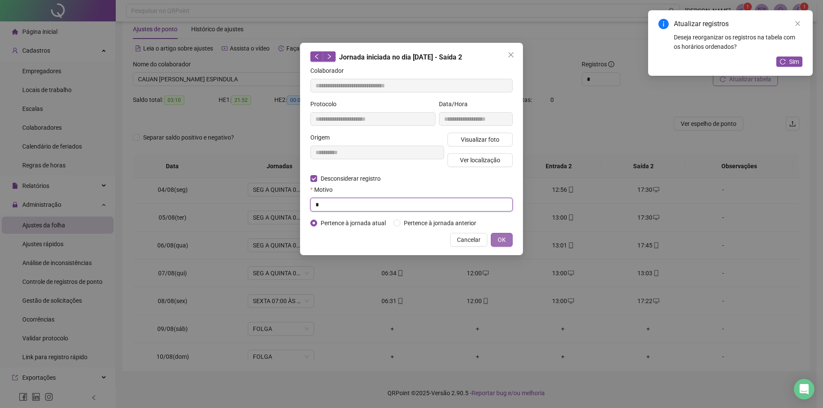
type input "*"
drag, startPoint x: 499, startPoint y: 235, endPoint x: 504, endPoint y: 237, distance: 5.0
click at [502, 237] on span "OK" at bounding box center [502, 239] width 8 height 9
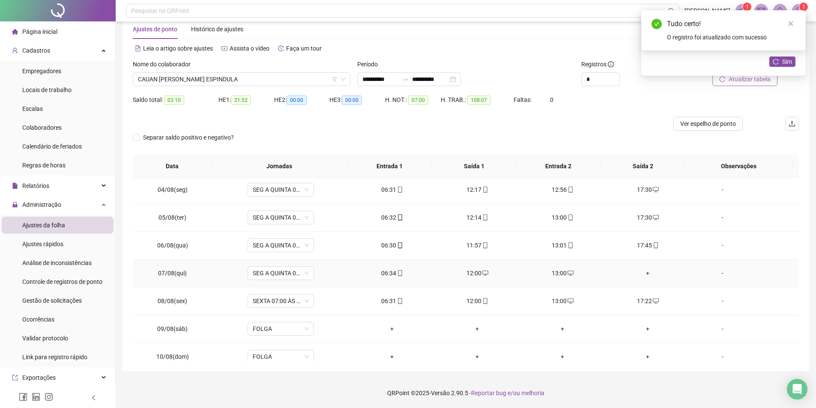
click at [644, 273] on div "+" at bounding box center [648, 273] width 72 height 9
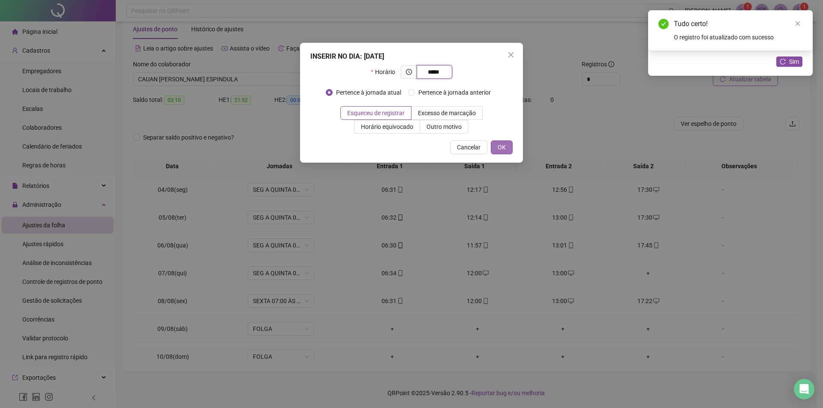
type input "*****"
click at [500, 153] on button "OK" at bounding box center [502, 148] width 22 height 14
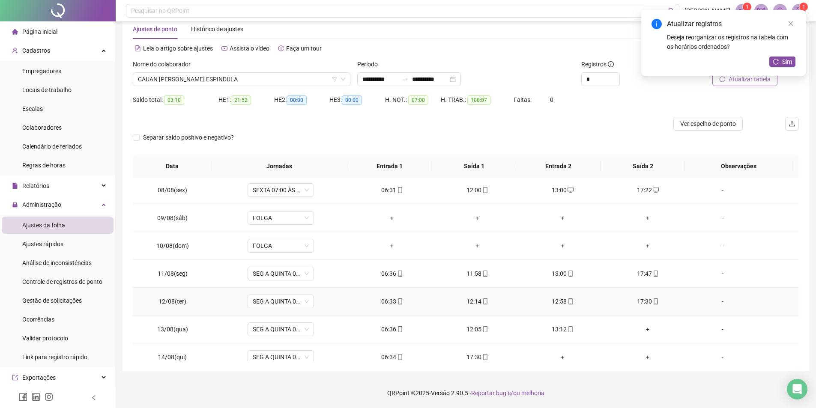
scroll to position [214, 0]
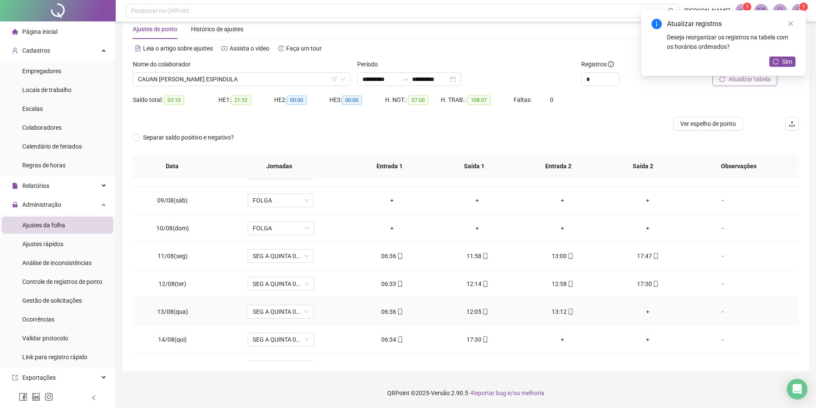
click at [642, 309] on div "+" at bounding box center [648, 311] width 72 height 9
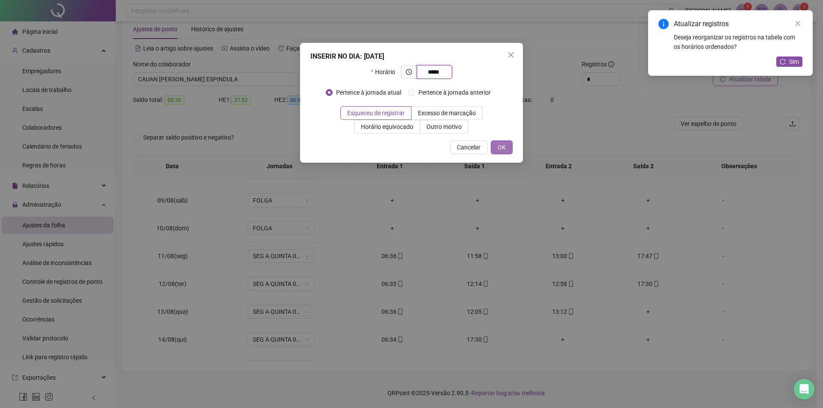
type input "*****"
click at [508, 147] on button "OK" at bounding box center [502, 148] width 22 height 14
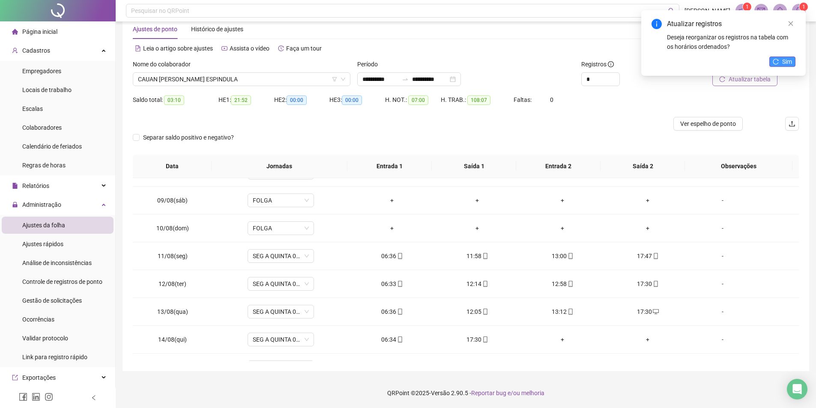
click at [792, 61] on span "Sim" at bounding box center [787, 61] width 10 height 9
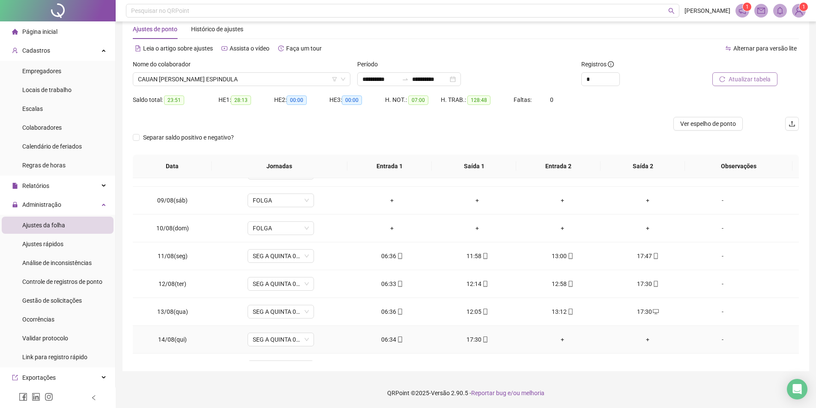
click at [643, 340] on div "+" at bounding box center [648, 339] width 72 height 9
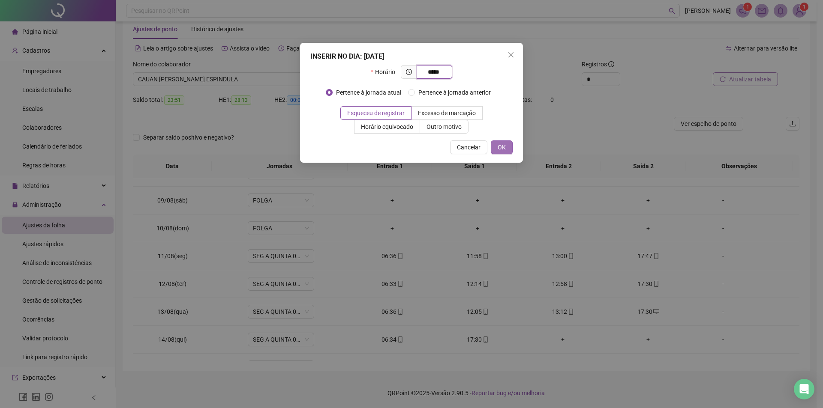
type input "*****"
click at [498, 150] on span "OK" at bounding box center [502, 147] width 8 height 9
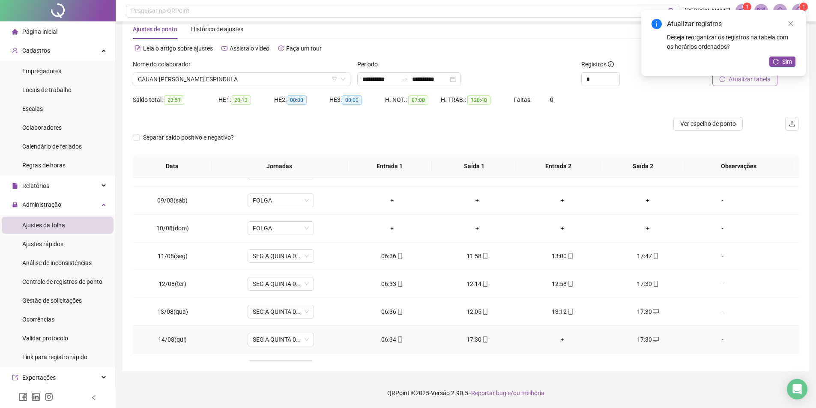
click at [557, 340] on div "+" at bounding box center [563, 339] width 72 height 9
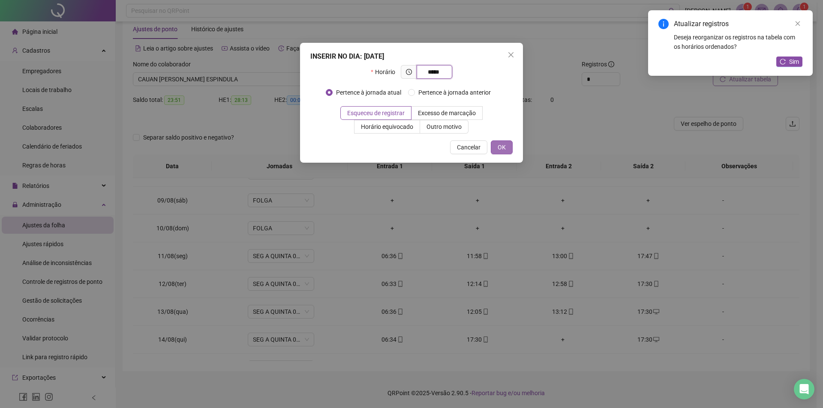
type input "*****"
click at [502, 147] on span "OK" at bounding box center [502, 147] width 8 height 9
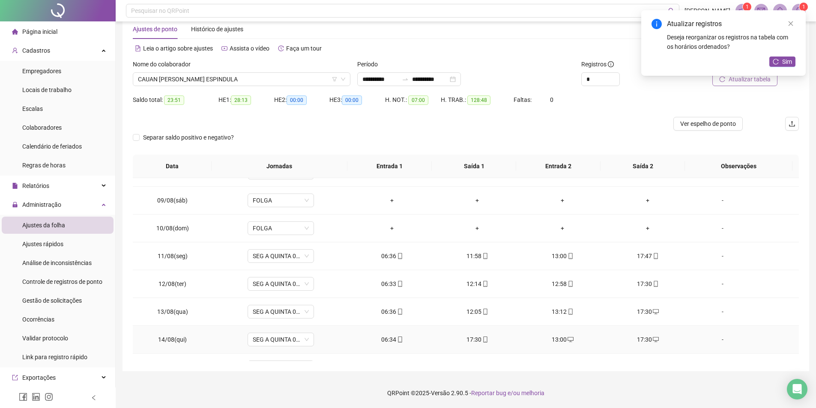
click at [471, 339] on div "17:30" at bounding box center [478, 339] width 72 height 9
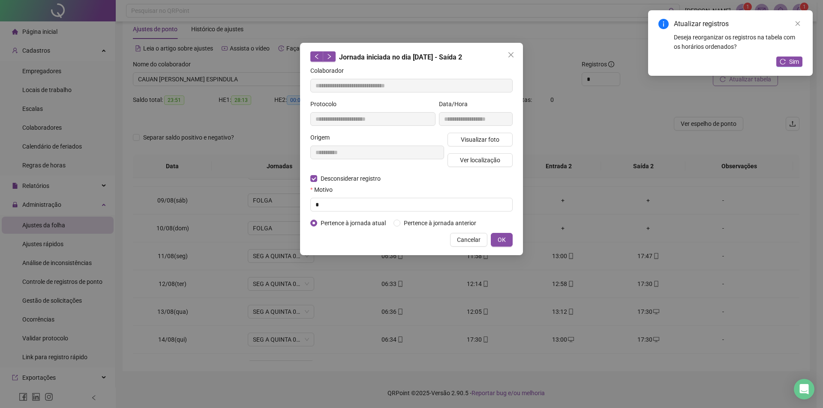
type input "**********"
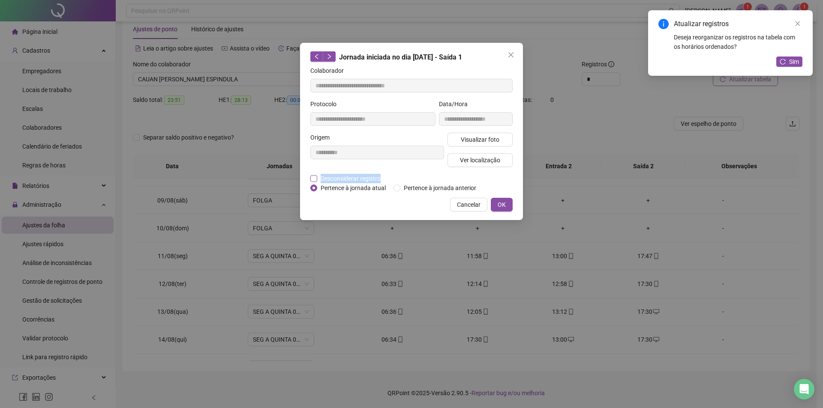
click at [313, 182] on form "**********" at bounding box center [411, 129] width 202 height 127
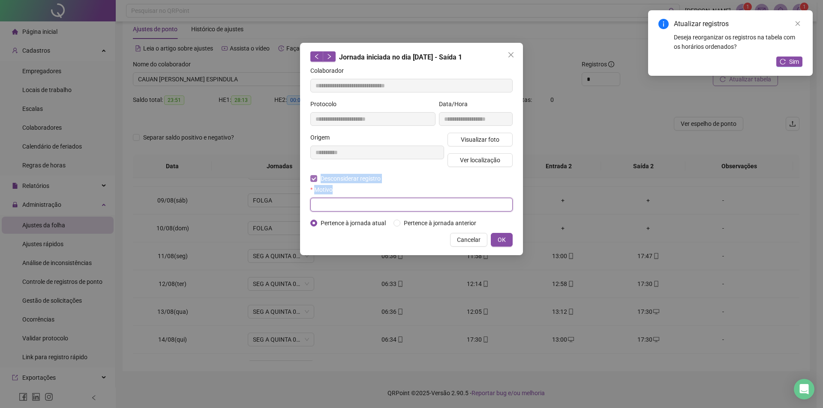
click at [327, 210] on input "text" at bounding box center [411, 205] width 202 height 14
type input "*"
drag, startPoint x: 513, startPoint y: 243, endPoint x: 499, endPoint y: 253, distance: 17.1
click at [512, 242] on div "**********" at bounding box center [411, 149] width 223 height 213
click at [505, 240] on span "OK" at bounding box center [502, 239] width 8 height 9
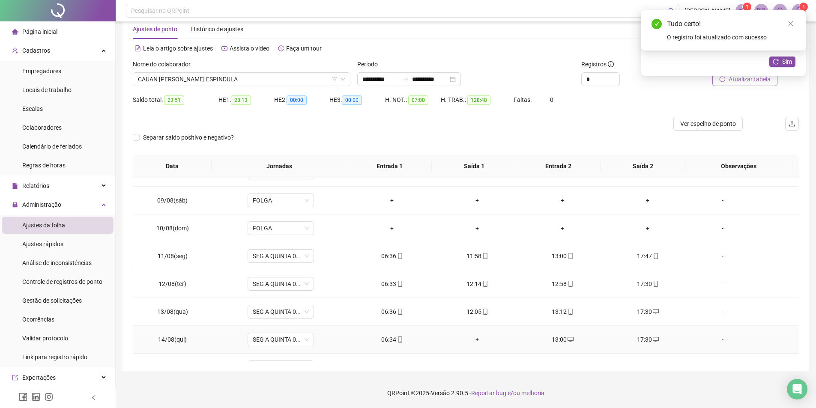
click at [474, 339] on div "+" at bounding box center [478, 339] width 72 height 9
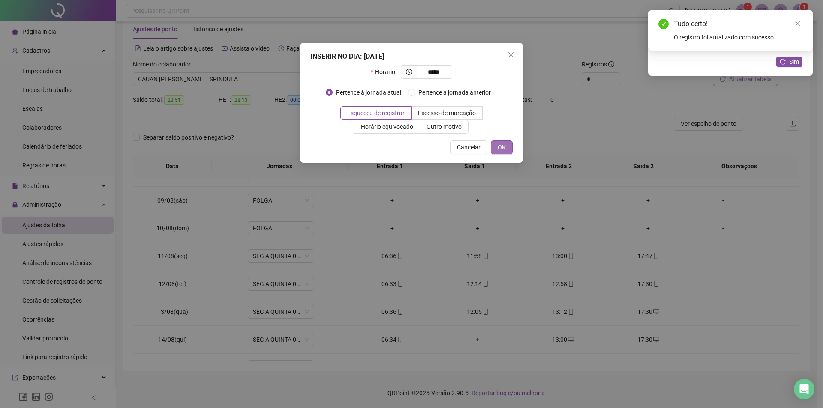
type input "*****"
click at [498, 145] on span "OK" at bounding box center [502, 147] width 8 height 9
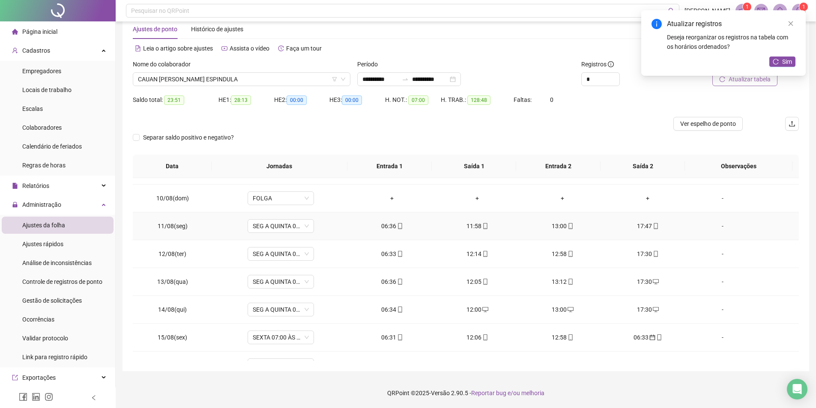
scroll to position [300, 0]
click at [642, 284] on div "06:33" at bounding box center [648, 281] width 72 height 9
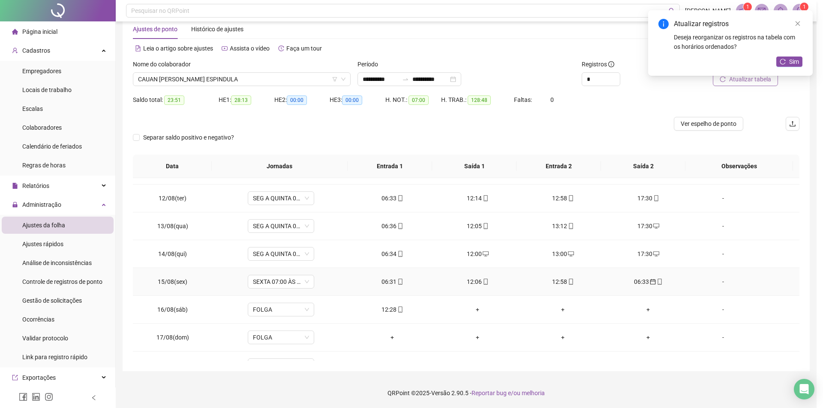
type input "**********"
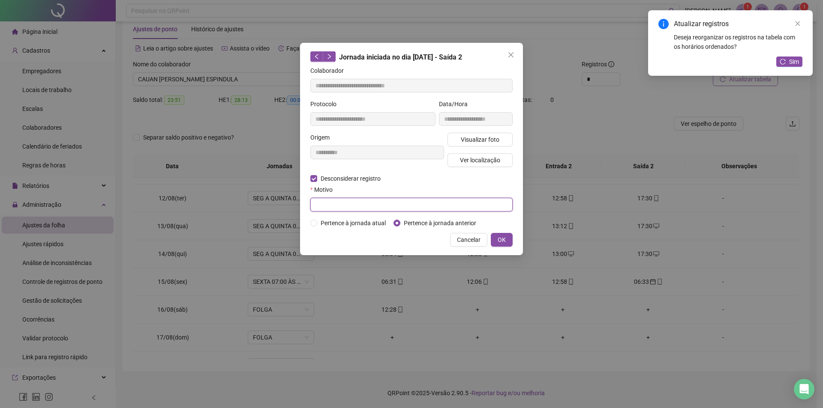
click at [330, 201] on input "text" at bounding box center [411, 205] width 202 height 14
type input "*"
click at [503, 241] on span "OK" at bounding box center [502, 239] width 8 height 9
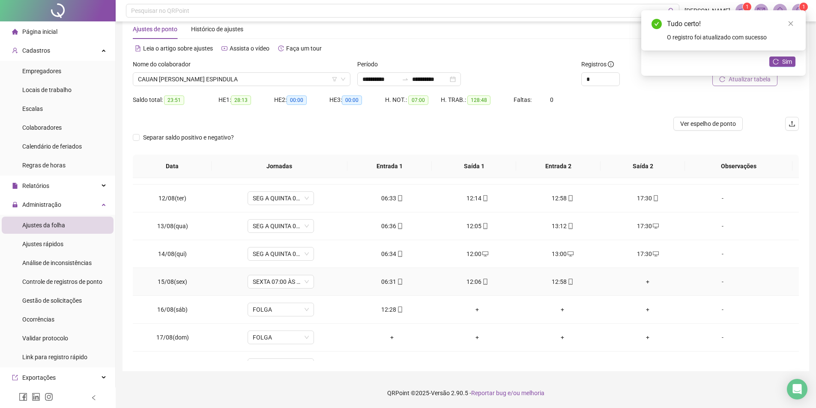
click at [641, 280] on div "+" at bounding box center [648, 281] width 72 height 9
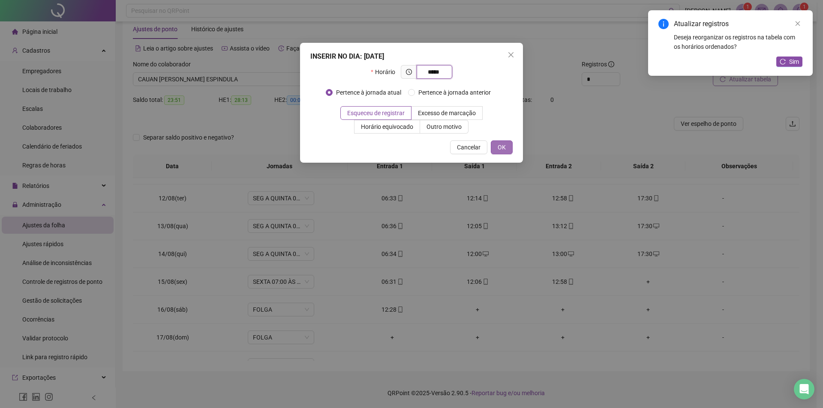
type input "*****"
click at [508, 147] on button "OK" at bounding box center [502, 148] width 22 height 14
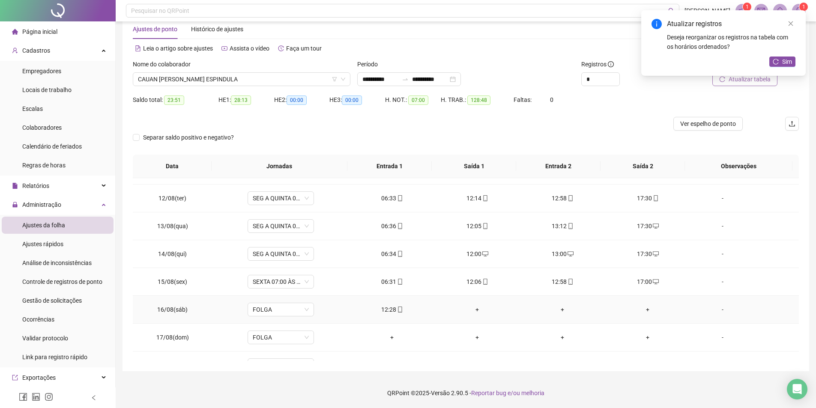
click at [474, 309] on div "+" at bounding box center [478, 309] width 72 height 9
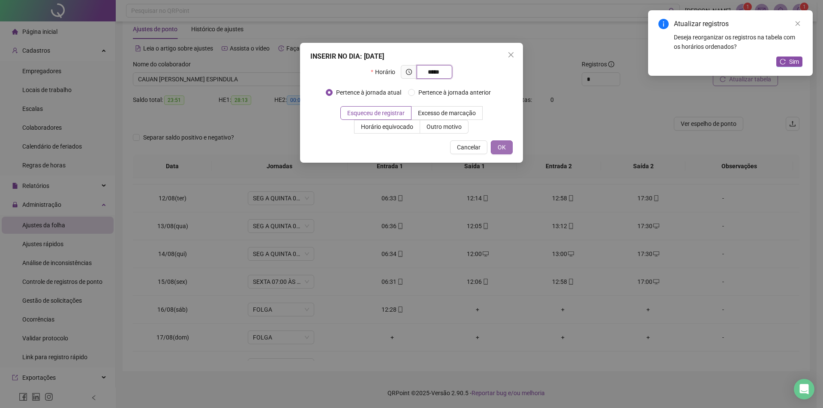
type input "*****"
drag, startPoint x: 507, startPoint y: 142, endPoint x: 456, endPoint y: 227, distance: 98.4
click at [506, 142] on button "OK" at bounding box center [502, 148] width 22 height 14
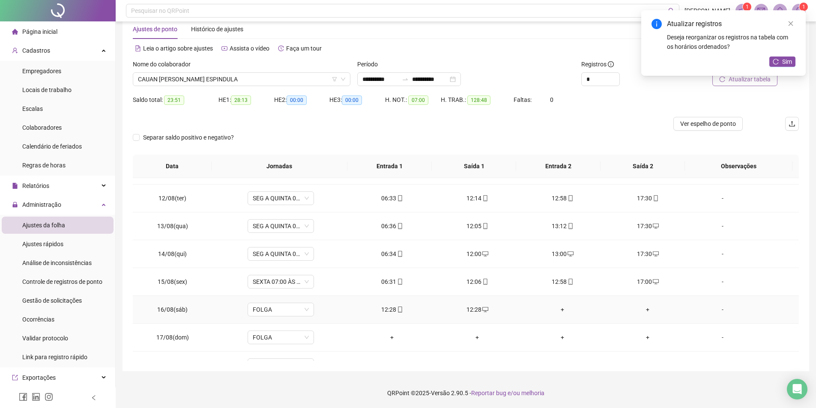
click at [383, 309] on div "12:28" at bounding box center [393, 309] width 72 height 9
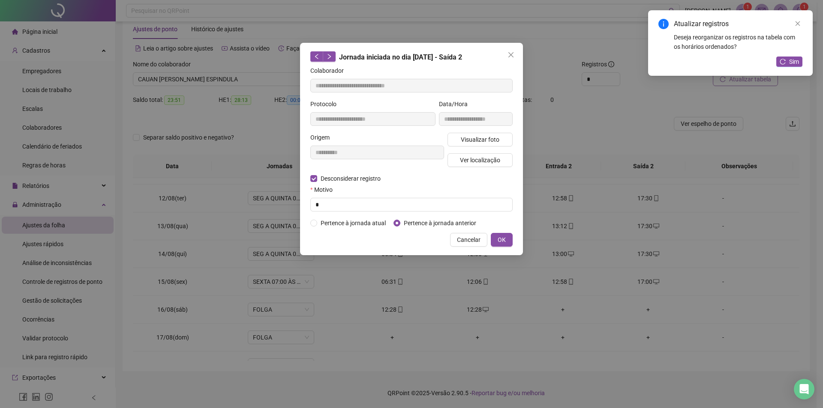
type input "**********"
drag, startPoint x: 313, startPoint y: 182, endPoint x: 327, endPoint y: 203, distance: 25.7
click at [318, 201] on input "text" at bounding box center [411, 205] width 202 height 14
type input "*"
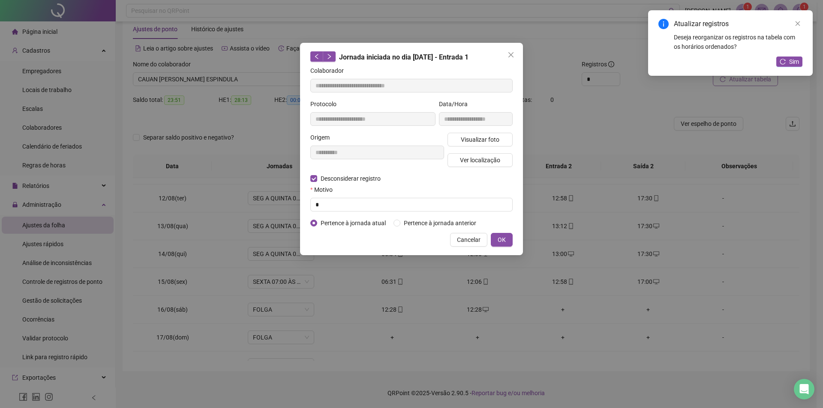
drag, startPoint x: 502, startPoint y: 236, endPoint x: 423, endPoint y: 288, distance: 95.0
click at [502, 237] on span "OK" at bounding box center [502, 239] width 8 height 9
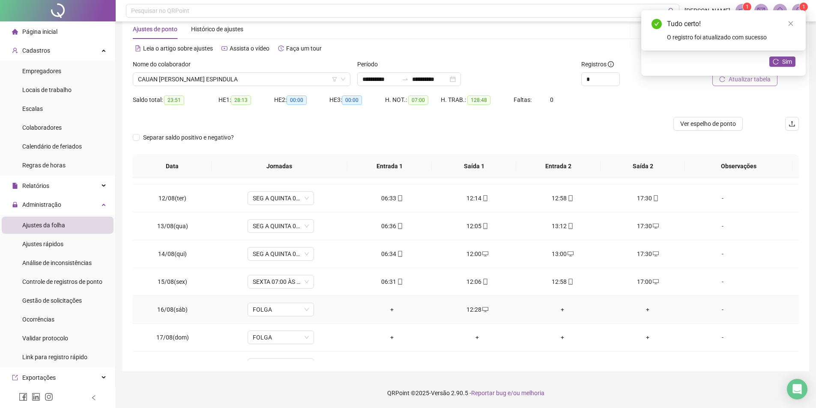
click at [392, 309] on div "+" at bounding box center [393, 309] width 72 height 9
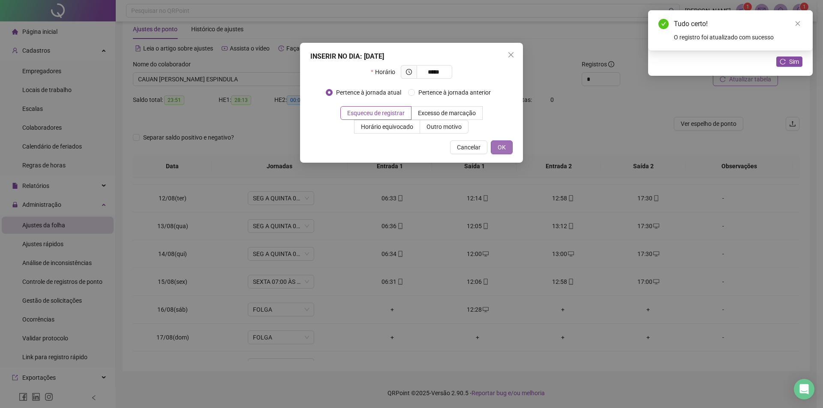
type input "*****"
drag, startPoint x: 502, startPoint y: 147, endPoint x: 495, endPoint y: 186, distance: 39.5
click at [502, 147] on span "OK" at bounding box center [502, 147] width 8 height 9
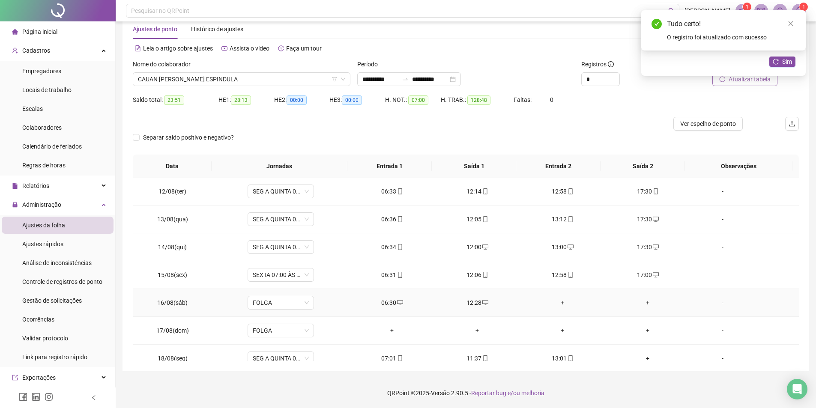
scroll to position [318, 0]
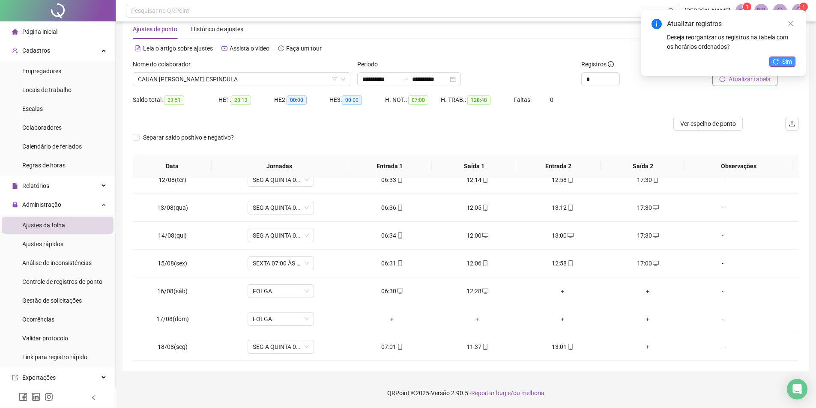
click at [788, 61] on span "Sim" at bounding box center [787, 61] width 10 height 9
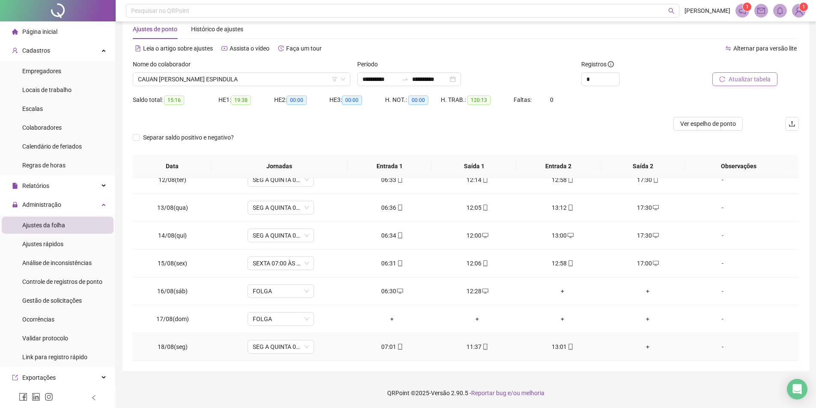
click at [642, 347] on div "+" at bounding box center [648, 346] width 72 height 9
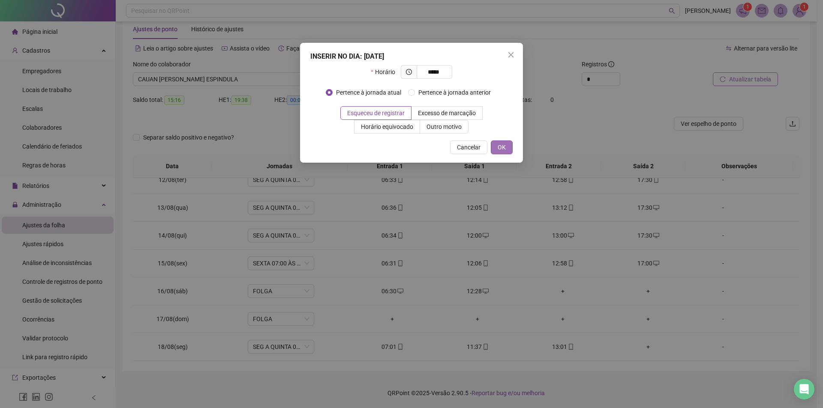
type input "*****"
click at [504, 143] on span "OK" at bounding box center [502, 147] width 8 height 9
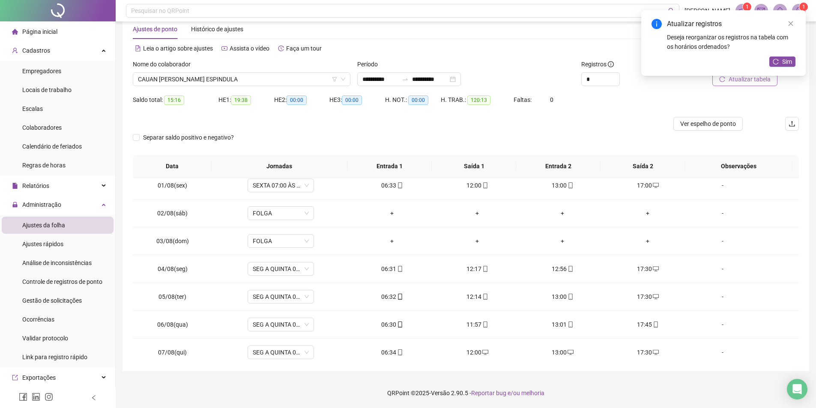
scroll to position [0, 0]
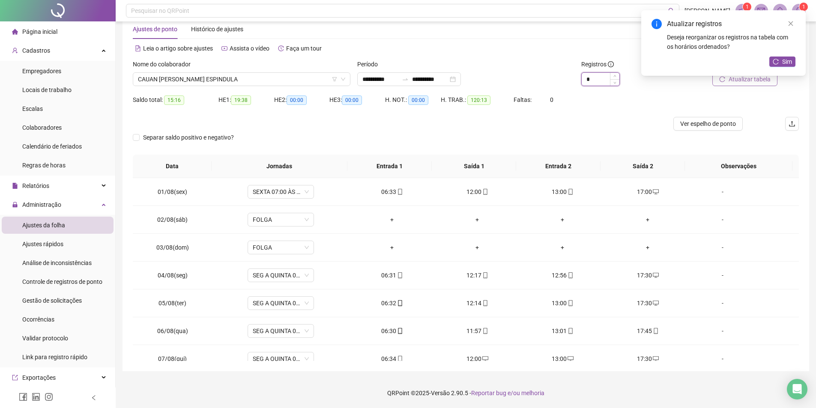
drag, startPoint x: 595, startPoint y: 78, endPoint x: 584, endPoint y: 80, distance: 10.8
click at [584, 80] on input "*" at bounding box center [601, 79] width 38 height 13
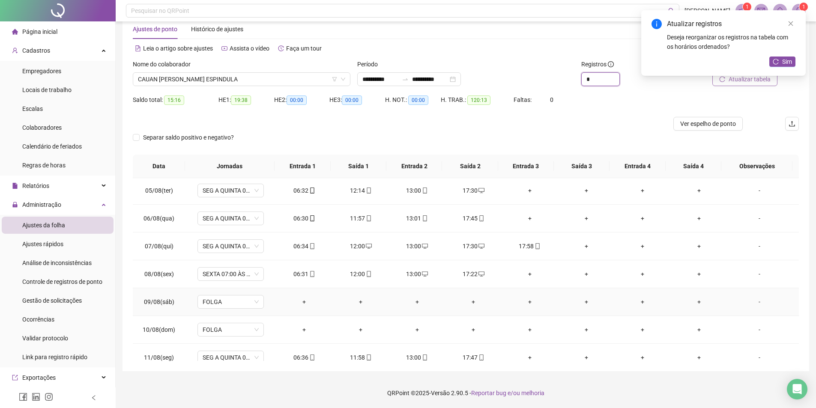
scroll to position [129, 0]
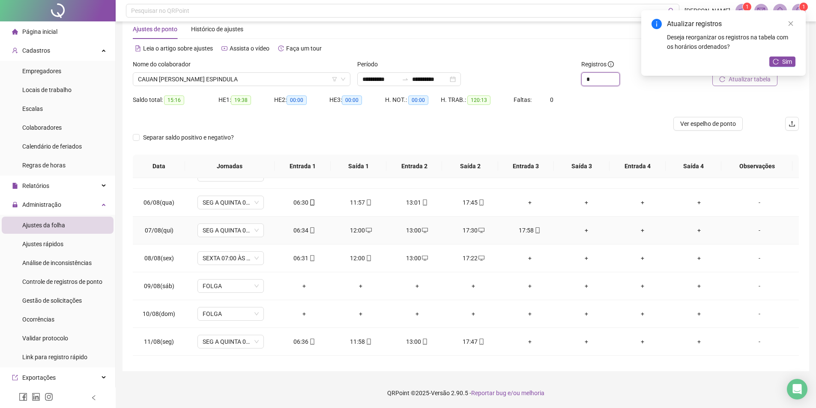
type input "*"
click at [522, 231] on div "17:58" at bounding box center [530, 230] width 43 height 9
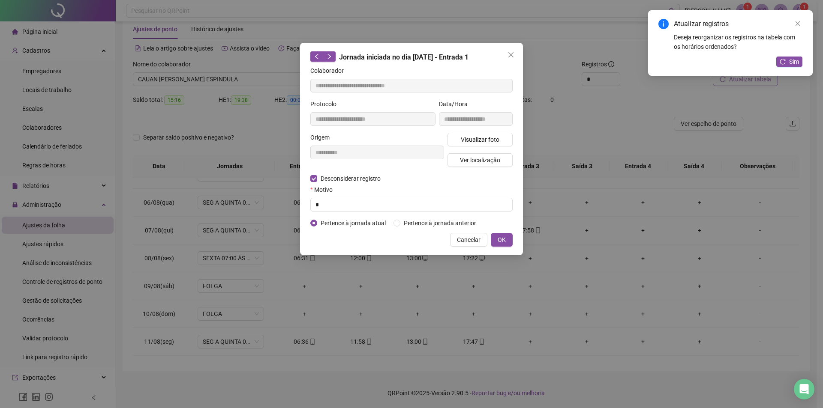
type input "**********"
drag, startPoint x: 323, startPoint y: 208, endPoint x: 391, endPoint y: 216, distance: 68.6
click at [325, 208] on input "text" at bounding box center [411, 205] width 202 height 14
type input "*"
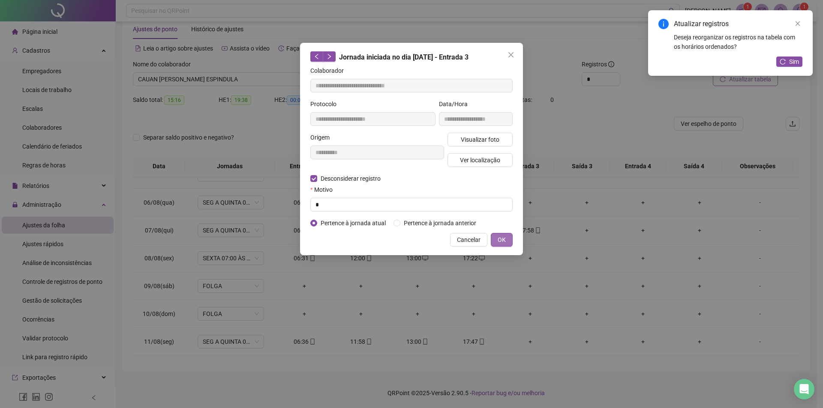
click at [507, 240] on button "OK" at bounding box center [502, 240] width 22 height 14
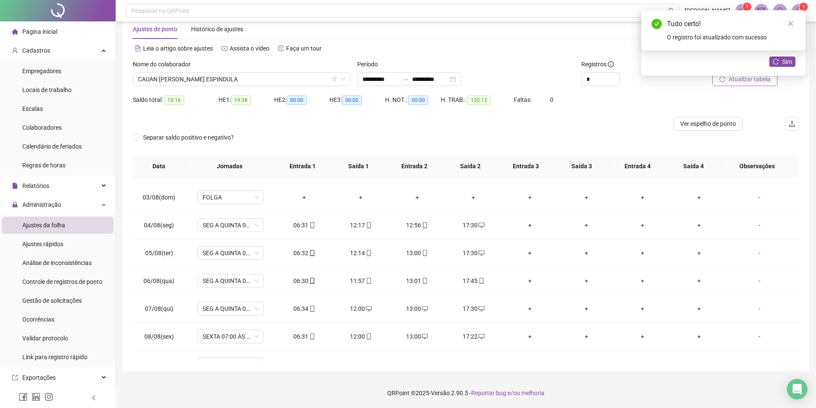
scroll to position [0, 0]
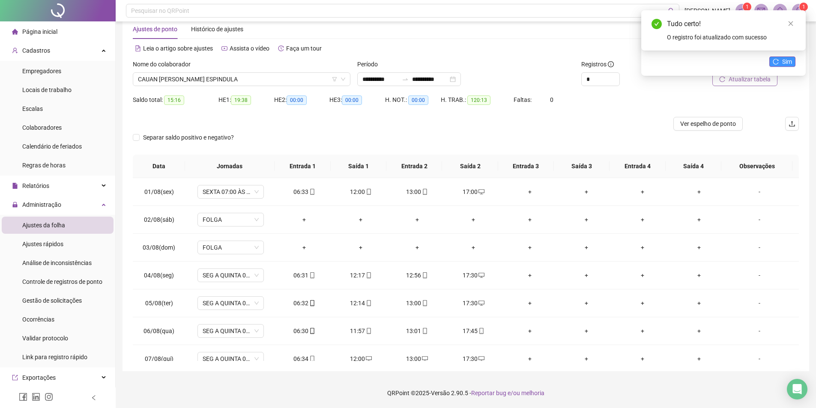
click at [773, 63] on button "Sim" at bounding box center [783, 62] width 26 height 10
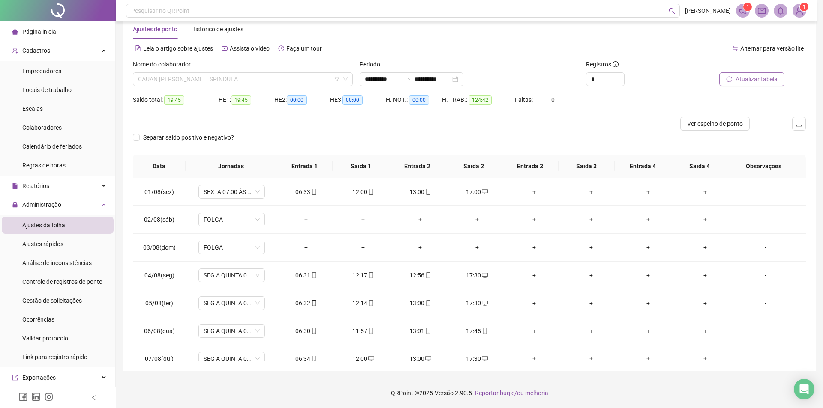
click at [240, 76] on span "CAUAN [PERSON_NAME] ESPINDULA" at bounding box center [243, 79] width 210 height 13
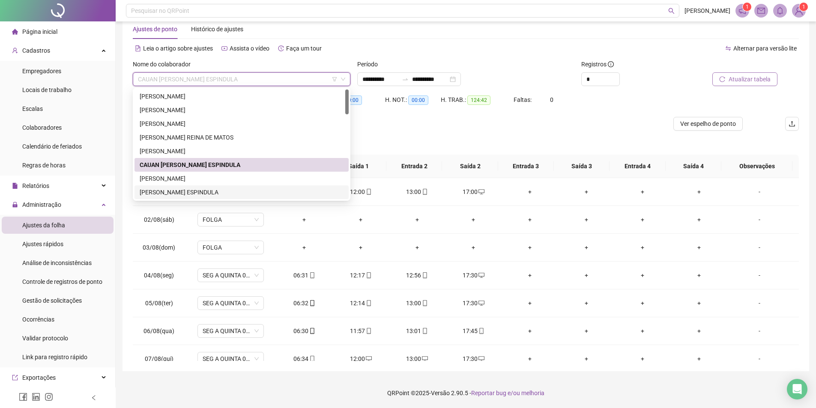
scroll to position [43, 0]
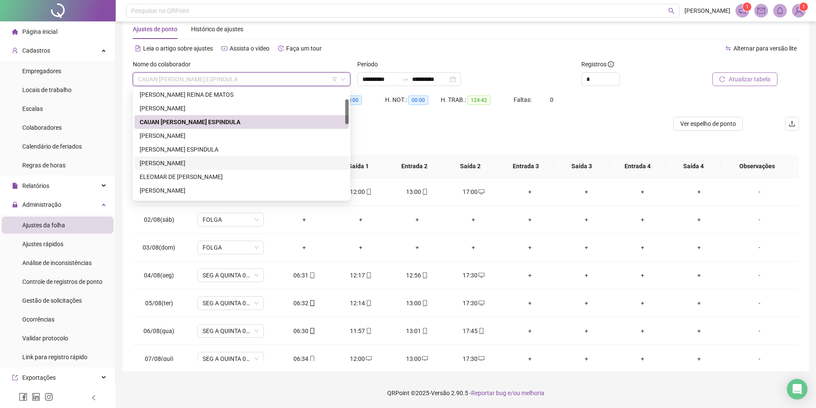
click at [187, 162] on div "[PERSON_NAME]" at bounding box center [242, 163] width 204 height 9
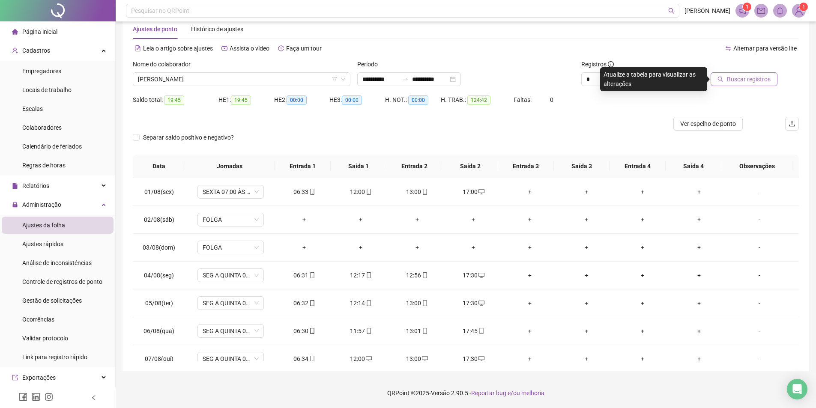
click at [736, 82] on span "Buscar registros" at bounding box center [749, 79] width 44 height 9
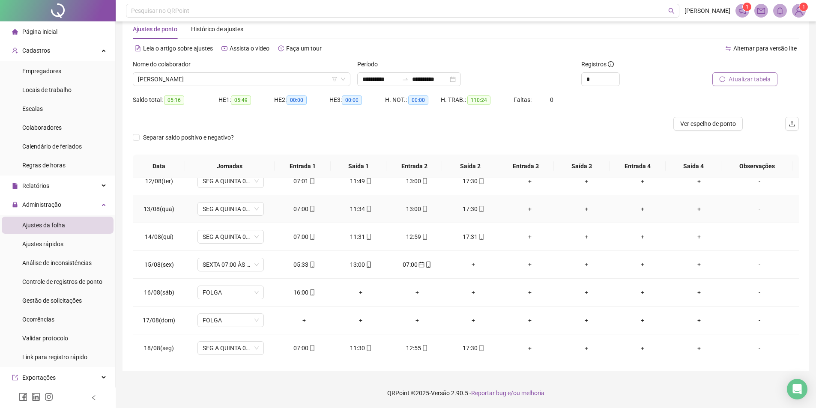
scroll to position [318, 0]
click at [420, 263] on icon "calendar" at bounding box center [422, 264] width 6 height 6
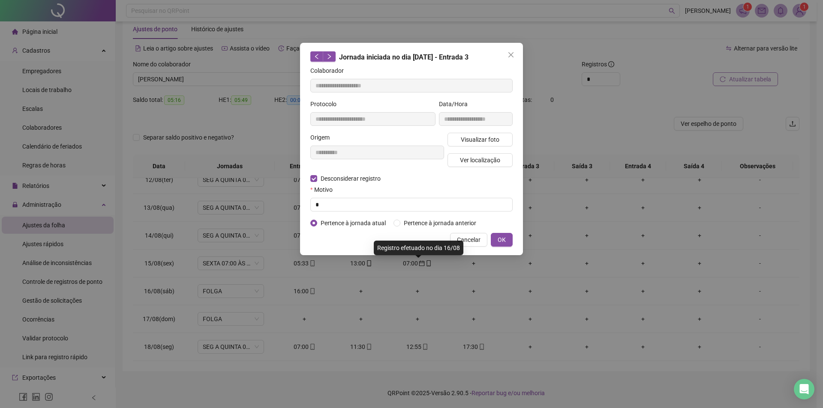
type input "**********"
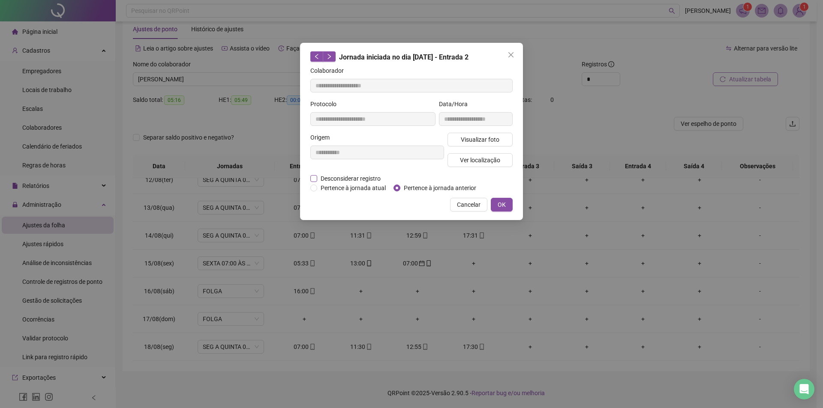
click at [317, 182] on label "Desconsiderar registro" at bounding box center [350, 178] width 80 height 9
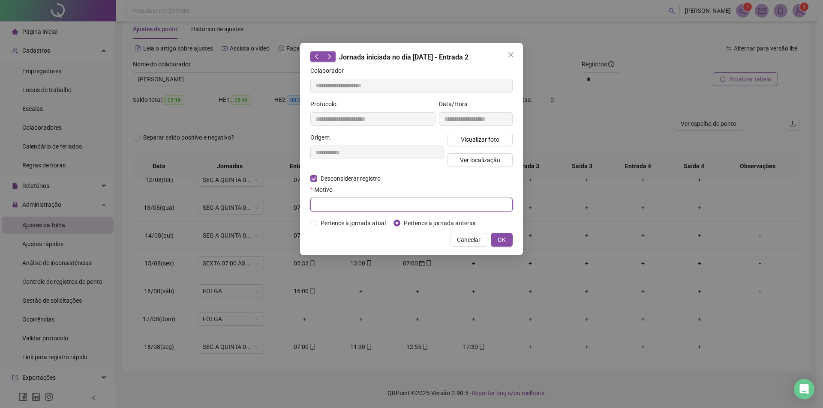
drag, startPoint x: 323, startPoint y: 206, endPoint x: 376, endPoint y: 213, distance: 53.2
click at [324, 206] on input "text" at bounding box center [411, 205] width 202 height 14
type input "*"
click at [499, 237] on span "OK" at bounding box center [502, 239] width 8 height 9
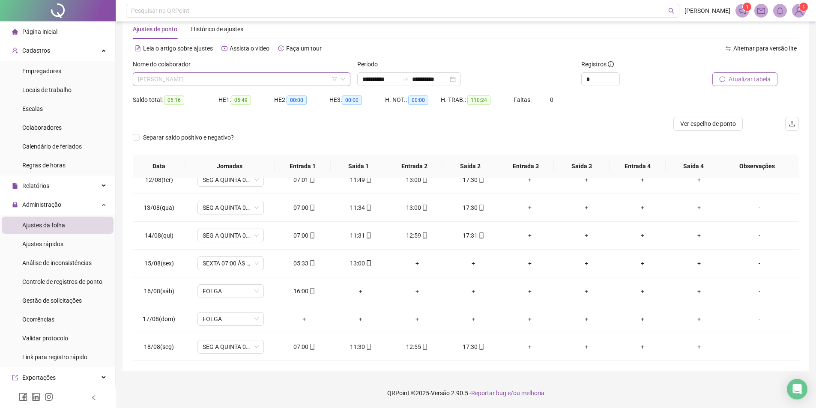
click at [211, 80] on span "[PERSON_NAME]" at bounding box center [241, 79] width 207 height 13
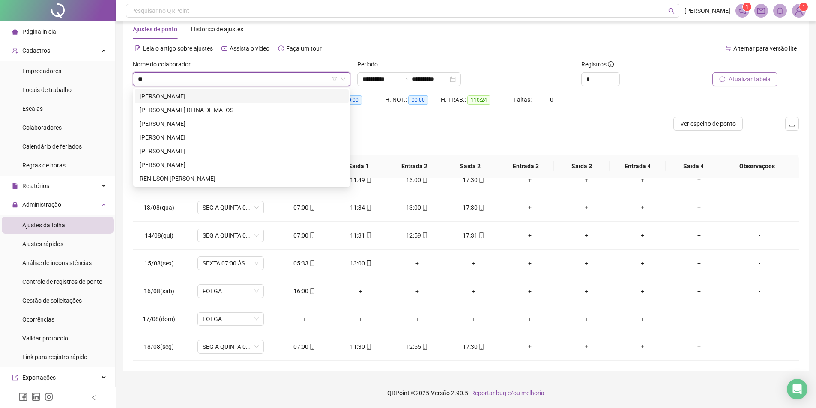
scroll to position [0, 0]
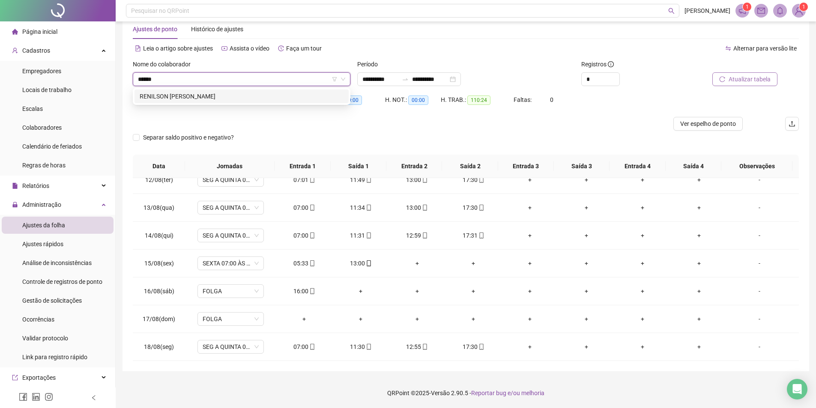
type input "*******"
click at [191, 96] on div "RENILSON [PERSON_NAME]" at bounding box center [242, 96] width 204 height 9
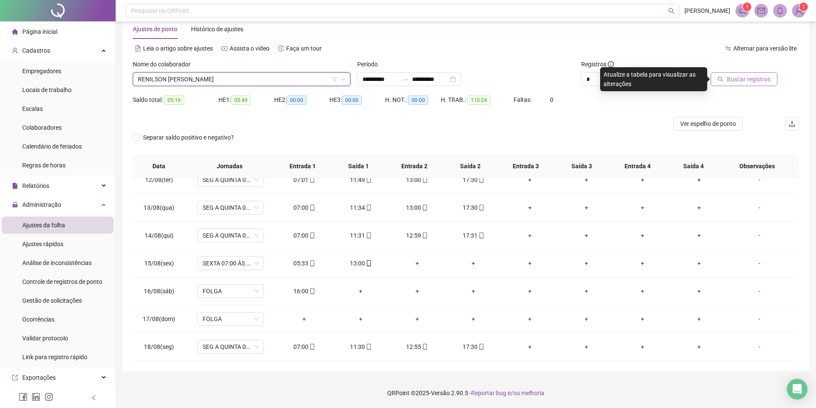
click at [760, 78] on span "Buscar registros" at bounding box center [749, 79] width 44 height 9
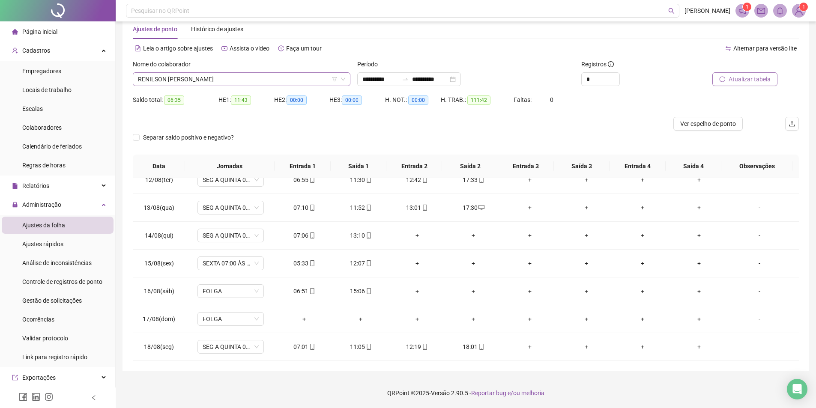
scroll to position [302, 0]
click at [221, 80] on span "RENILSON [PERSON_NAME]" at bounding box center [241, 79] width 207 height 13
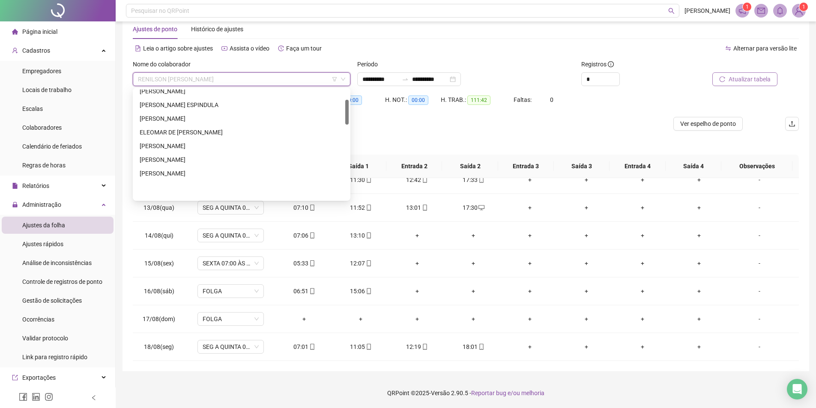
scroll to position [45, 0]
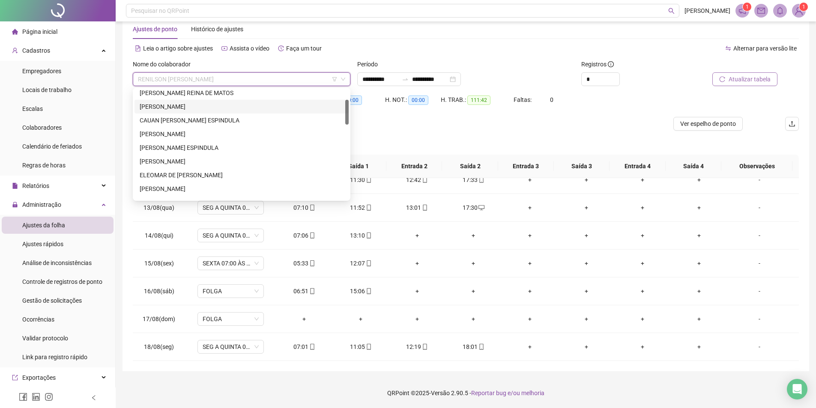
click at [182, 111] on div "[PERSON_NAME]" at bounding box center [242, 106] width 204 height 9
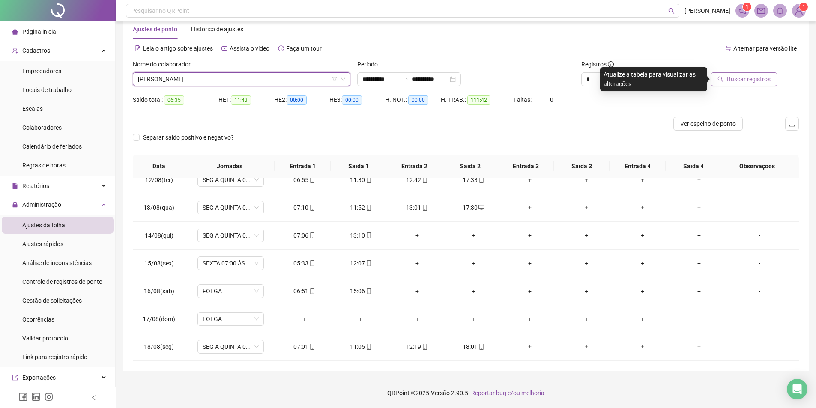
click at [755, 79] on span "Buscar registros" at bounding box center [749, 79] width 44 height 9
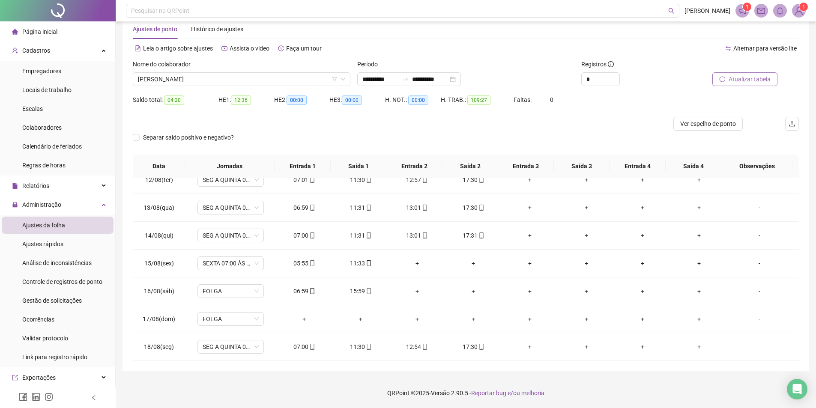
click at [763, 81] on span "Atualizar tabela" at bounding box center [750, 79] width 42 height 9
click at [212, 81] on span "[PERSON_NAME]" at bounding box center [241, 79] width 207 height 13
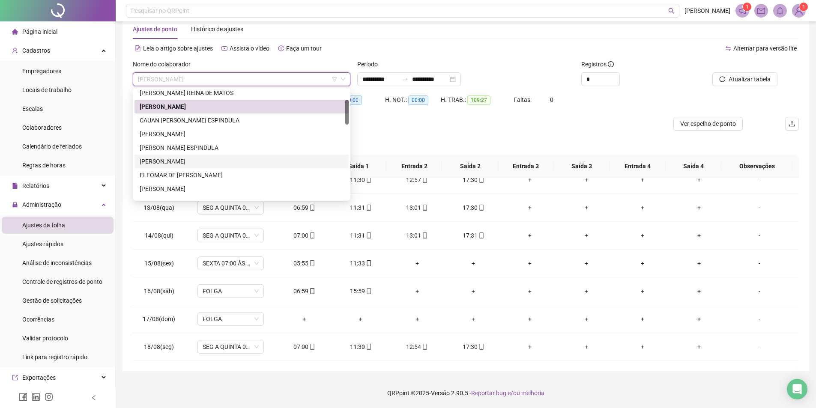
click at [180, 163] on div "[PERSON_NAME]" at bounding box center [242, 161] width 204 height 9
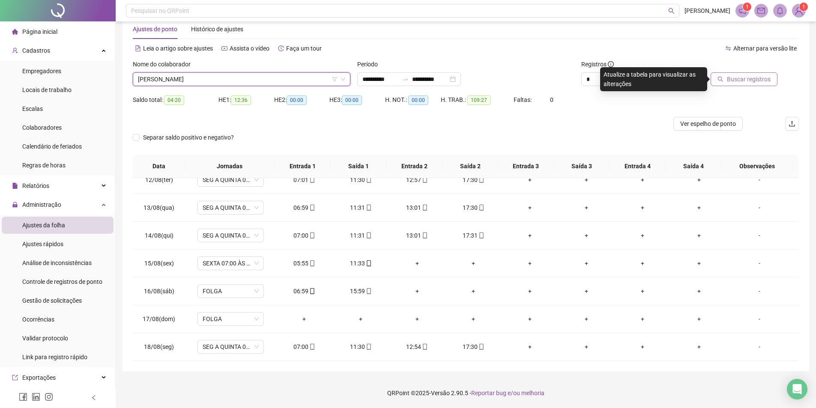
click at [766, 79] on span "Buscar registros" at bounding box center [749, 79] width 44 height 9
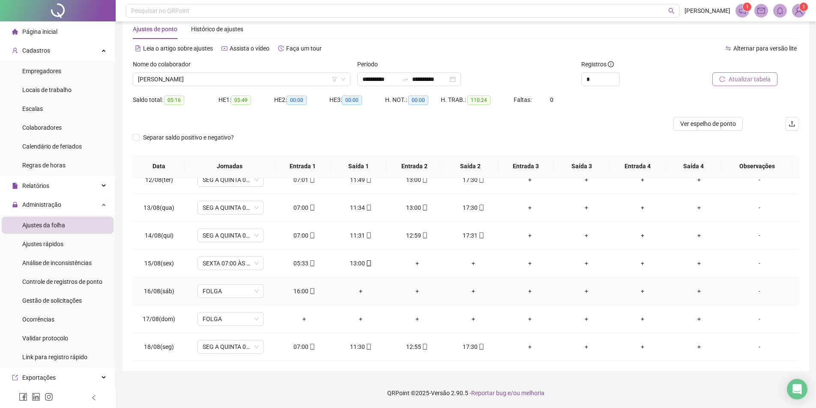
click at [358, 293] on div "+" at bounding box center [360, 291] width 43 height 9
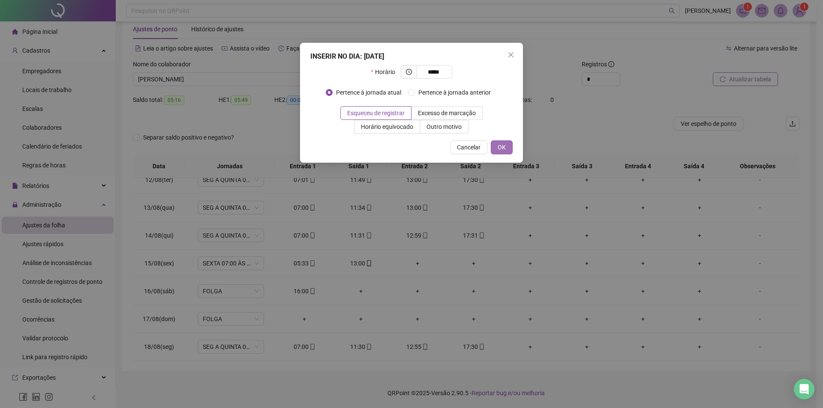
type input "*****"
click at [499, 148] on span "OK" at bounding box center [502, 147] width 8 height 9
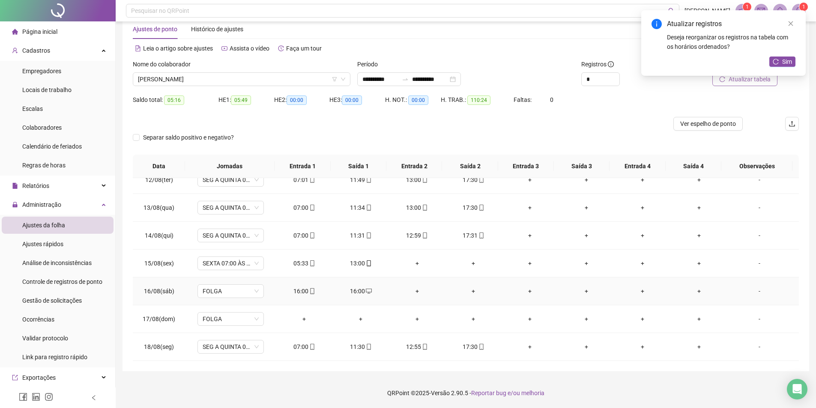
click at [295, 291] on div "16:00" at bounding box center [304, 291] width 43 height 9
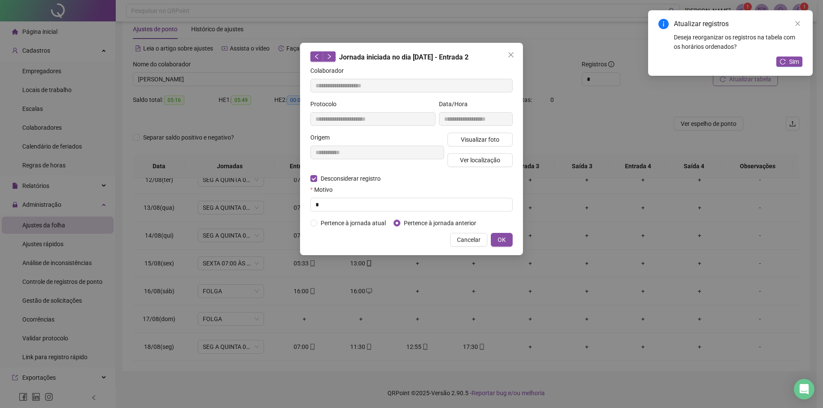
type input "**********"
click at [321, 199] on input "text" at bounding box center [411, 205] width 202 height 14
type input "*"
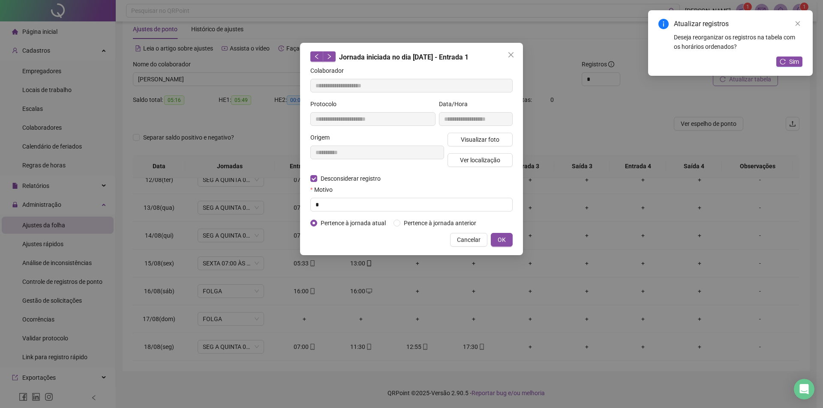
drag, startPoint x: 501, startPoint y: 235, endPoint x: 360, endPoint y: 294, distance: 152.9
click at [501, 235] on span "OK" at bounding box center [502, 239] width 8 height 9
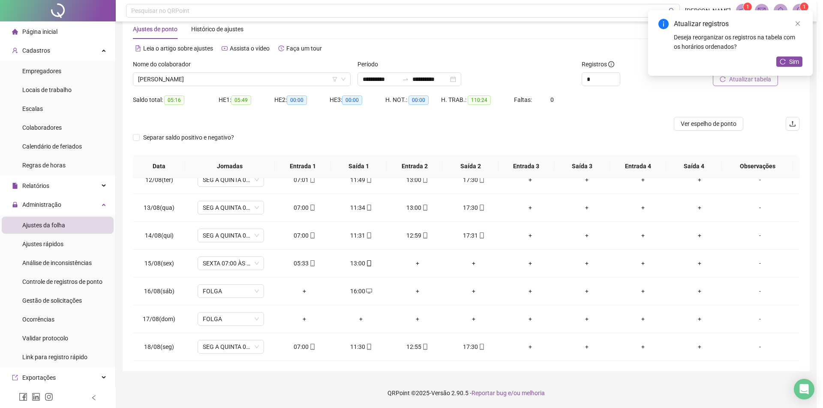
drag, startPoint x: 497, startPoint y: 239, endPoint x: 400, endPoint y: 282, distance: 106.3
click at [495, 239] on div "**********" at bounding box center [411, 204] width 823 height 408
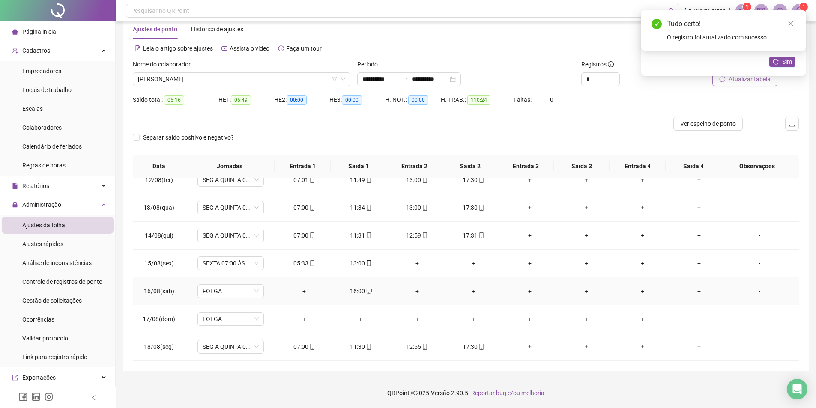
click at [302, 291] on div "+" at bounding box center [304, 291] width 43 height 9
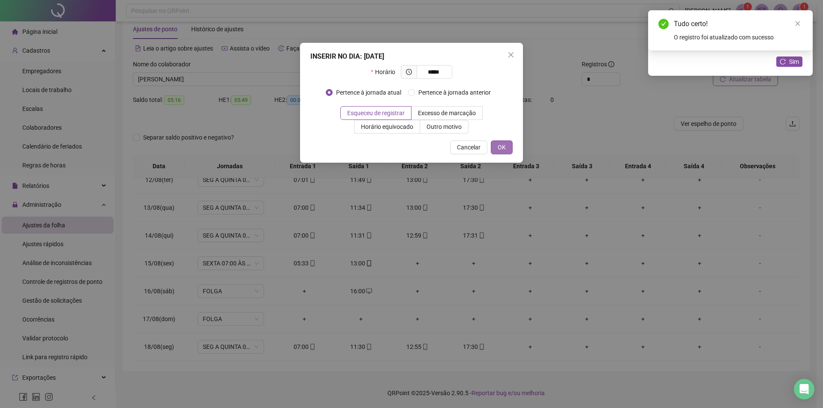
type input "*****"
click at [498, 147] on span "OK" at bounding box center [502, 147] width 8 height 9
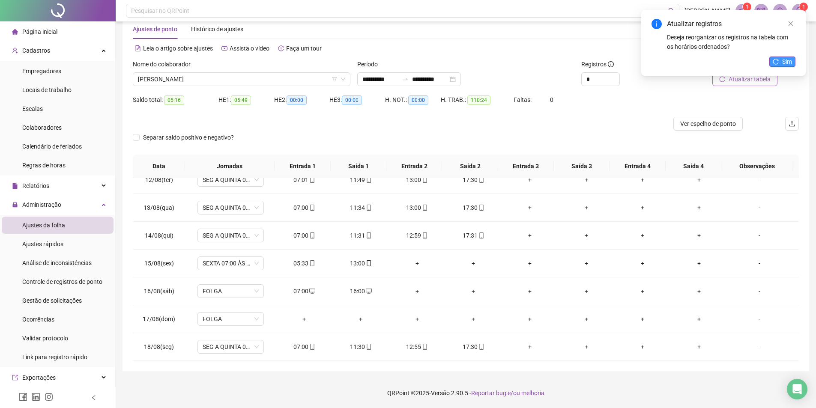
click at [786, 61] on span "Sim" at bounding box center [787, 61] width 10 height 9
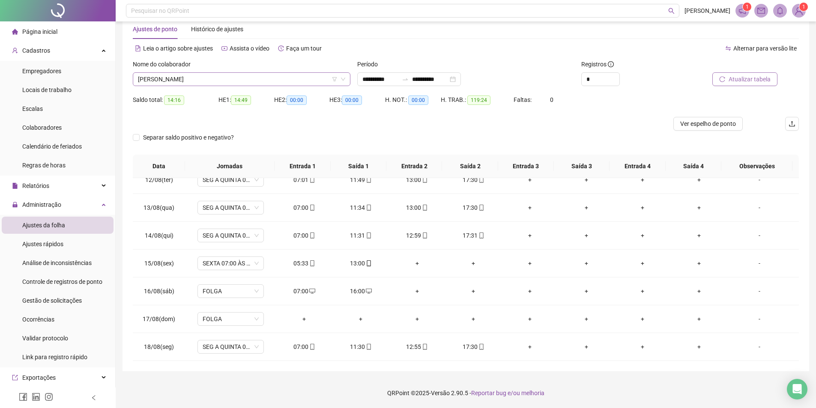
click at [217, 81] on span "[PERSON_NAME]" at bounding box center [241, 79] width 207 height 13
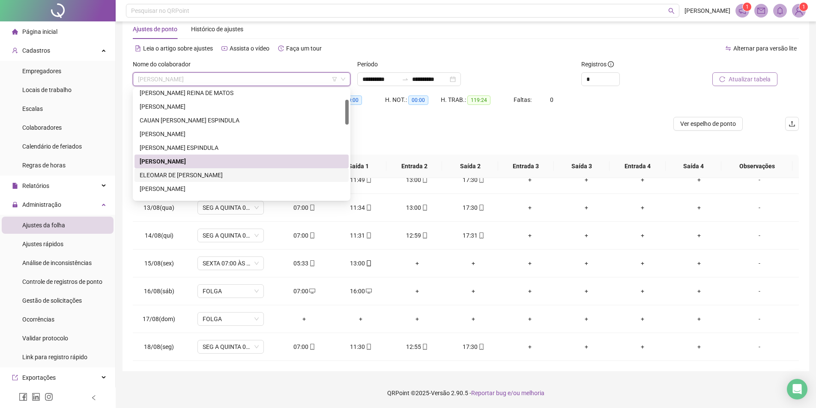
drag, startPoint x: 190, startPoint y: 176, endPoint x: 200, endPoint y: 173, distance: 10.7
click at [190, 176] on div "ELEOMAR DE [PERSON_NAME]" at bounding box center [242, 175] width 204 height 9
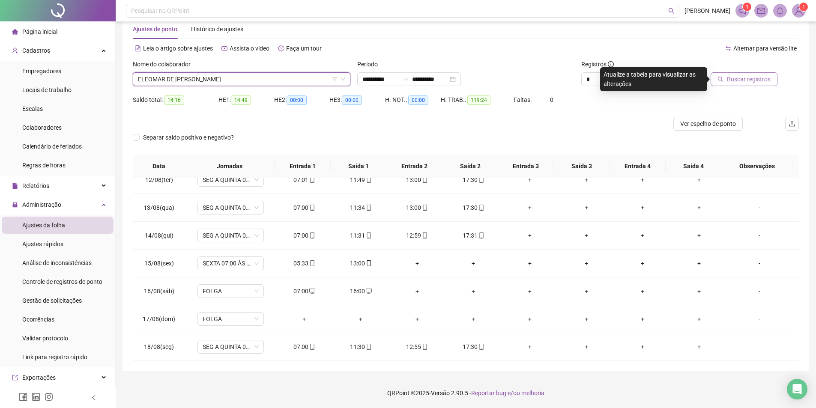
click at [745, 84] on span "Buscar registros" at bounding box center [749, 79] width 44 height 9
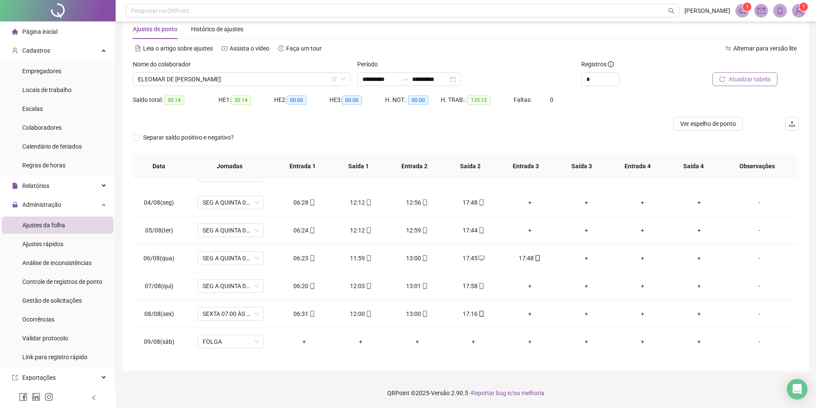
scroll to position [61, 0]
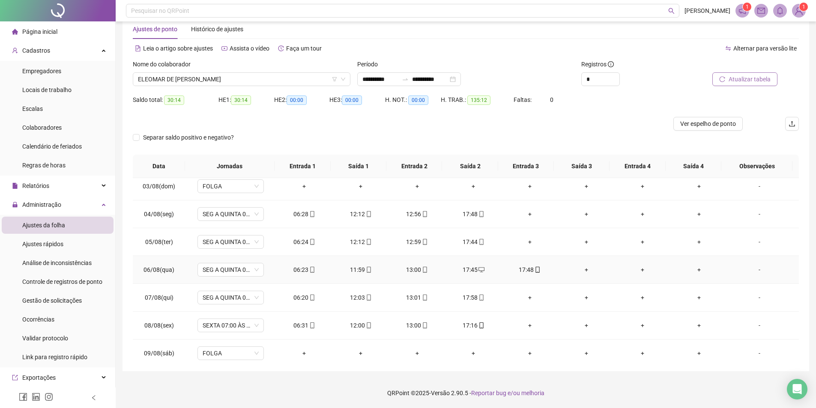
click at [515, 269] on div "17:48" at bounding box center [530, 269] width 43 height 9
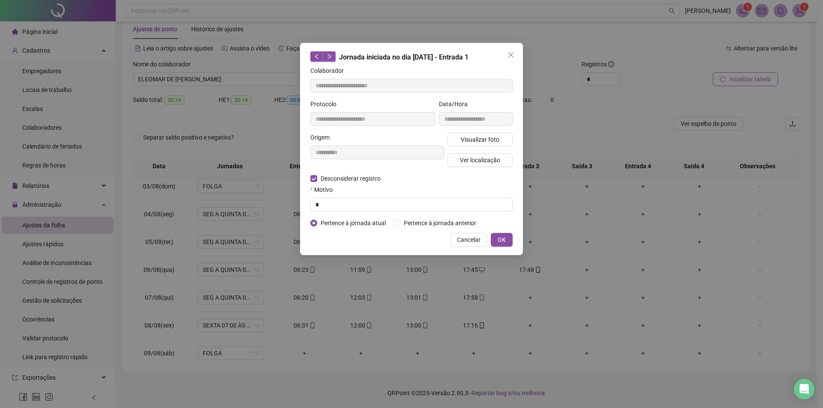
type input "**********"
click at [335, 201] on input "text" at bounding box center [411, 205] width 202 height 14
type input "*"
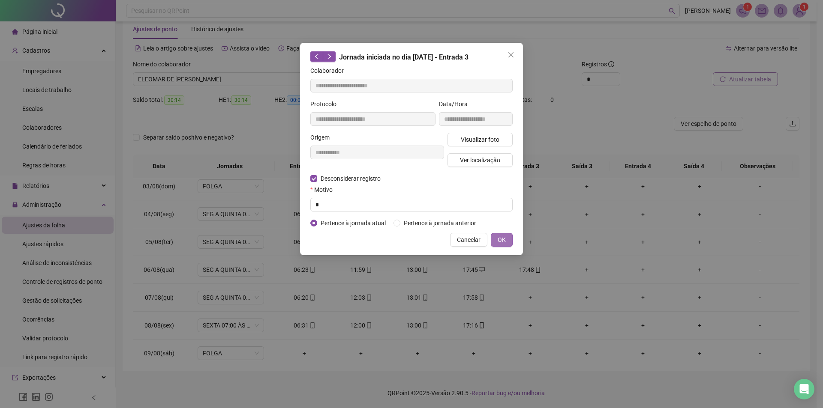
click at [507, 240] on button "OK" at bounding box center [502, 240] width 22 height 14
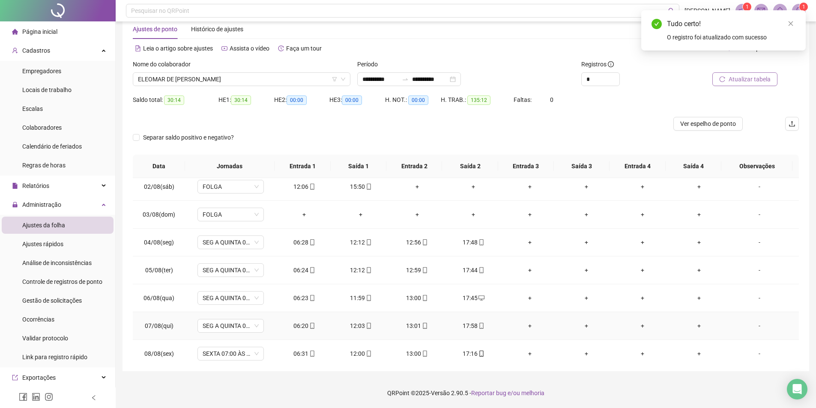
scroll to position [0, 0]
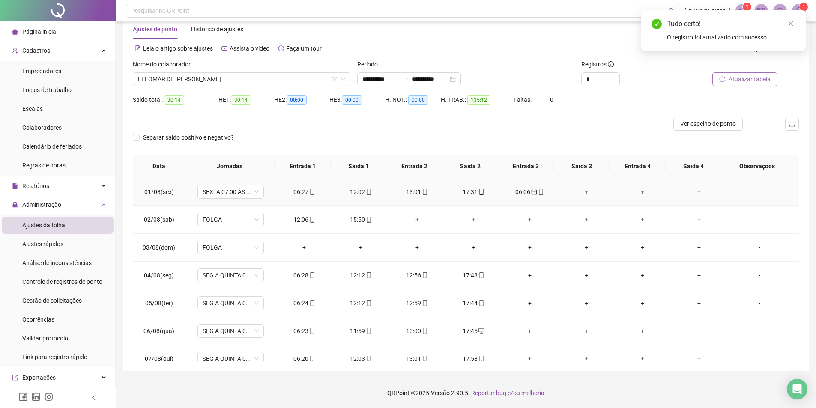
click at [522, 191] on div "06:06" at bounding box center [530, 191] width 43 height 9
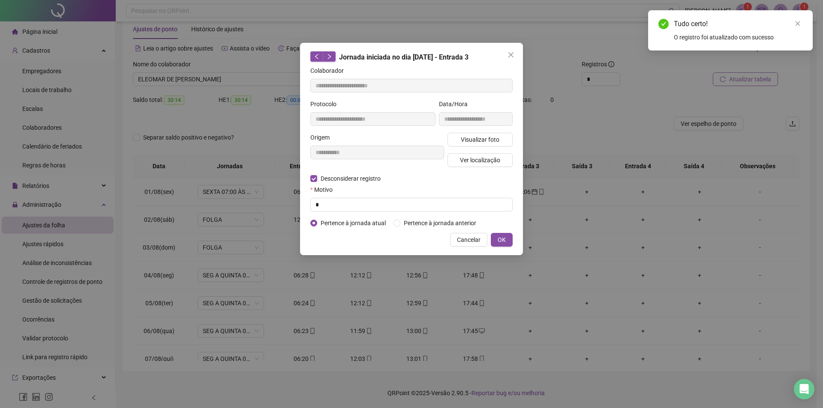
type input "**********"
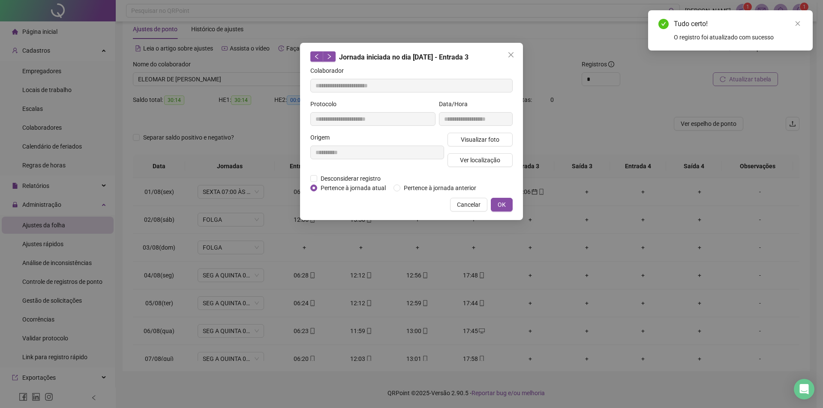
click at [332, 204] on div "Cancelar OK" at bounding box center [411, 205] width 202 height 14
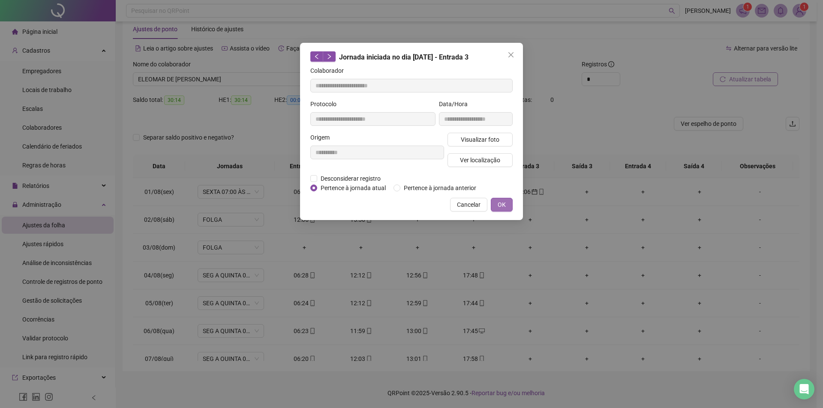
click at [501, 205] on span "OK" at bounding box center [502, 204] width 8 height 9
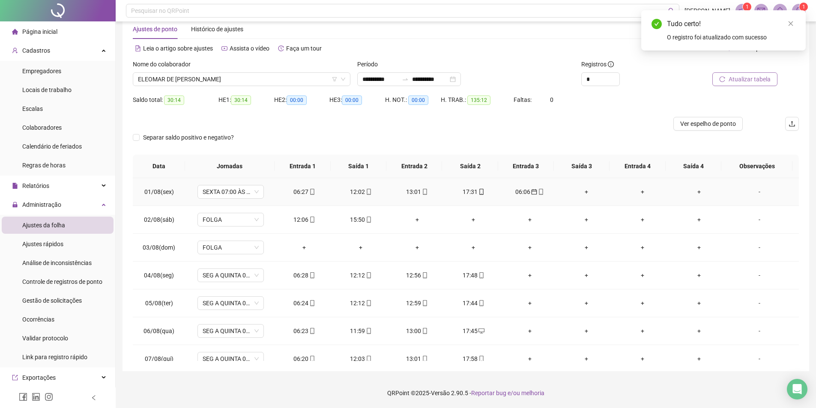
click at [525, 189] on div "06:06" at bounding box center [530, 191] width 43 height 9
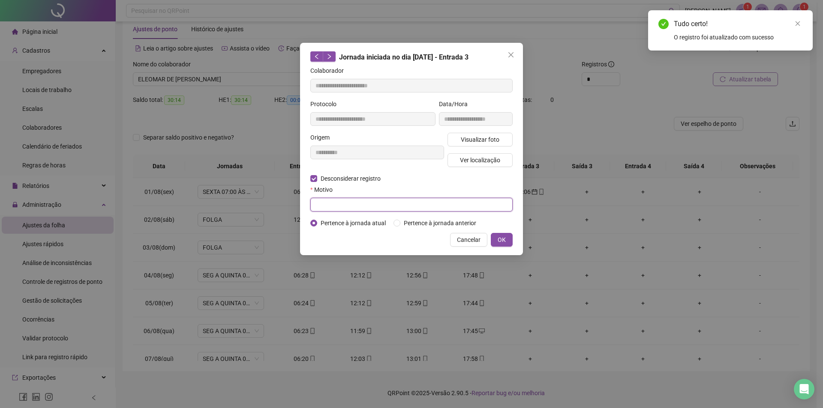
drag, startPoint x: 328, startPoint y: 204, endPoint x: 366, endPoint y: 213, distance: 39.4
click at [331, 206] on input "text" at bounding box center [411, 205] width 202 height 14
type input "*"
click at [501, 239] on span "OK" at bounding box center [502, 239] width 8 height 9
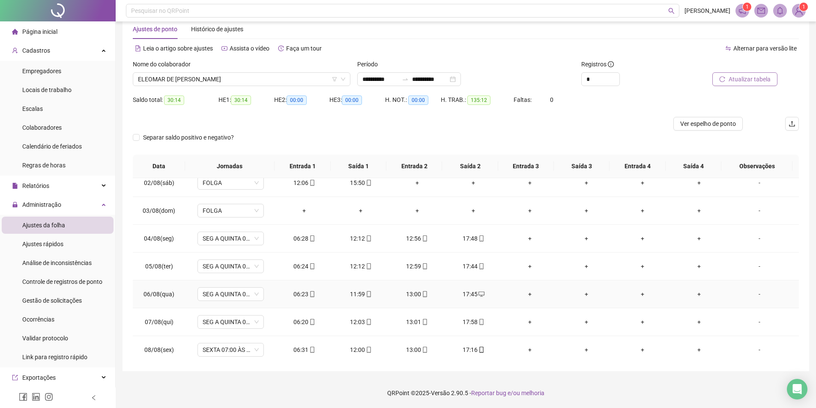
scroll to position [43, 0]
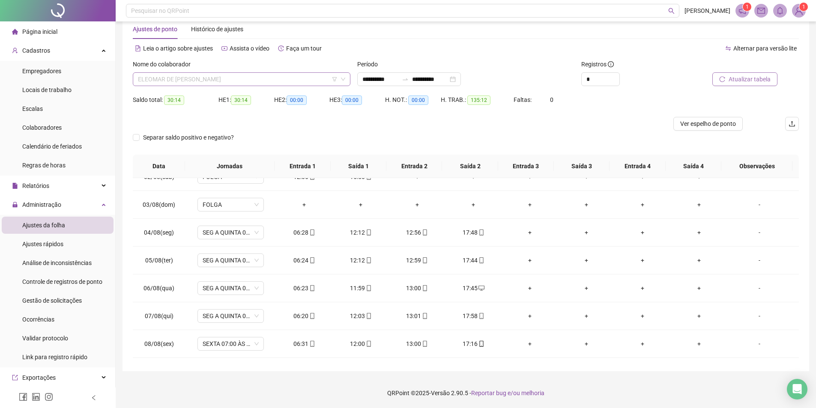
click at [205, 79] on span "ELEOMAR DE [PERSON_NAME]" at bounding box center [241, 79] width 207 height 13
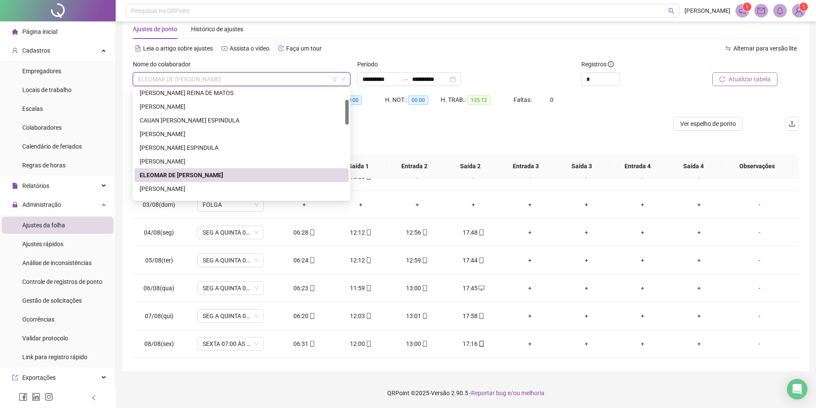
scroll to position [87, 0]
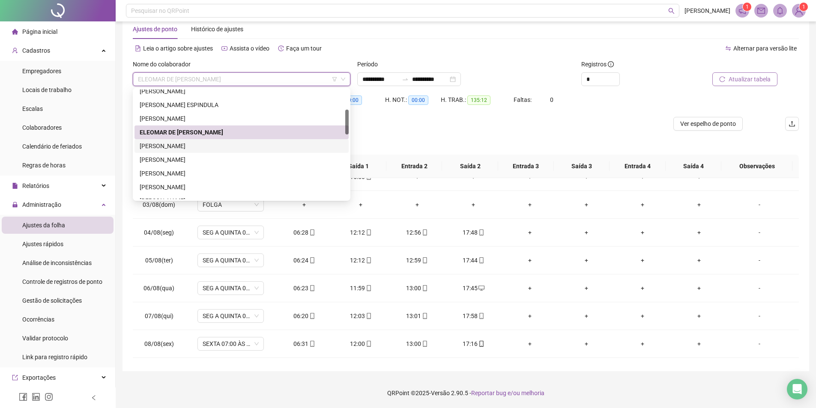
drag, startPoint x: 196, startPoint y: 147, endPoint x: 267, endPoint y: 150, distance: 71.2
click at [196, 147] on div "[PERSON_NAME]" at bounding box center [242, 145] width 204 height 9
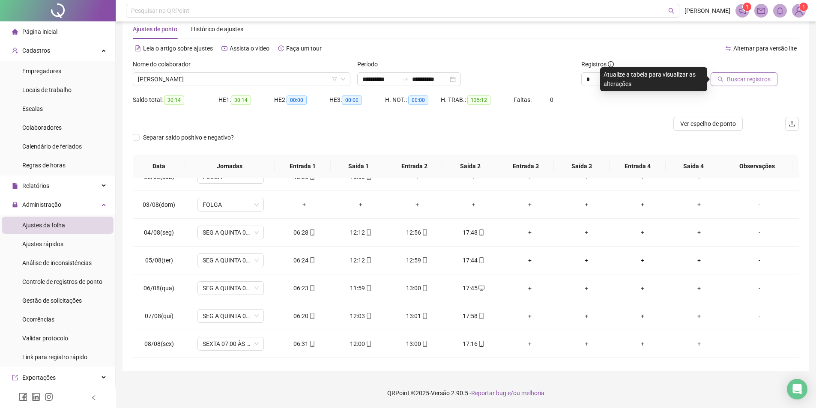
click at [743, 83] on span "Buscar registros" at bounding box center [749, 79] width 44 height 9
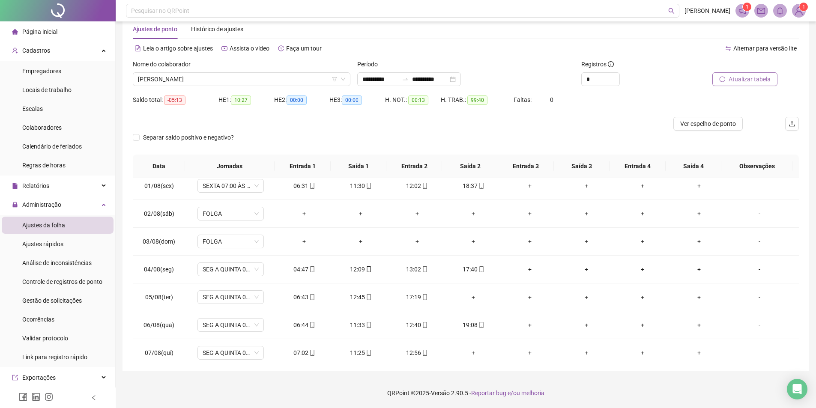
scroll to position [0, 0]
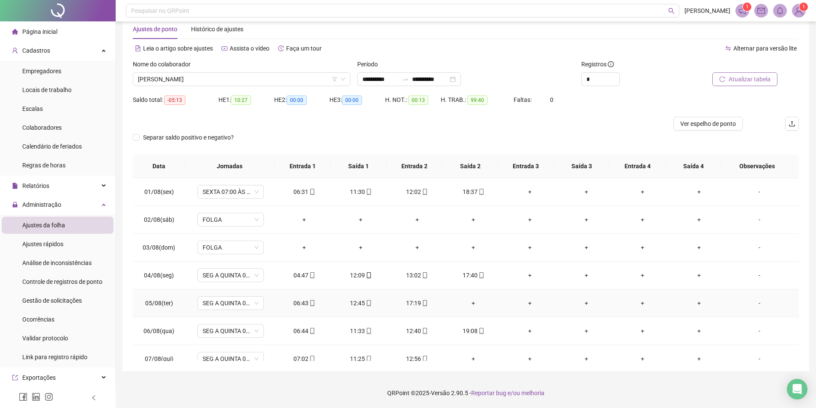
click at [471, 304] on div "+" at bounding box center [474, 303] width 43 height 9
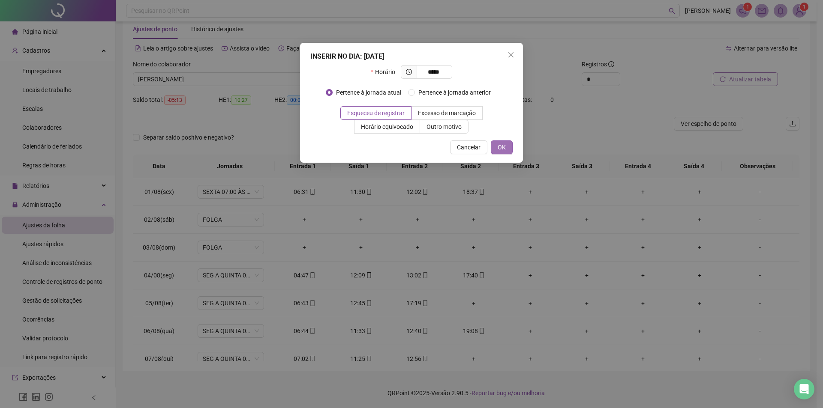
type input "*****"
click at [491, 145] on button "OK" at bounding box center [502, 148] width 22 height 14
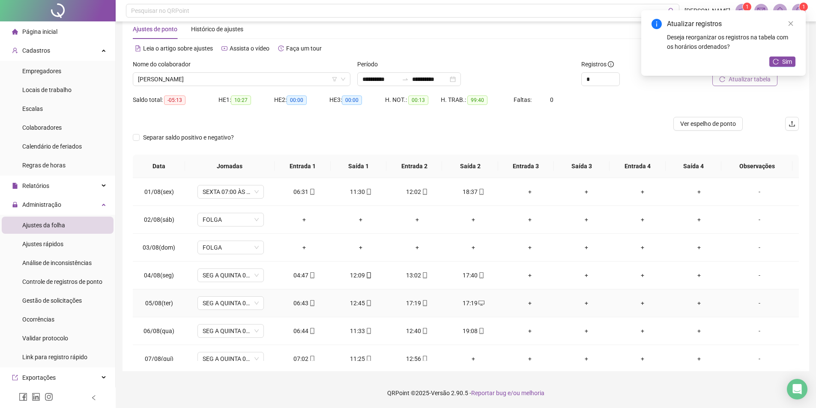
click at [410, 304] on div "17:19" at bounding box center [417, 303] width 43 height 9
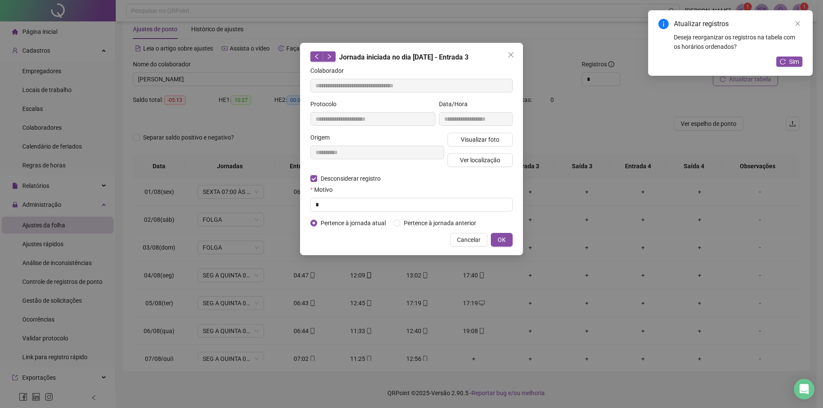
type input "**********"
click at [335, 208] on input "text" at bounding box center [411, 205] width 202 height 14
type input "*"
click at [498, 241] on span "OK" at bounding box center [502, 239] width 8 height 9
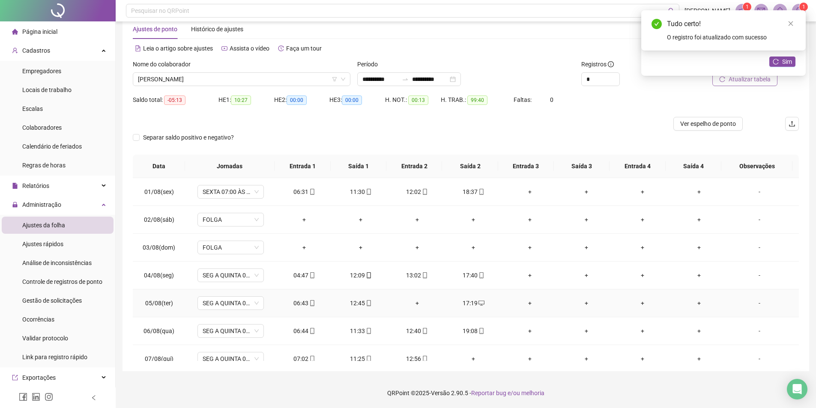
click at [413, 303] on div "+" at bounding box center [417, 303] width 43 height 9
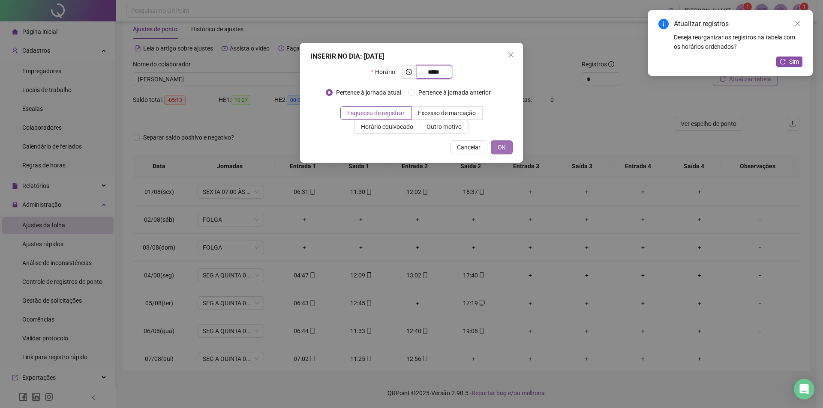
type input "*****"
click at [500, 151] on span "OK" at bounding box center [502, 147] width 8 height 9
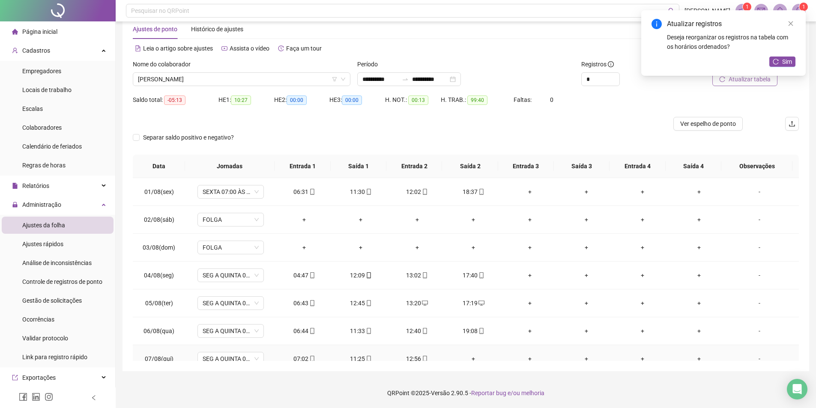
click at [469, 358] on div "+" at bounding box center [474, 358] width 43 height 9
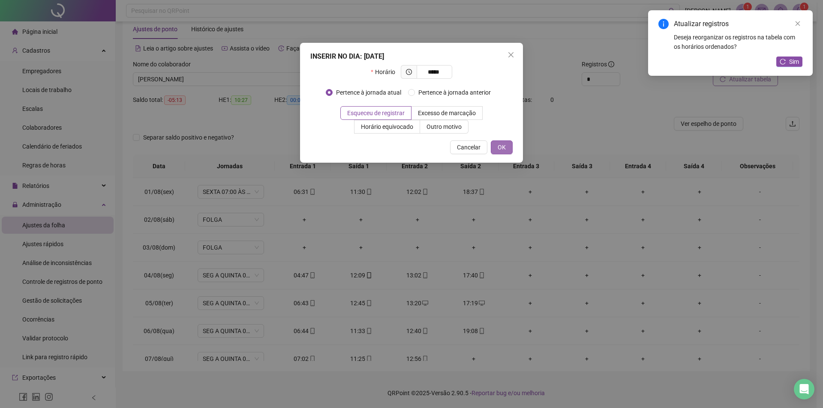
type input "*****"
click at [501, 145] on span "OK" at bounding box center [502, 147] width 8 height 9
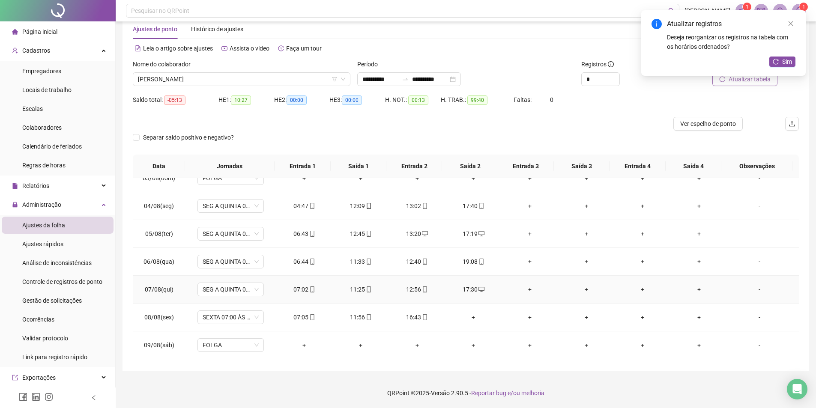
scroll to position [86, 0]
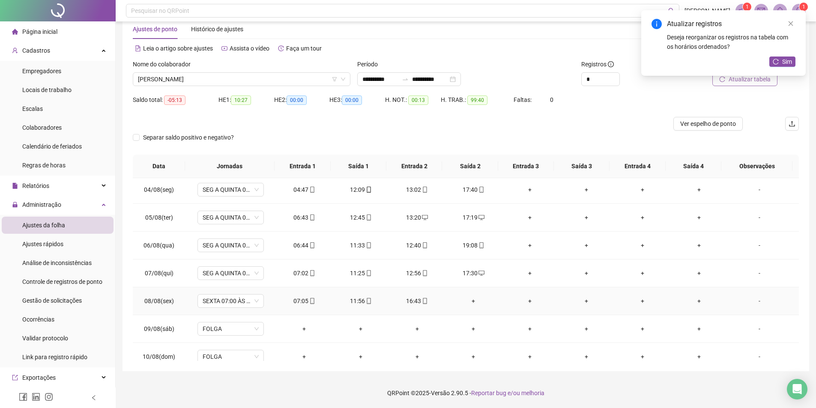
click at [471, 300] on div "+" at bounding box center [474, 301] width 43 height 9
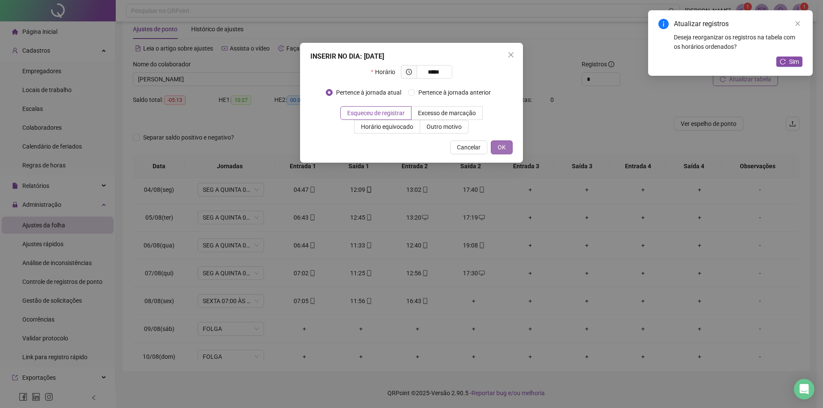
type input "*****"
click at [498, 147] on span "OK" at bounding box center [502, 147] width 8 height 9
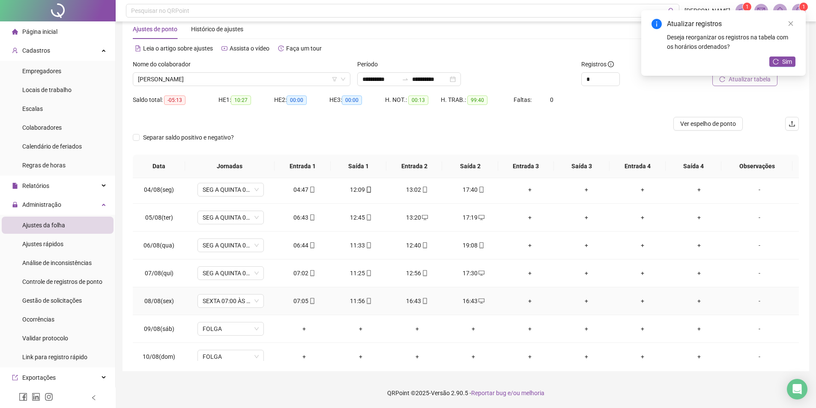
click at [412, 301] on div "16:43" at bounding box center [417, 301] width 43 height 9
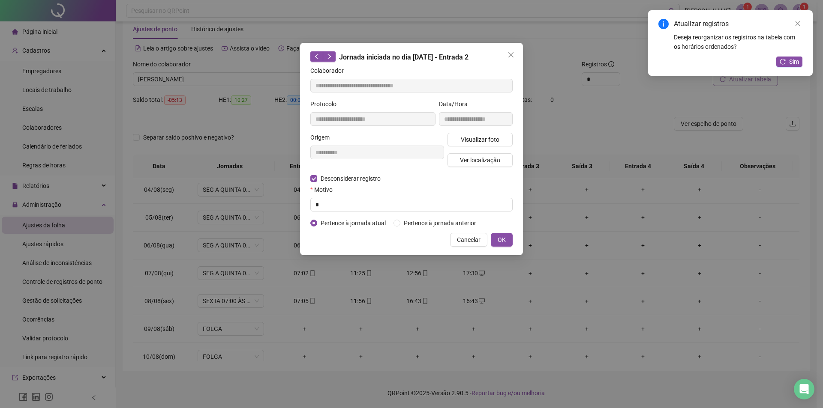
type input "**********"
click at [321, 209] on input "text" at bounding box center [411, 205] width 202 height 14
type input "*"
click at [505, 240] on button "OK" at bounding box center [502, 240] width 22 height 14
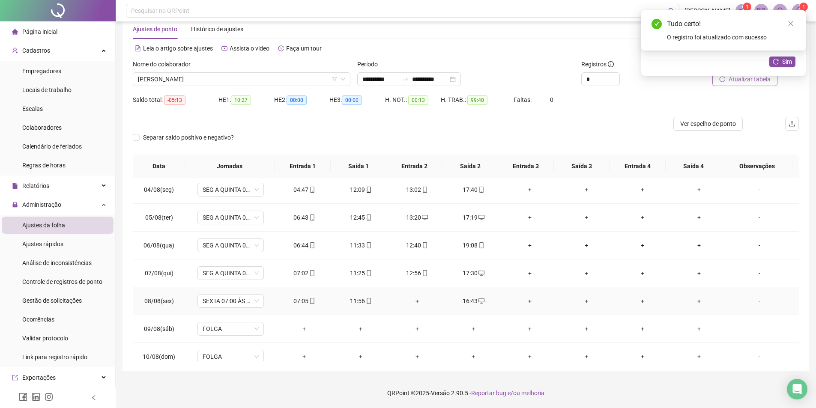
click at [415, 302] on div "+" at bounding box center [417, 301] width 43 height 9
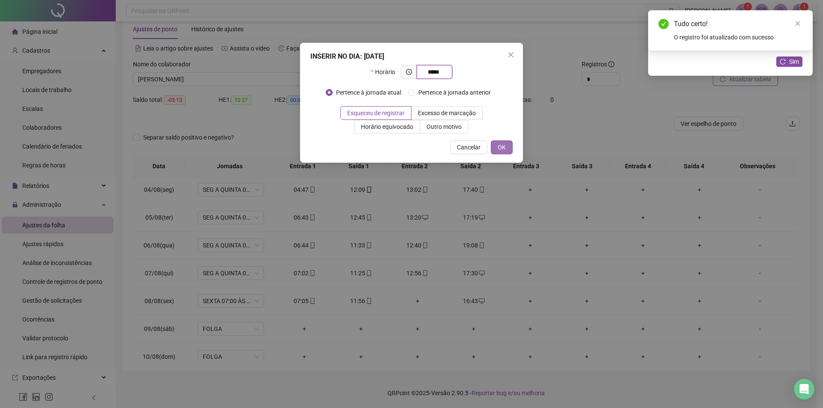
type input "*****"
click at [500, 147] on span "OK" at bounding box center [502, 147] width 8 height 9
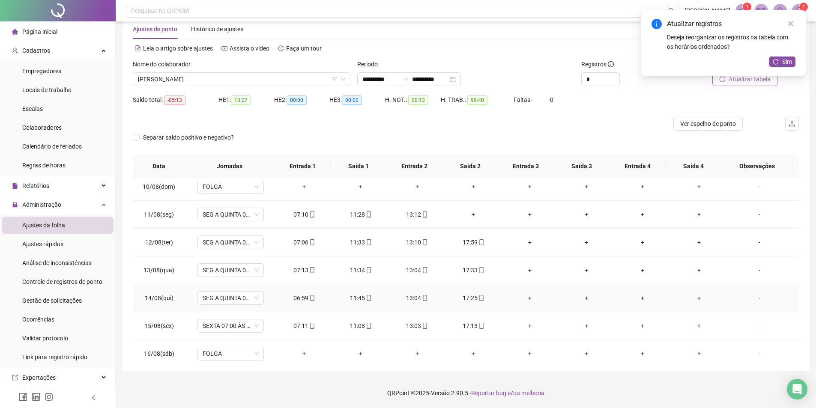
scroll to position [257, 0]
click at [469, 213] on div "+" at bounding box center [474, 213] width 43 height 9
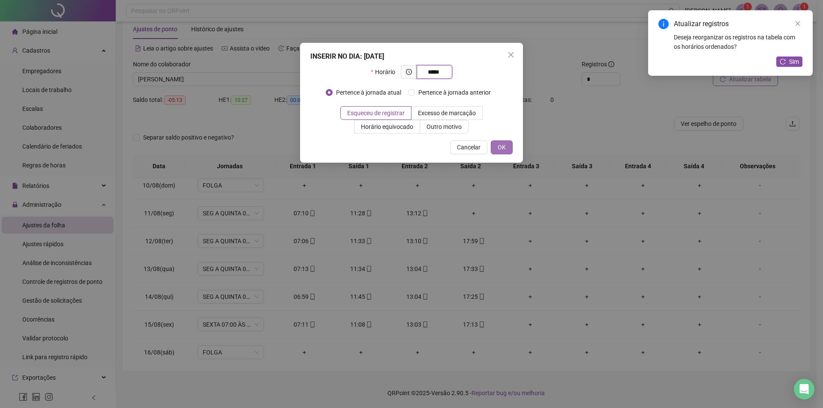
type input "*****"
click at [501, 149] on span "OK" at bounding box center [502, 147] width 8 height 9
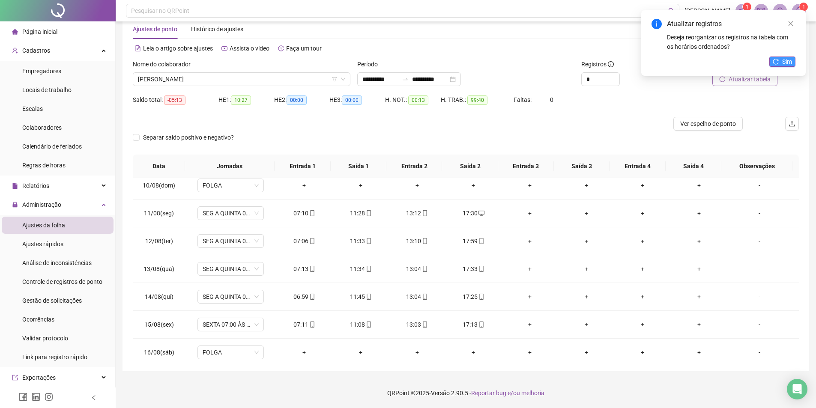
click at [787, 63] on span "Sim" at bounding box center [787, 61] width 10 height 9
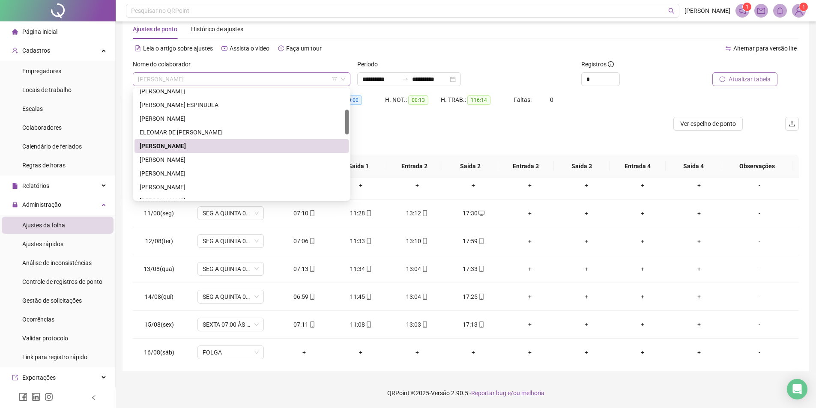
click at [245, 78] on span "[PERSON_NAME]" at bounding box center [241, 79] width 207 height 13
click at [217, 158] on div "[PERSON_NAME]" at bounding box center [242, 159] width 204 height 9
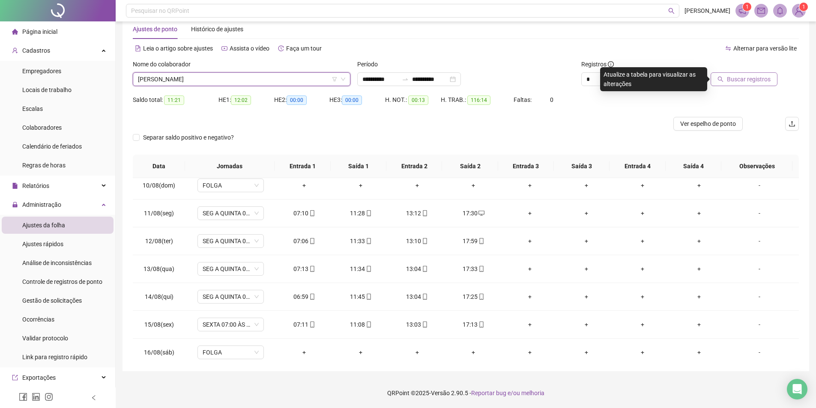
click at [756, 76] on span "Buscar registros" at bounding box center [749, 79] width 44 height 9
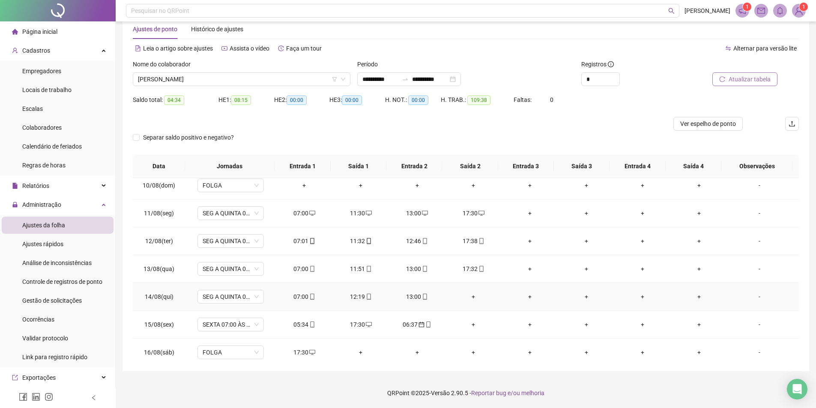
click at [470, 297] on div "+" at bounding box center [474, 296] width 43 height 9
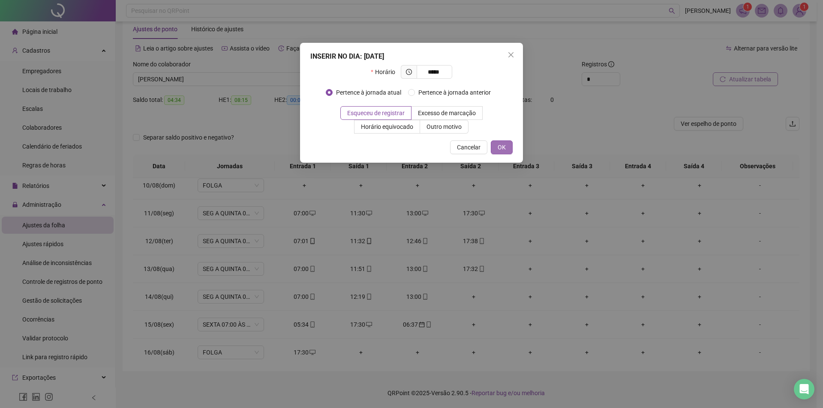
type input "*****"
click at [495, 151] on button "OK" at bounding box center [502, 148] width 22 height 14
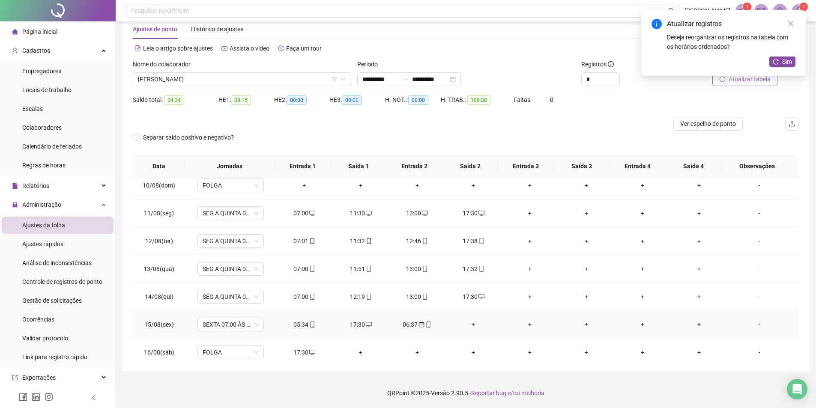
click at [470, 326] on div "+" at bounding box center [474, 324] width 43 height 9
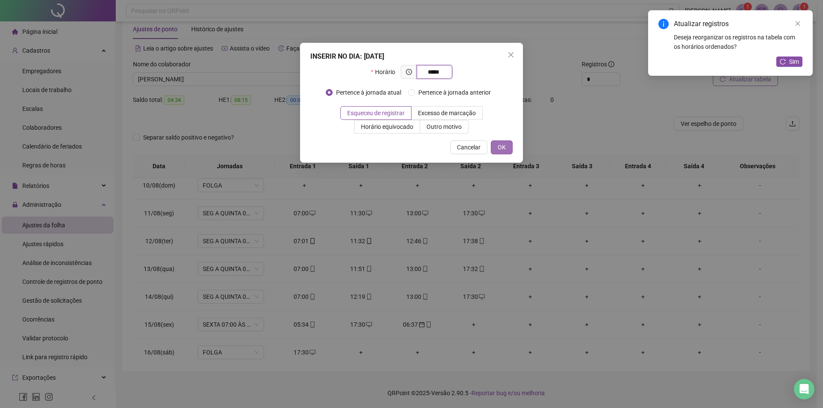
type input "*****"
click at [501, 143] on span "OK" at bounding box center [502, 147] width 8 height 9
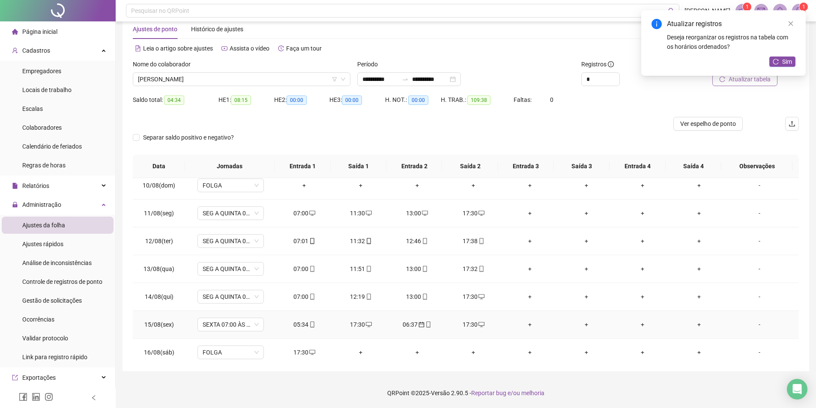
click at [405, 324] on div "06:37" at bounding box center [417, 324] width 43 height 9
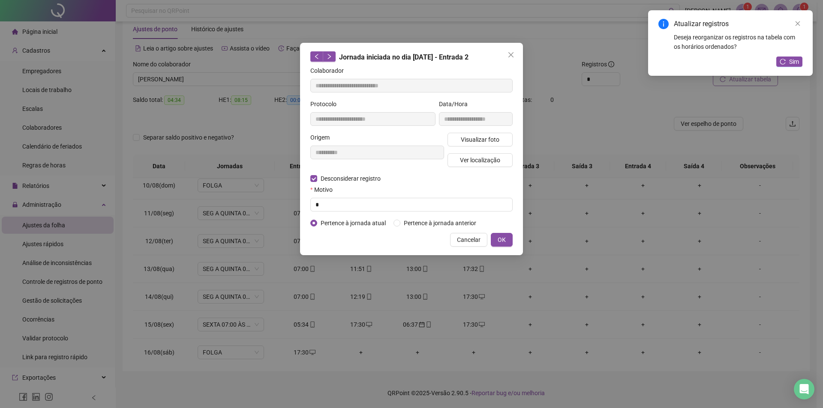
type input "**********"
click at [330, 204] on input "text" at bounding box center [411, 205] width 202 height 14
type input "*"
click at [502, 238] on span "OK" at bounding box center [502, 239] width 8 height 9
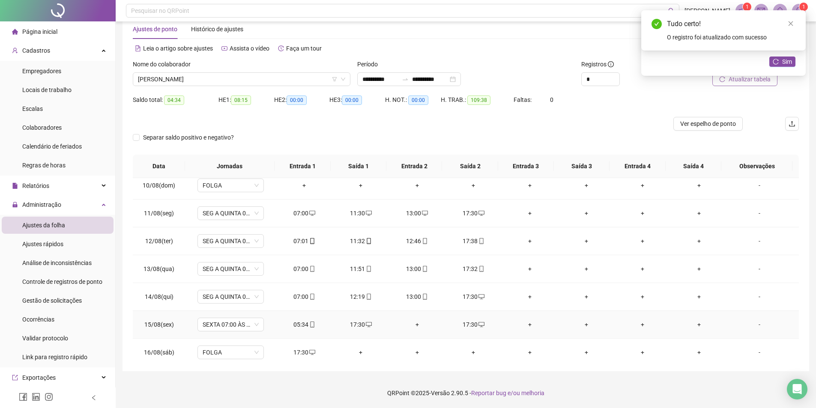
click at [356, 325] on div "17:30" at bounding box center [360, 324] width 43 height 9
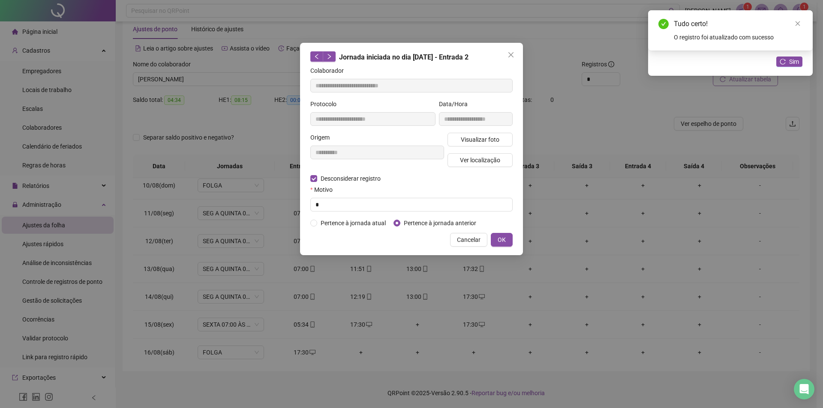
type input "**********"
click at [327, 211] on input "text" at bounding box center [411, 205] width 202 height 14
type input "*"
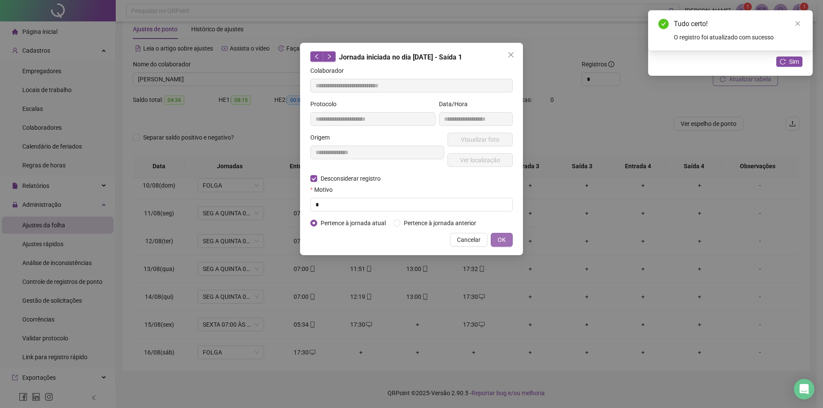
click at [502, 238] on span "OK" at bounding box center [502, 239] width 8 height 9
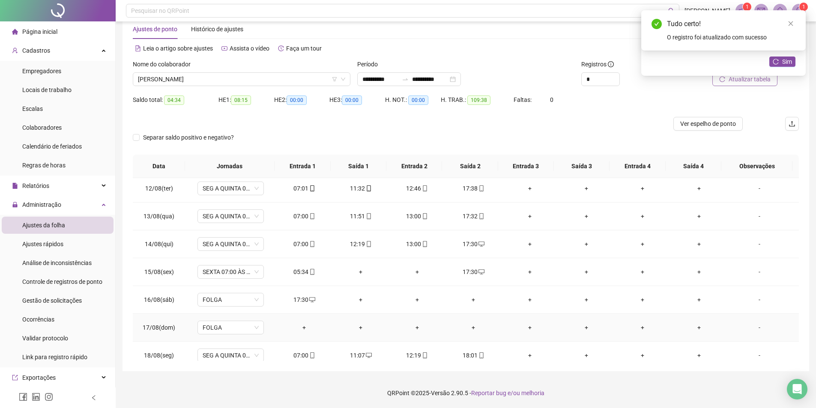
scroll to position [318, 0]
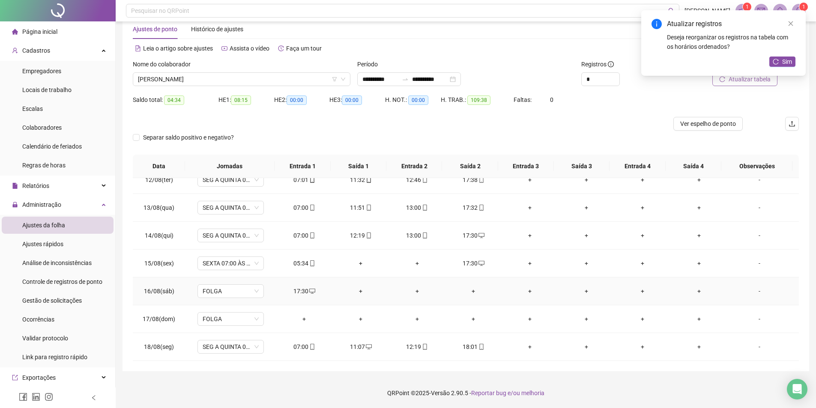
click at [471, 289] on div "+" at bounding box center [474, 291] width 43 height 9
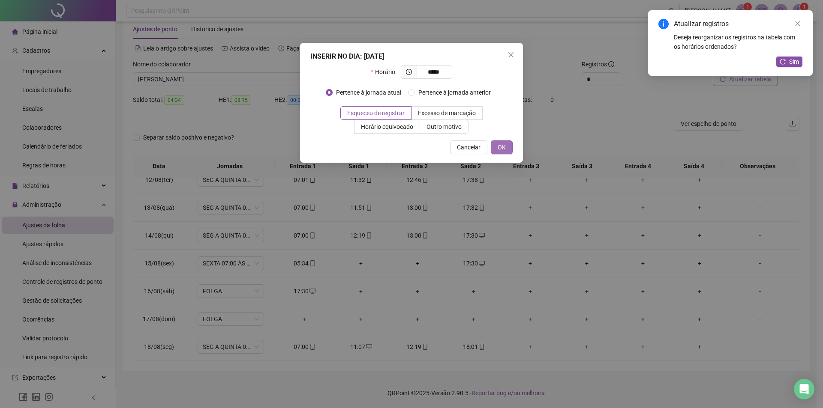
type input "*****"
click at [499, 150] on span "OK" at bounding box center [502, 147] width 8 height 9
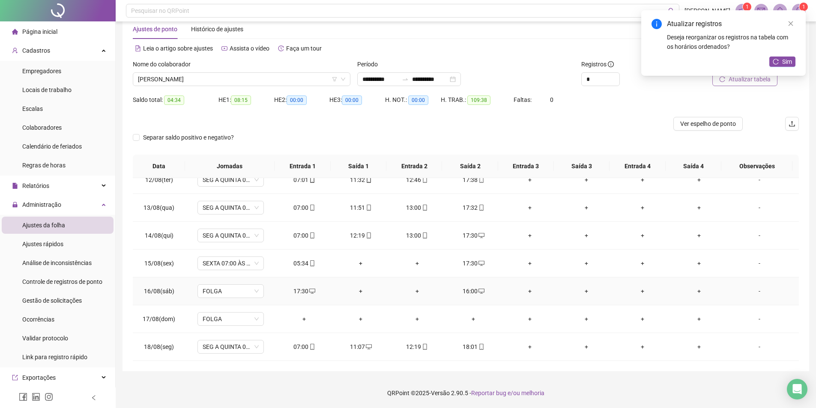
click at [299, 289] on div "17:30" at bounding box center [304, 291] width 43 height 9
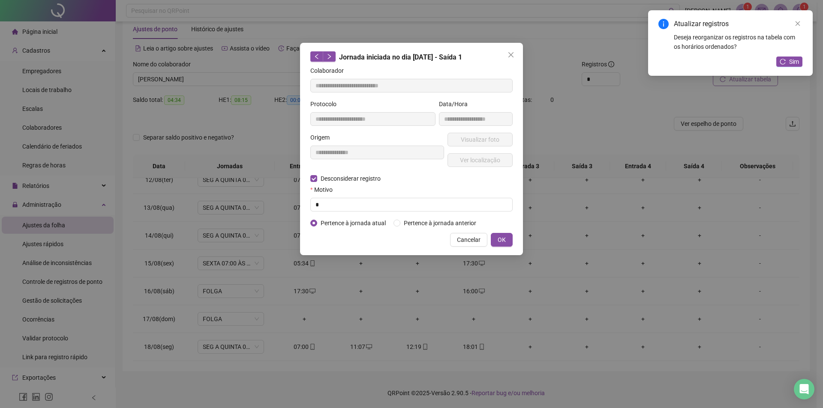
type input "**********"
click at [324, 206] on input "text" at bounding box center [411, 205] width 202 height 14
type input "*"
drag, startPoint x: 503, startPoint y: 245, endPoint x: 495, endPoint y: 248, distance: 9.1
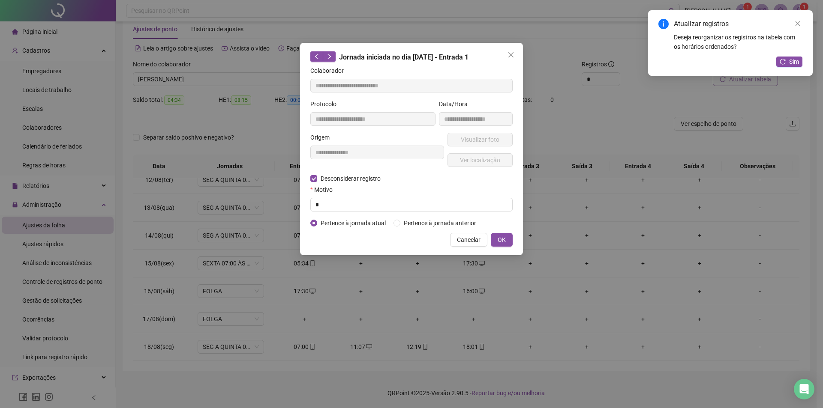
click at [502, 245] on button "OK" at bounding box center [502, 240] width 22 height 14
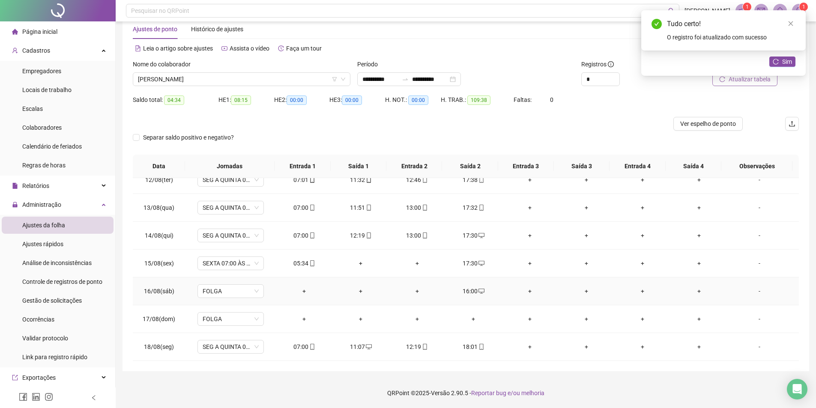
click at [303, 291] on div "+" at bounding box center [304, 291] width 43 height 9
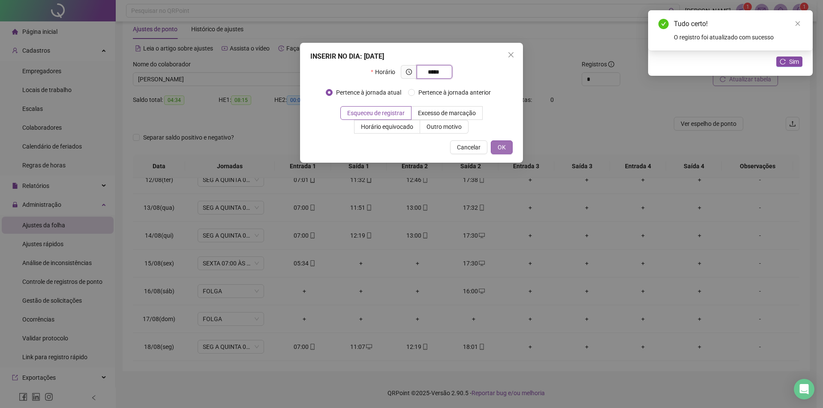
type input "*****"
click at [494, 150] on button "OK" at bounding box center [502, 148] width 22 height 14
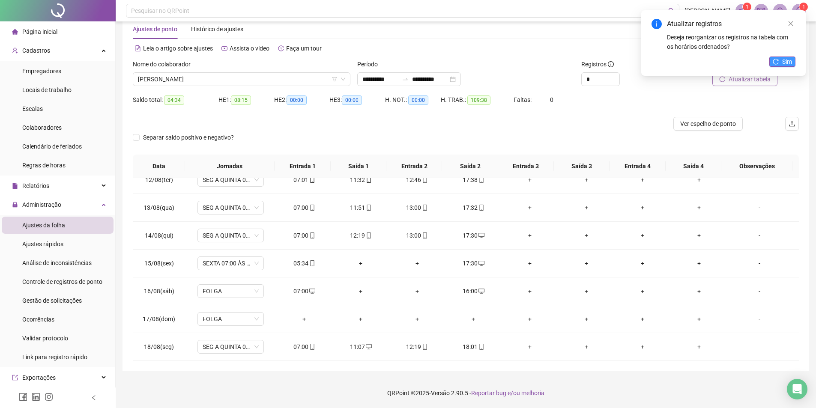
click at [781, 61] on button "Sim" at bounding box center [783, 62] width 26 height 10
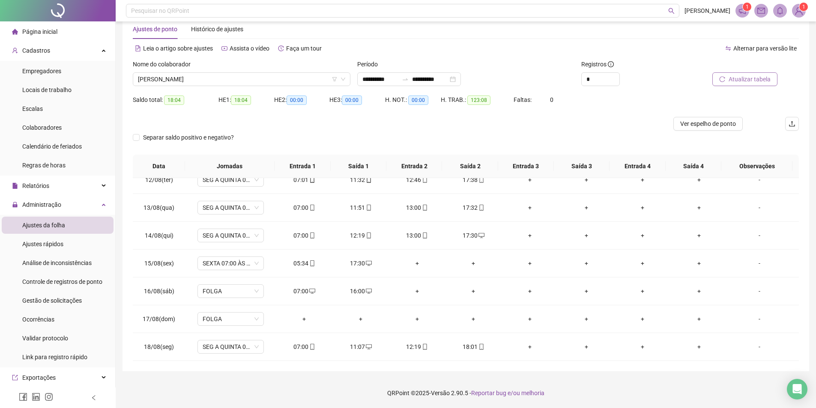
click at [764, 75] on span "Atualizar tabela" at bounding box center [750, 79] width 42 height 9
click at [233, 81] on span "[PERSON_NAME]" at bounding box center [241, 79] width 207 height 13
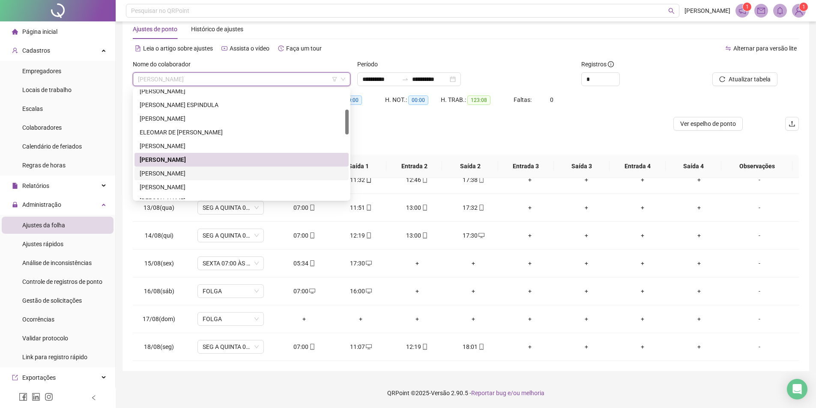
click at [195, 169] on div "[PERSON_NAME]" at bounding box center [242, 173] width 204 height 9
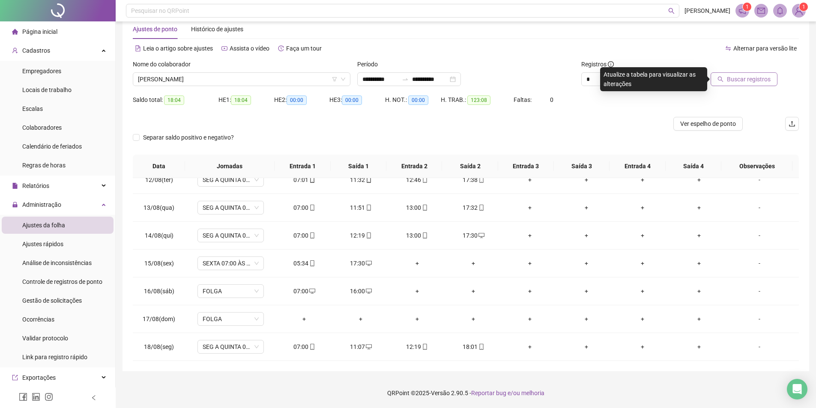
click at [760, 78] on span "Buscar registros" at bounding box center [749, 79] width 44 height 9
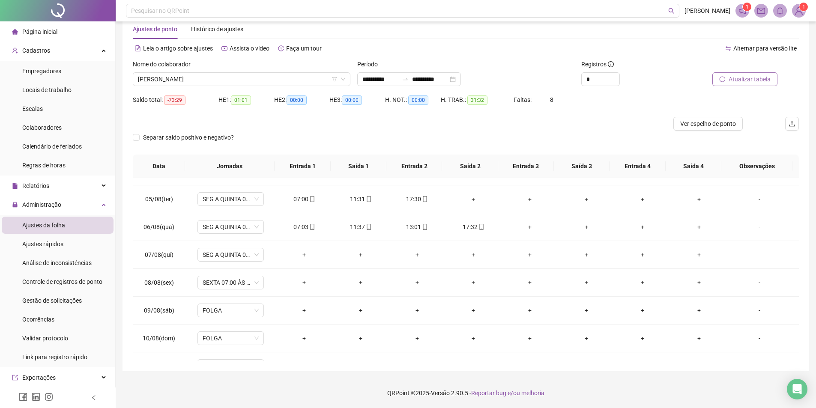
scroll to position [0, 0]
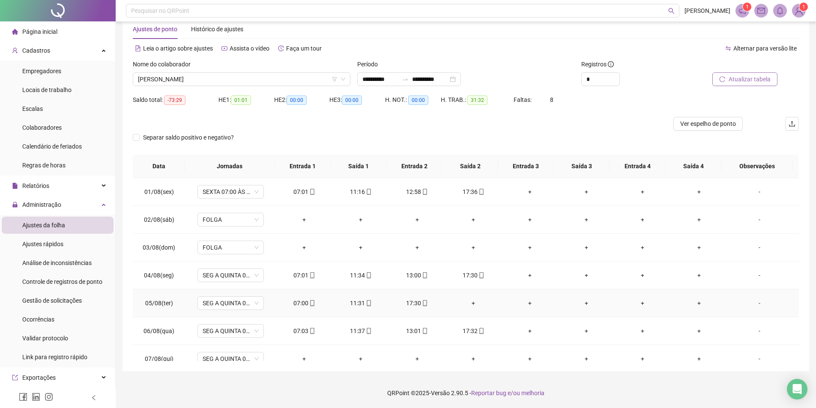
click at [471, 304] on div "+" at bounding box center [474, 303] width 43 height 9
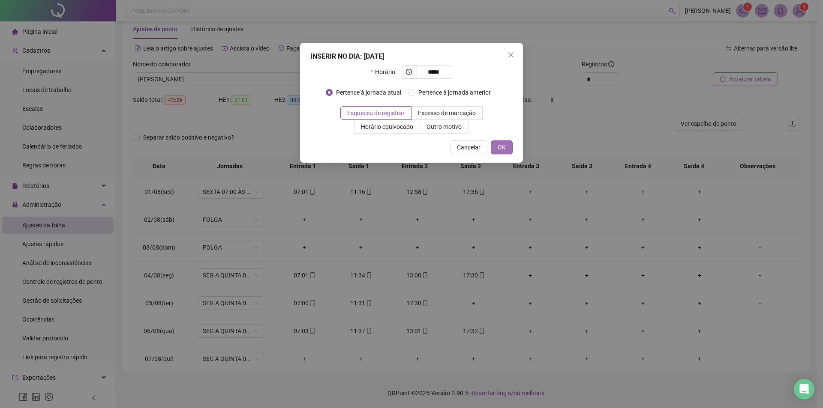
type input "*****"
drag, startPoint x: 503, startPoint y: 153, endPoint x: 427, endPoint y: 324, distance: 188.0
click at [503, 153] on button "OK" at bounding box center [502, 148] width 22 height 14
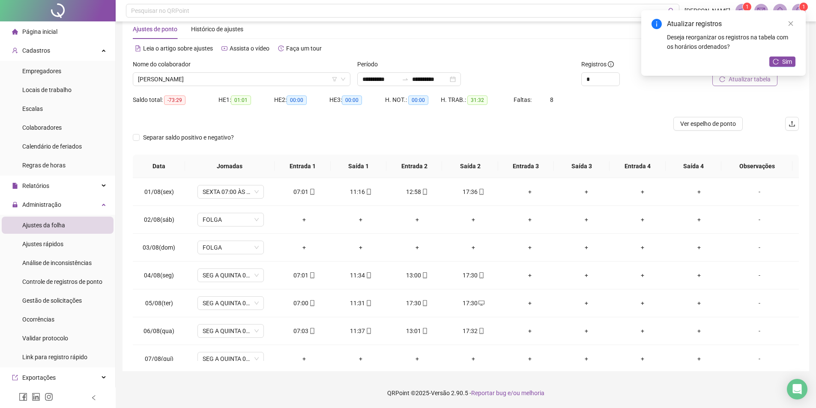
click at [408, 304] on div "17:30" at bounding box center [417, 303] width 43 height 9
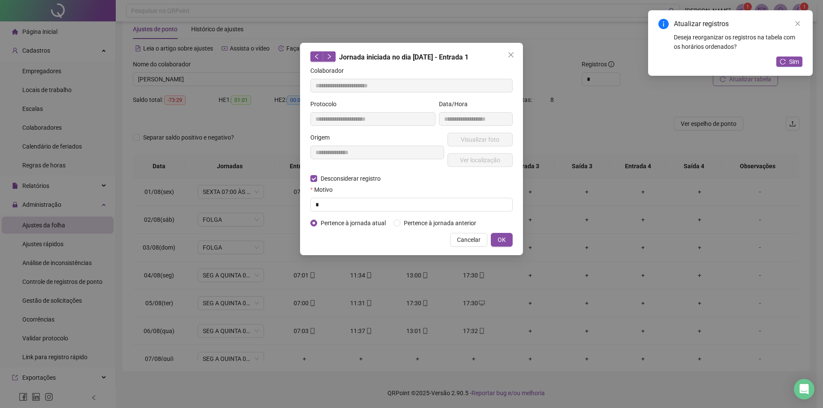
type input "**********"
drag, startPoint x: 321, startPoint y: 204, endPoint x: 443, endPoint y: 229, distance: 124.1
click at [322, 204] on input "text" at bounding box center [411, 205] width 202 height 14
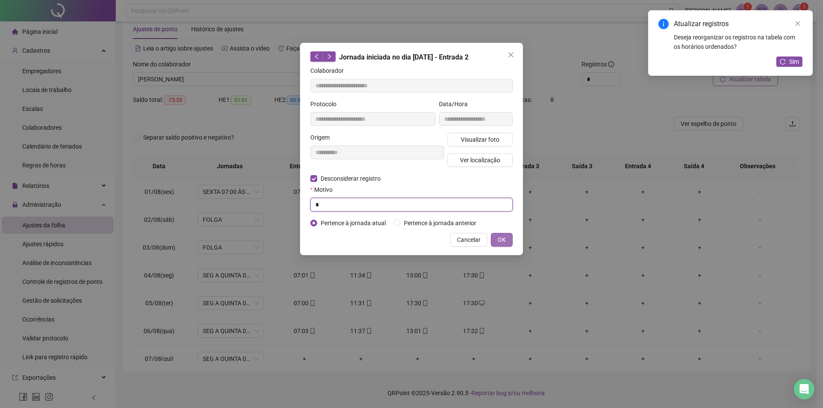
type input "*"
drag, startPoint x: 501, startPoint y: 236, endPoint x: 500, endPoint y: 241, distance: 4.9
click at [502, 237] on span "OK" at bounding box center [502, 239] width 8 height 9
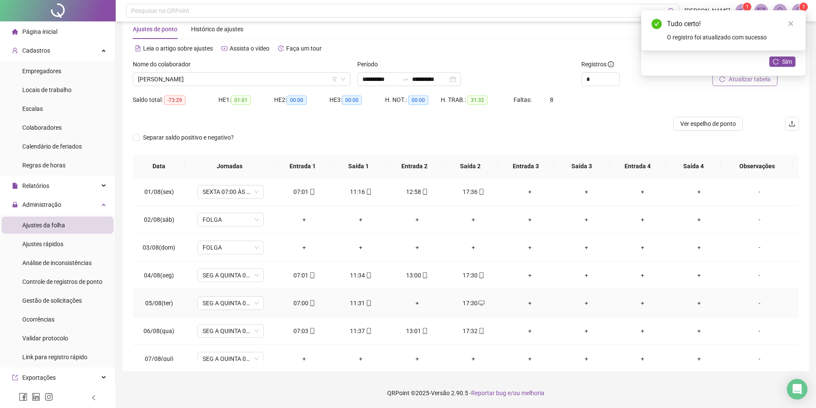
drag, startPoint x: 413, startPoint y: 306, endPoint x: 417, endPoint y: 305, distance: 4.5
click at [413, 306] on div "+" at bounding box center [417, 303] width 43 height 9
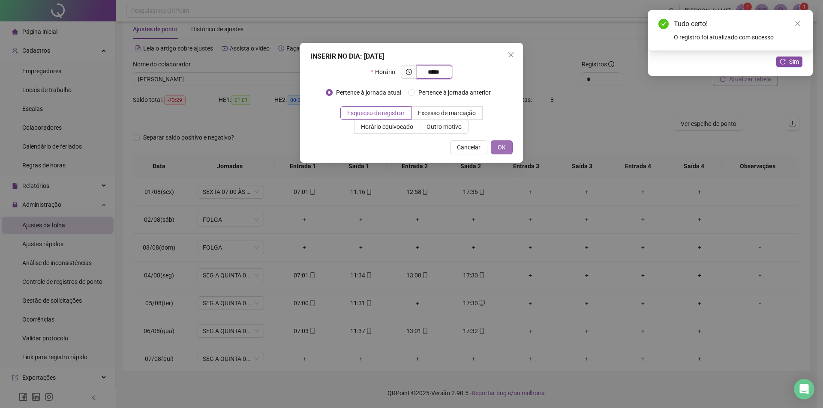
type input "*****"
click at [502, 141] on button "OK" at bounding box center [502, 148] width 22 height 14
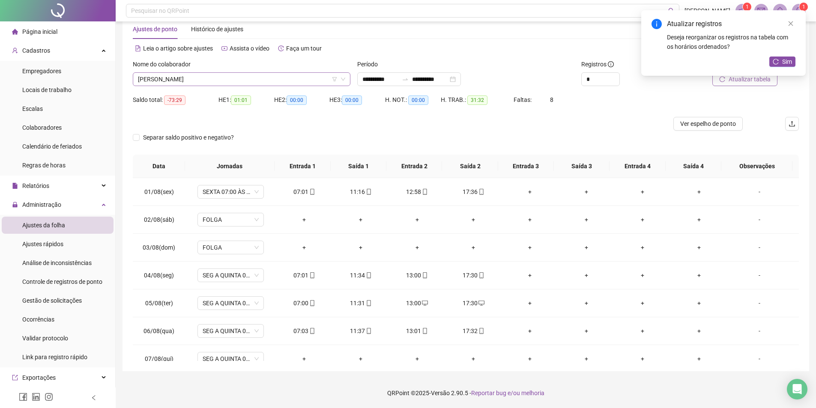
click at [206, 73] on span "[PERSON_NAME]" at bounding box center [241, 79] width 207 height 13
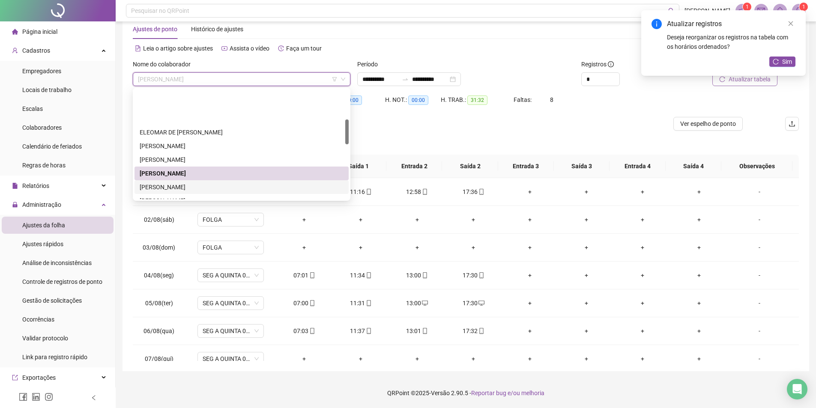
scroll to position [130, 0]
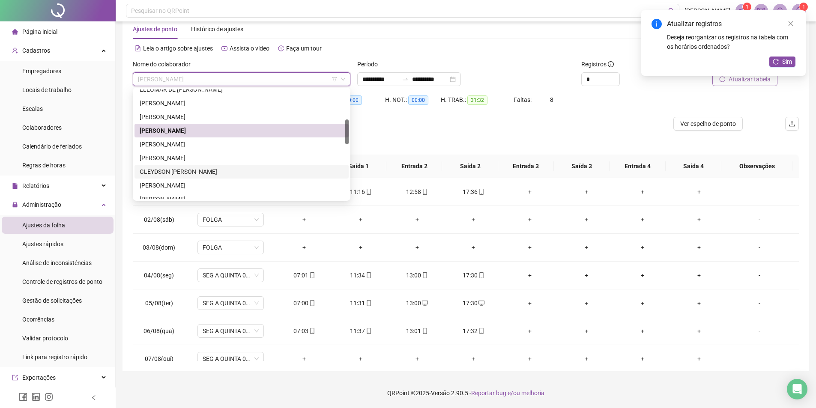
click at [199, 171] on div "GLEYDSON [PERSON_NAME]" at bounding box center [242, 171] width 204 height 9
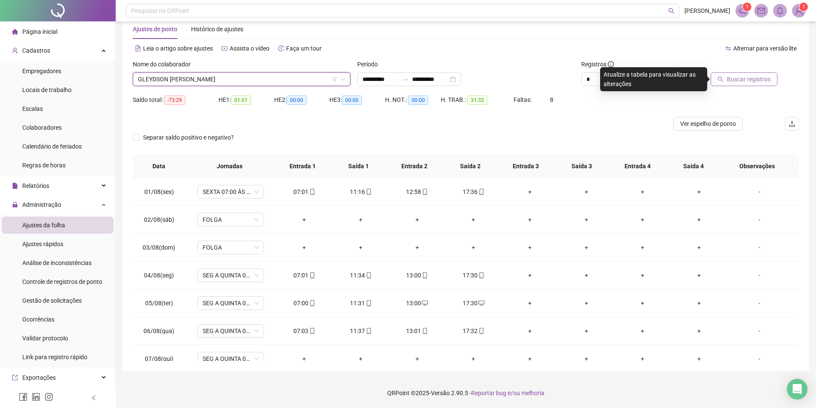
click at [770, 81] on span "Buscar registros" at bounding box center [749, 79] width 44 height 9
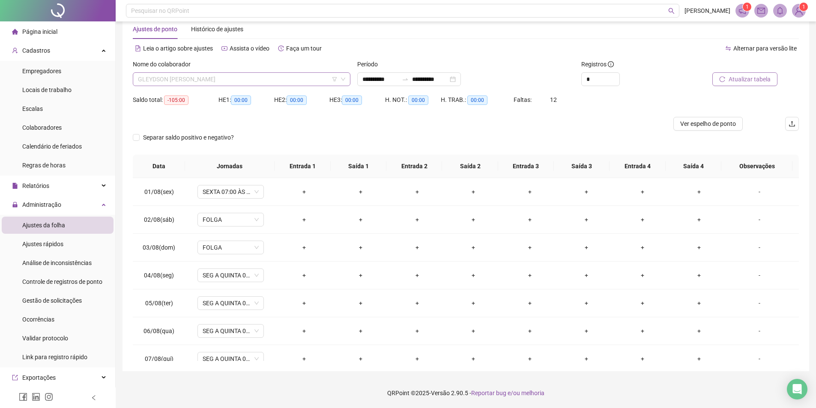
click at [245, 81] on span "GLEYDSON [PERSON_NAME]" at bounding box center [241, 79] width 207 height 13
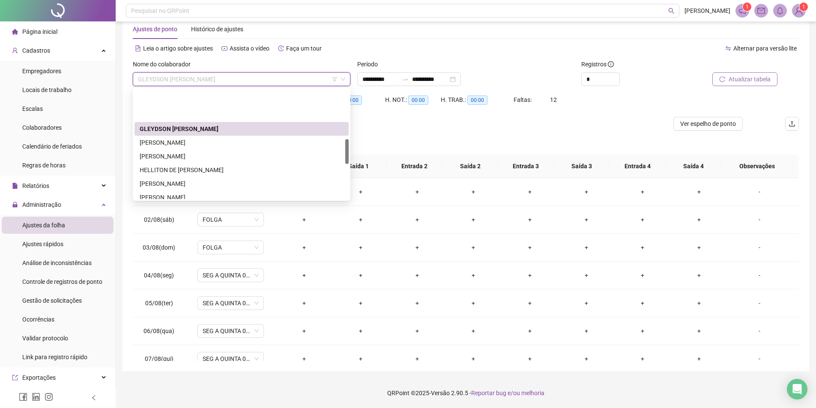
scroll to position [216, 0]
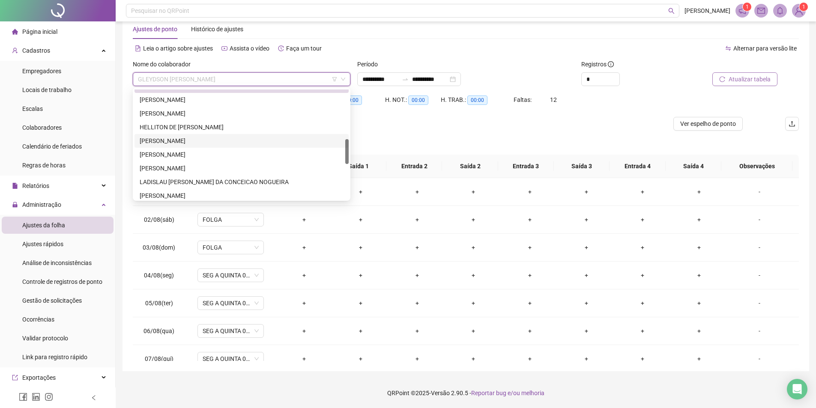
click at [193, 147] on div "[PERSON_NAME]" at bounding box center [242, 141] width 214 height 14
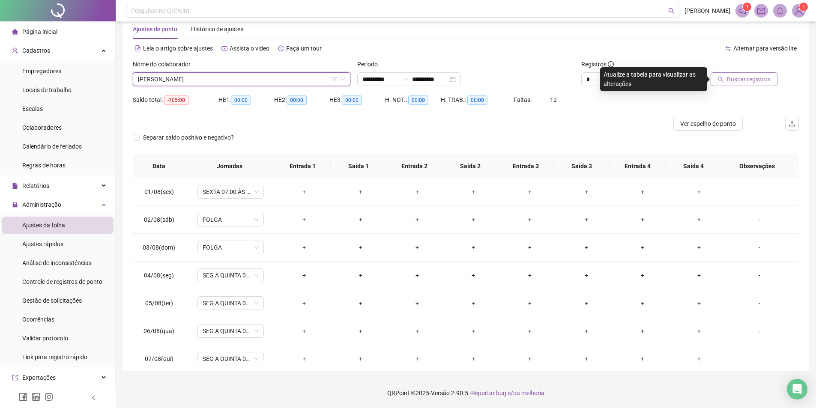
click at [748, 87] on div "Buscar registros" at bounding box center [746, 76] width 112 height 33
click at [748, 85] on button "Buscar registros" at bounding box center [744, 79] width 67 height 14
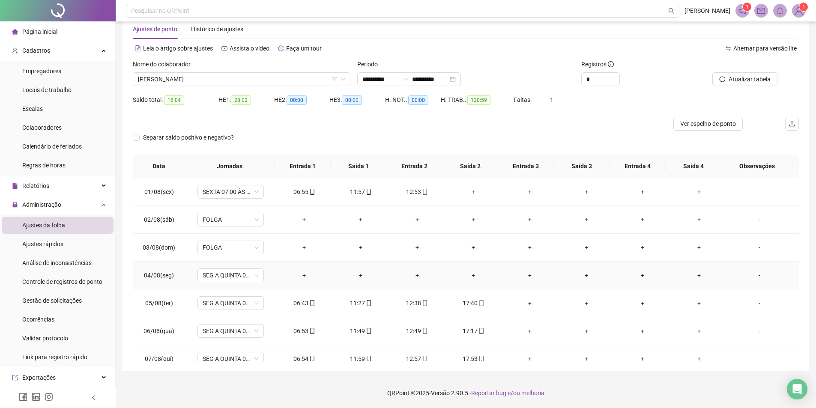
scroll to position [0, 0]
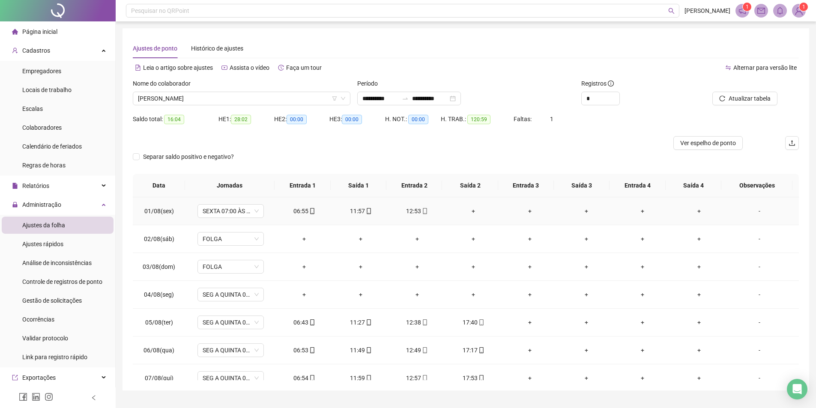
click at [473, 211] on div "+" at bounding box center [474, 211] width 43 height 9
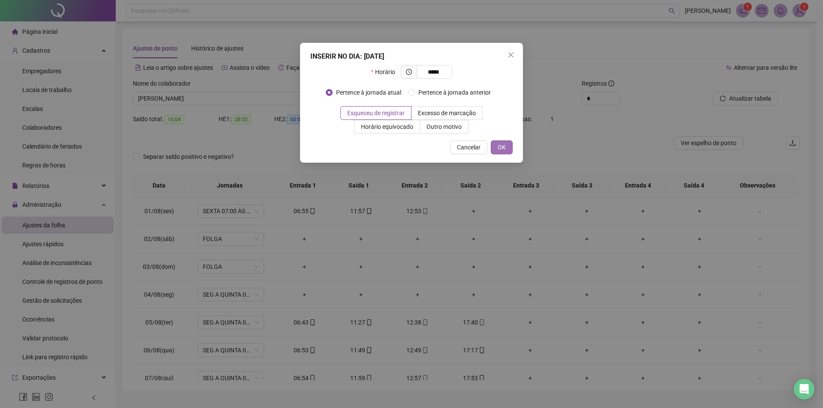
type input "*****"
click at [498, 149] on span "OK" at bounding box center [502, 147] width 8 height 9
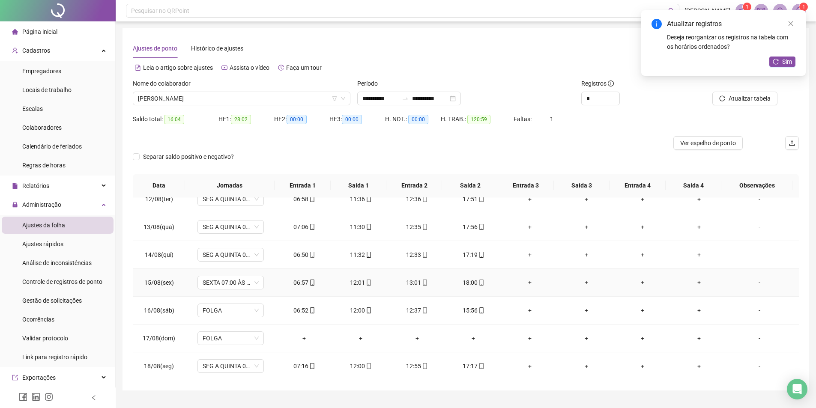
scroll to position [19, 0]
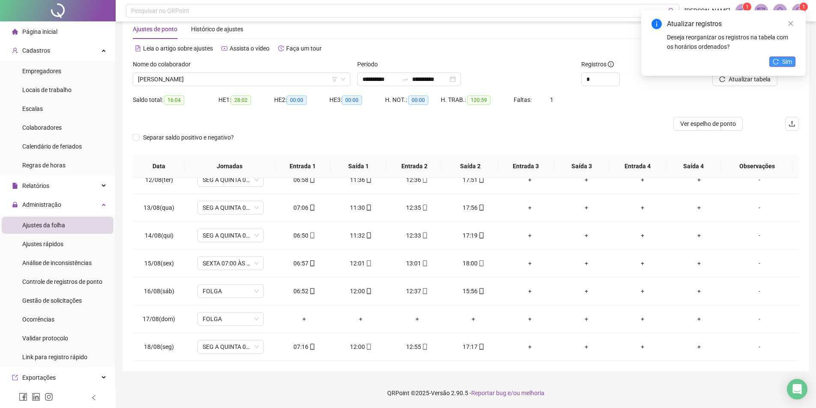
click at [773, 60] on icon "reload" at bounding box center [776, 62] width 6 height 6
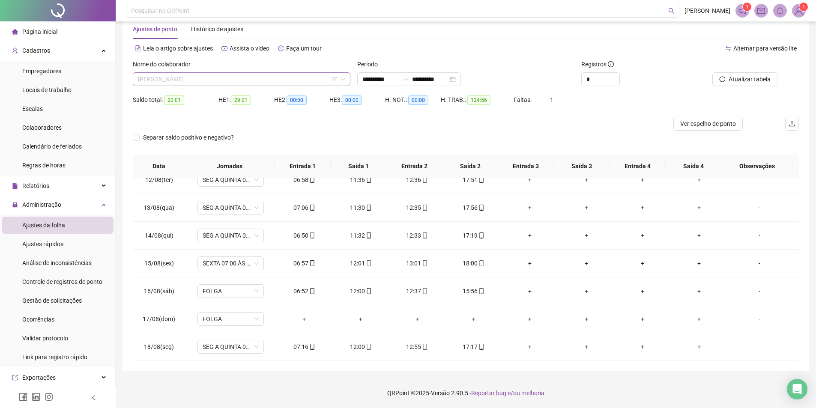
click at [241, 84] on span "[PERSON_NAME]" at bounding box center [241, 79] width 207 height 13
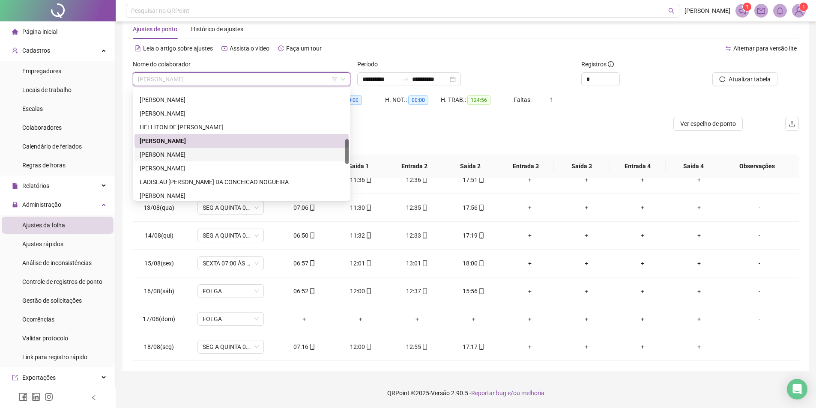
click at [211, 157] on div "[PERSON_NAME]" at bounding box center [242, 154] width 204 height 9
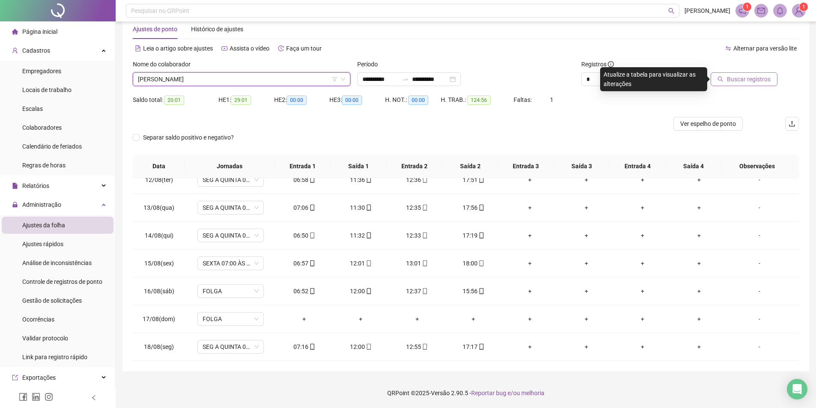
click at [744, 85] on button "Buscar registros" at bounding box center [744, 79] width 67 height 14
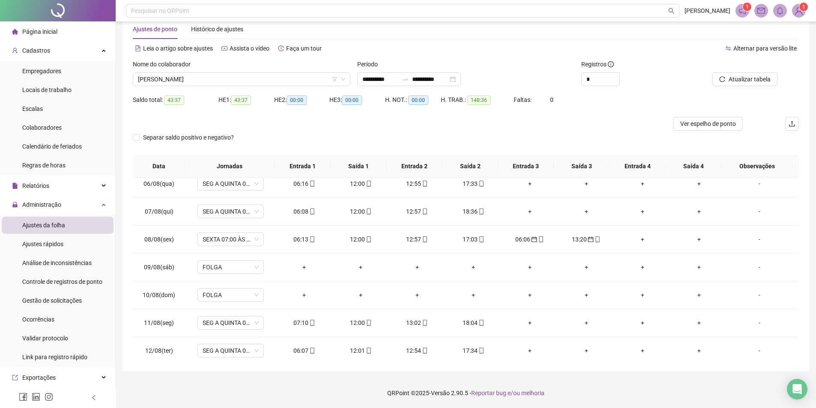
scroll to position [147, 0]
click at [519, 239] on div "06:06" at bounding box center [530, 239] width 43 height 9
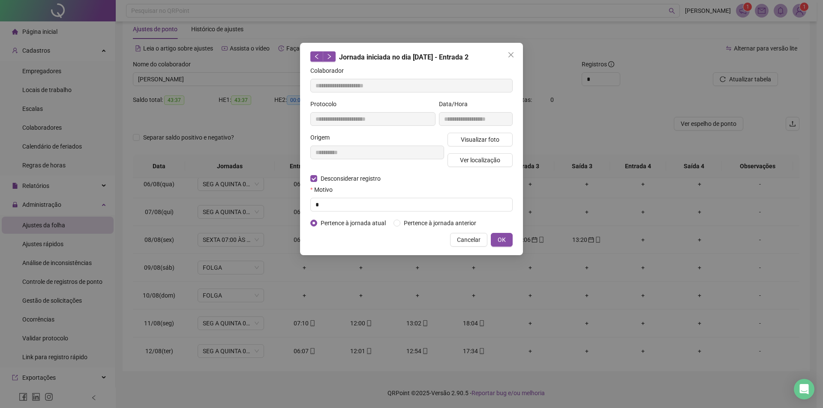
type input "**********"
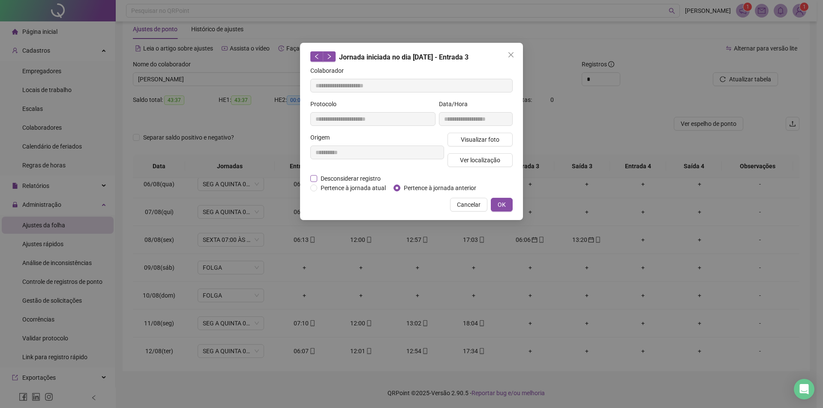
click at [319, 180] on span "Desconsiderar registro" at bounding box center [350, 178] width 67 height 9
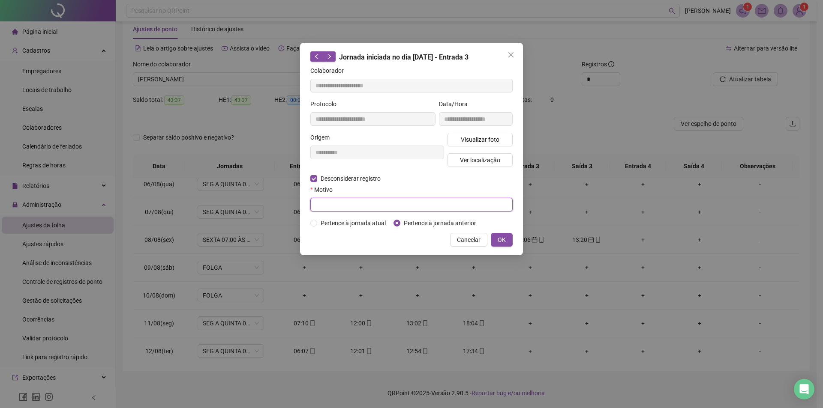
drag, startPoint x: 327, startPoint y: 205, endPoint x: 416, endPoint y: 221, distance: 90.5
click at [327, 204] on input "text" at bounding box center [411, 205] width 202 height 14
type input "*"
click at [501, 238] on span "OK" at bounding box center [502, 239] width 8 height 9
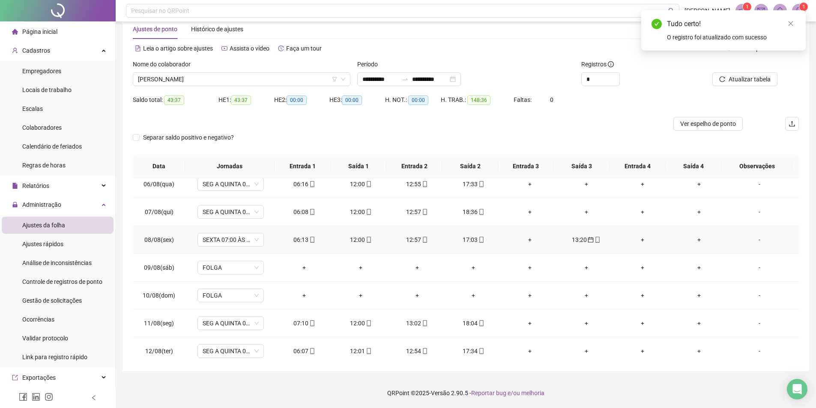
click at [578, 240] on div "13:20" at bounding box center [586, 239] width 43 height 9
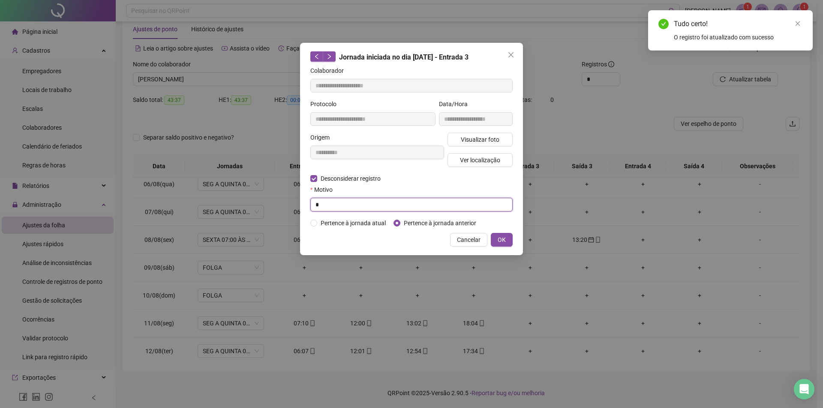
click at [325, 204] on input "*" at bounding box center [411, 205] width 202 height 14
type input "**********"
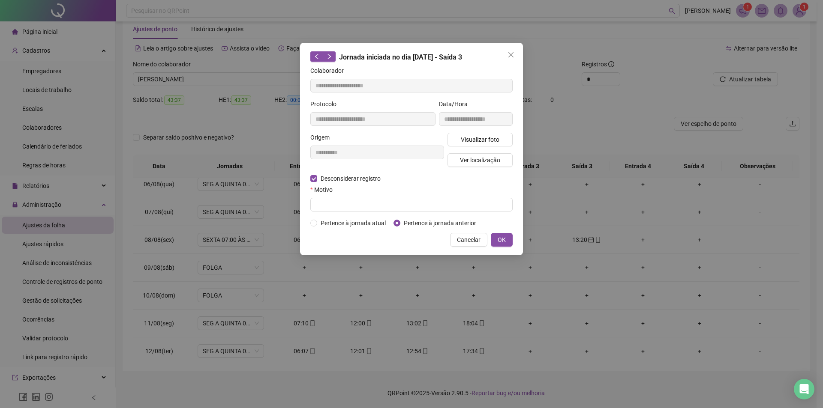
click at [318, 197] on div "Motivo" at bounding box center [411, 191] width 202 height 13
click at [337, 204] on input "text" at bounding box center [411, 205] width 202 height 14
type input "*"
click at [501, 243] on span "OK" at bounding box center [502, 239] width 8 height 9
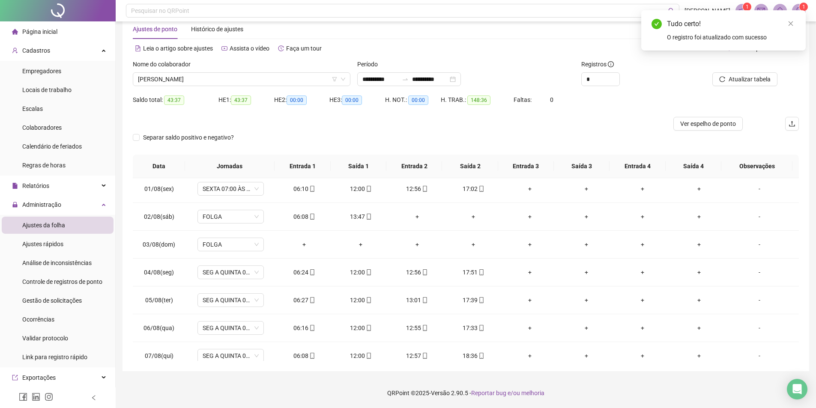
scroll to position [0, 0]
click at [219, 80] on span "[PERSON_NAME]" at bounding box center [241, 79] width 207 height 13
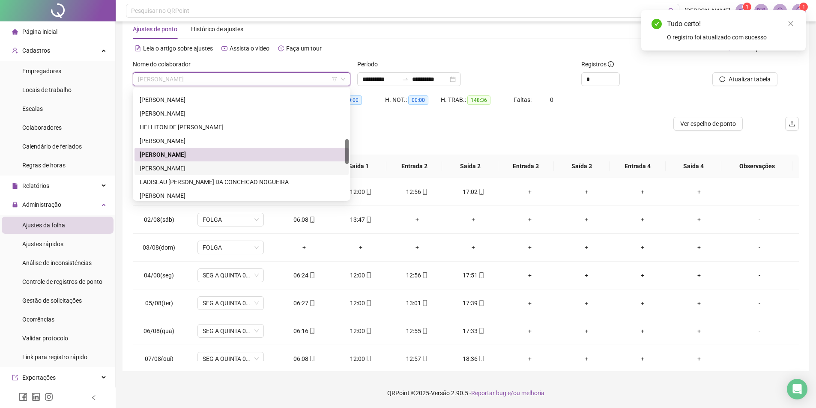
click at [211, 171] on div "[PERSON_NAME]" at bounding box center [242, 168] width 204 height 9
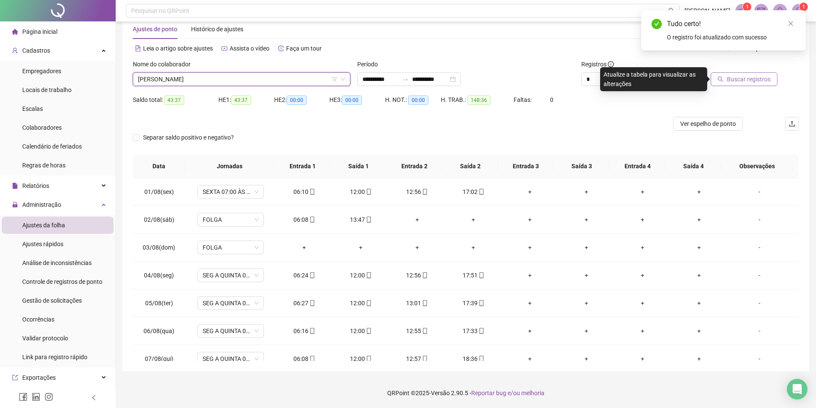
click at [729, 75] on span "Buscar registros" at bounding box center [749, 79] width 44 height 9
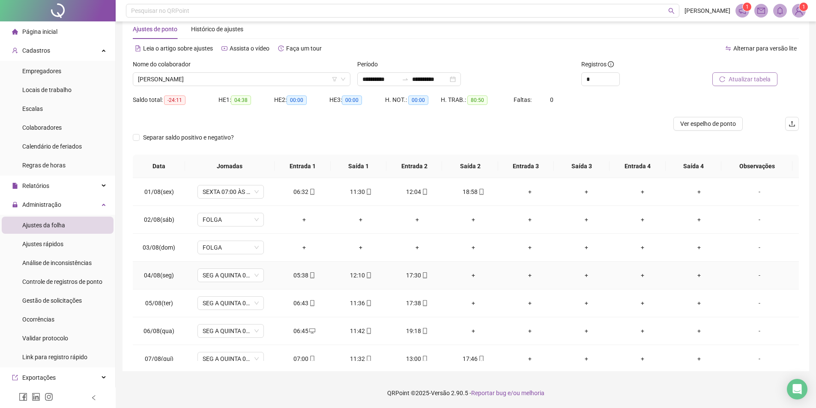
click at [470, 276] on div "+" at bounding box center [474, 275] width 43 height 9
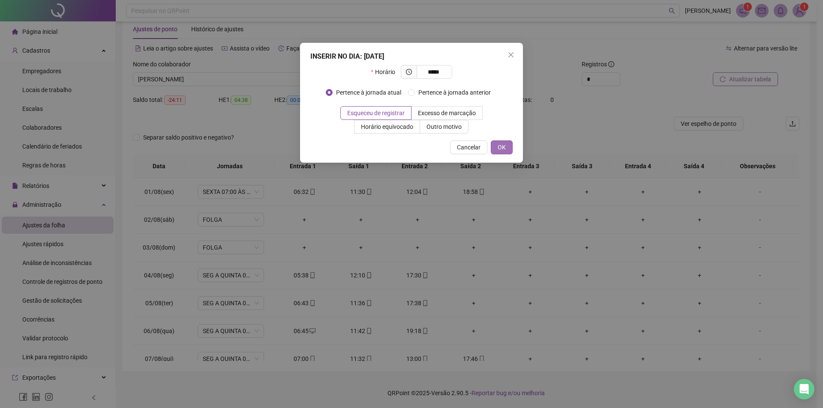
type input "*****"
click at [495, 149] on button "OK" at bounding box center [502, 148] width 22 height 14
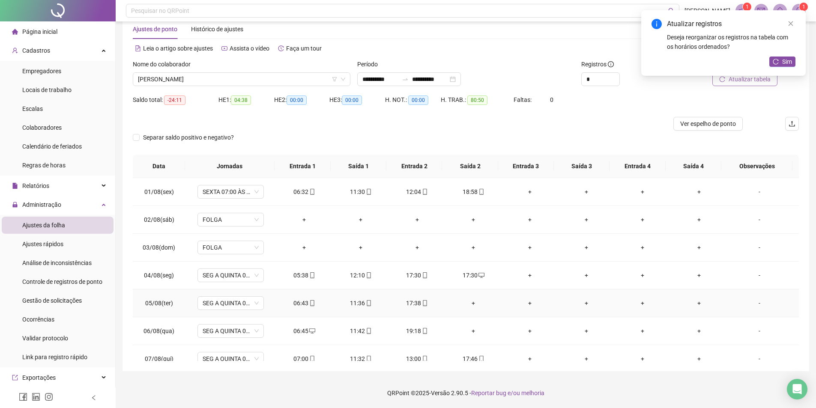
click at [468, 303] on div "+" at bounding box center [474, 303] width 43 height 9
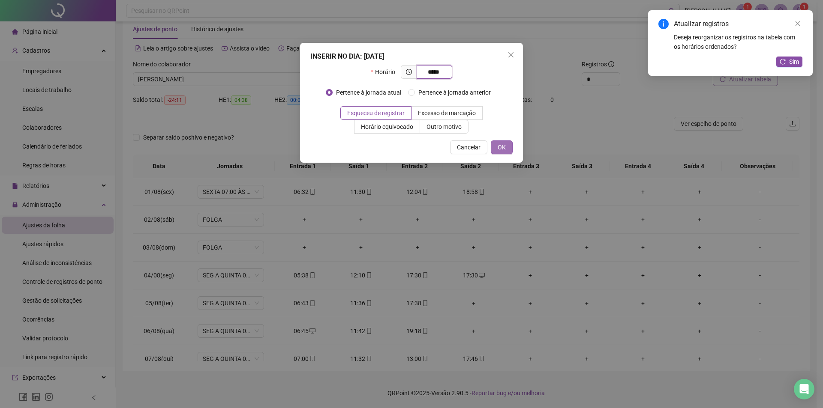
type input "*****"
drag, startPoint x: 501, startPoint y: 147, endPoint x: 479, endPoint y: 216, distance: 73.0
click at [501, 147] on span "OK" at bounding box center [502, 147] width 8 height 9
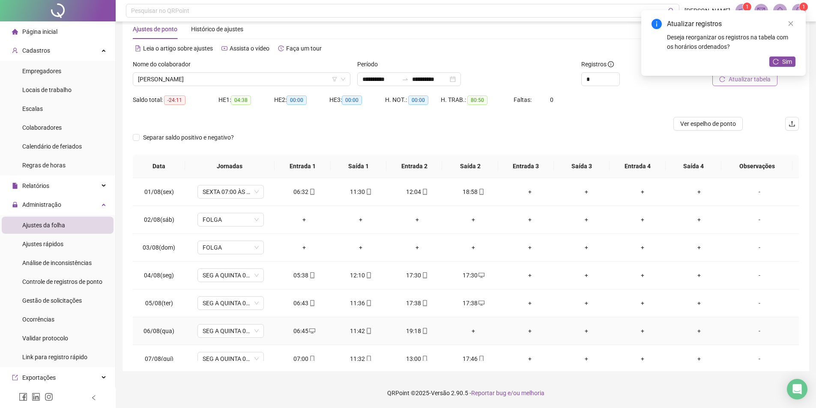
click at [472, 332] on div "+" at bounding box center [474, 331] width 43 height 9
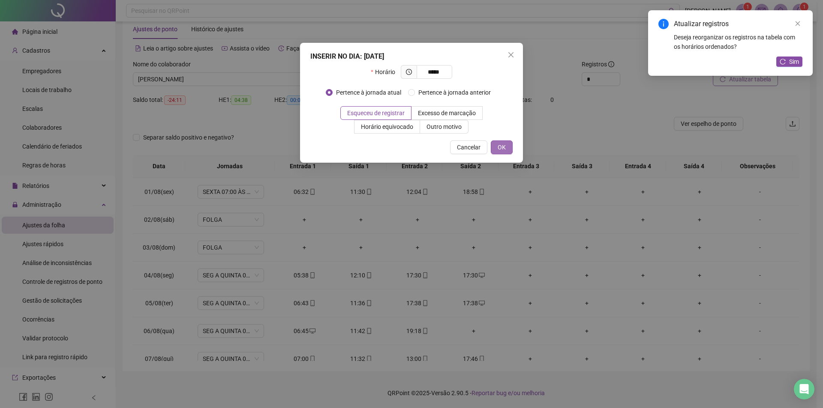
type input "*****"
click at [497, 148] on button "OK" at bounding box center [502, 148] width 22 height 14
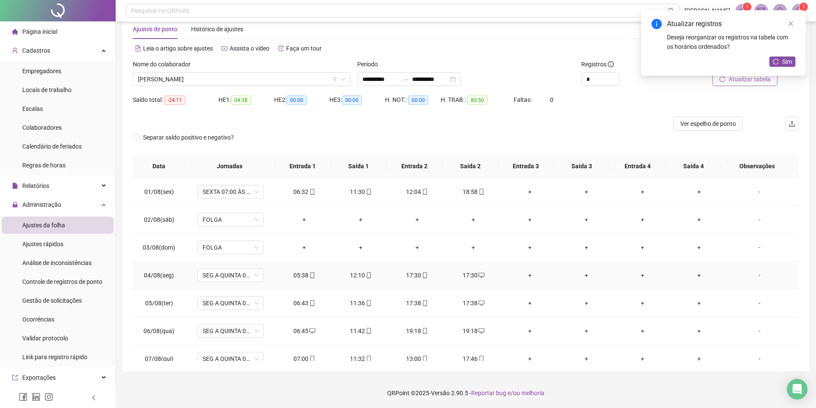
click at [408, 275] on div "17:30" at bounding box center [417, 275] width 43 height 9
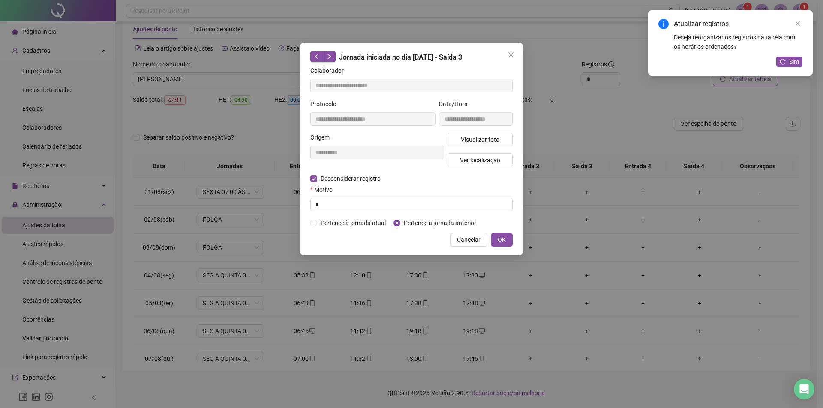
type input "**********"
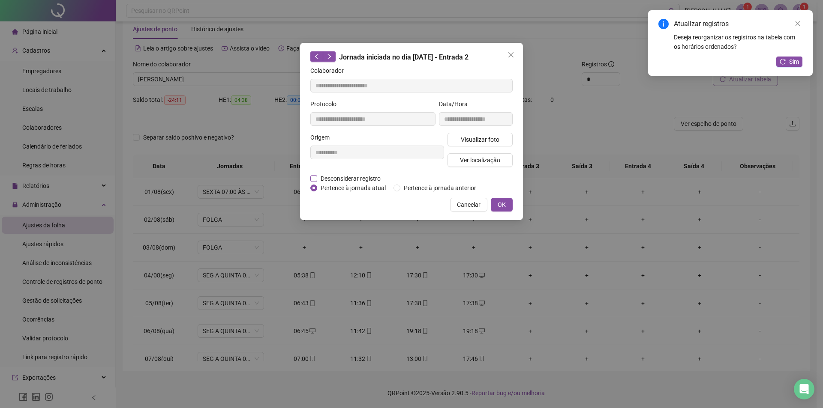
click at [316, 184] on form "**********" at bounding box center [411, 129] width 202 height 127
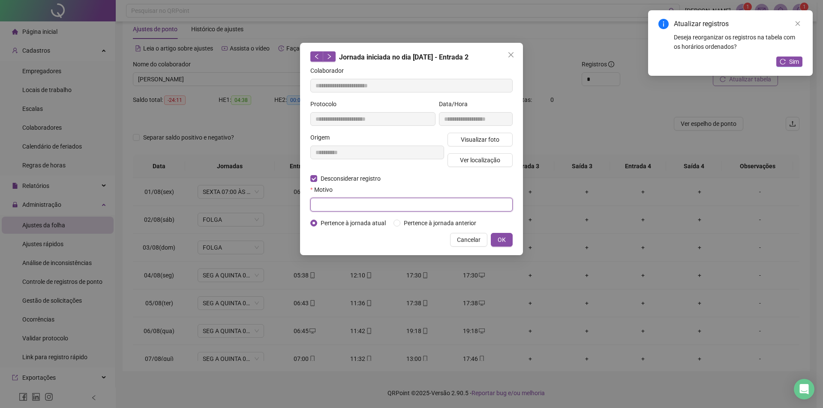
drag, startPoint x: 320, startPoint y: 203, endPoint x: 359, endPoint y: 213, distance: 40.2
click at [321, 204] on input "text" at bounding box center [411, 205] width 202 height 14
type input "*"
drag, startPoint x: 504, startPoint y: 240, endPoint x: 455, endPoint y: 274, distance: 60.0
click at [504, 239] on span "OK" at bounding box center [502, 239] width 8 height 9
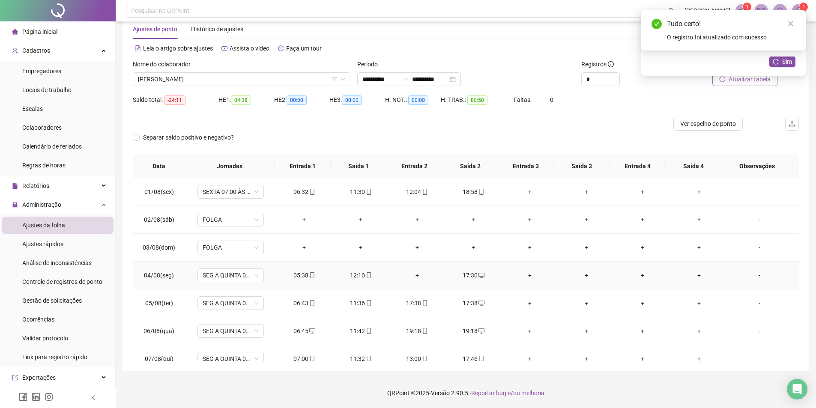
click at [415, 276] on div "+" at bounding box center [417, 275] width 43 height 9
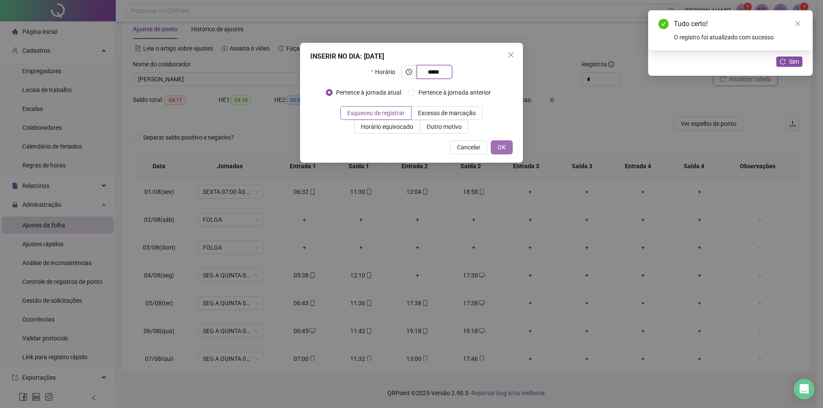
type input "*****"
click at [500, 147] on span "OK" at bounding box center [502, 147] width 8 height 9
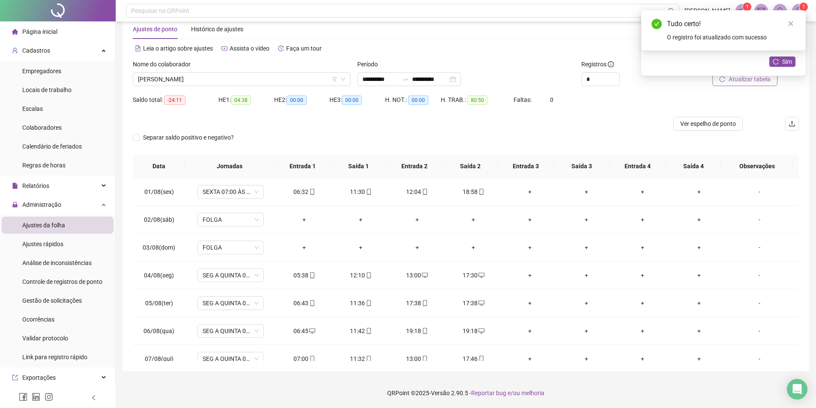
click at [408, 304] on div "17:38" at bounding box center [417, 303] width 43 height 9
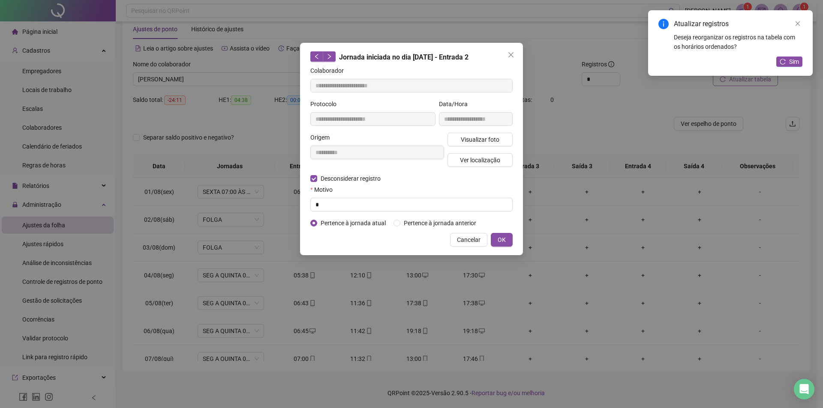
type input "**********"
drag, startPoint x: 321, startPoint y: 208, endPoint x: 404, endPoint y: 225, distance: 85.2
click at [321, 208] on input "text" at bounding box center [411, 205] width 202 height 14
type input "*"
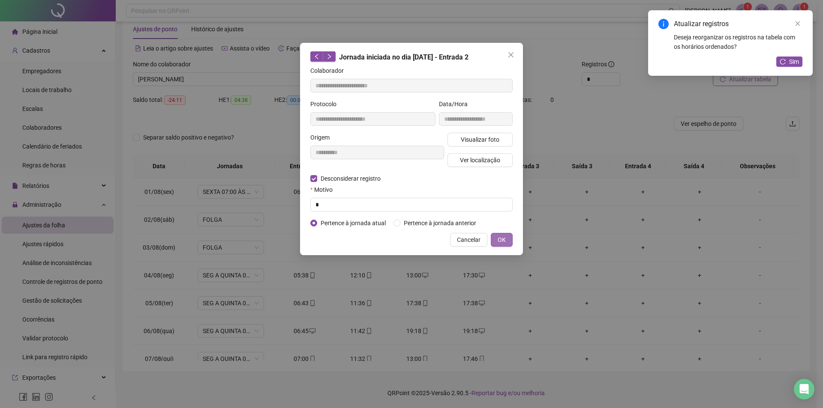
click at [504, 242] on span "OK" at bounding box center [502, 239] width 8 height 9
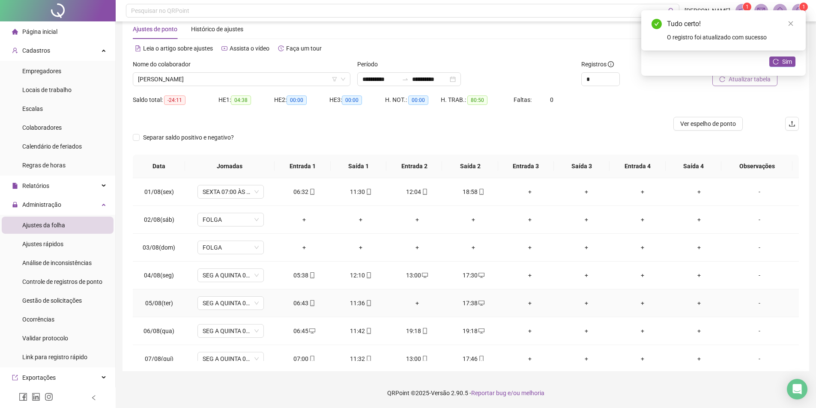
click at [413, 303] on div "+" at bounding box center [417, 303] width 43 height 9
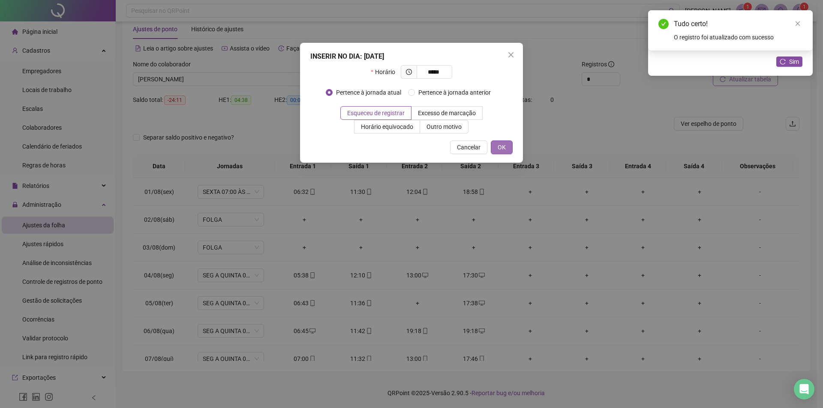
type input "*****"
click at [500, 147] on span "OK" at bounding box center [502, 147] width 8 height 9
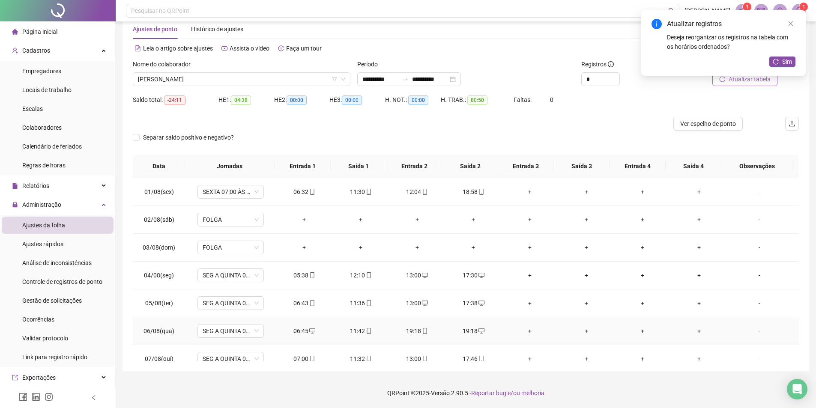
click at [410, 332] on div "19:18" at bounding box center [417, 331] width 43 height 9
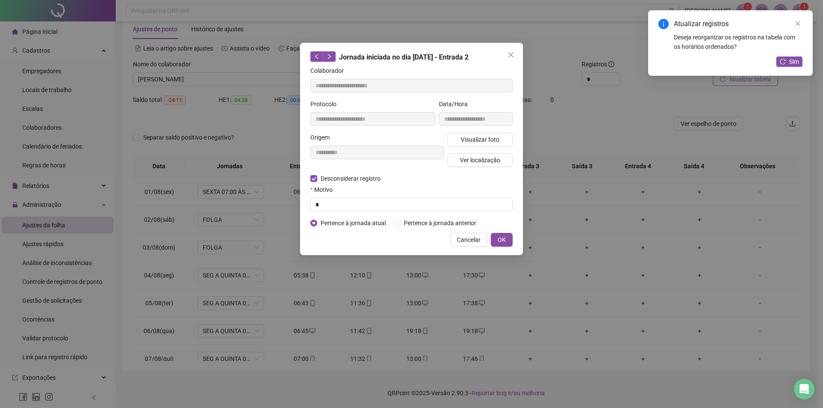
type input "**********"
click at [326, 209] on input "text" at bounding box center [411, 205] width 202 height 14
type input "*"
click at [495, 242] on button "OK" at bounding box center [502, 240] width 22 height 14
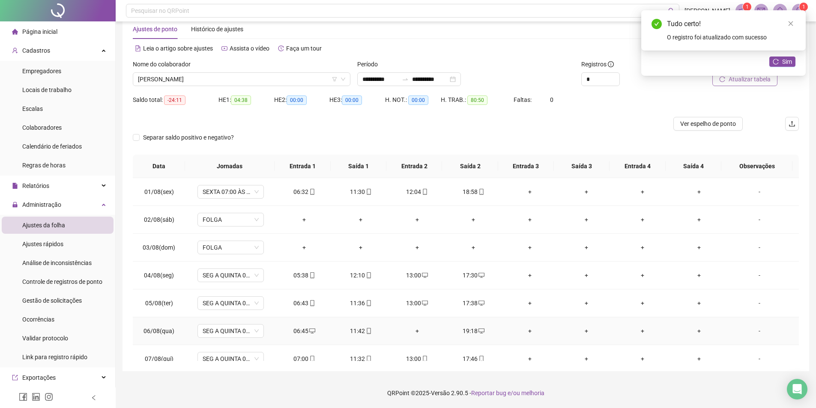
click at [415, 329] on div "+" at bounding box center [417, 331] width 43 height 9
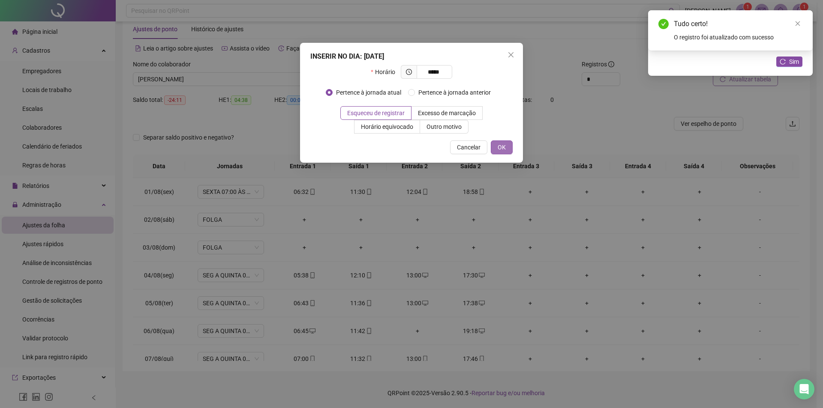
type input "*****"
click at [500, 149] on span "OK" at bounding box center [502, 147] width 8 height 9
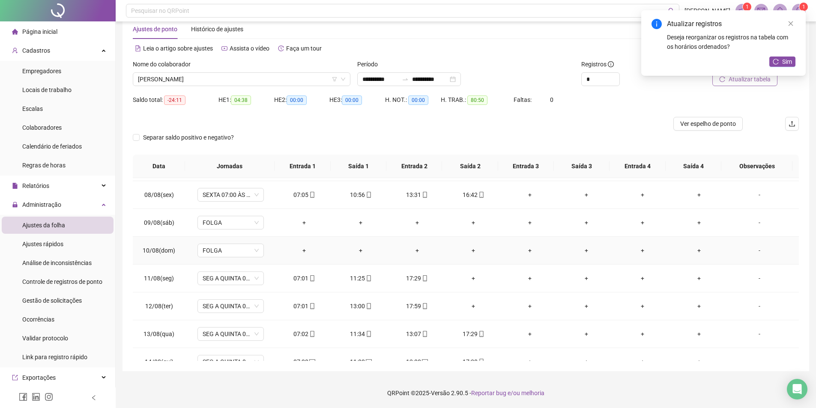
scroll to position [214, 0]
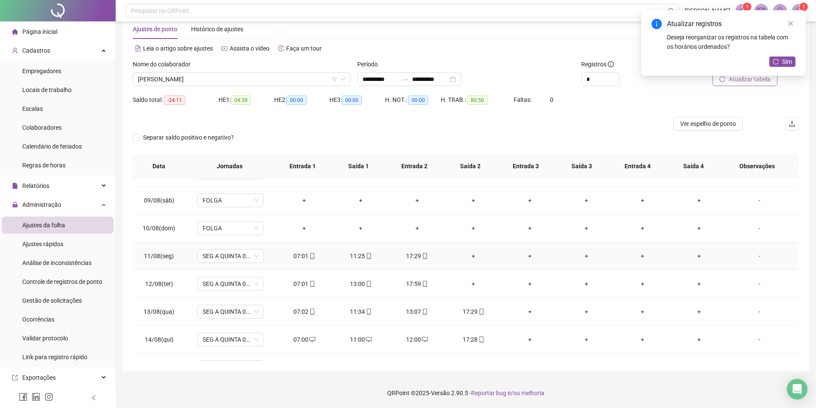
click at [468, 257] on div "+" at bounding box center [474, 256] width 43 height 9
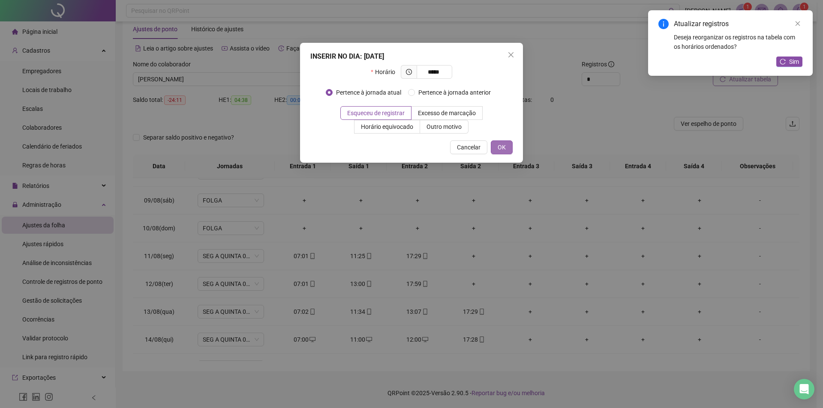
type input "*****"
drag, startPoint x: 501, startPoint y: 146, endPoint x: 500, endPoint y: 245, distance: 99.0
click at [501, 147] on span "OK" at bounding box center [502, 147] width 8 height 9
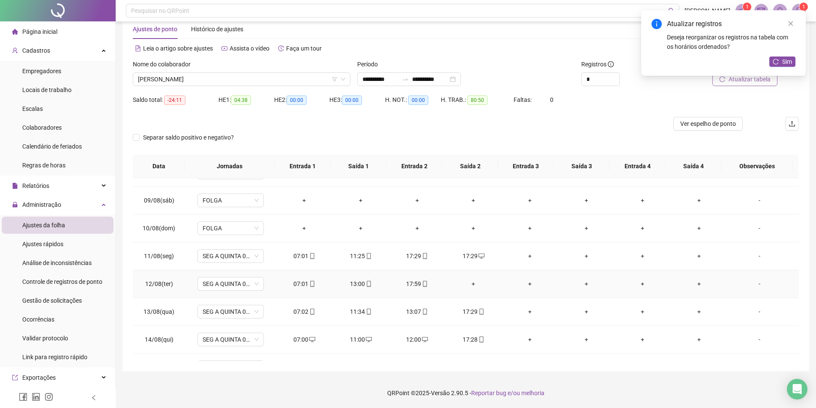
click at [468, 285] on div "+" at bounding box center [474, 283] width 43 height 9
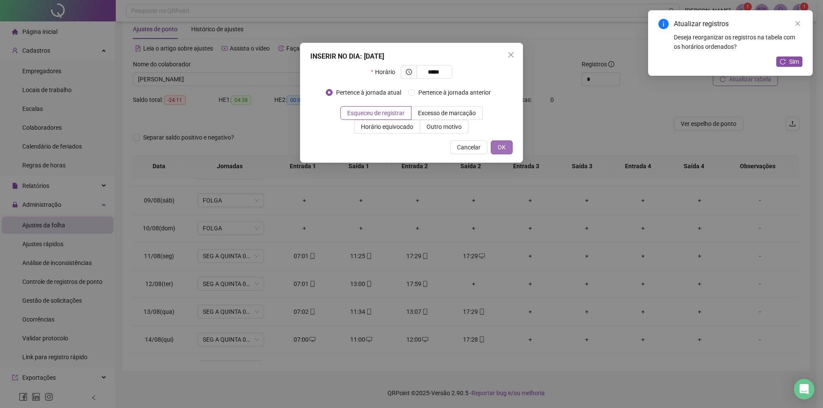
type input "*****"
click at [494, 150] on button "OK" at bounding box center [502, 148] width 22 height 14
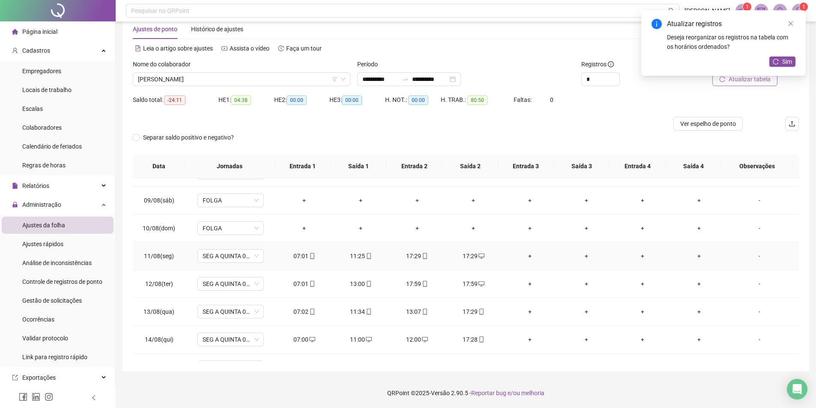
click at [408, 255] on div "17:29" at bounding box center [417, 256] width 43 height 9
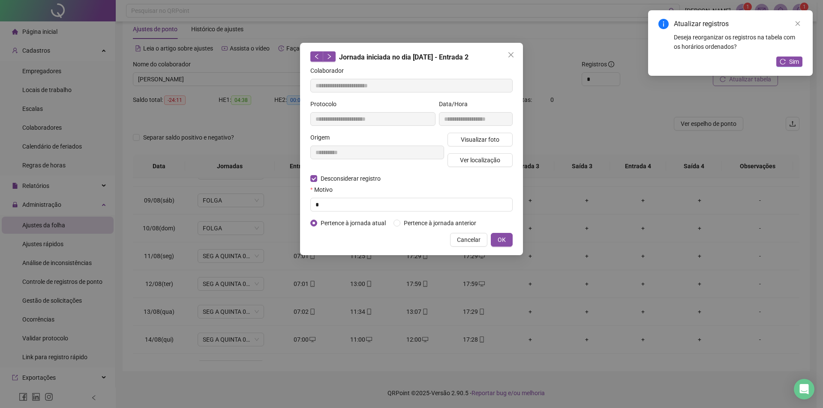
type input "**********"
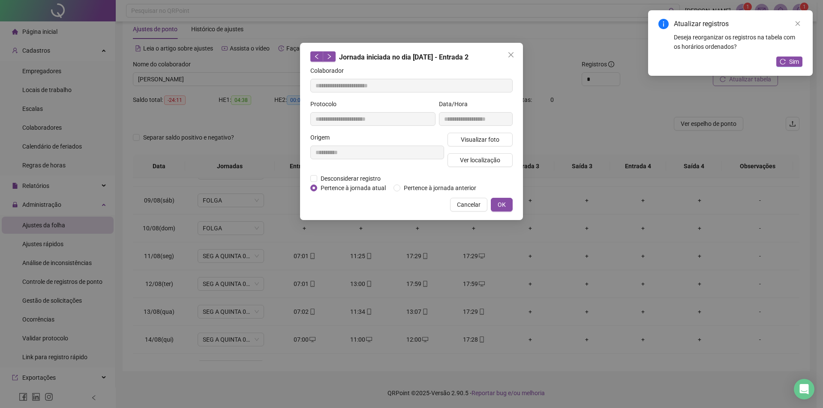
click at [312, 178] on div "**********" at bounding box center [411, 131] width 223 height 177
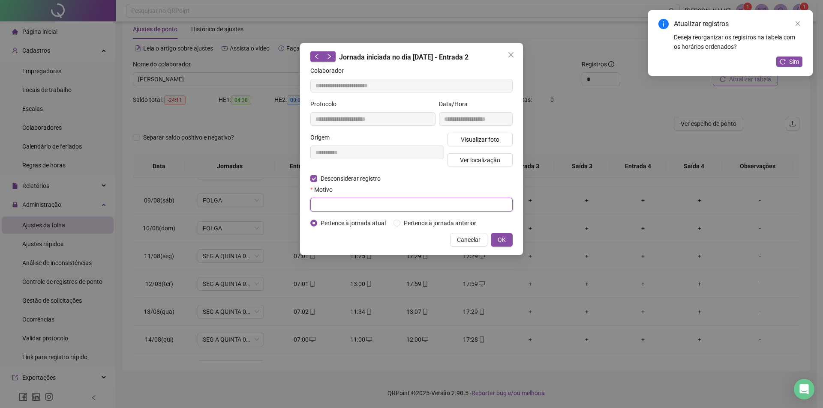
click at [325, 203] on input "text" at bounding box center [411, 205] width 202 height 14
type input "*"
drag, startPoint x: 503, startPoint y: 240, endPoint x: 453, endPoint y: 276, distance: 61.6
click at [503, 240] on span "OK" at bounding box center [502, 239] width 8 height 9
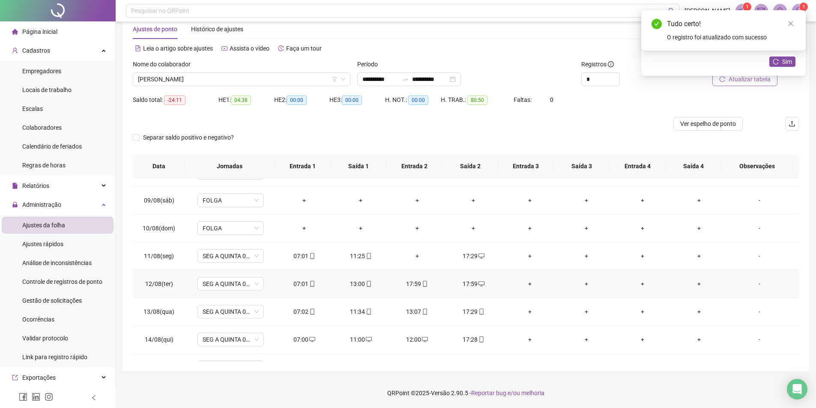
click at [413, 284] on div "17:59" at bounding box center [417, 283] width 43 height 9
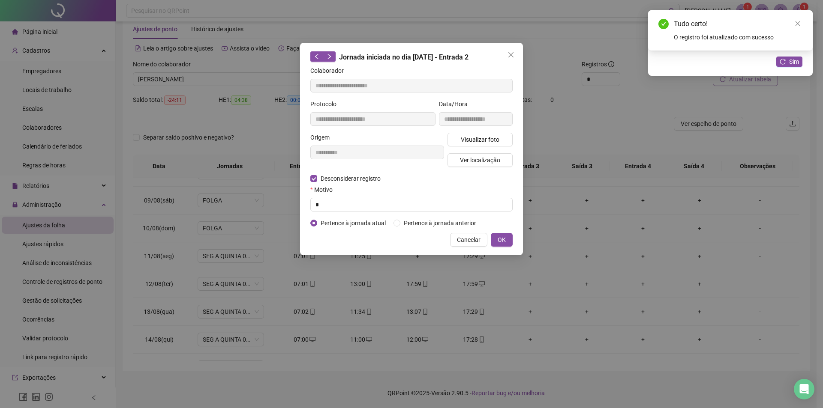
type input "**********"
click at [328, 205] on input "text" at bounding box center [411, 205] width 202 height 14
type input "*"
drag, startPoint x: 498, startPoint y: 240, endPoint x: 444, endPoint y: 282, distance: 68.1
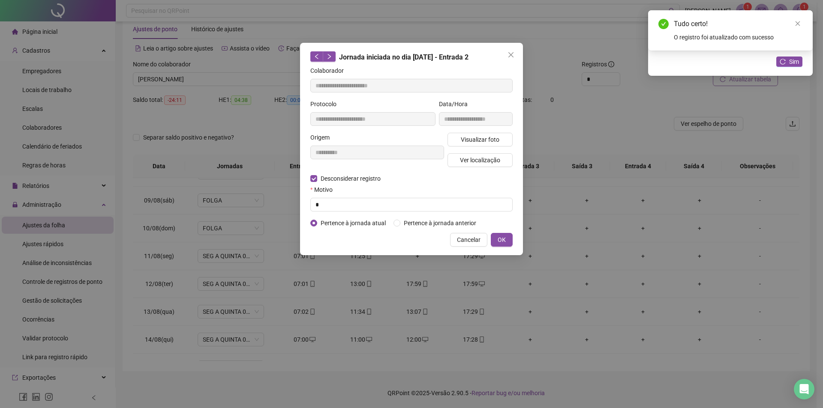
click at [497, 241] on button "OK" at bounding box center [502, 240] width 22 height 14
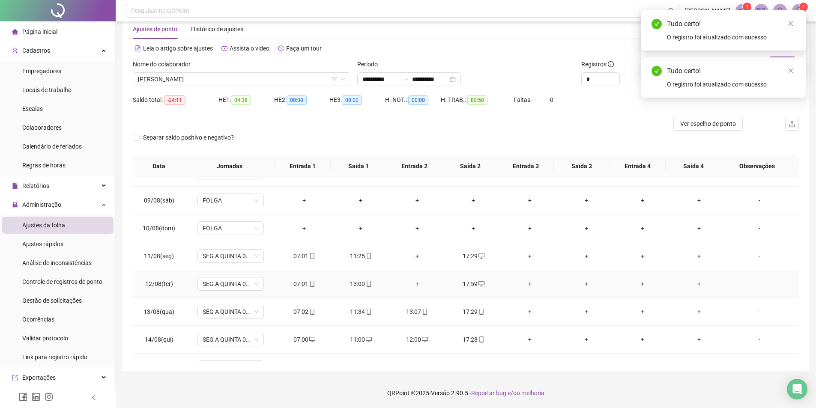
click at [416, 283] on div "+" at bounding box center [417, 283] width 43 height 9
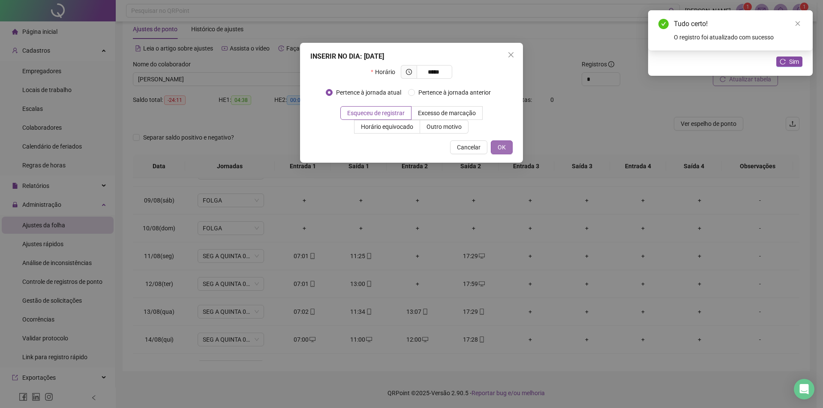
type input "*****"
drag, startPoint x: 498, startPoint y: 150, endPoint x: 429, endPoint y: 212, distance: 92.3
click at [498, 150] on span "OK" at bounding box center [502, 147] width 8 height 9
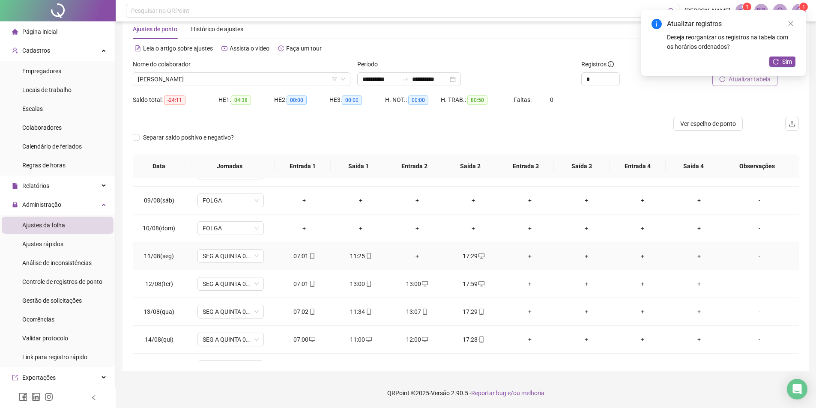
click at [412, 257] on div "+" at bounding box center [417, 256] width 43 height 9
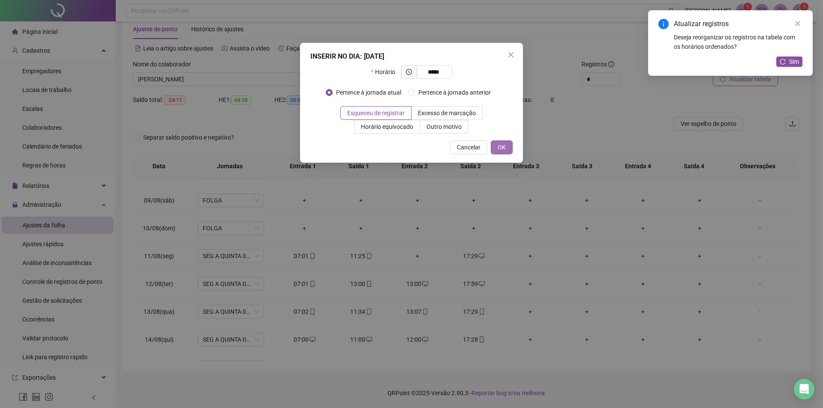
type input "*****"
click at [499, 145] on span "OK" at bounding box center [502, 147] width 8 height 9
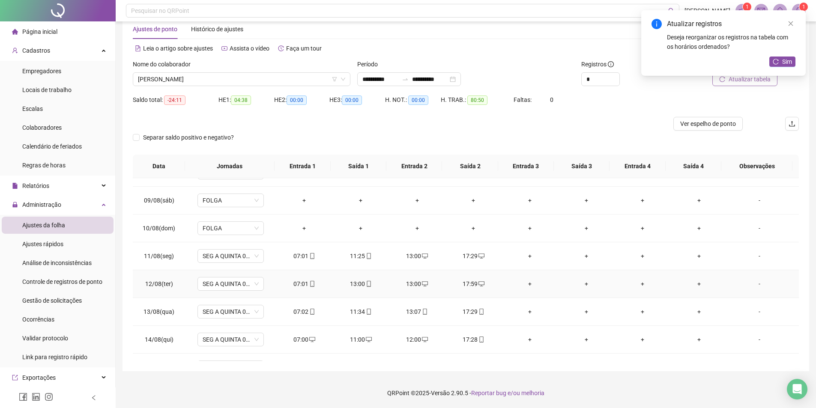
click at [357, 283] on div "13:00" at bounding box center [360, 283] width 43 height 9
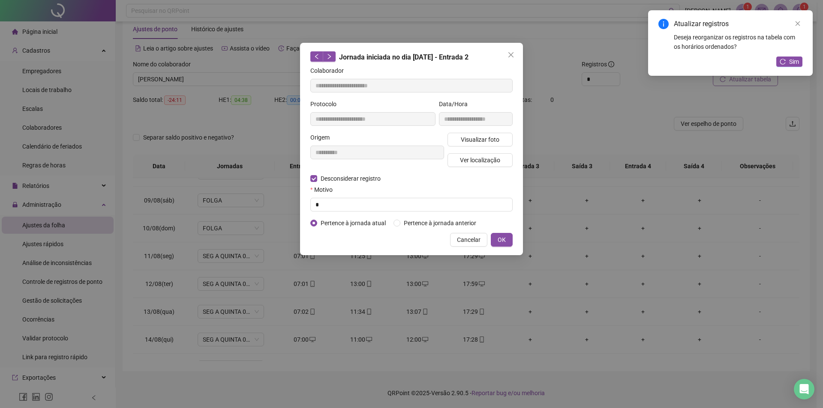
type input "**********"
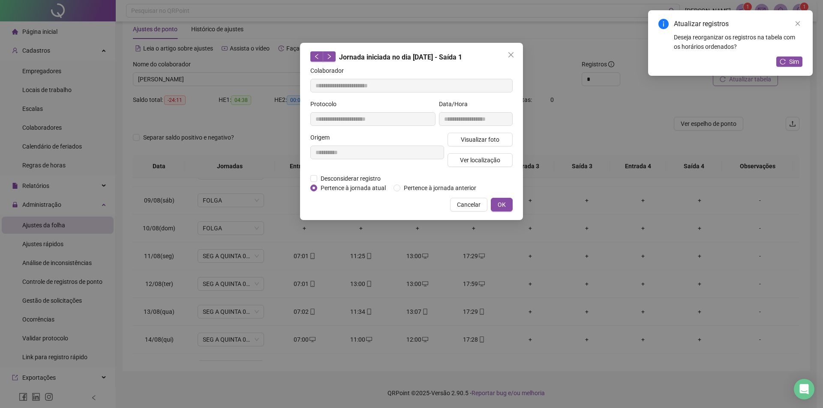
click at [310, 180] on div "**********" at bounding box center [411, 131] width 223 height 177
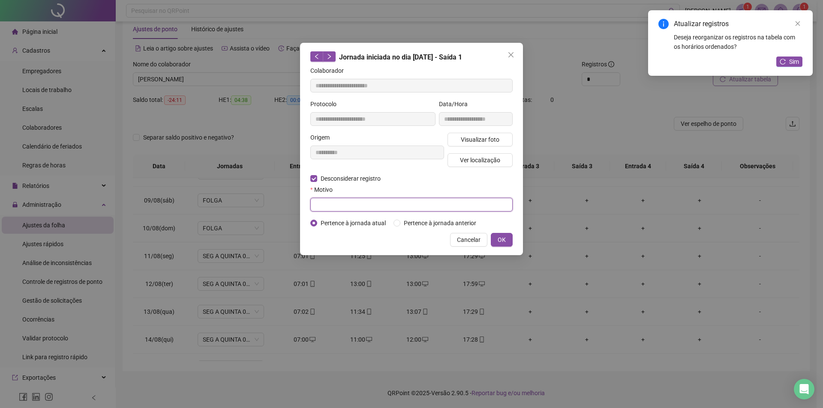
click at [325, 210] on input "text" at bounding box center [411, 205] width 202 height 14
type input "*"
click at [504, 241] on span "OK" at bounding box center [502, 239] width 8 height 9
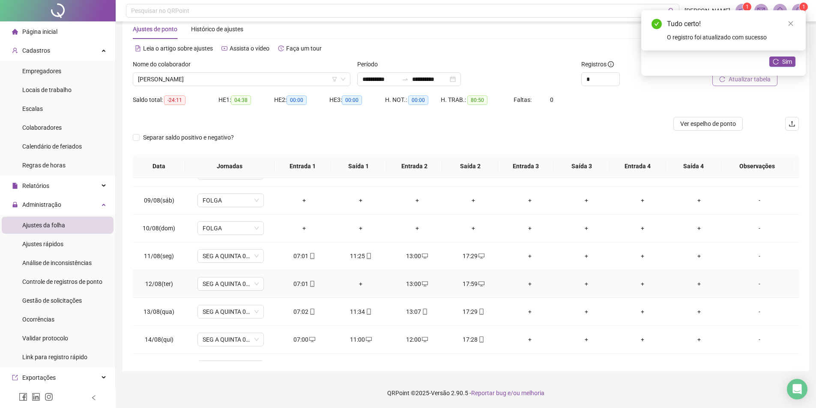
click at [357, 283] on div "+" at bounding box center [360, 283] width 43 height 9
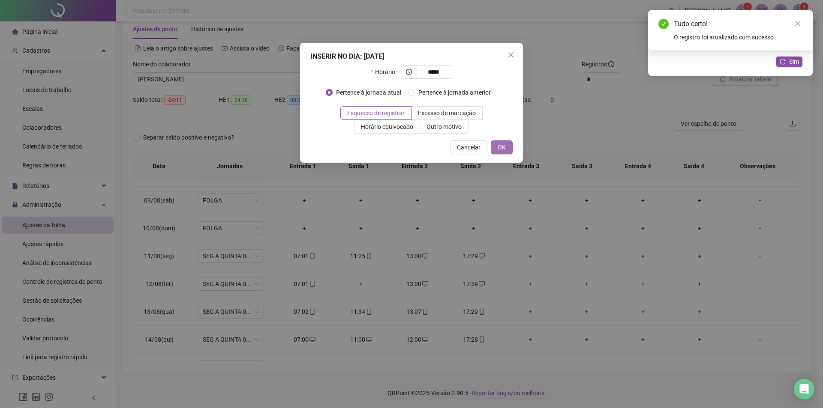
type input "*****"
click at [503, 144] on span "OK" at bounding box center [502, 147] width 8 height 9
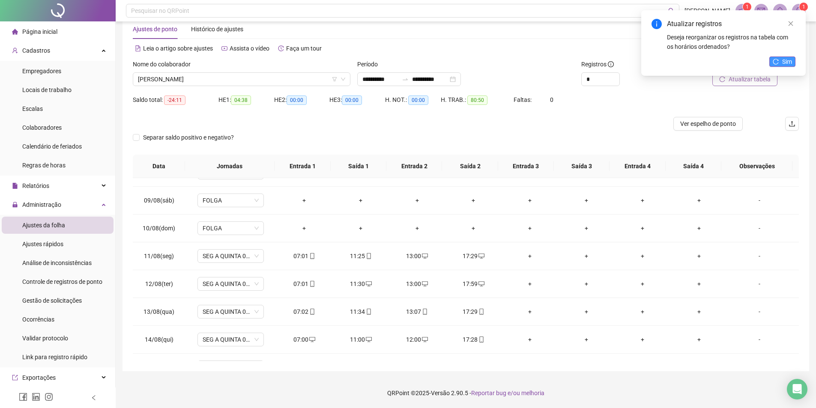
click at [794, 63] on button "Sim" at bounding box center [783, 62] width 26 height 10
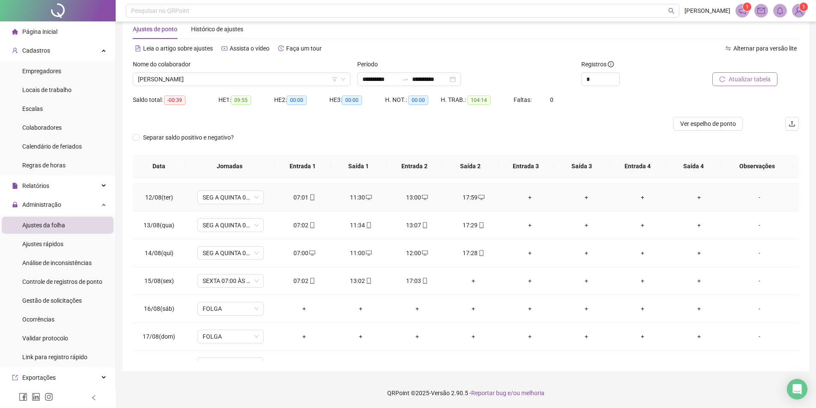
scroll to position [318, 0]
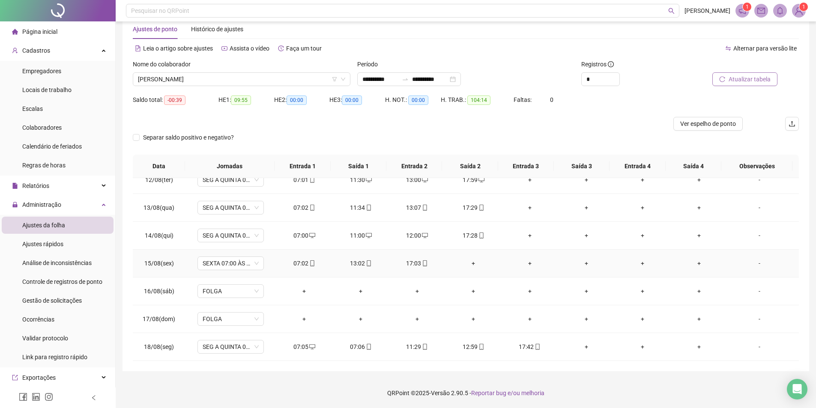
click at [474, 264] on div "+" at bounding box center [474, 263] width 43 height 9
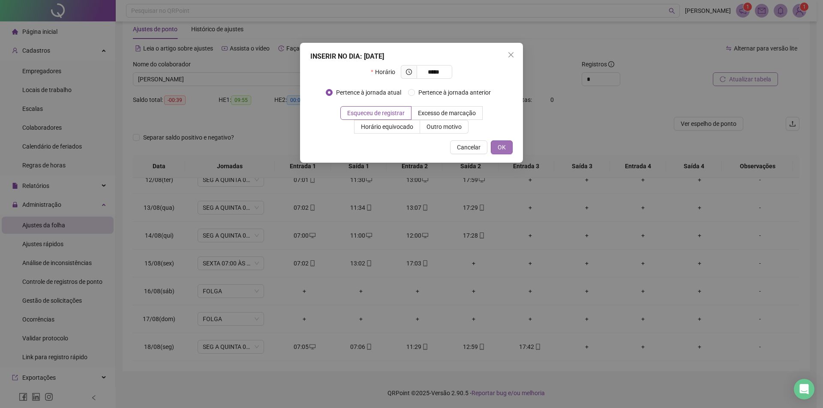
type input "*****"
click at [498, 148] on span "OK" at bounding box center [502, 147] width 8 height 9
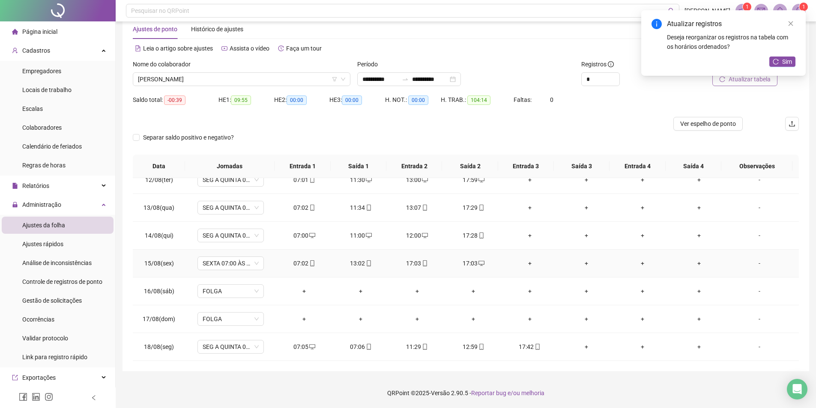
click at [410, 261] on div "17:03" at bounding box center [417, 263] width 43 height 9
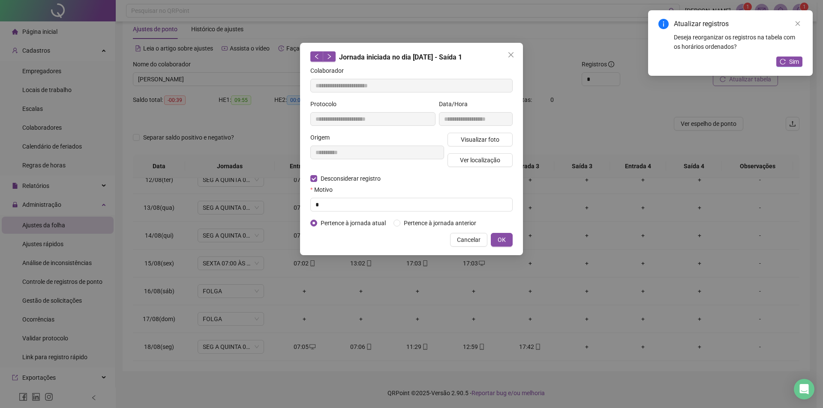
type input "**********"
click at [326, 206] on input "text" at bounding box center [411, 205] width 202 height 14
type input "*"
click at [502, 236] on span "OK" at bounding box center [502, 239] width 8 height 9
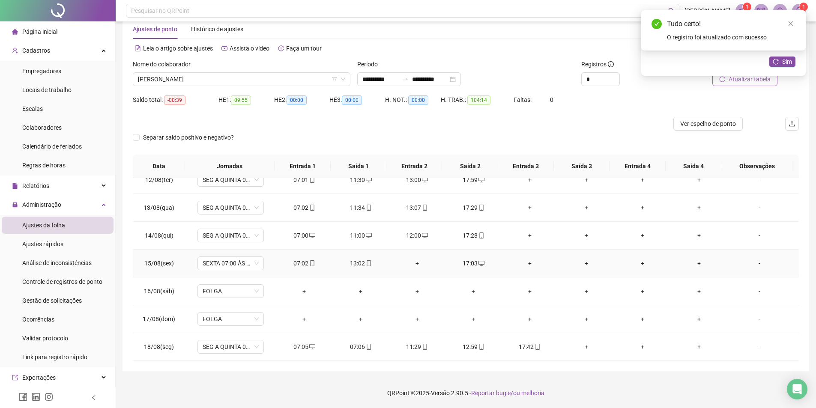
click at [414, 263] on div "+" at bounding box center [417, 263] width 43 height 9
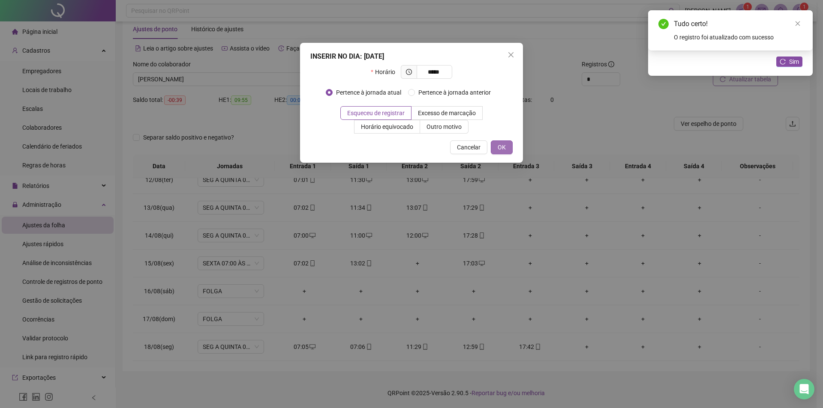
type input "*****"
click at [505, 144] on span "OK" at bounding box center [502, 147] width 8 height 9
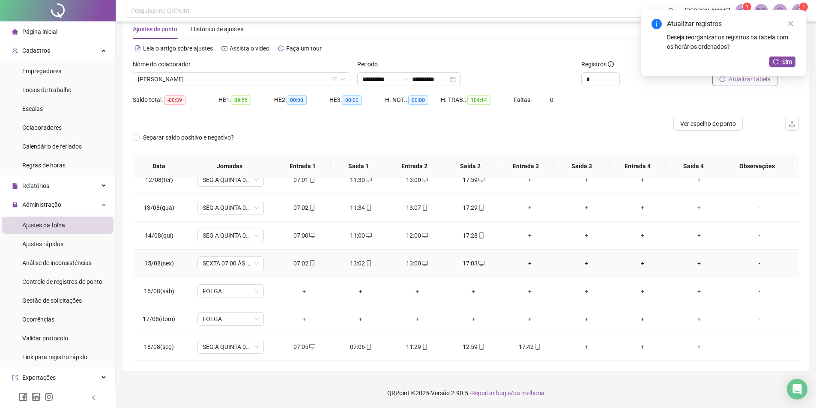
click at [360, 263] on div "13:02" at bounding box center [360, 263] width 43 height 9
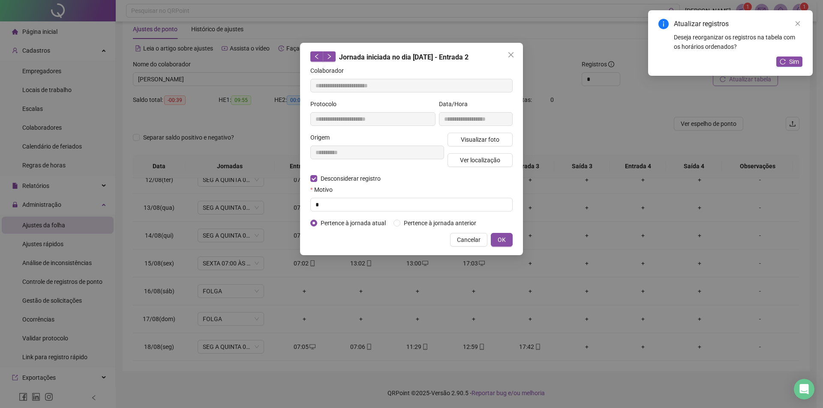
type input "**********"
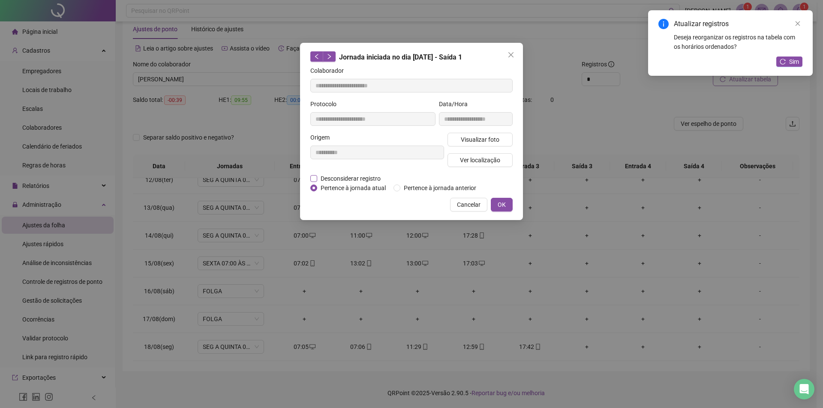
click at [315, 182] on label "Desconsiderar registro" at bounding box center [350, 178] width 80 height 9
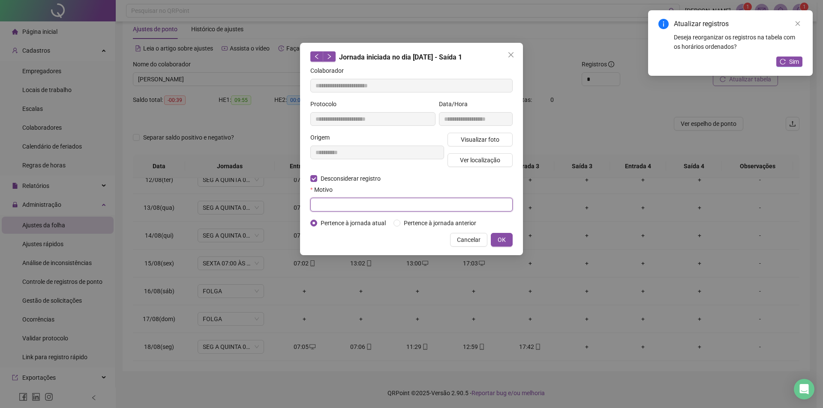
click at [322, 206] on input "text" at bounding box center [411, 205] width 202 height 14
type input "*"
click at [502, 238] on span "OK" at bounding box center [502, 239] width 8 height 9
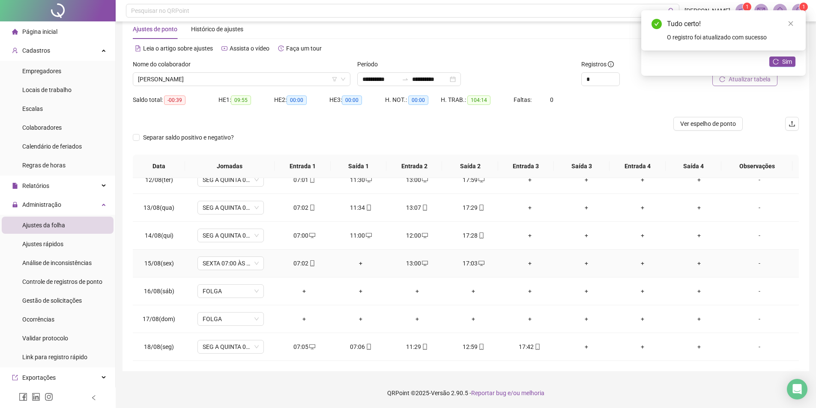
click at [359, 266] on div "+" at bounding box center [360, 263] width 43 height 9
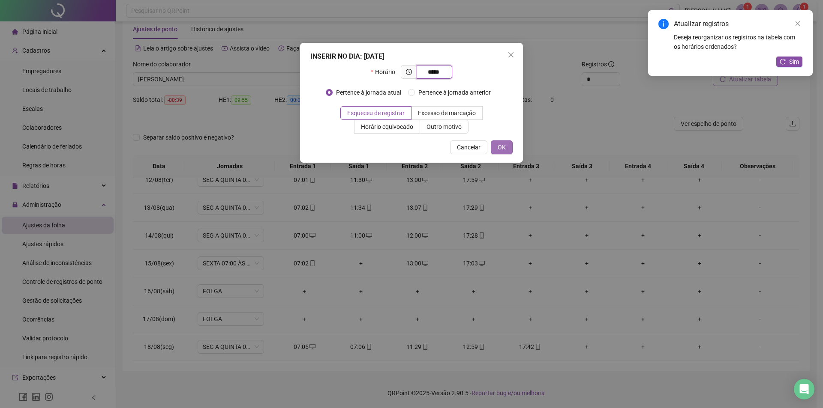
type input "*****"
click at [502, 149] on span "OK" at bounding box center [502, 147] width 8 height 9
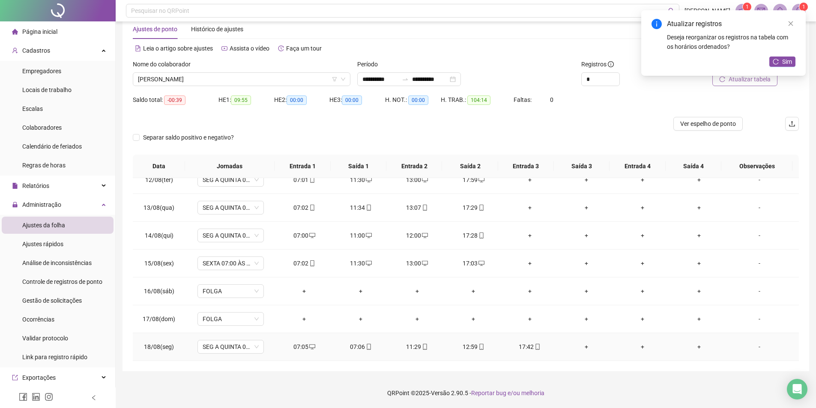
click at [359, 347] on div "07:06" at bounding box center [360, 346] width 43 height 9
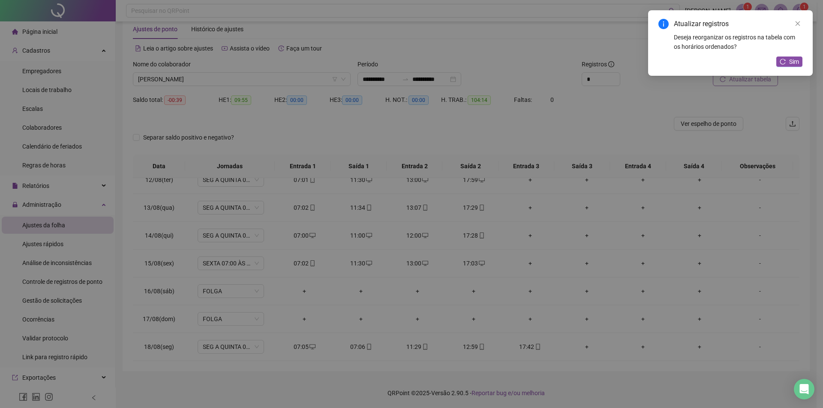
type input "**********"
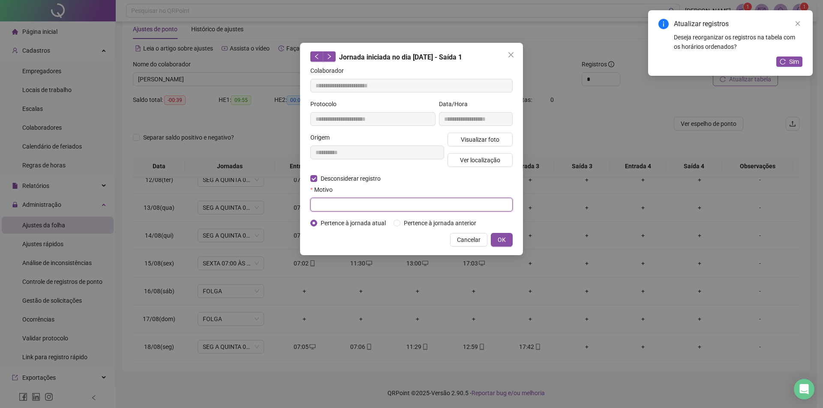
click at [335, 203] on input "text" at bounding box center [411, 205] width 202 height 14
type input "*"
click at [507, 237] on button "OK" at bounding box center [502, 240] width 22 height 14
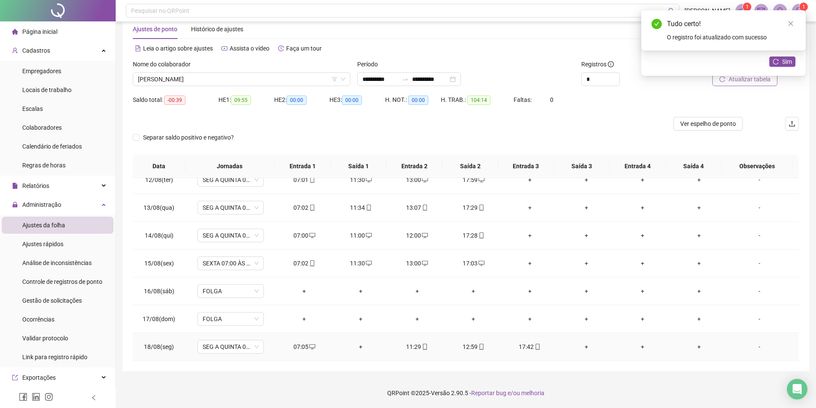
click at [357, 348] on div "+" at bounding box center [360, 346] width 43 height 9
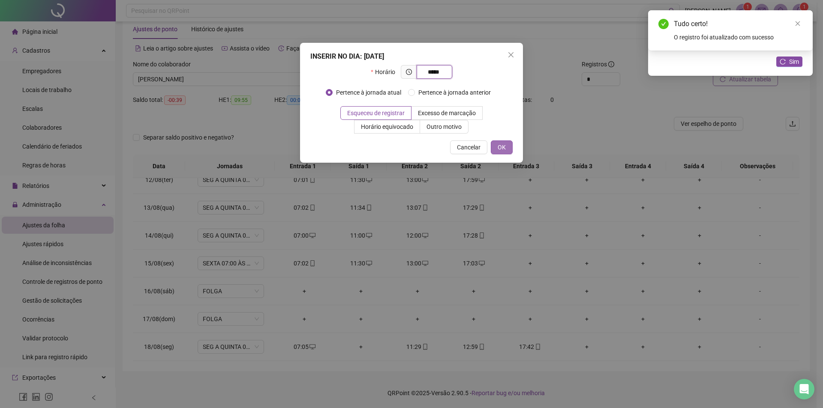
type input "*****"
click at [504, 144] on span "OK" at bounding box center [502, 147] width 8 height 9
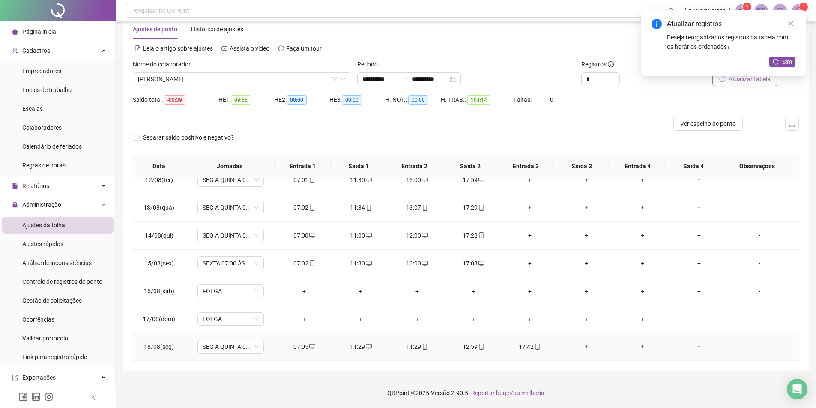
click at [417, 345] on div "11:29" at bounding box center [417, 346] width 43 height 9
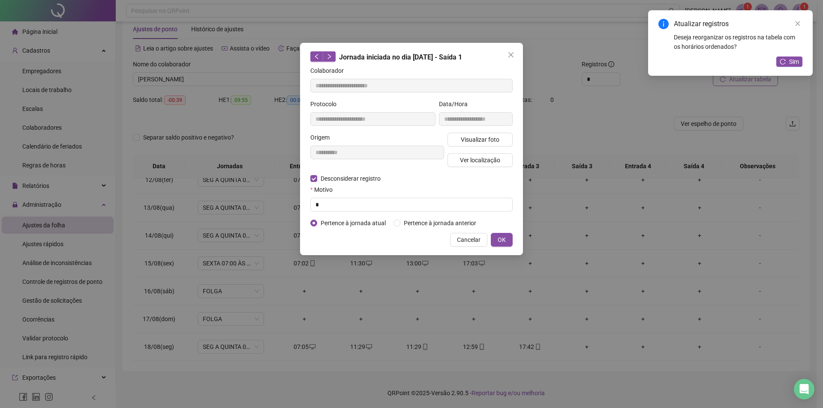
type input "**********"
click at [326, 207] on input "text" at bounding box center [411, 205] width 202 height 14
type input "*"
drag, startPoint x: 506, startPoint y: 236, endPoint x: 488, endPoint y: 259, distance: 29.3
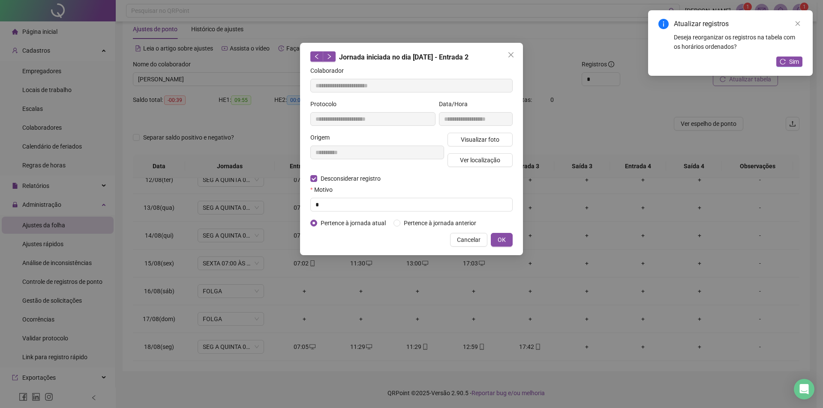
click at [506, 237] on button "OK" at bounding box center [502, 240] width 22 height 14
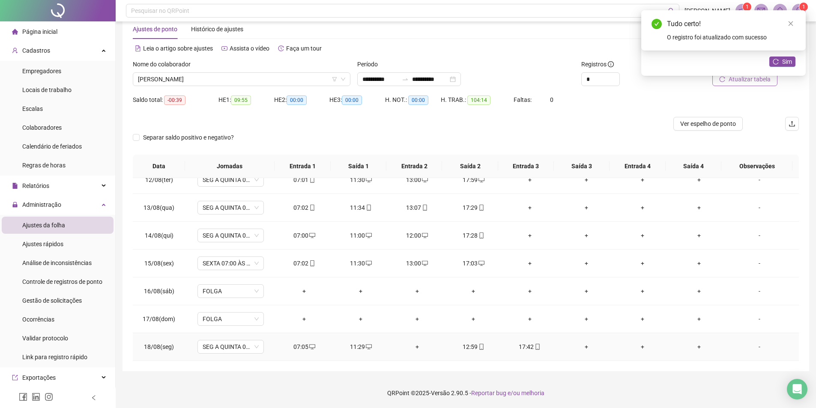
click at [414, 348] on div "+" at bounding box center [417, 346] width 43 height 9
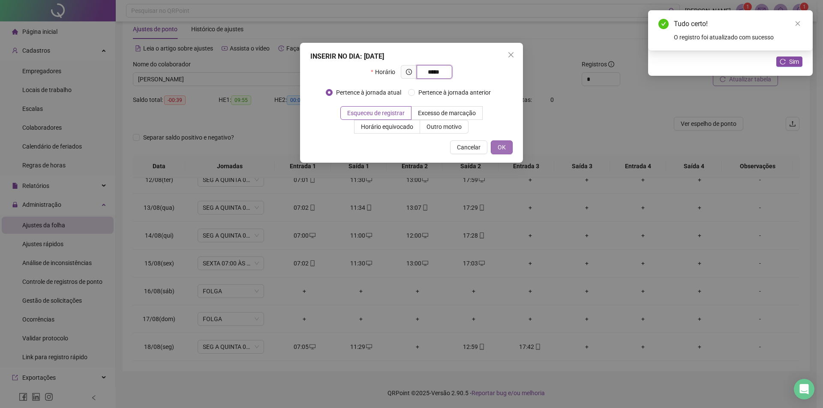
type input "*****"
click at [500, 147] on span "OK" at bounding box center [502, 147] width 8 height 9
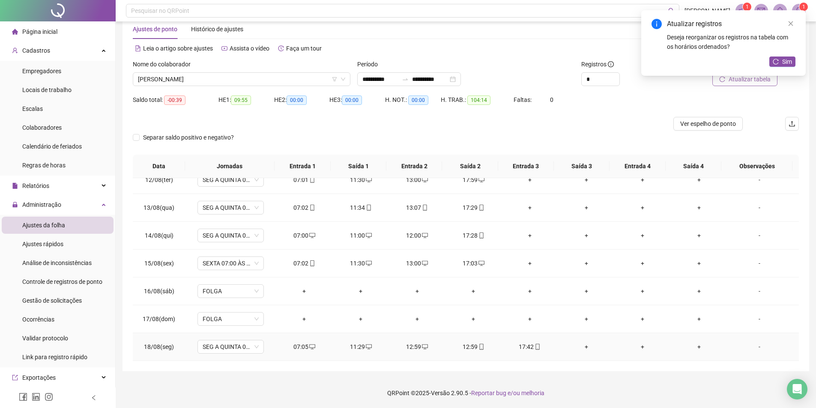
click at [467, 345] on div "12:59" at bounding box center [474, 346] width 43 height 9
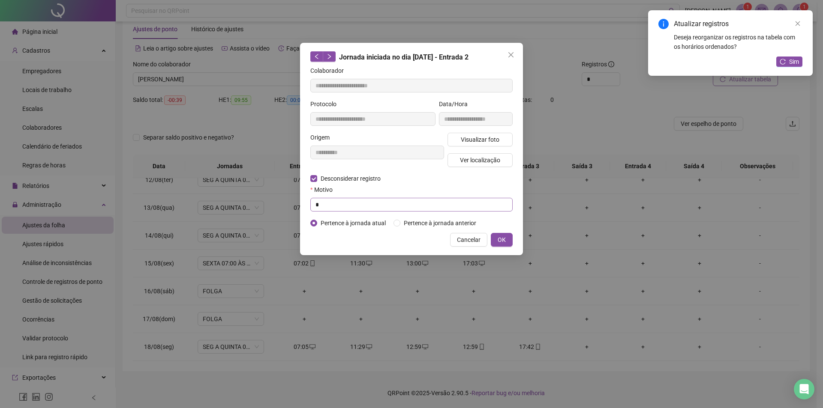
type input "**********"
click at [321, 205] on input "text" at bounding box center [411, 205] width 202 height 14
type input "*"
click at [498, 239] on span "OK" at bounding box center [502, 239] width 8 height 9
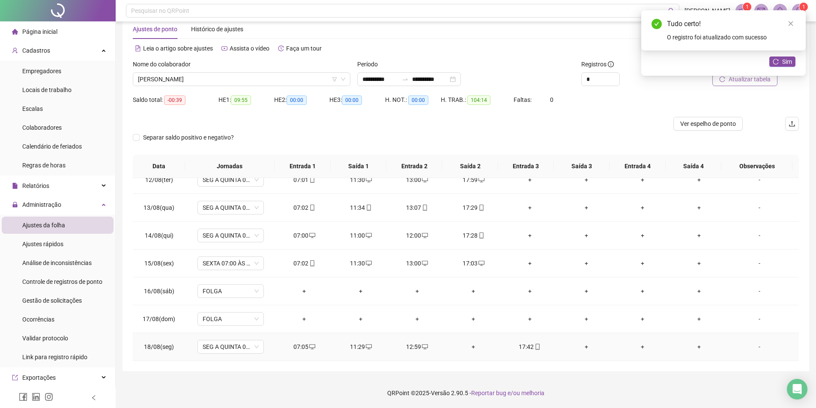
click at [468, 348] on div "+" at bounding box center [474, 346] width 43 height 9
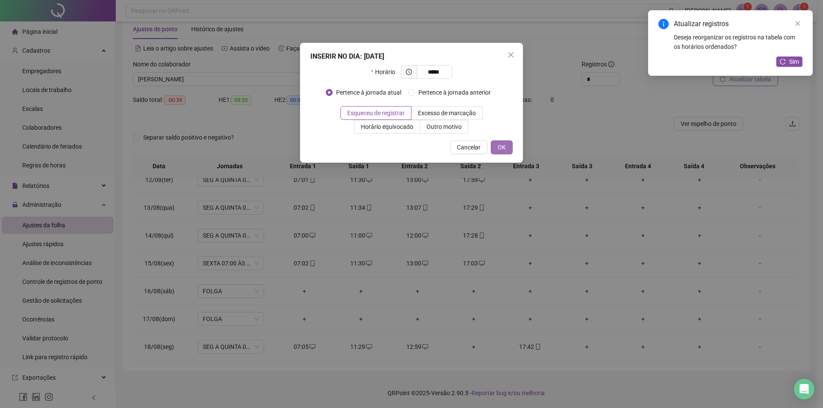
type input "*****"
drag, startPoint x: 504, startPoint y: 148, endPoint x: 509, endPoint y: 158, distance: 11.5
click at [504, 149] on span "OK" at bounding box center [502, 147] width 8 height 9
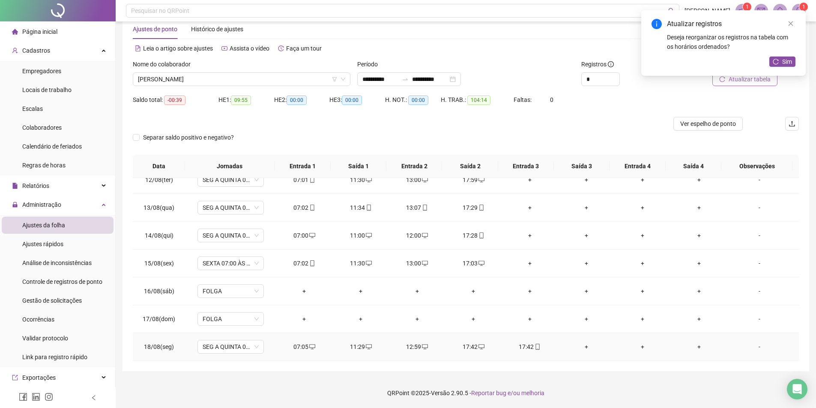
click at [526, 348] on div "17:42" at bounding box center [530, 346] width 43 height 9
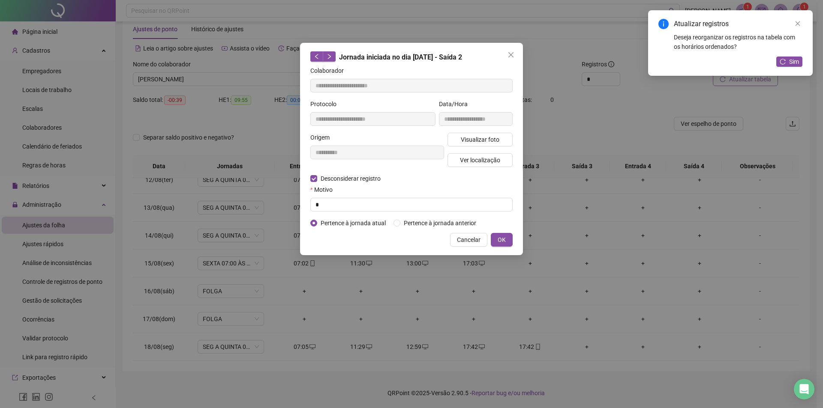
type input "**********"
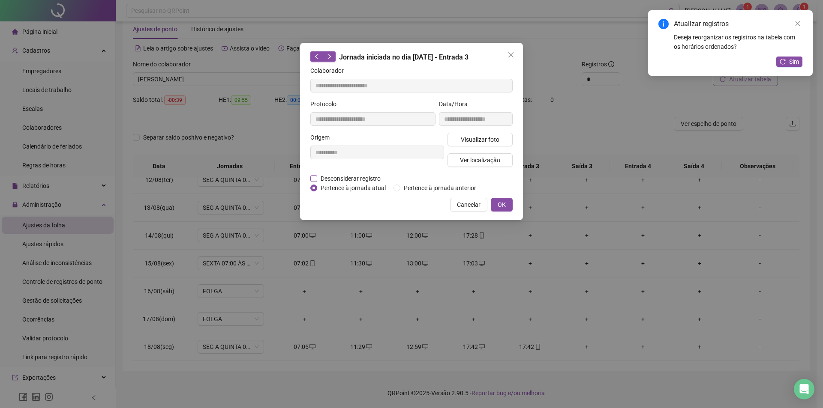
click at [318, 180] on span "Desconsiderar registro" at bounding box center [350, 178] width 67 height 9
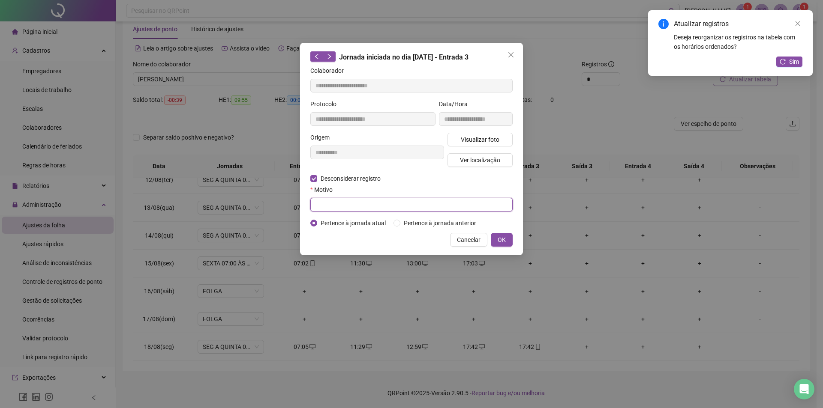
click at [326, 206] on input "text" at bounding box center [411, 205] width 202 height 14
type input "*"
click at [507, 237] on button "OK" at bounding box center [502, 240] width 22 height 14
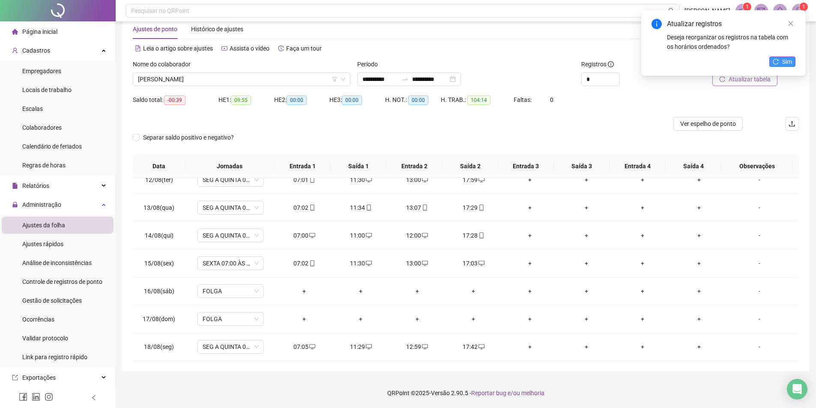
click at [782, 62] on button "Sim" at bounding box center [783, 62] width 26 height 10
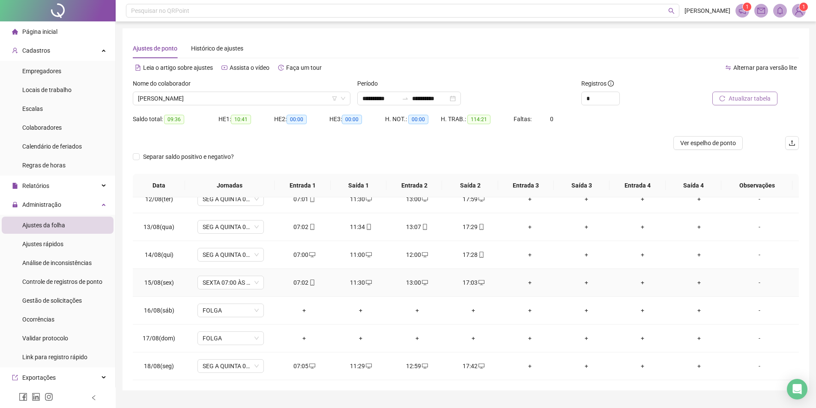
scroll to position [19, 0]
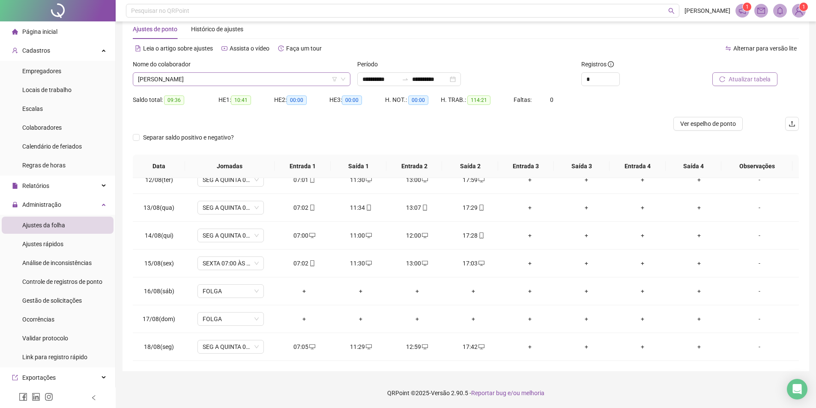
click at [205, 80] on span "[PERSON_NAME]" at bounding box center [241, 79] width 207 height 13
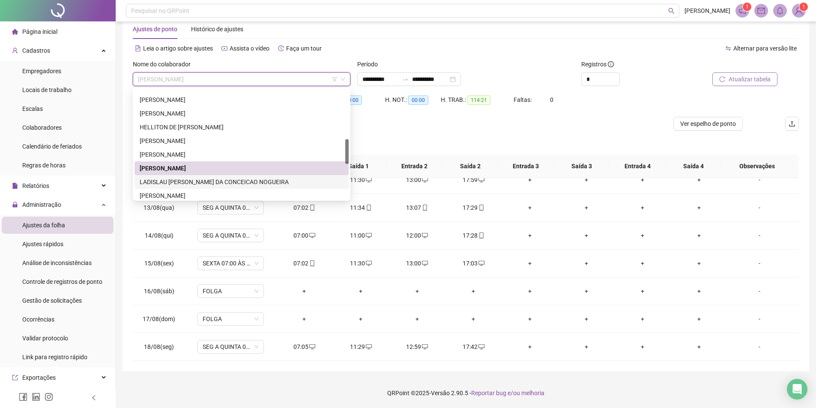
click at [207, 177] on div "LADISLAU [PERSON_NAME] DA CONCEICAO NOGUEIRA" at bounding box center [242, 182] width 214 height 14
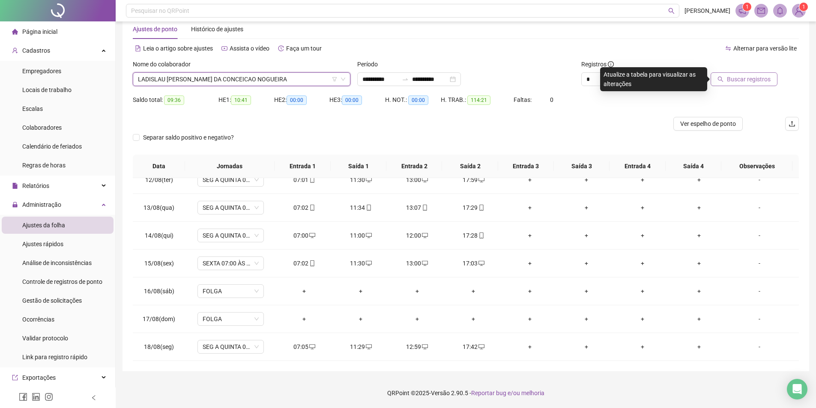
click at [737, 78] on span "Buscar registros" at bounding box center [749, 79] width 44 height 9
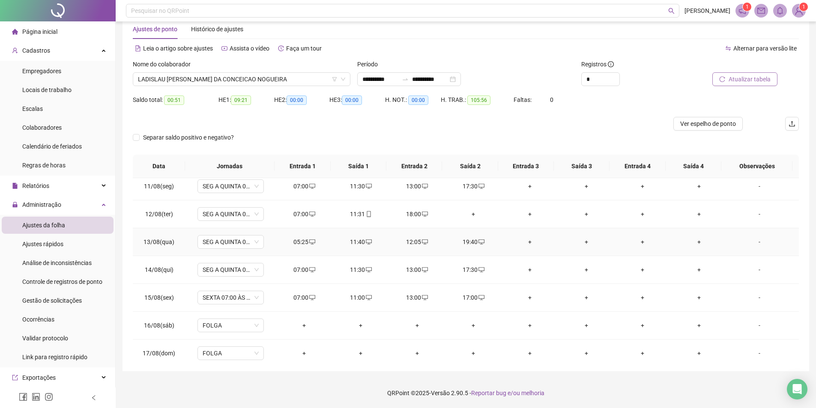
scroll to position [233, 0]
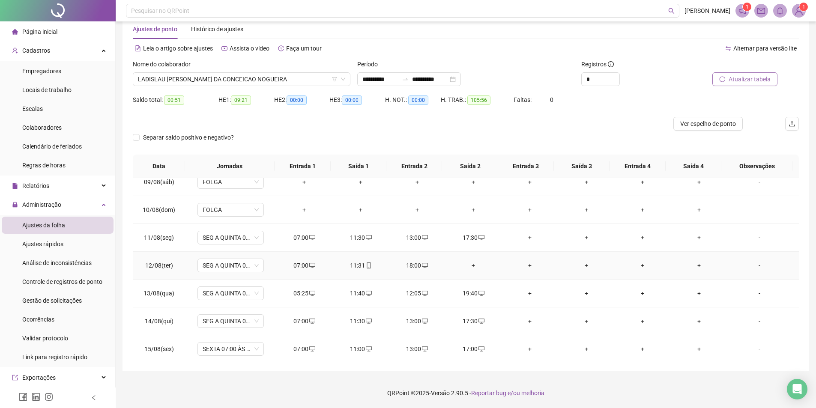
click at [469, 265] on div "+" at bounding box center [474, 265] width 43 height 9
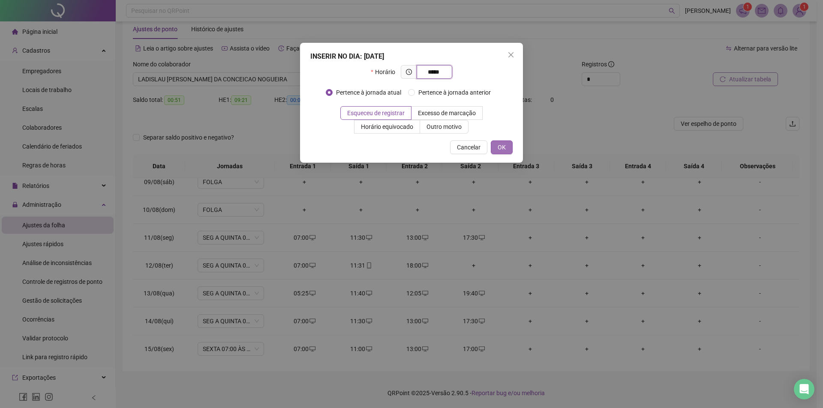
type input "*****"
click at [502, 149] on span "OK" at bounding box center [502, 147] width 8 height 9
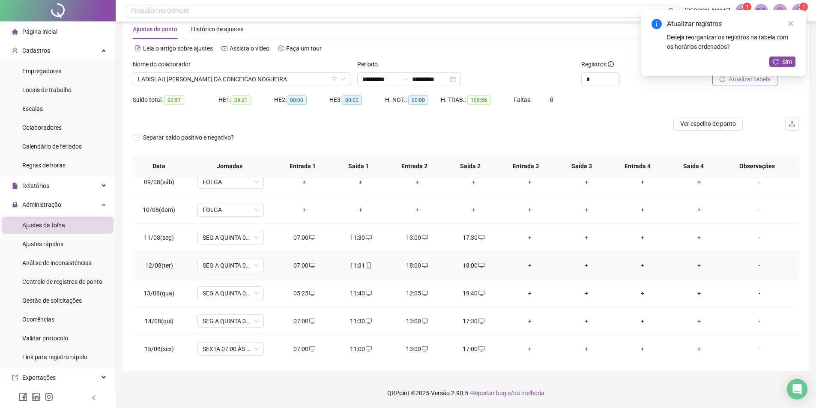
click at [416, 264] on div "18:00" at bounding box center [417, 265] width 43 height 9
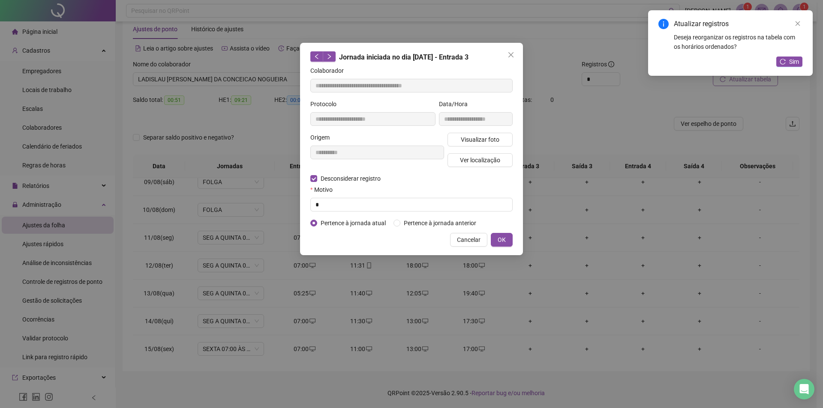
type input "**********"
click at [333, 209] on input "text" at bounding box center [411, 205] width 202 height 14
type input "*"
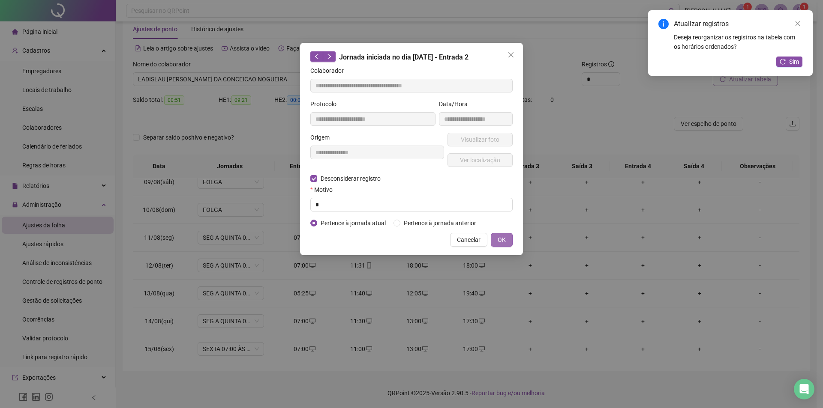
click at [500, 237] on span "OK" at bounding box center [502, 239] width 8 height 9
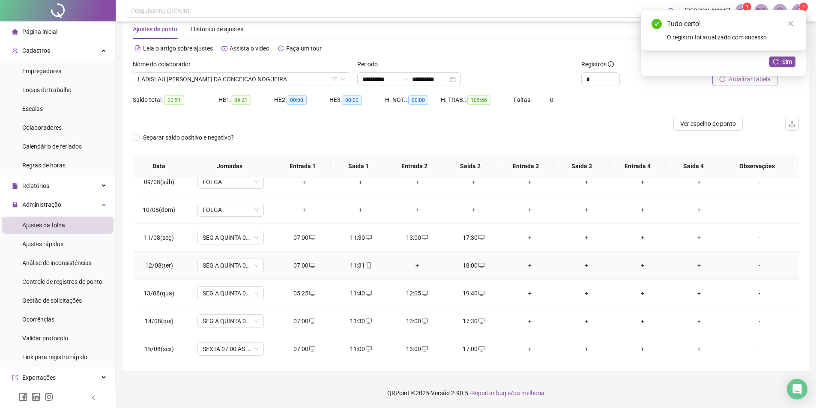
click at [416, 266] on div "+" at bounding box center [417, 265] width 43 height 9
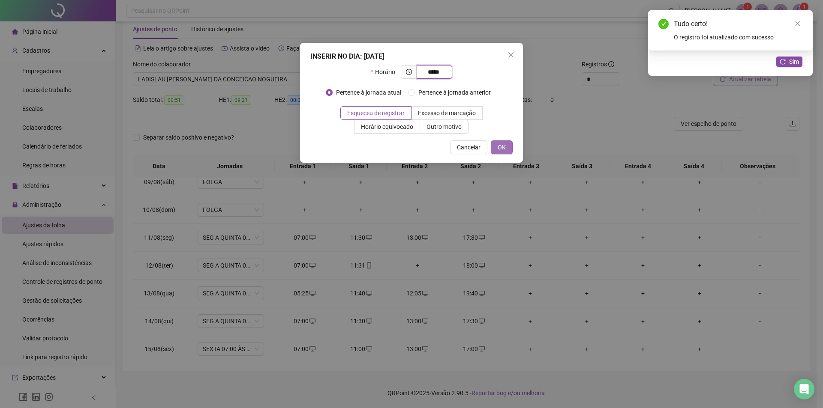
type input "*****"
click at [500, 146] on span "OK" at bounding box center [502, 147] width 8 height 9
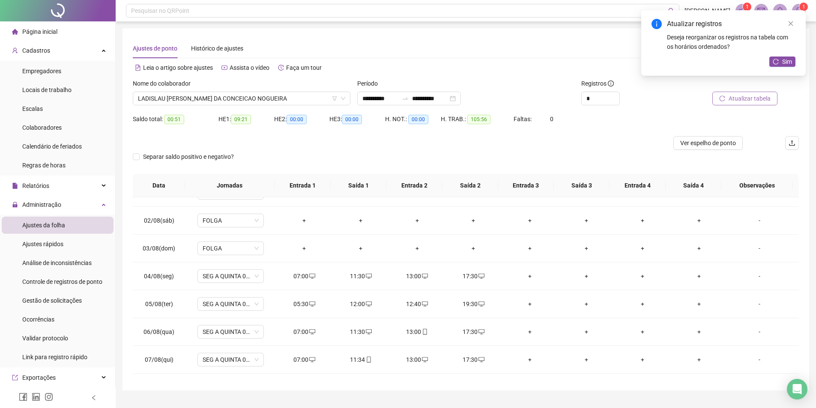
scroll to position [0, 0]
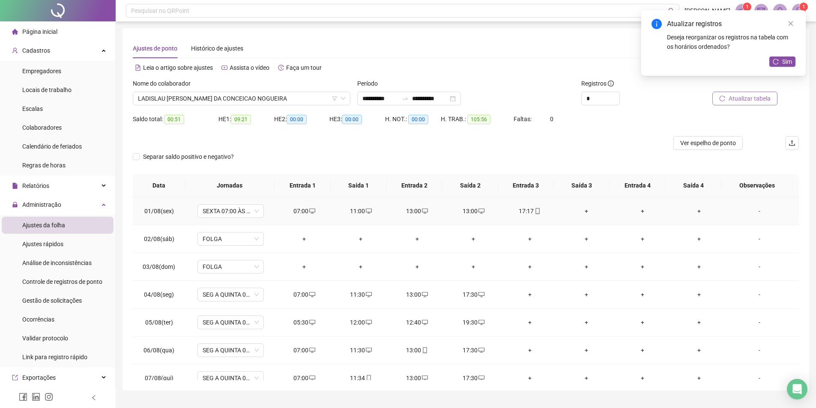
click at [467, 211] on div "13:00" at bounding box center [474, 211] width 43 height 9
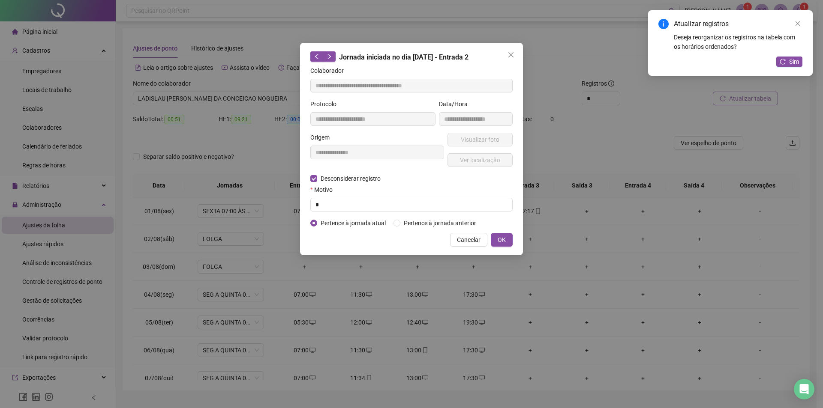
type input "**********"
click at [327, 201] on input "text" at bounding box center [411, 205] width 202 height 14
type input "*"
click at [498, 241] on span "OK" at bounding box center [502, 239] width 8 height 9
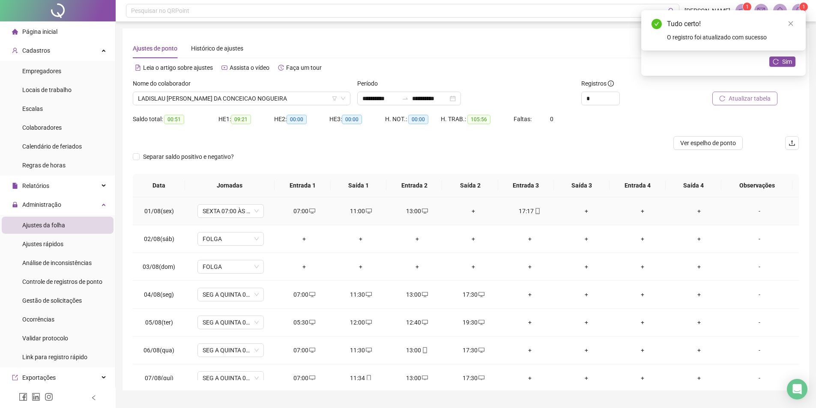
click at [468, 210] on div "+" at bounding box center [474, 211] width 43 height 9
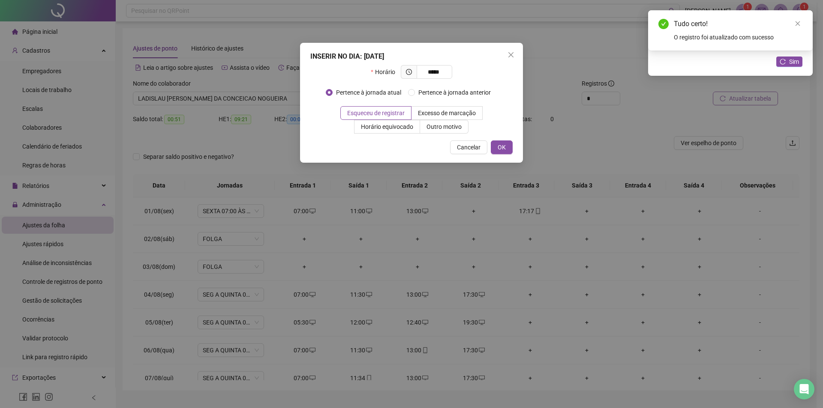
type input "*****"
click at [488, 150] on div "Cancelar OK" at bounding box center [411, 148] width 202 height 14
click at [496, 150] on button "OK" at bounding box center [502, 148] width 22 height 14
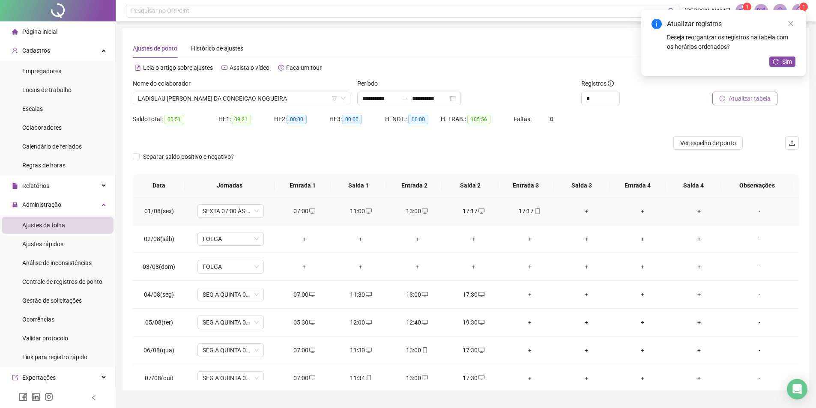
click at [523, 213] on div "17:17" at bounding box center [530, 211] width 43 height 9
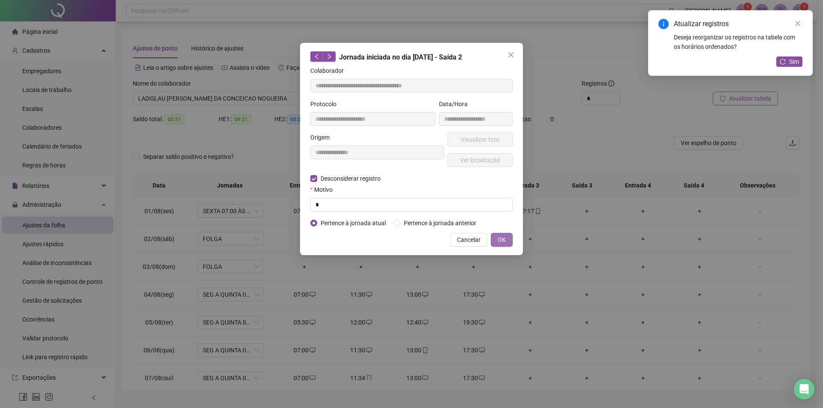
type input "**********"
click at [328, 202] on input "text" at bounding box center [411, 205] width 202 height 14
type input "*"
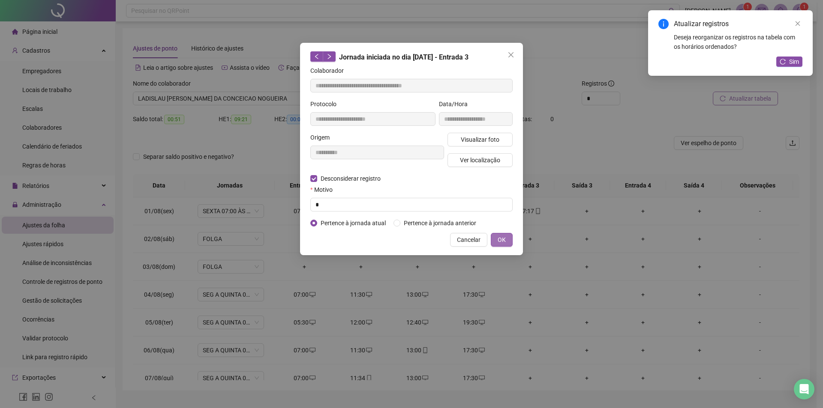
click at [504, 243] on span "OK" at bounding box center [502, 239] width 8 height 9
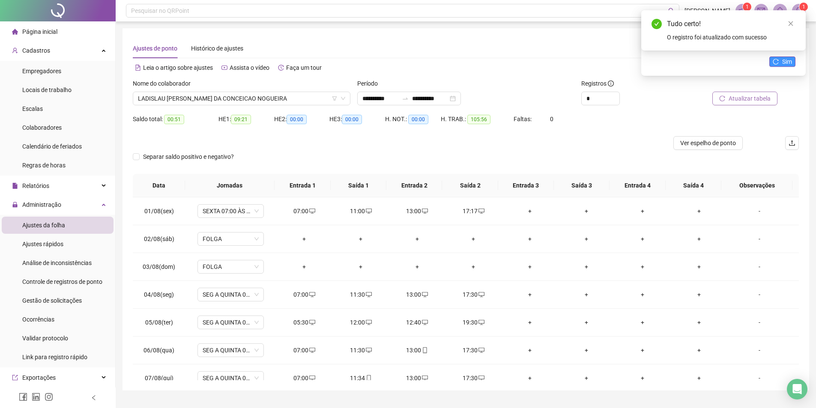
click at [779, 63] on button "Sim" at bounding box center [783, 62] width 26 height 10
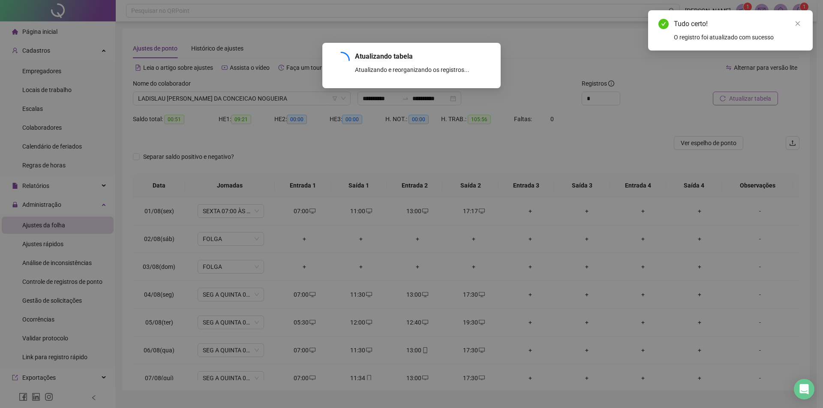
click at [211, 98] on div "Atualizando tabela Atualizando e reorganizando os registros... OK" at bounding box center [411, 204] width 823 height 408
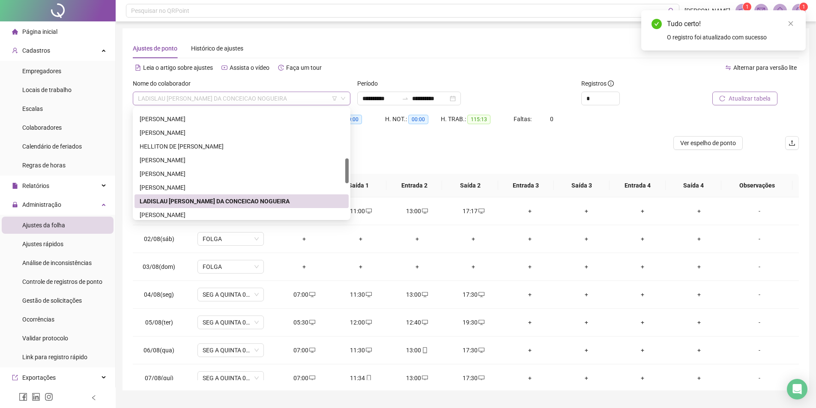
click at [286, 98] on span "LADISLAU [PERSON_NAME] DA CONCEICAO NOGUEIRA" at bounding box center [241, 98] width 207 height 13
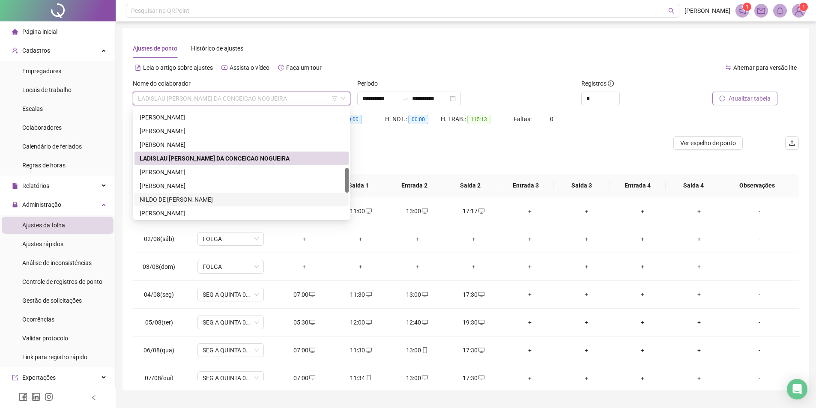
click at [207, 193] on div "NILDO DE [PERSON_NAME]" at bounding box center [242, 200] width 214 height 14
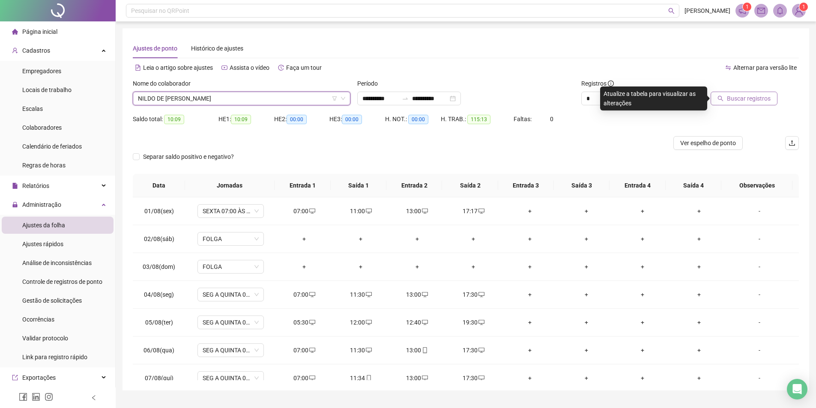
click at [773, 94] on button "Buscar registros" at bounding box center [744, 99] width 67 height 14
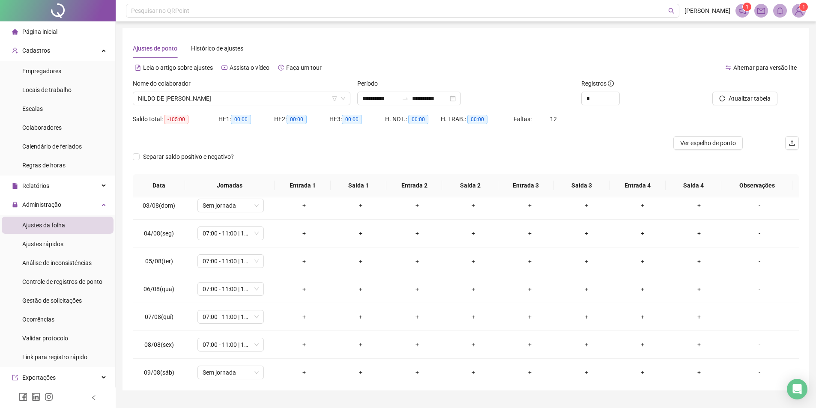
scroll to position [0, 0]
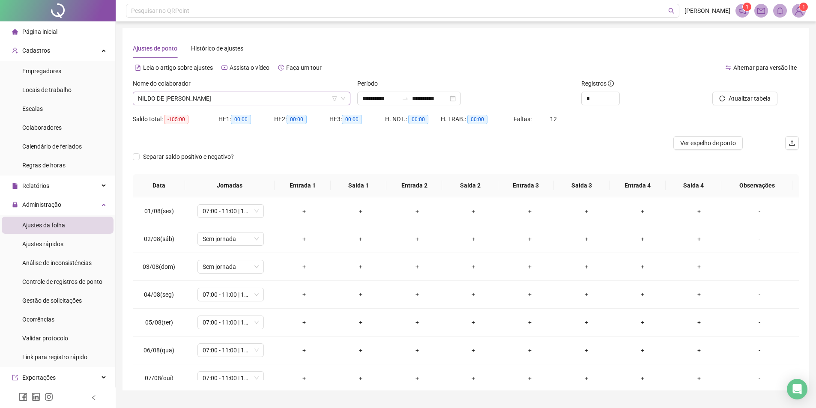
click at [184, 101] on span "NILDO DE [PERSON_NAME]" at bounding box center [241, 98] width 207 height 13
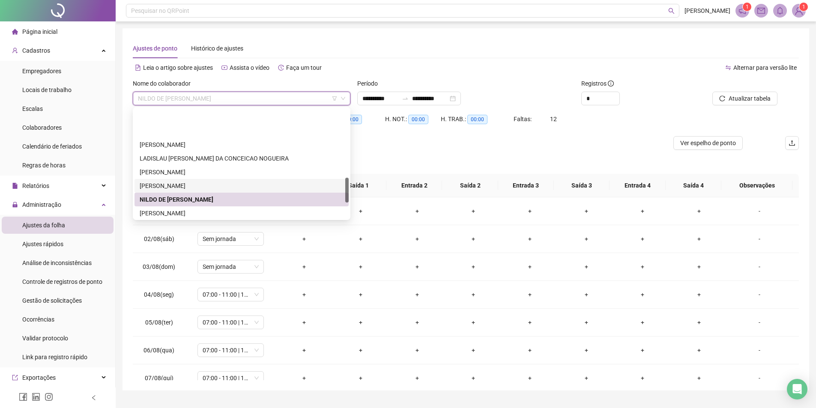
scroll to position [302, 0]
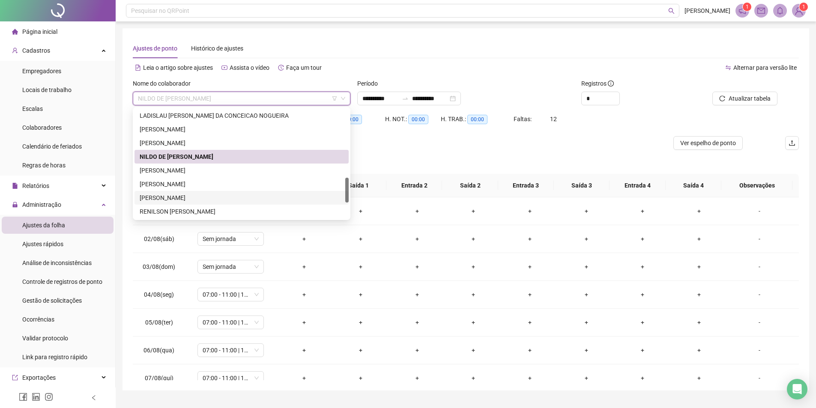
click at [207, 198] on div "[PERSON_NAME]" at bounding box center [242, 197] width 204 height 9
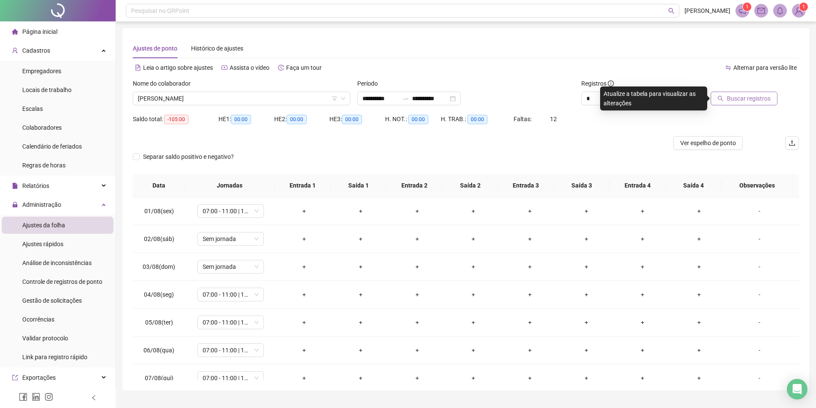
click at [752, 99] on span "Buscar registros" at bounding box center [749, 98] width 44 height 9
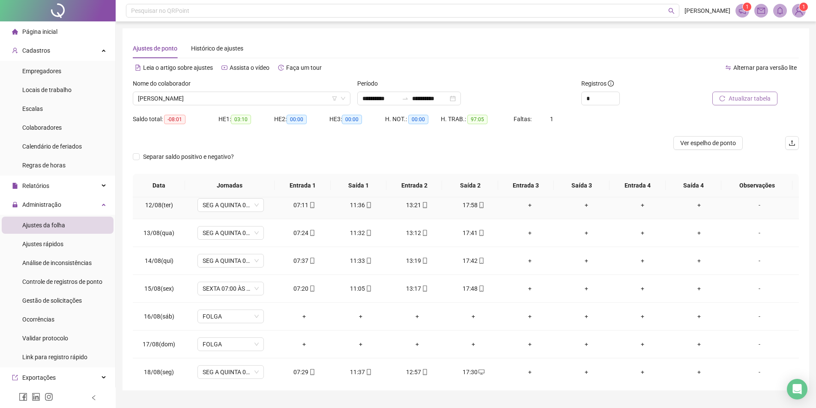
scroll to position [318, 0]
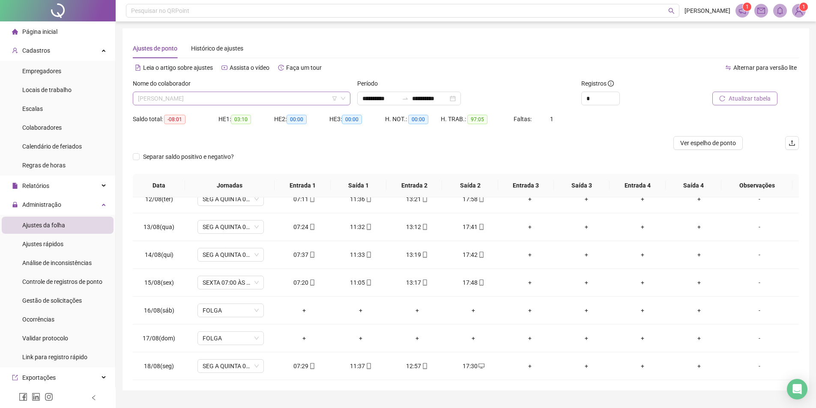
click at [243, 92] on span "[PERSON_NAME]" at bounding box center [241, 98] width 207 height 13
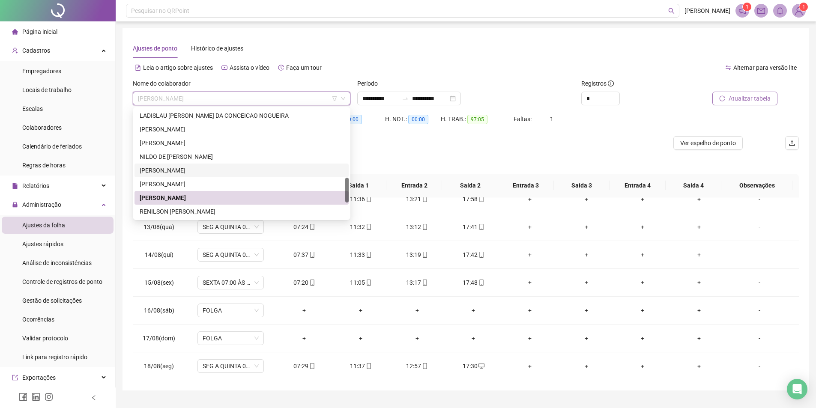
scroll to position [345, 0]
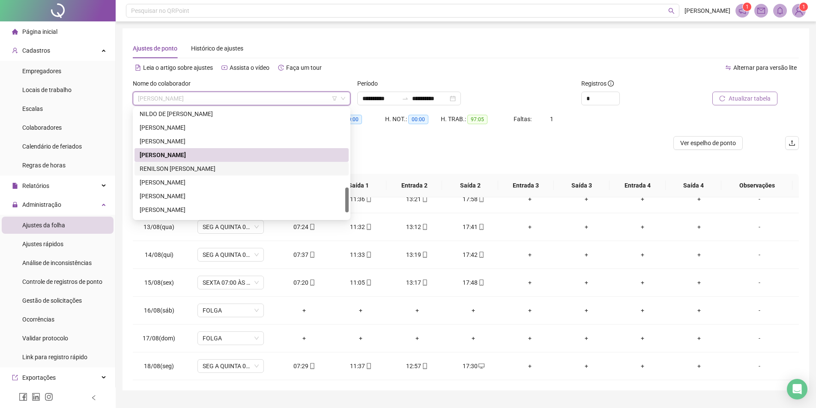
click at [180, 168] on div "RENILSON [PERSON_NAME]" at bounding box center [242, 168] width 204 height 9
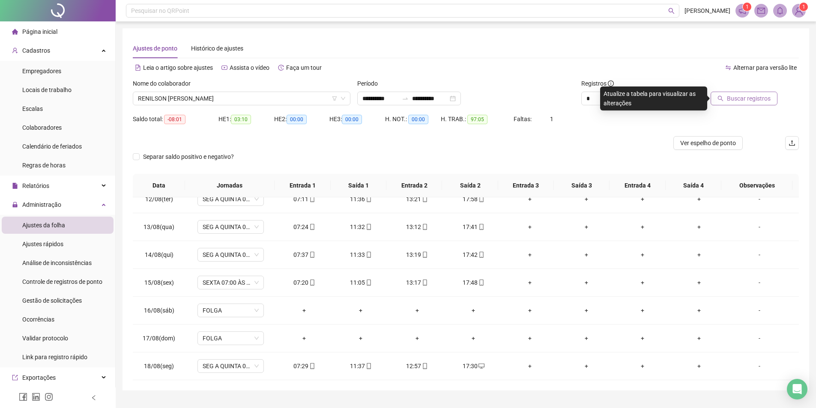
click at [762, 102] on span "Buscar registros" at bounding box center [749, 98] width 44 height 9
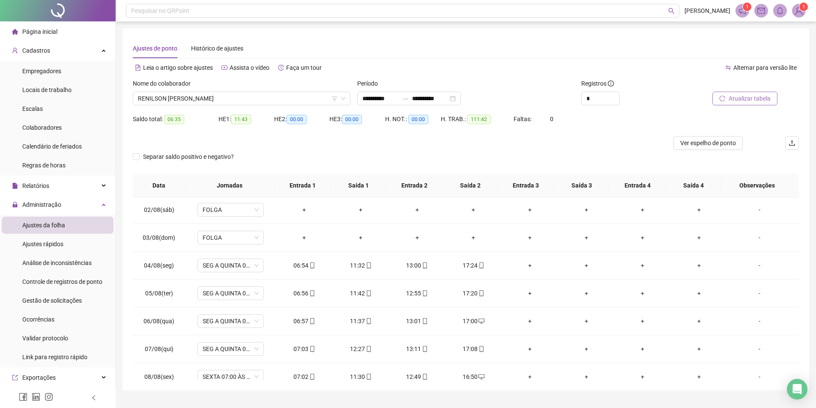
scroll to position [0, 0]
click at [198, 100] on span "RENILSON [PERSON_NAME]" at bounding box center [241, 98] width 207 height 13
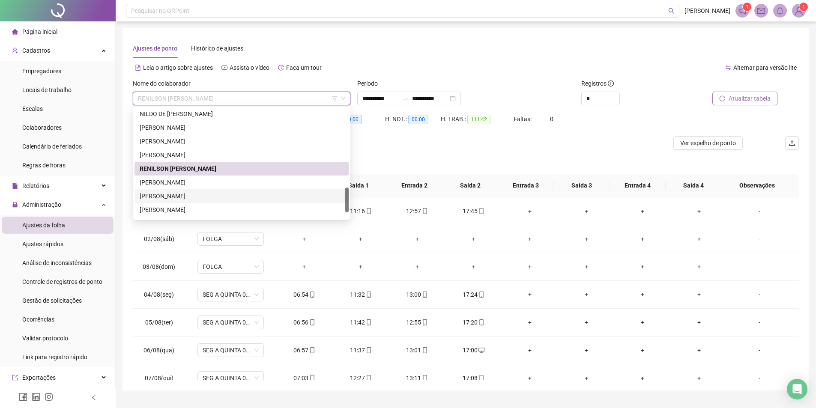
click at [189, 197] on div "[PERSON_NAME]" at bounding box center [242, 196] width 204 height 9
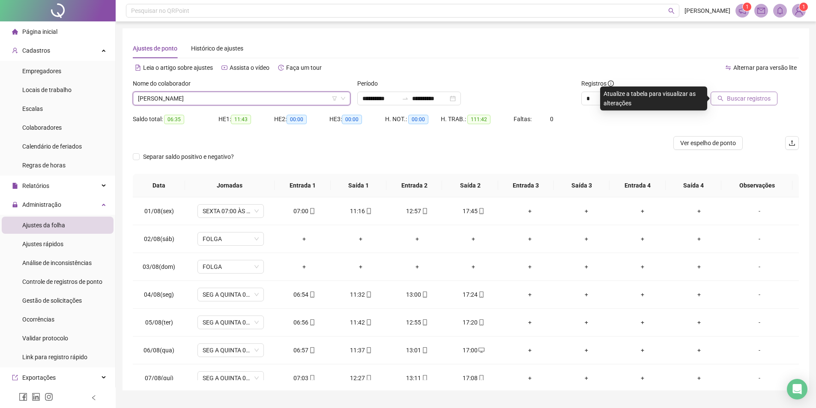
click at [206, 101] on span "[PERSON_NAME]" at bounding box center [241, 98] width 207 height 13
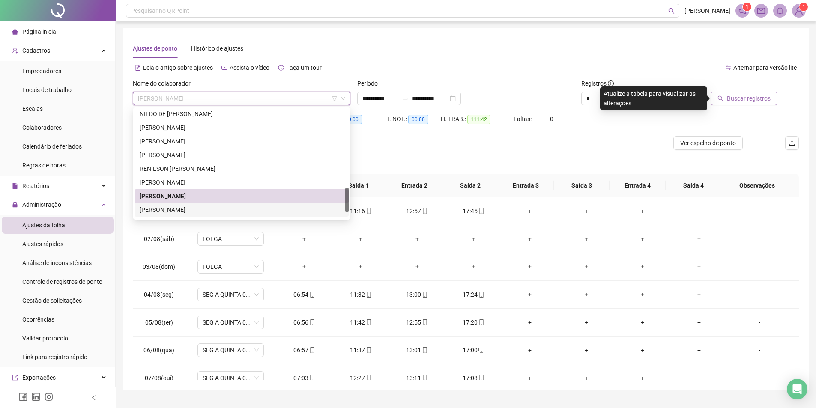
click at [204, 213] on div "[PERSON_NAME]" at bounding box center [242, 209] width 204 height 9
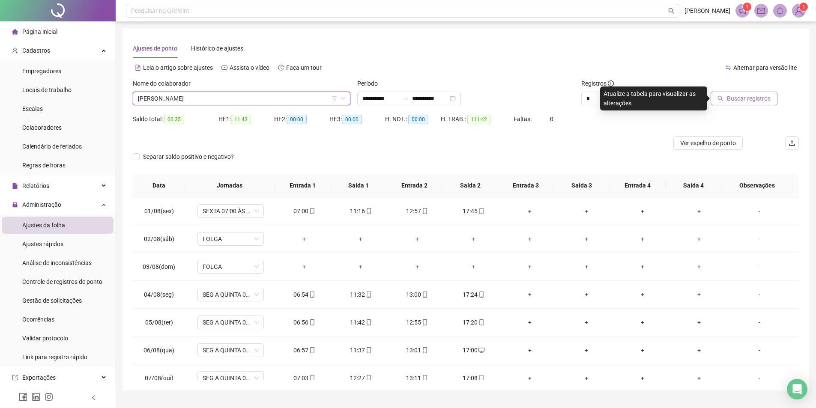
click at [768, 102] on span "Buscar registros" at bounding box center [749, 98] width 44 height 9
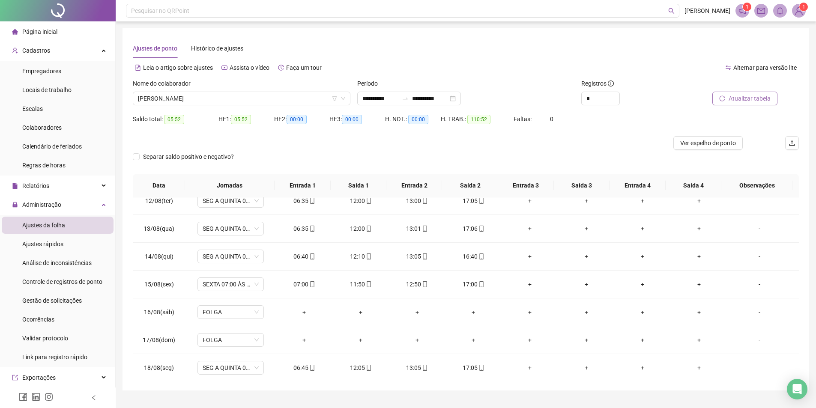
scroll to position [318, 0]
click at [178, 96] on span "[PERSON_NAME]" at bounding box center [241, 98] width 207 height 13
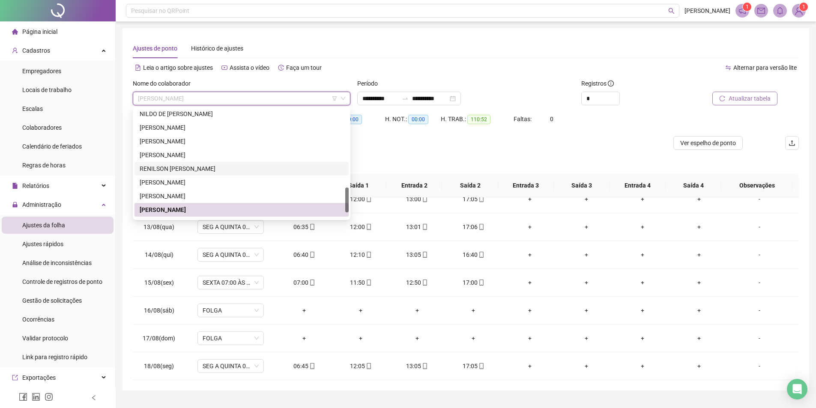
scroll to position [370, 0]
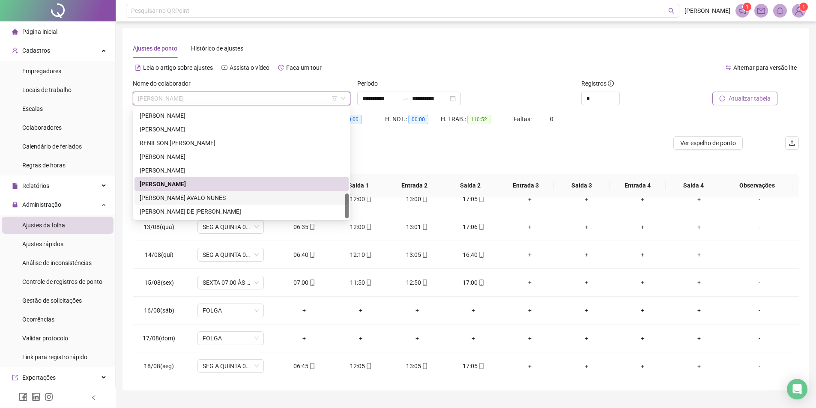
click at [196, 196] on div "[PERSON_NAME] AVALO NUNES" at bounding box center [242, 197] width 204 height 9
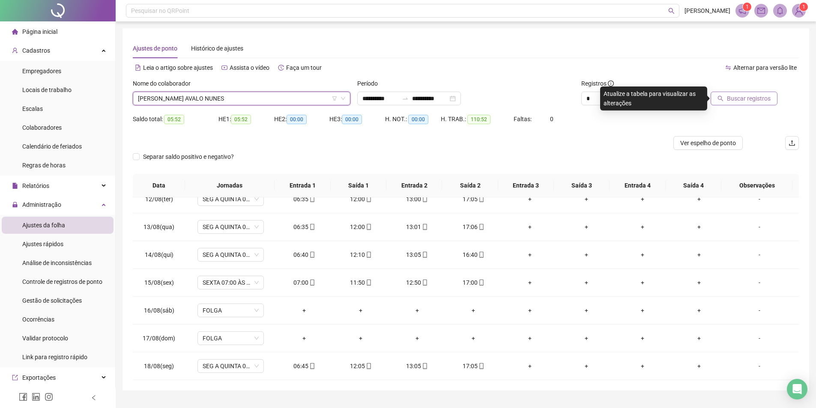
click at [733, 97] on span "Buscar registros" at bounding box center [749, 98] width 44 height 9
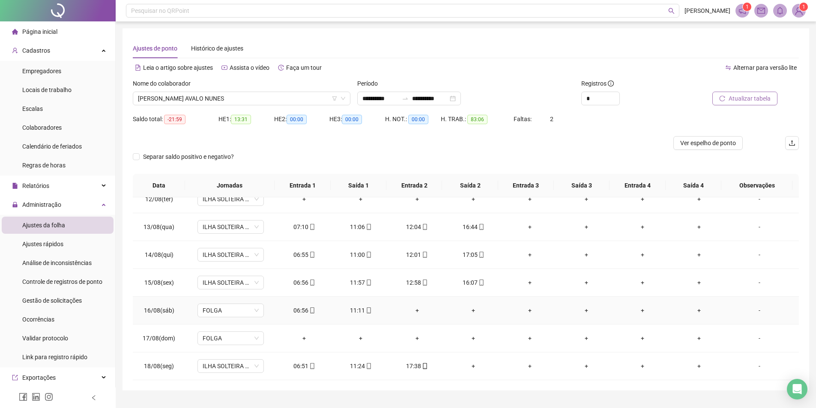
scroll to position [19, 0]
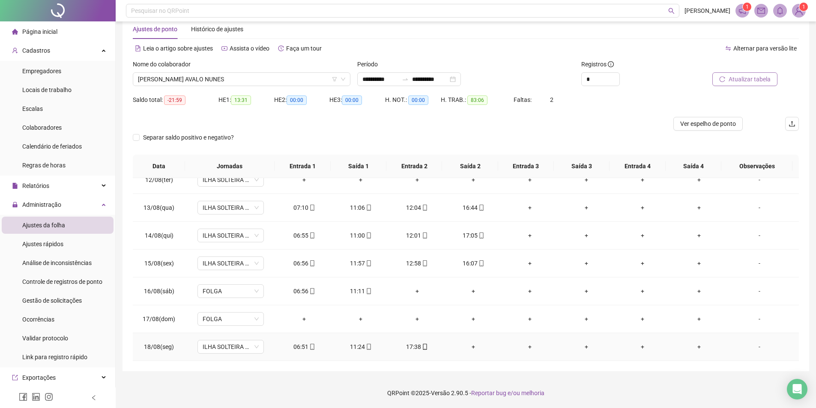
click at [471, 347] on div "+" at bounding box center [474, 346] width 43 height 9
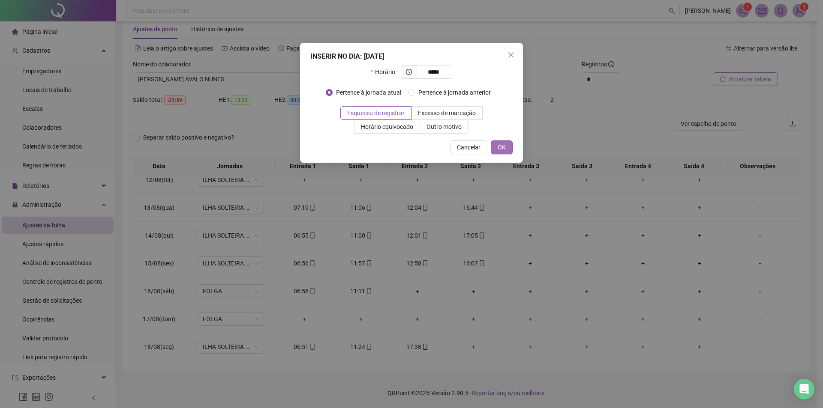
type input "*****"
click at [495, 149] on button "OK" at bounding box center [502, 148] width 22 height 14
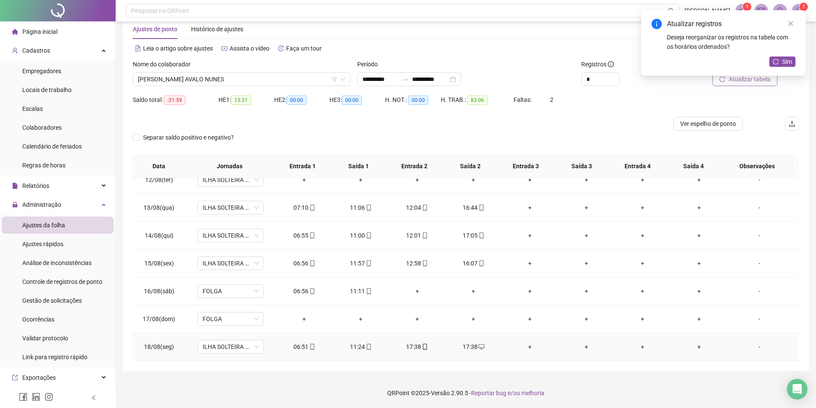
click at [408, 346] on div "17:38" at bounding box center [417, 346] width 43 height 9
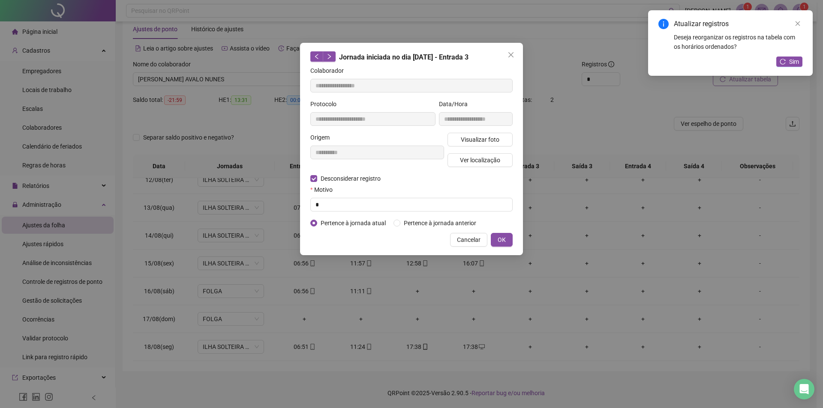
type input "**********"
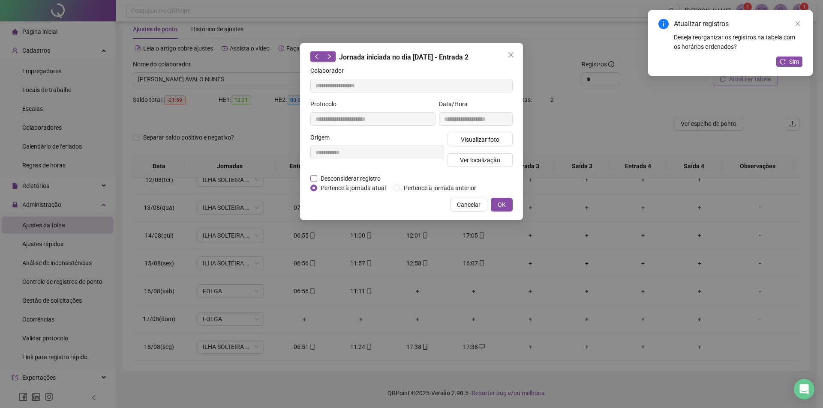
click at [315, 182] on label "Desconsiderar registro" at bounding box center [350, 178] width 80 height 9
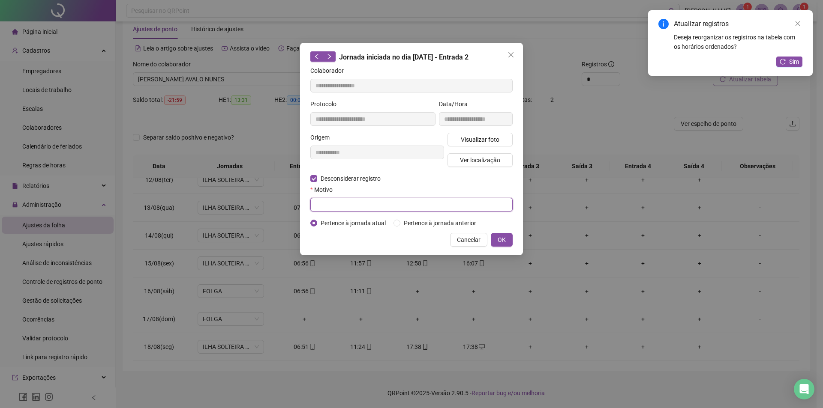
drag, startPoint x: 317, startPoint y: 203, endPoint x: 321, endPoint y: 207, distance: 5.5
click at [318, 203] on input "text" at bounding box center [411, 205] width 202 height 14
click at [498, 232] on div "**********" at bounding box center [411, 149] width 223 height 213
drag, startPoint x: 505, startPoint y: 237, endPoint x: 445, endPoint y: 314, distance: 97.4
click at [503, 237] on span "OK" at bounding box center [502, 239] width 8 height 9
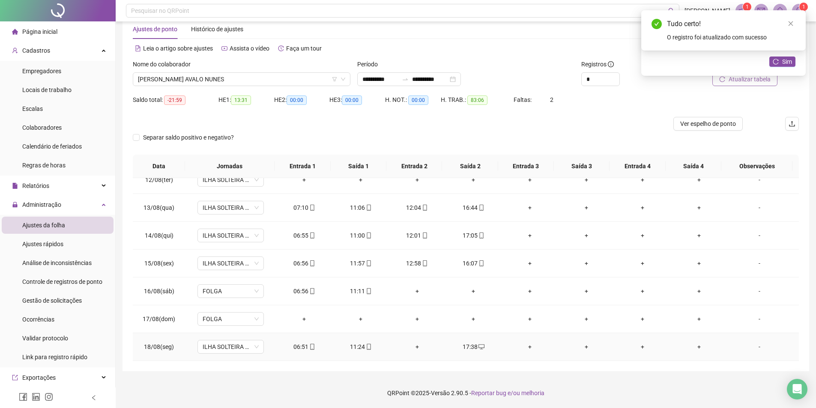
click at [415, 346] on div "+" at bounding box center [417, 346] width 43 height 9
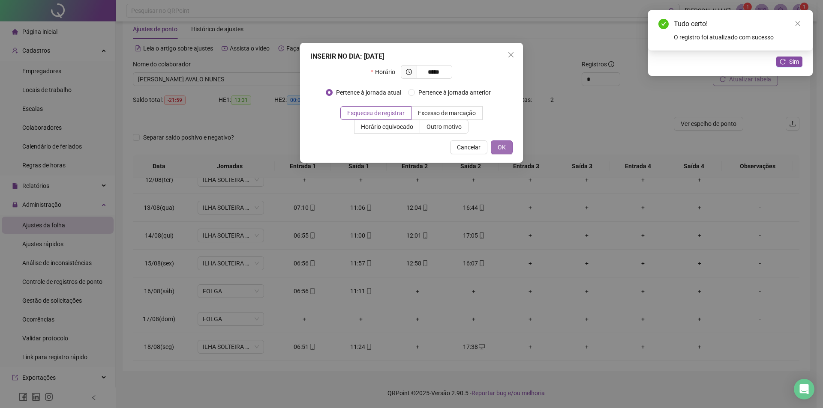
click at [499, 149] on span "OK" at bounding box center [502, 147] width 8 height 9
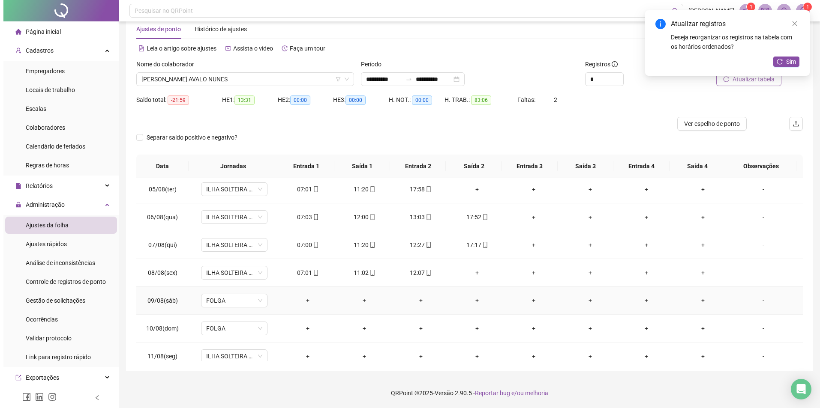
scroll to position [104, 0]
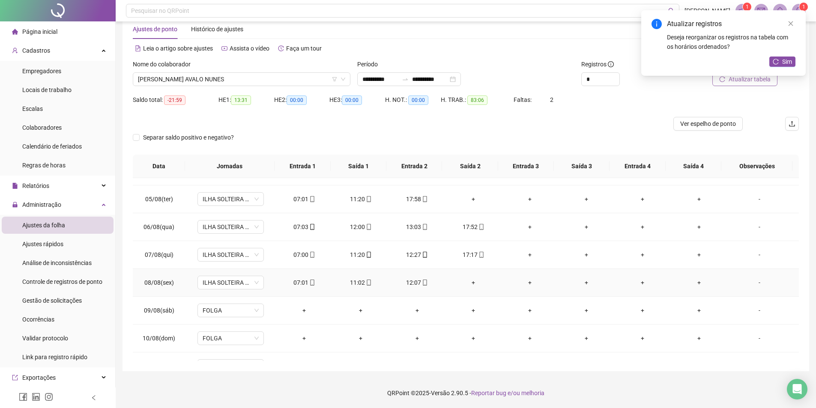
click at [469, 282] on div "+" at bounding box center [474, 282] width 43 height 9
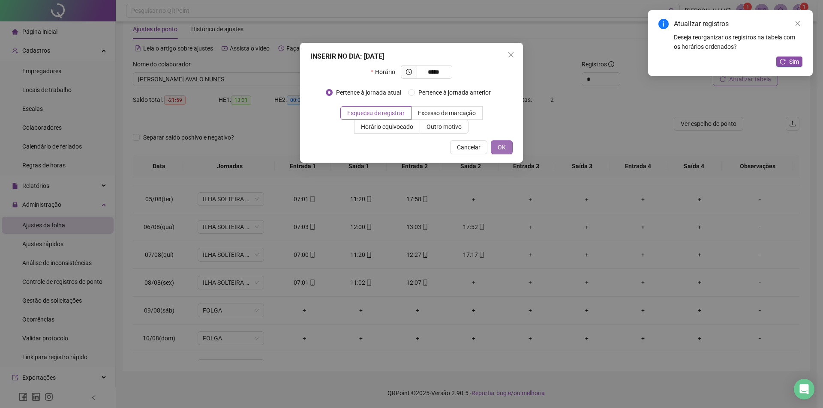
click at [497, 143] on button "OK" at bounding box center [502, 148] width 22 height 14
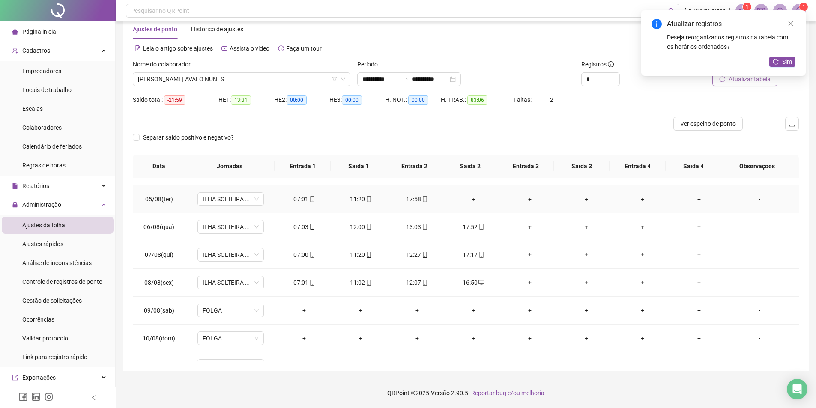
click at [470, 200] on div "+" at bounding box center [474, 199] width 43 height 9
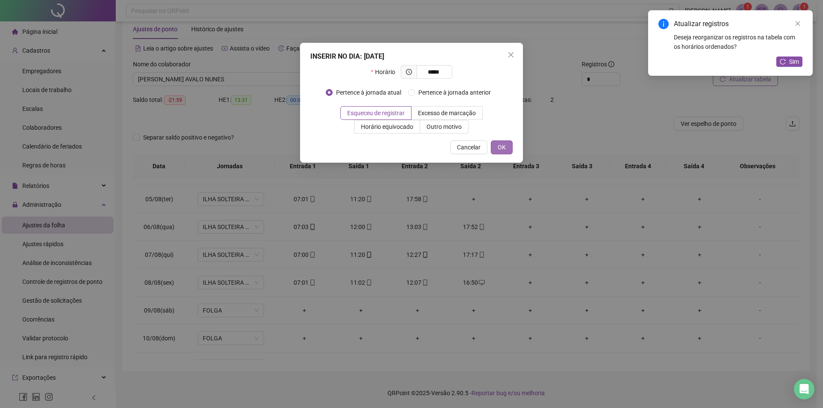
click at [510, 146] on button "OK" at bounding box center [502, 148] width 22 height 14
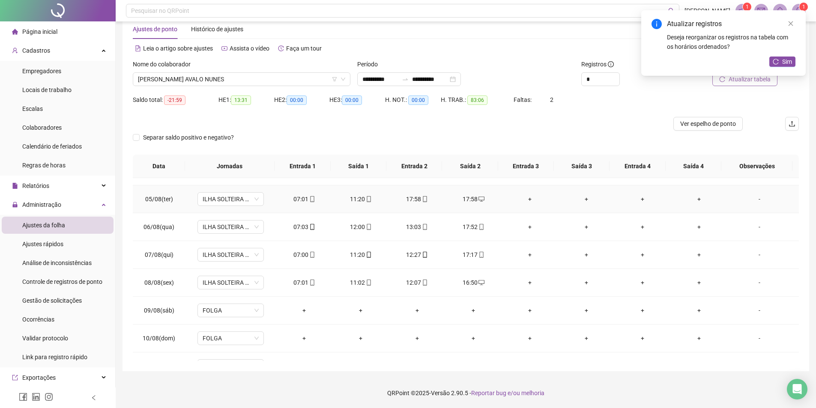
click at [409, 199] on div "17:58" at bounding box center [417, 199] width 43 height 9
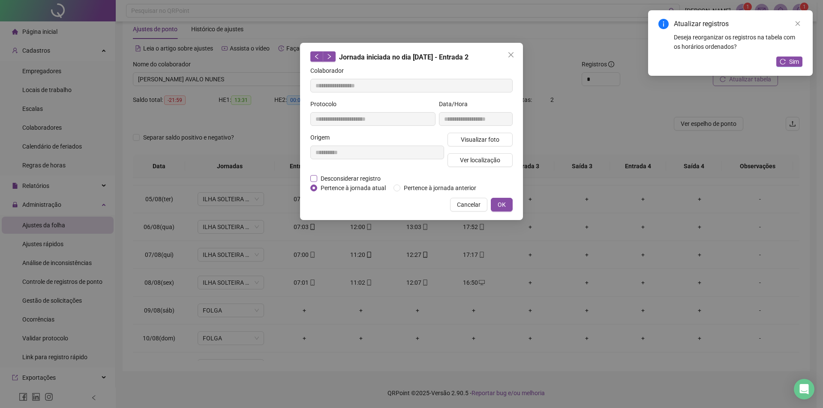
click at [314, 175] on label "Desconsiderar registro" at bounding box center [350, 178] width 80 height 9
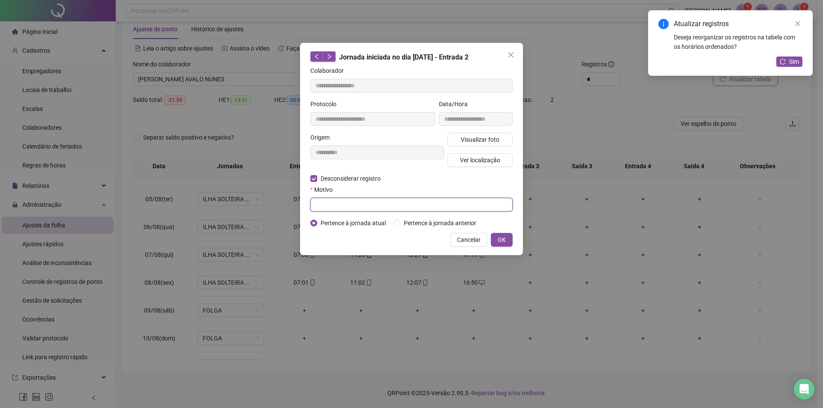
click at [322, 198] on input "text" at bounding box center [411, 205] width 202 height 14
click at [498, 238] on span "OK" at bounding box center [502, 239] width 8 height 9
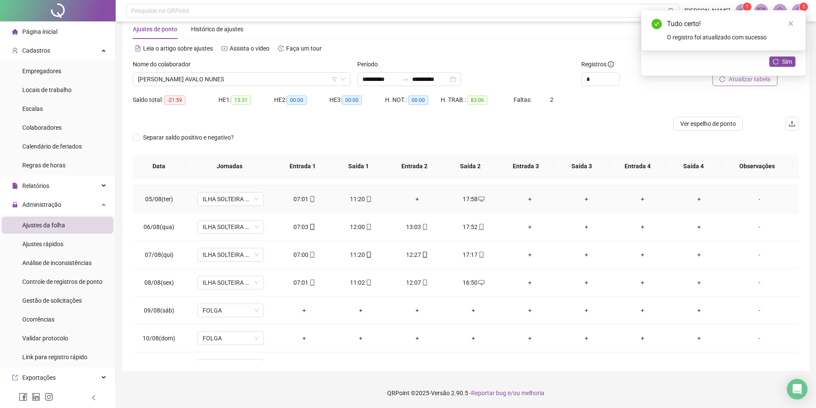
drag, startPoint x: 417, startPoint y: 198, endPoint x: 415, endPoint y: 204, distance: 6.0
click at [416, 201] on div "+" at bounding box center [417, 199] width 43 height 9
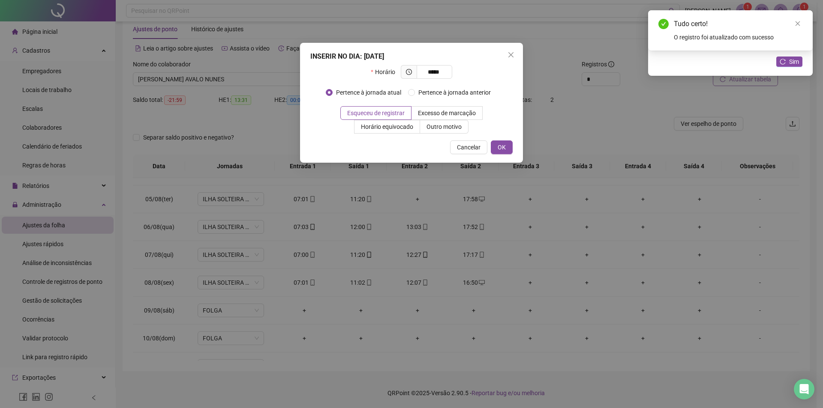
click at [496, 154] on div "INSERIR NO DIA : [DATE] Horário ***** Pertence à jornada atual Pertence à jorna…" at bounding box center [411, 103] width 223 height 120
click at [499, 150] on span "OK" at bounding box center [502, 147] width 8 height 9
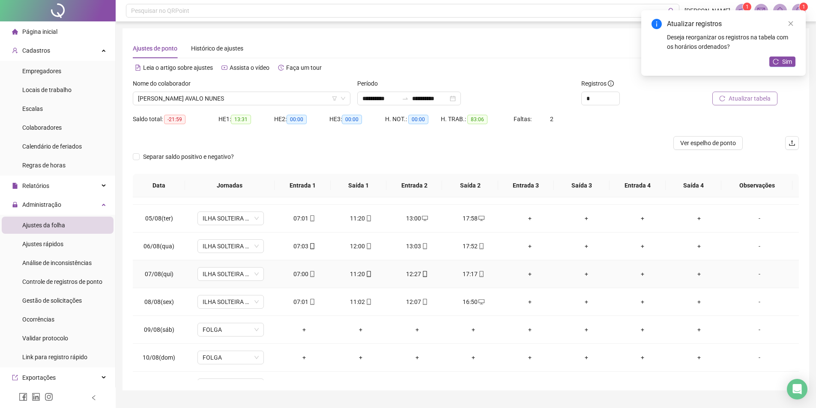
scroll to position [0, 0]
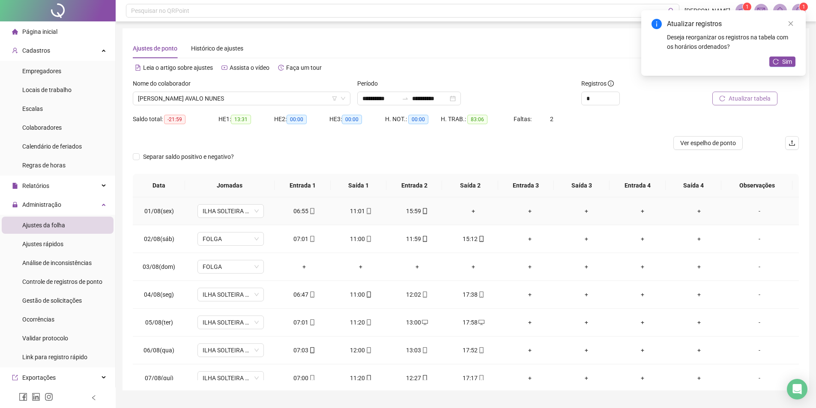
click at [471, 210] on div "+" at bounding box center [474, 211] width 43 height 9
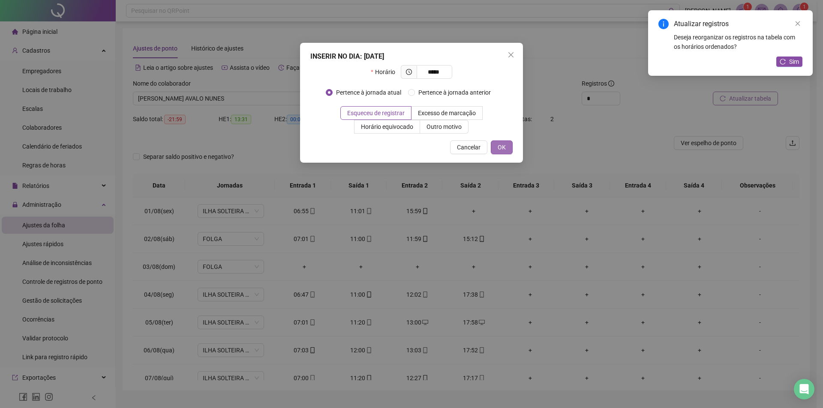
click at [501, 142] on button "OK" at bounding box center [502, 148] width 22 height 14
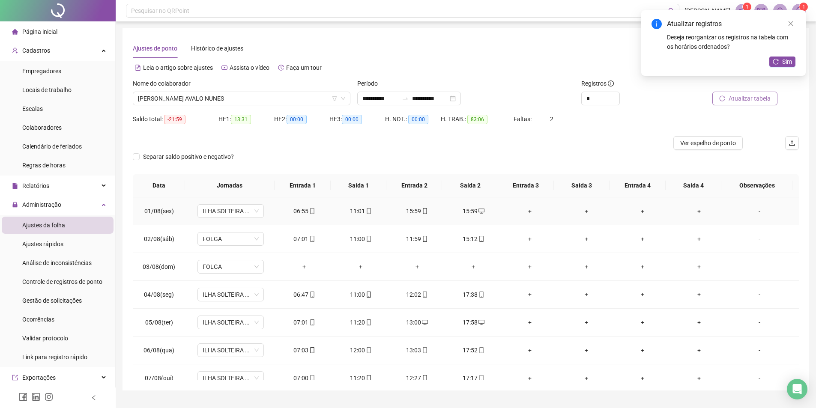
click at [411, 207] on div "15:59" at bounding box center [417, 211] width 43 height 9
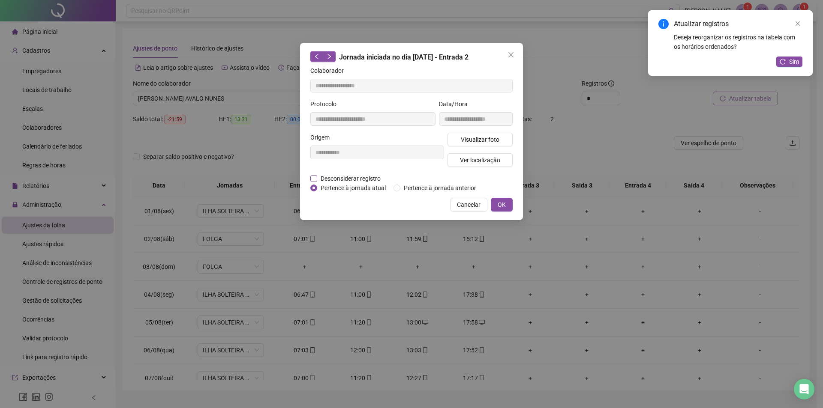
click at [315, 177] on label "Desconsiderar registro" at bounding box center [350, 178] width 80 height 9
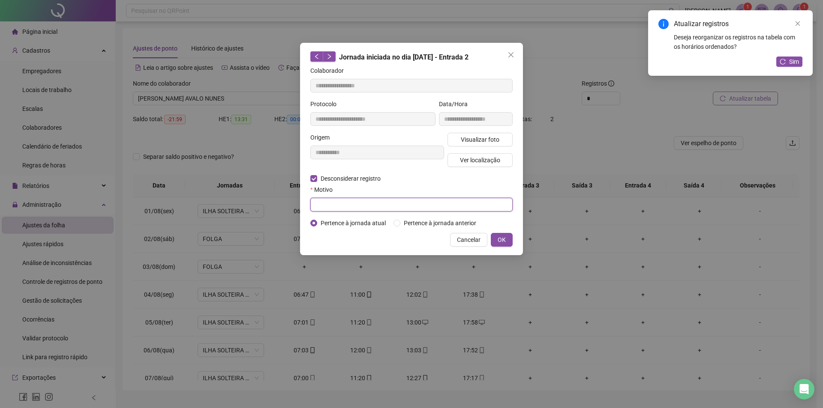
click at [331, 202] on input "text" at bounding box center [411, 205] width 202 height 14
drag, startPoint x: 501, startPoint y: 237, endPoint x: 498, endPoint y: 241, distance: 5.2
click at [501, 237] on span "OK" at bounding box center [502, 239] width 8 height 9
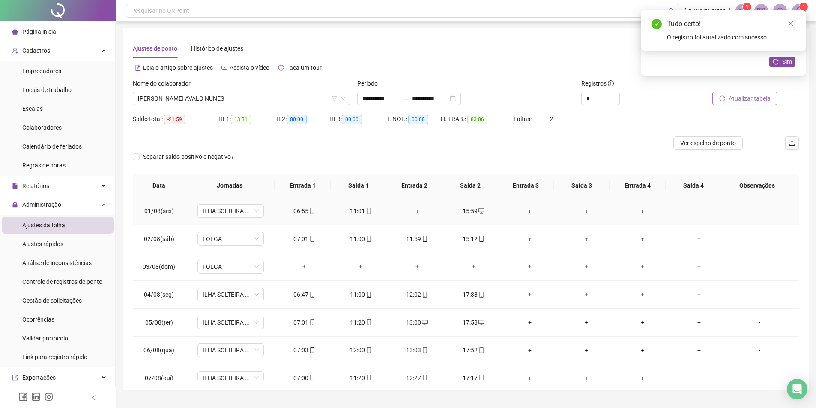
click at [415, 211] on div "+" at bounding box center [417, 211] width 43 height 9
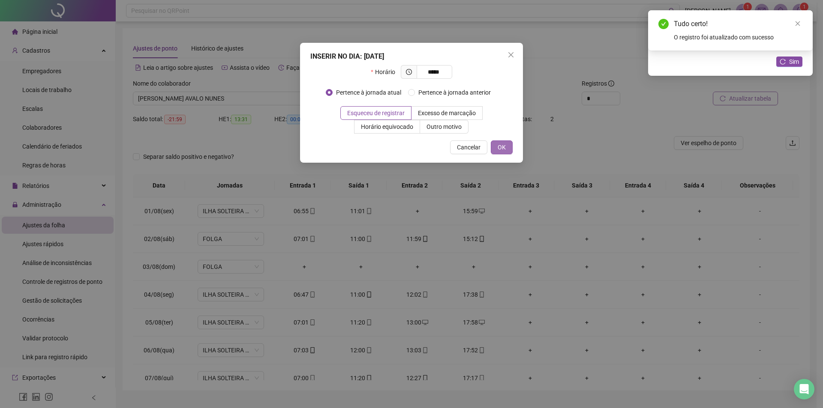
drag, startPoint x: 504, startPoint y: 150, endPoint x: 516, endPoint y: 169, distance: 22.3
click at [504, 151] on span "OK" at bounding box center [502, 147] width 8 height 9
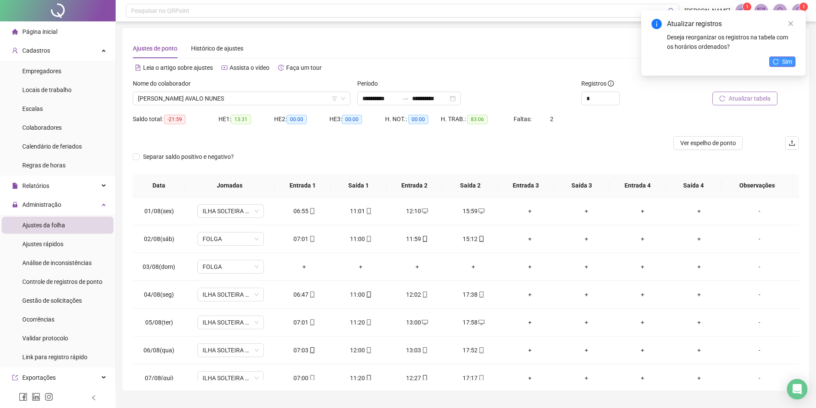
click at [781, 63] on button "Sim" at bounding box center [783, 62] width 26 height 10
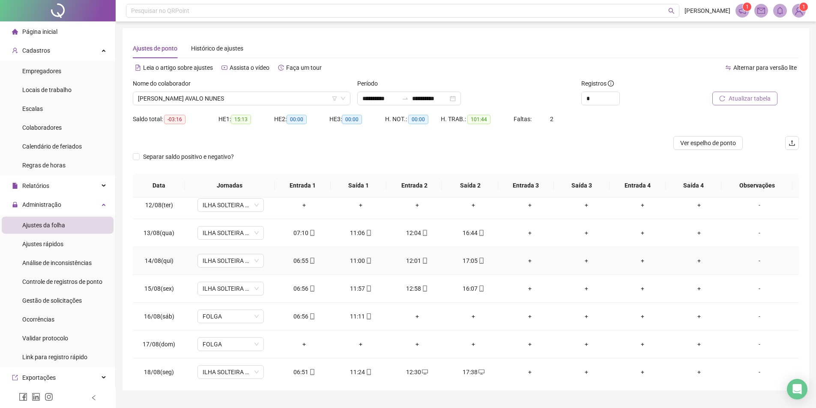
scroll to position [318, 0]
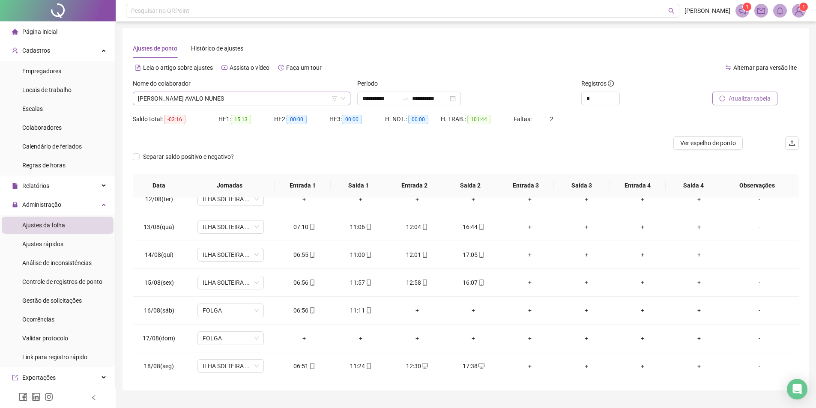
click at [202, 95] on span "[PERSON_NAME] AVALO NUNES" at bounding box center [241, 98] width 207 height 13
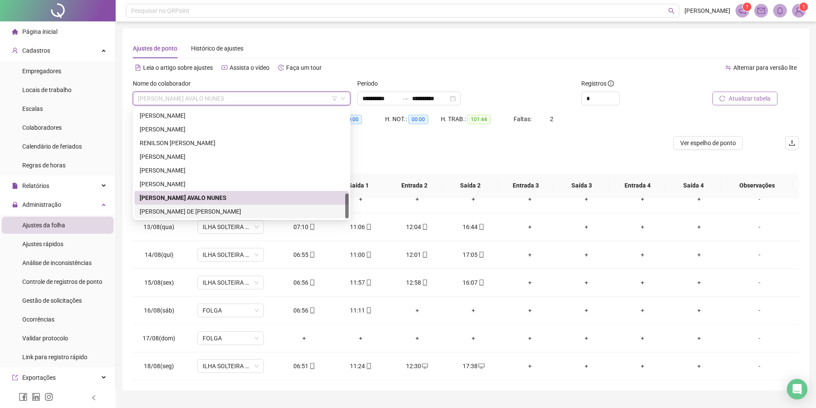
drag, startPoint x: 211, startPoint y: 213, endPoint x: 284, endPoint y: 213, distance: 72.4
click at [212, 213] on div "[PERSON_NAME] DE [PERSON_NAME]" at bounding box center [242, 211] width 204 height 9
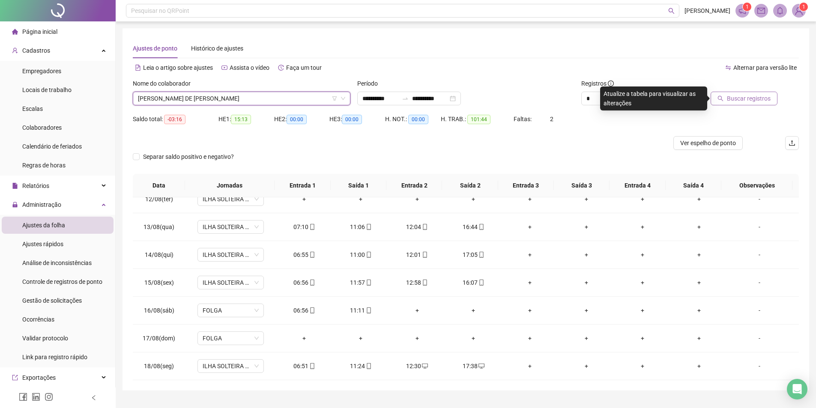
click at [731, 95] on span "Buscar registros" at bounding box center [749, 98] width 44 height 9
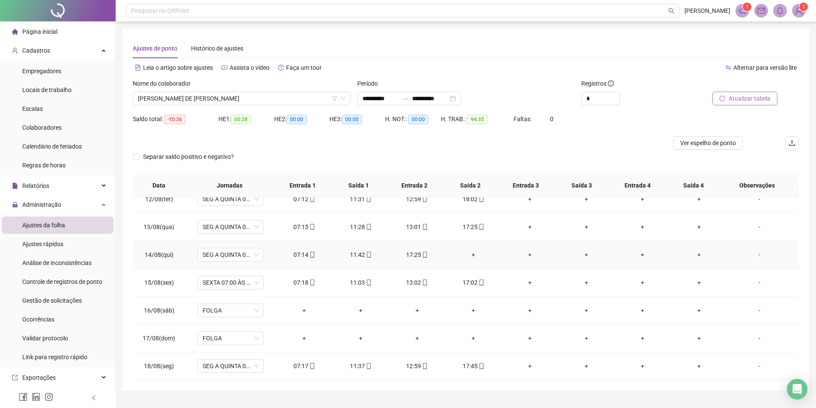
click at [469, 255] on div "+" at bounding box center [474, 254] width 43 height 9
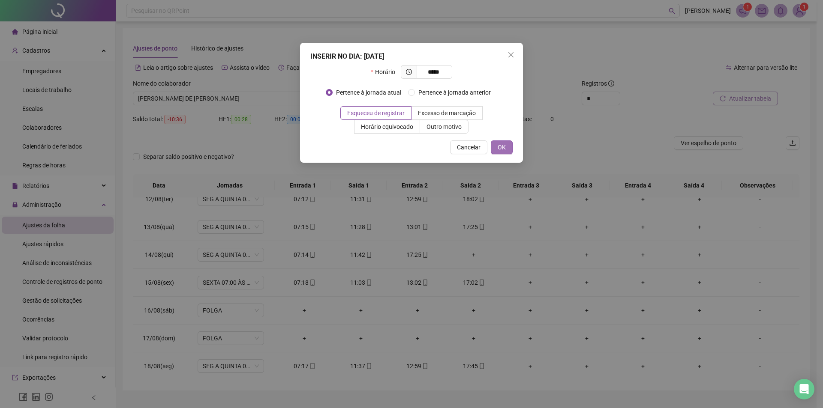
click at [503, 148] on span "OK" at bounding box center [502, 147] width 8 height 9
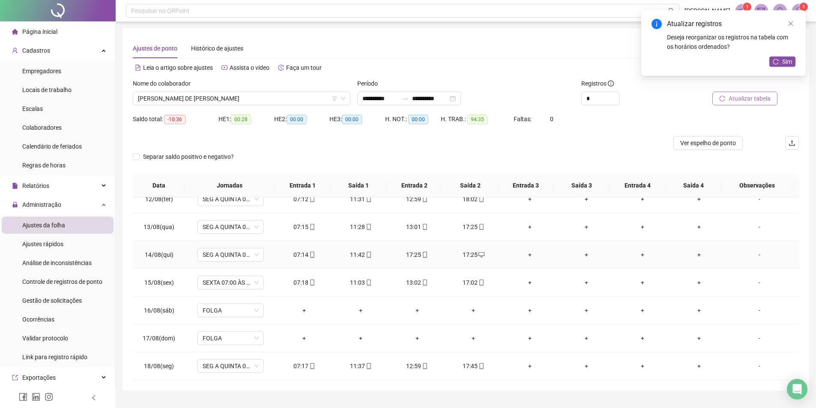
click at [408, 255] on div "17:25" at bounding box center [417, 254] width 43 height 9
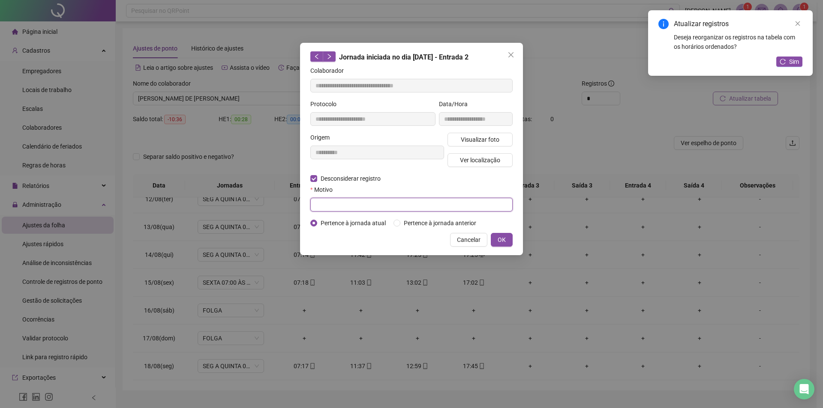
click at [331, 206] on input "text" at bounding box center [411, 205] width 202 height 14
click at [512, 240] on div "**********" at bounding box center [411, 149] width 223 height 213
click at [508, 240] on button "OK" at bounding box center [502, 240] width 22 height 14
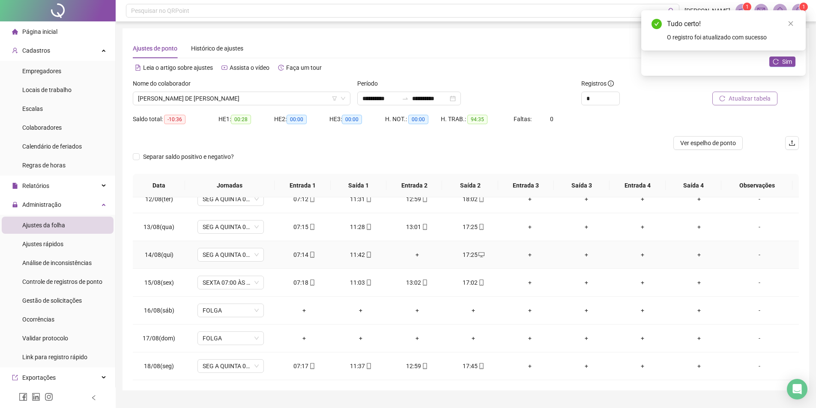
click at [413, 255] on div "+" at bounding box center [417, 254] width 43 height 9
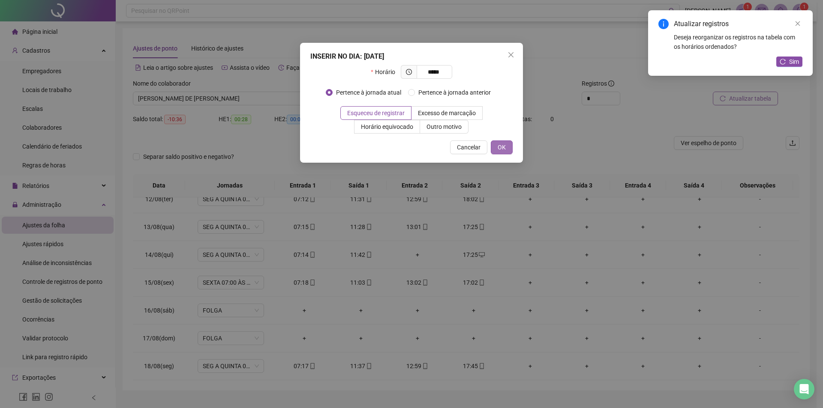
click at [498, 146] on span "OK" at bounding box center [502, 147] width 8 height 9
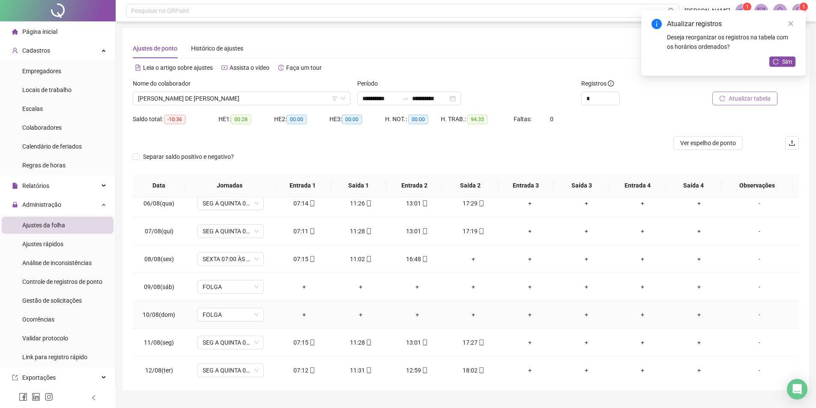
scroll to position [104, 0]
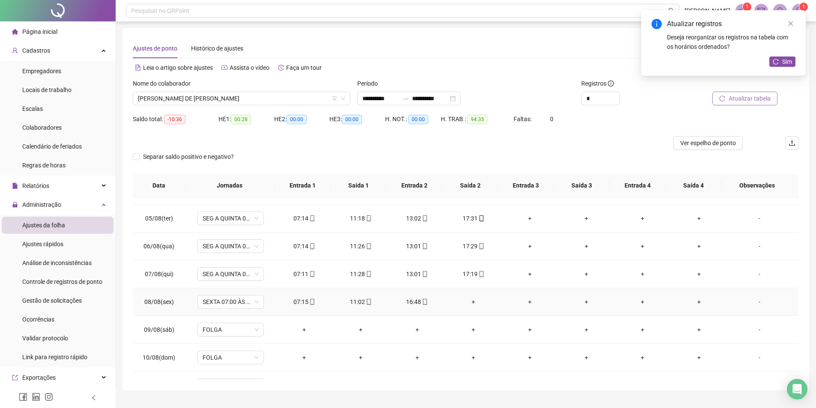
click at [470, 302] on div "+" at bounding box center [474, 301] width 43 height 9
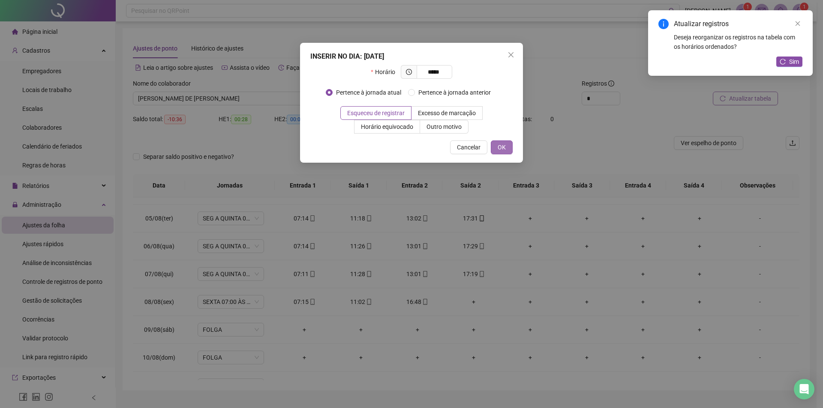
click at [501, 148] on span "OK" at bounding box center [502, 147] width 8 height 9
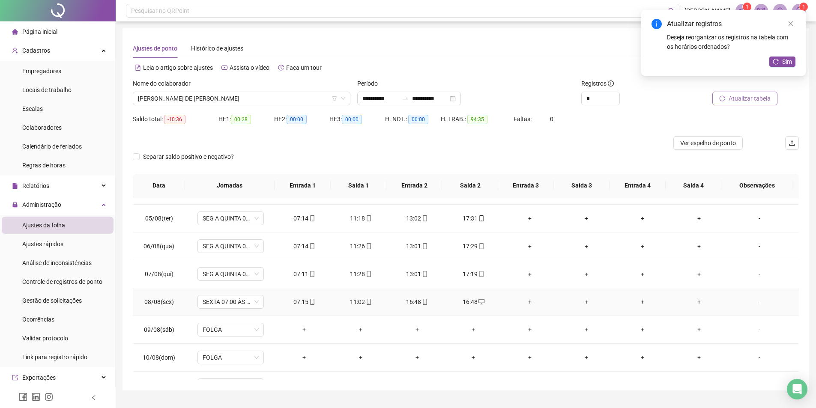
click at [412, 303] on div "16:48" at bounding box center [417, 301] width 43 height 9
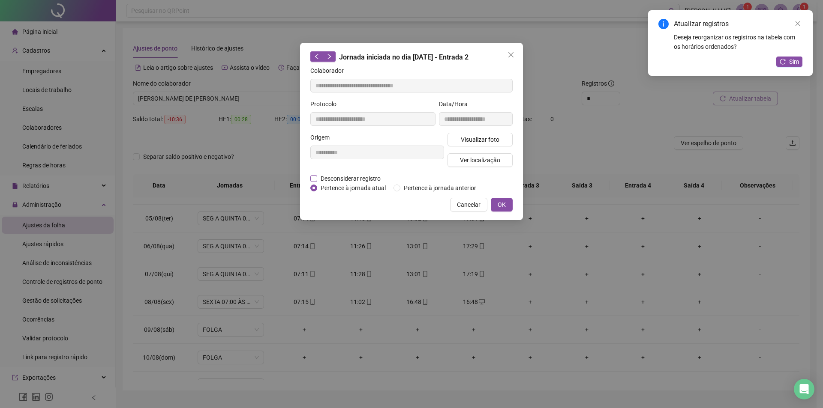
click at [316, 182] on label "Desconsiderar registro" at bounding box center [350, 178] width 80 height 9
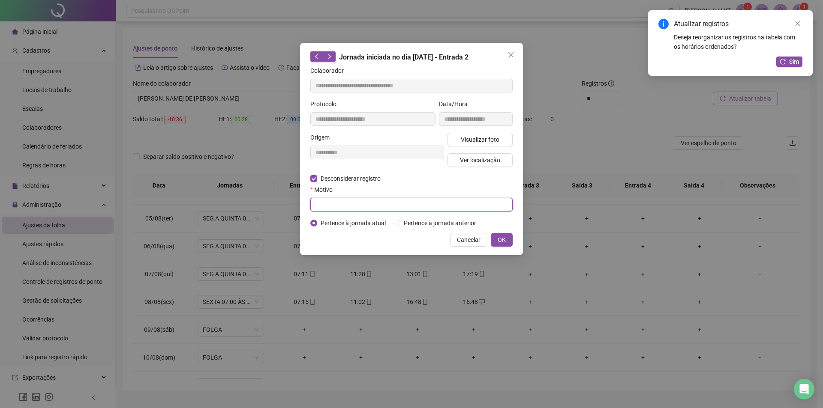
click at [319, 205] on input "text" at bounding box center [411, 205] width 202 height 14
click at [505, 240] on span "OK" at bounding box center [502, 239] width 8 height 9
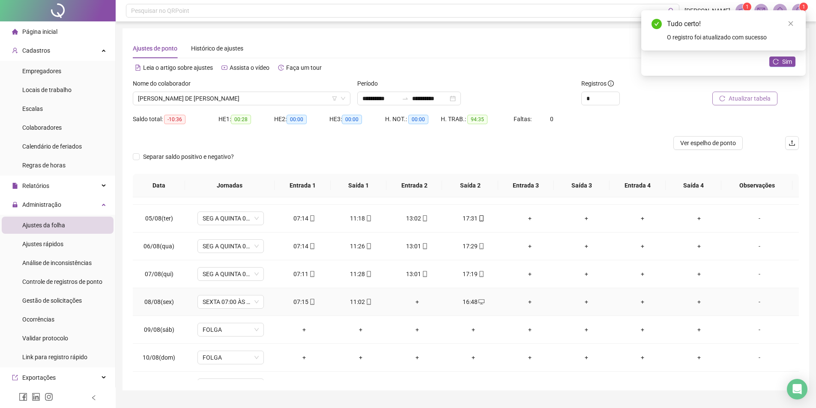
click at [416, 302] on div "+" at bounding box center [417, 301] width 43 height 9
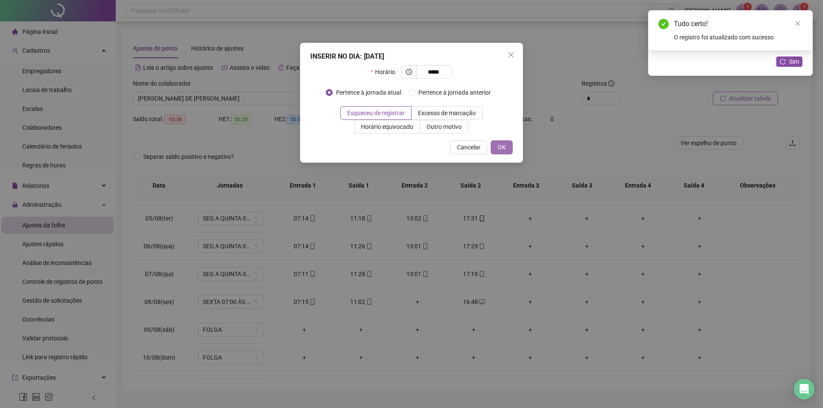
click at [506, 150] on button "OK" at bounding box center [502, 148] width 22 height 14
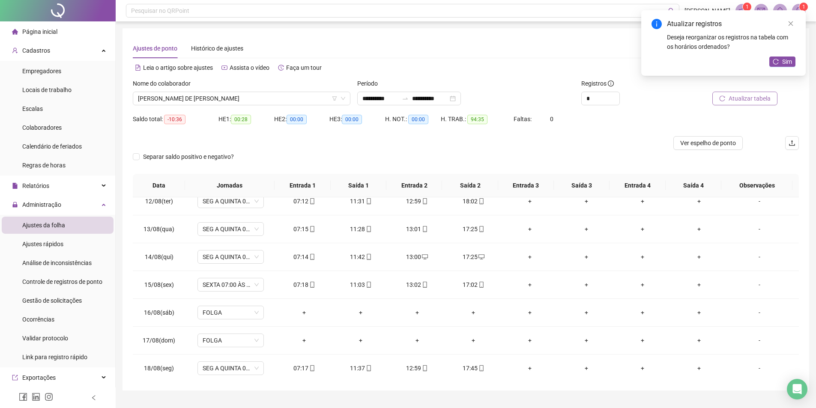
scroll to position [318, 0]
click at [784, 60] on span "Sim" at bounding box center [787, 61] width 10 height 9
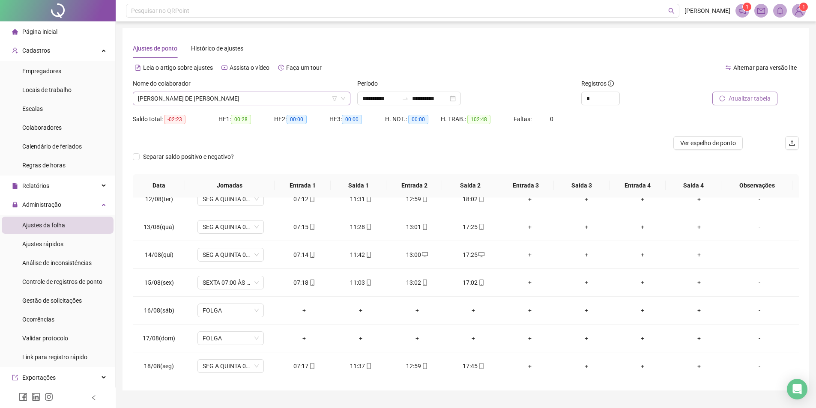
click at [250, 102] on span "[PERSON_NAME] DE [PERSON_NAME]" at bounding box center [241, 98] width 207 height 13
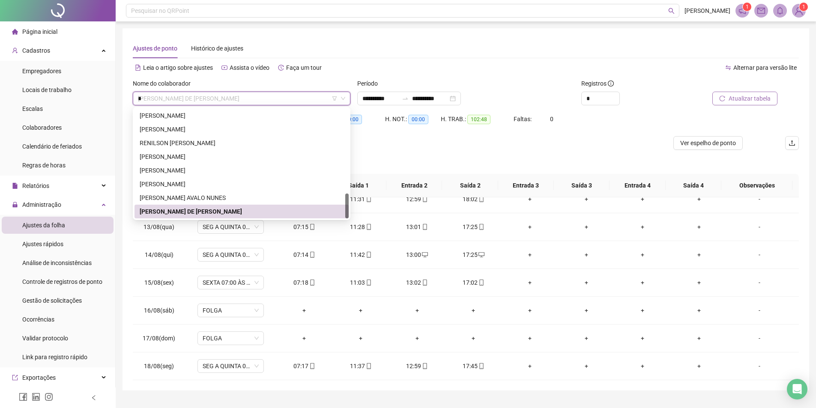
scroll to position [0, 0]
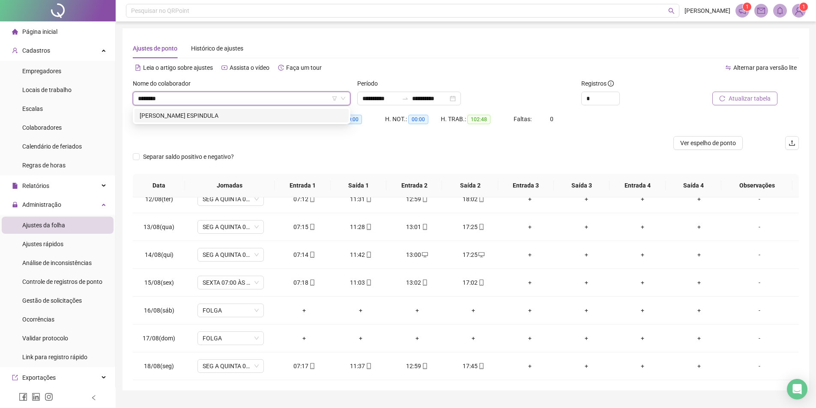
click at [243, 116] on div "[PERSON_NAME] ESPINDULA" at bounding box center [242, 115] width 204 height 9
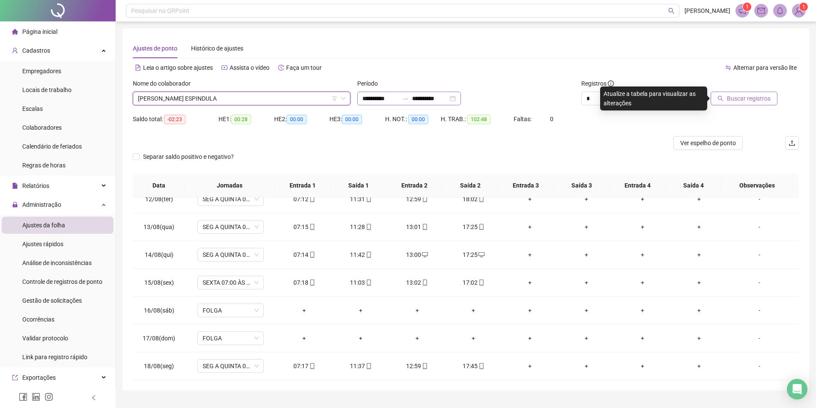
click at [361, 98] on div "**********" at bounding box center [409, 99] width 104 height 14
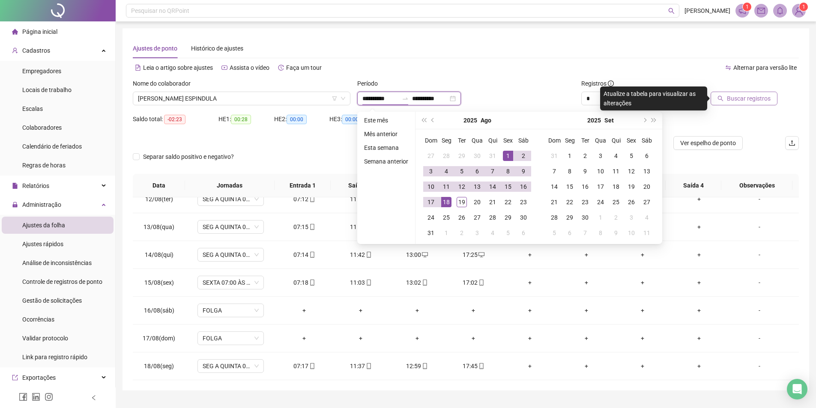
click at [368, 100] on input "**********" at bounding box center [381, 98] width 36 height 9
click at [432, 120] on button "prev-year" at bounding box center [433, 120] width 9 height 17
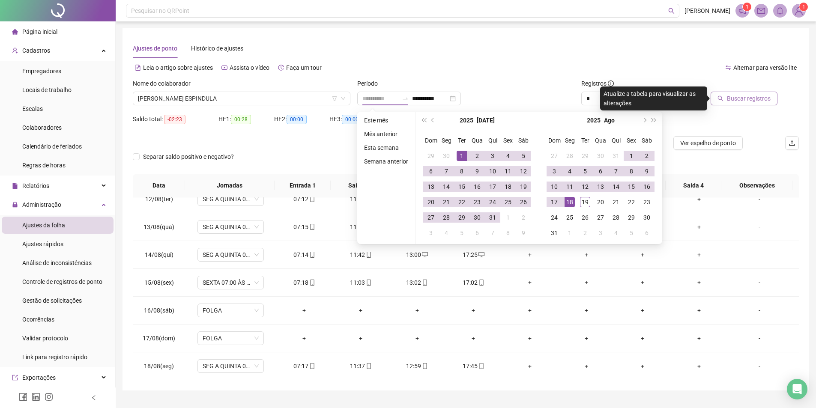
click at [459, 153] on div "1" at bounding box center [462, 156] width 10 height 10
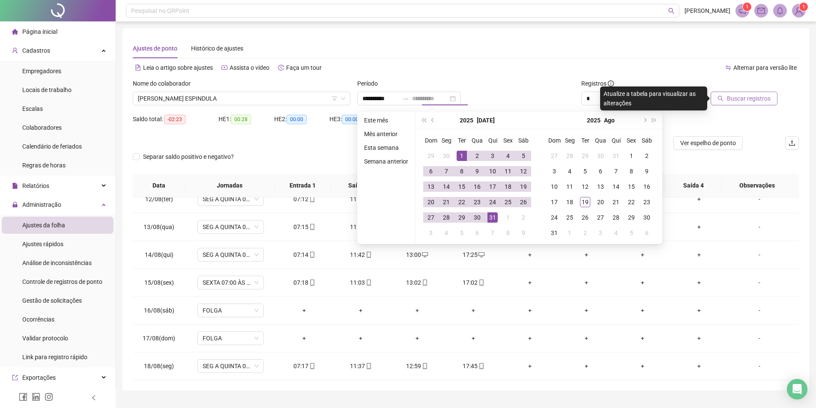
click at [494, 218] on div "31" at bounding box center [493, 218] width 10 height 10
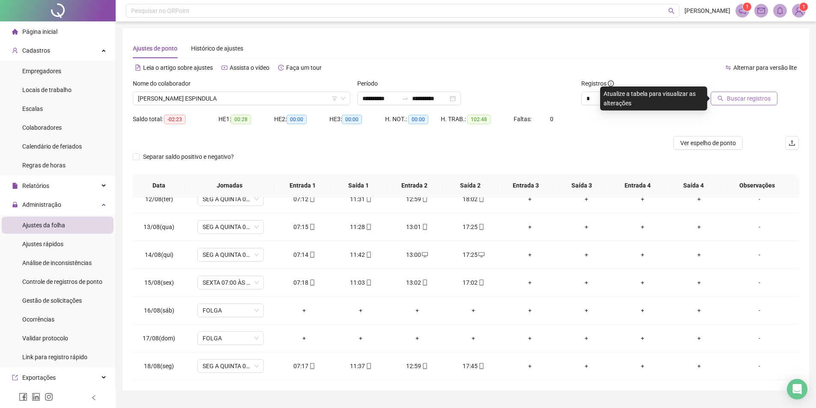
click at [754, 98] on span "Buscar registros" at bounding box center [749, 98] width 44 height 9
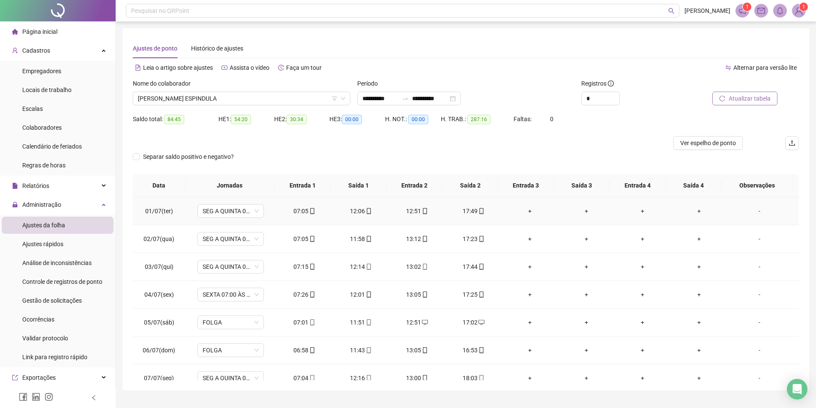
click at [145, 212] on td "01/07(ter)" at bounding box center [159, 212] width 53 height 28
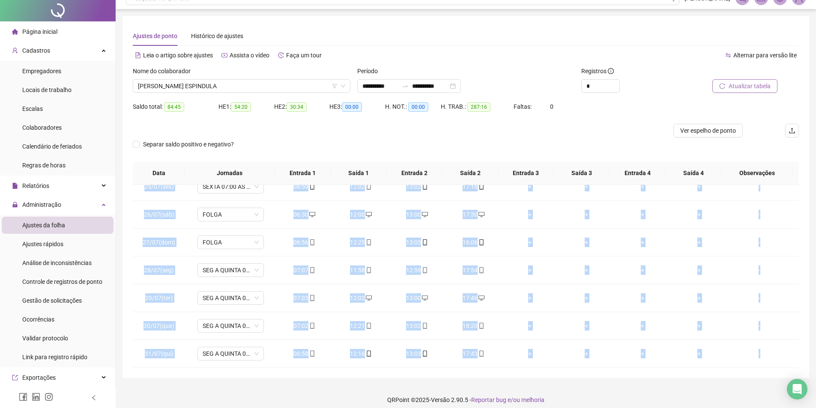
scroll to position [19, 0]
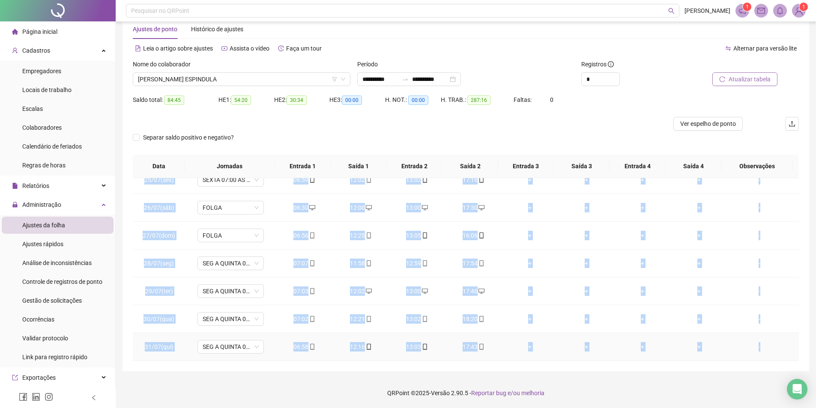
drag, startPoint x: 146, startPoint y: 211, endPoint x: 778, endPoint y: 348, distance: 646.3
copy tbody "86/81(lor) IPS D SITAME 31:39 CO 22:65 / 91:08 AD 50:04 81:59 05:58 19:80 58:32…"
click at [708, 127] on span "Ver espelho de ponto" at bounding box center [708, 123] width 56 height 9
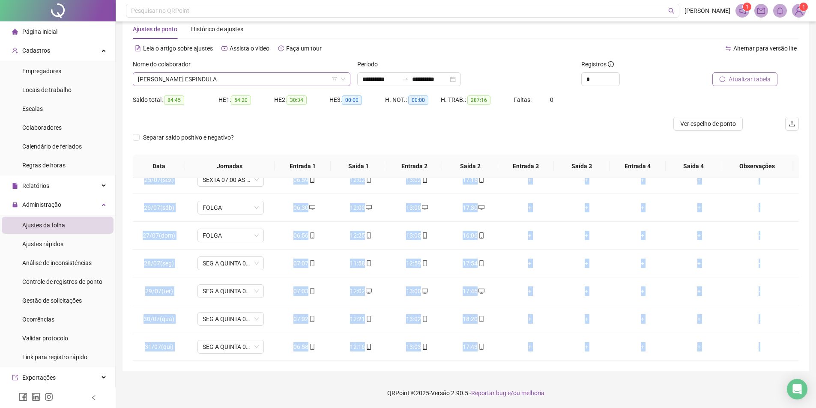
click at [186, 80] on span "[PERSON_NAME] ESPINDULA" at bounding box center [241, 79] width 207 height 13
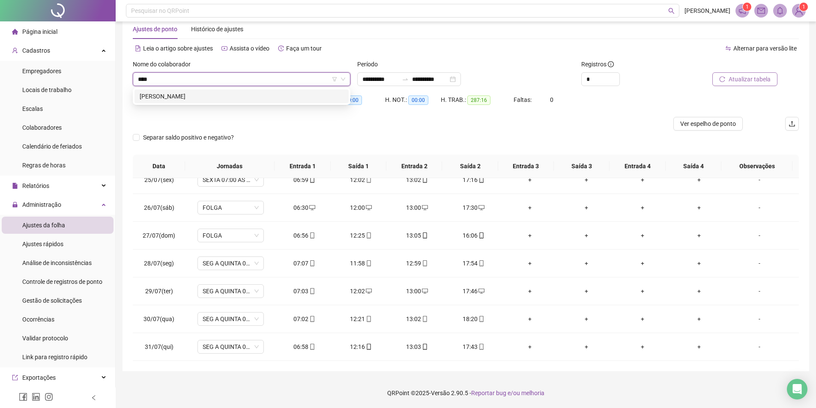
click at [191, 99] on div "[PERSON_NAME]" at bounding box center [242, 96] width 204 height 9
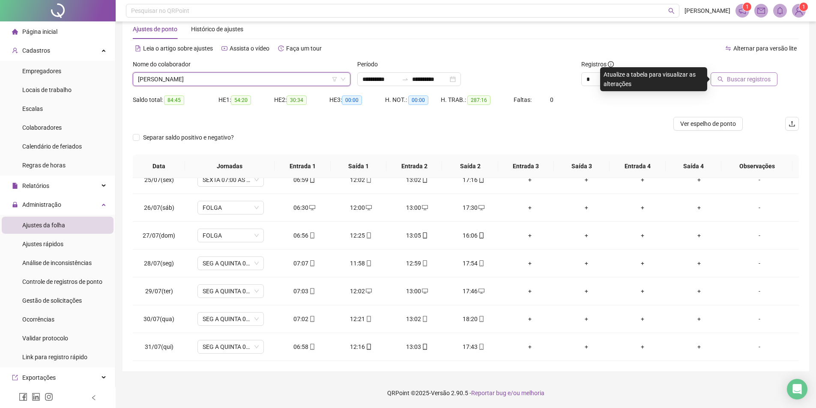
click at [758, 77] on span "Buscar registros" at bounding box center [749, 79] width 44 height 9
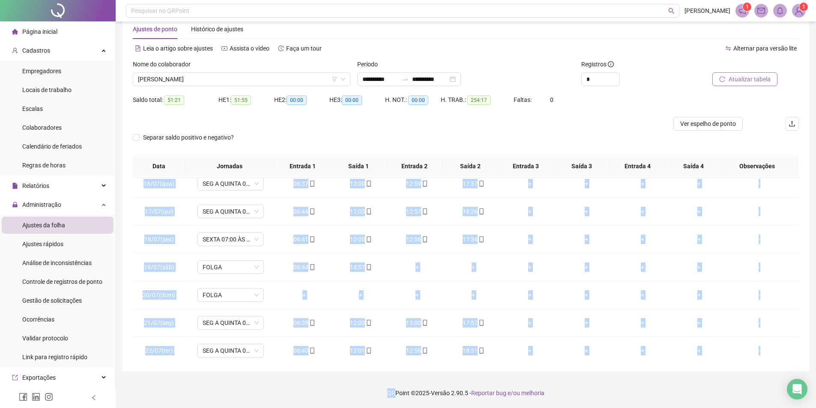
scroll to position [680, 0]
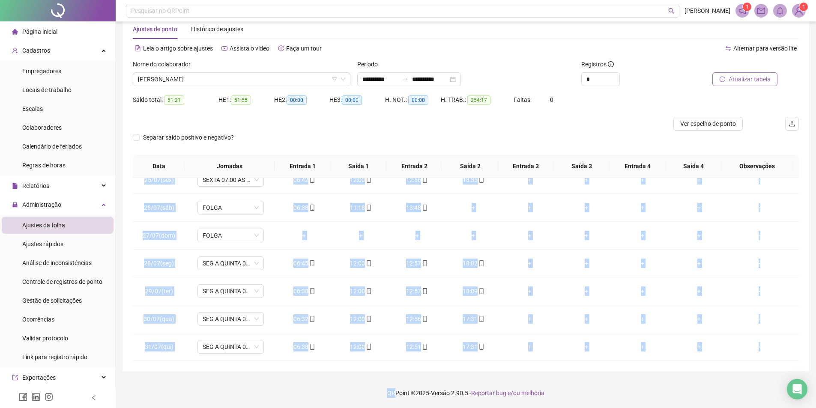
drag, startPoint x: 288, startPoint y: 193, endPoint x: 394, endPoint y: 409, distance: 240.9
click at [394, 389] on html "**********" at bounding box center [408, 185] width 816 height 408
copy div "01:66 56:10 98:69 42:03 + + + + - 34/71(lor) IPS D SITAME 51:71 CO 61:26 / 35:8…"
click at [696, 125] on span "Ver espelho de ponto" at bounding box center [708, 123] width 56 height 9
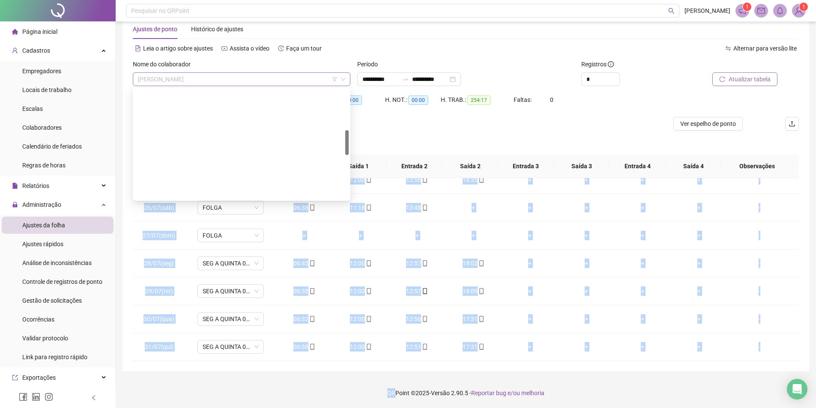
click at [224, 80] on span "[PERSON_NAME]" at bounding box center [241, 79] width 207 height 13
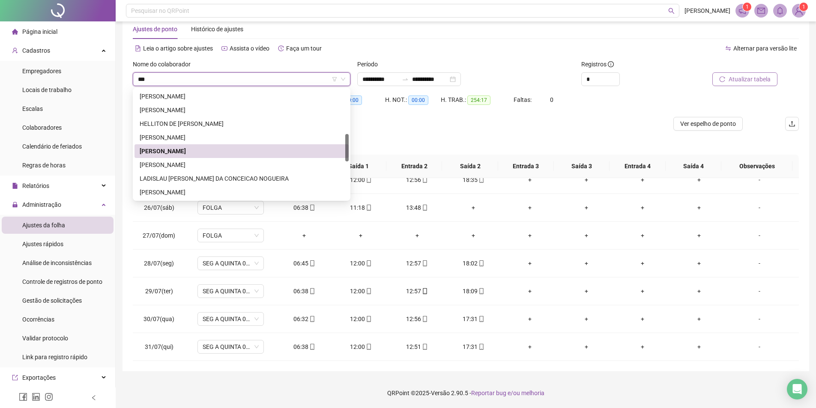
scroll to position [0, 0]
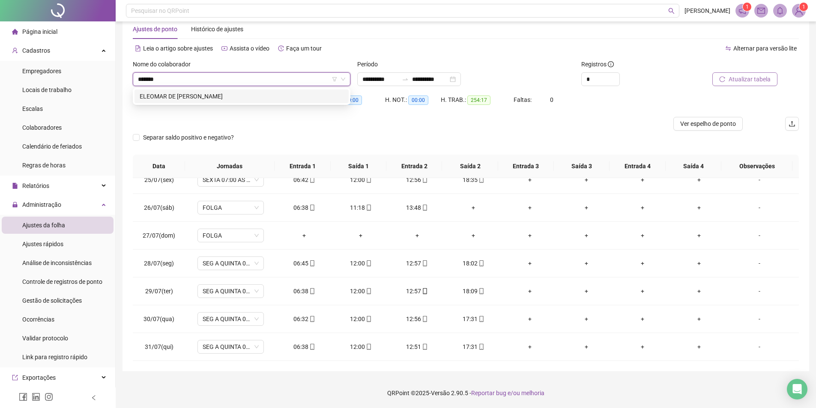
click at [189, 94] on div "ELEOMAR DE [PERSON_NAME]" at bounding box center [242, 96] width 204 height 9
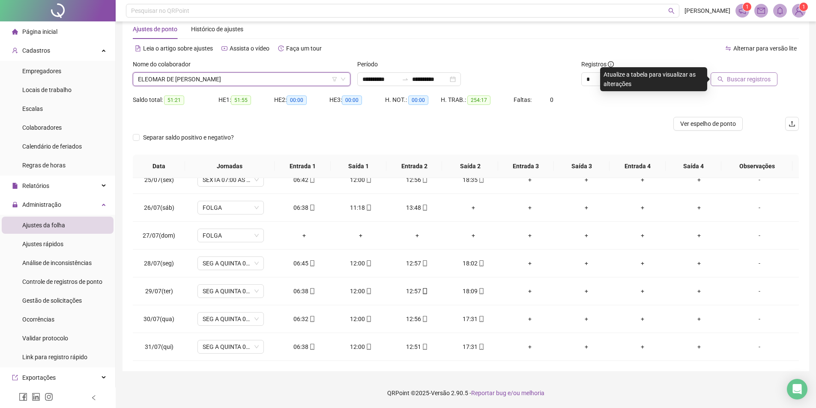
click at [753, 78] on span "Buscar registros" at bounding box center [749, 79] width 44 height 9
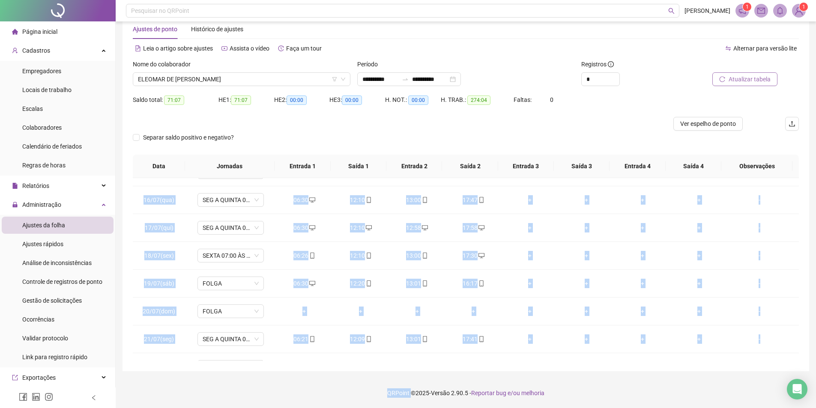
scroll to position [680, 0]
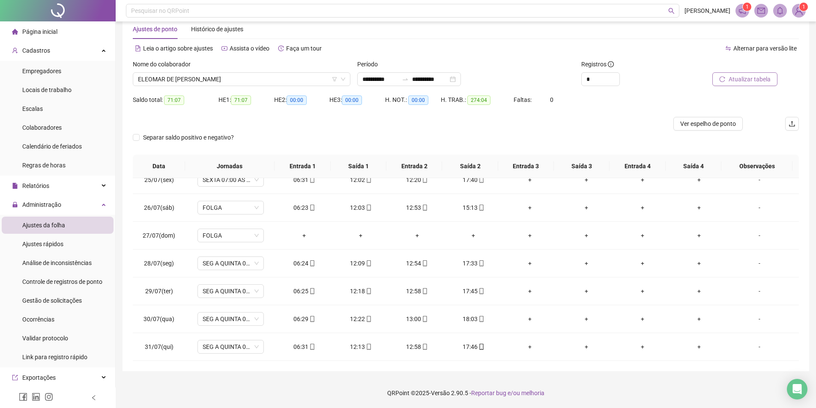
drag, startPoint x: 299, startPoint y: 197, endPoint x: 793, endPoint y: 355, distance: 518.9
click at [793, 355] on div "01/07(ter) SEG A QUINTA 07:00 ÀS 11:30 / 13:00 ÀS 17:30 06:35 12:11 12:59 18:05…" at bounding box center [466, 269] width 666 height 183
copy table "01/07(ter) SEG A QUINTA 07:00 ÀS 11:30 / 13:00 ÀS 17:30"
click at [703, 121] on span "Ver espelho de ponto" at bounding box center [708, 123] width 56 height 9
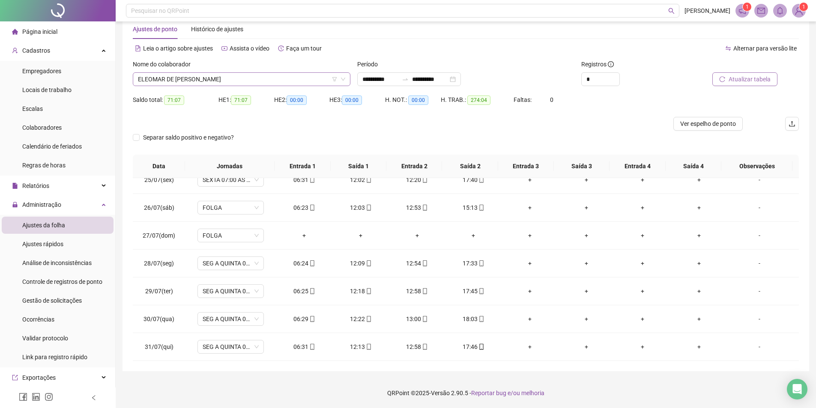
click at [228, 83] on span "ELEOMAR DE [PERSON_NAME]" at bounding box center [241, 79] width 207 height 13
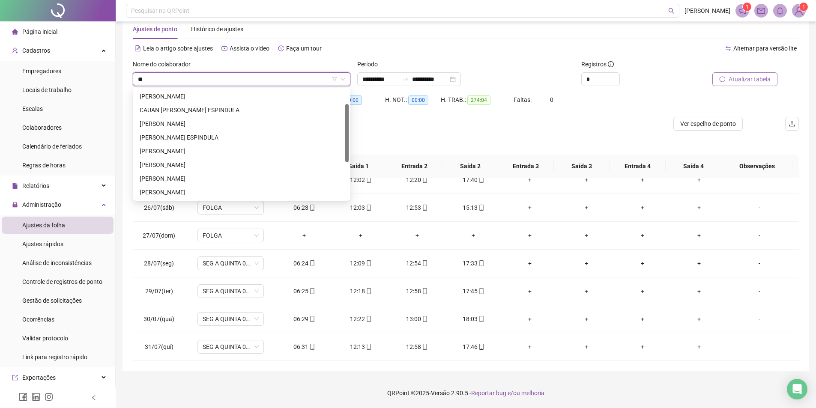
scroll to position [0, 0]
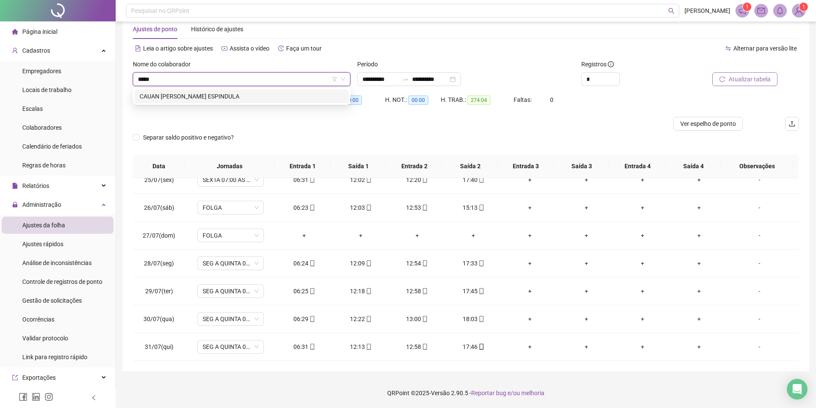
click at [226, 96] on div "CAUAN [PERSON_NAME] ESPINDULA" at bounding box center [242, 96] width 204 height 9
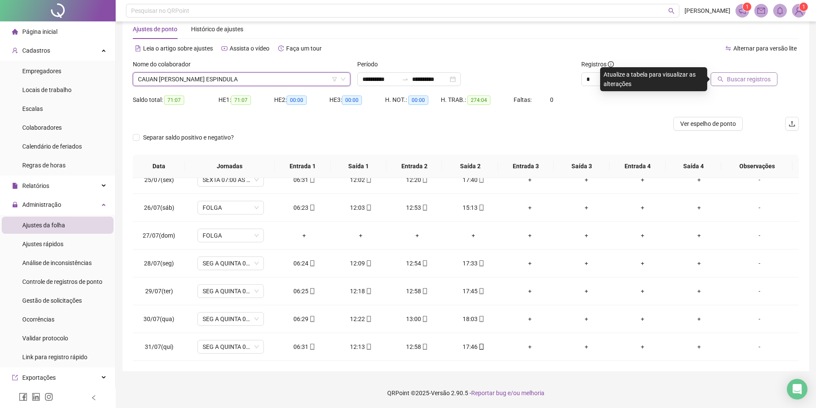
click at [766, 79] on span "Buscar registros" at bounding box center [749, 79] width 44 height 9
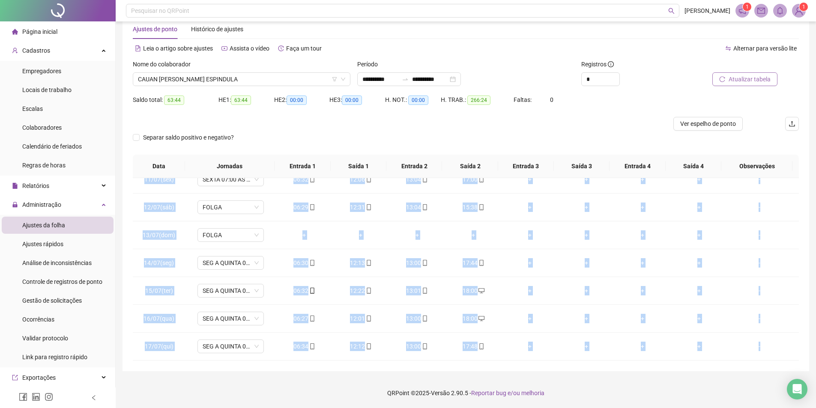
scroll to position [680, 0]
drag, startPoint x: 147, startPoint y: 194, endPoint x: 583, endPoint y: 352, distance: 464.0
copy tbody "14/28(lor) IPS D SITAME 24:00 CO 68:21 / 70:48 AD 20:09 46:32 60:03 33:33 56:12…"
click at [705, 121] on span "Ver espelho de ponto" at bounding box center [708, 123] width 56 height 9
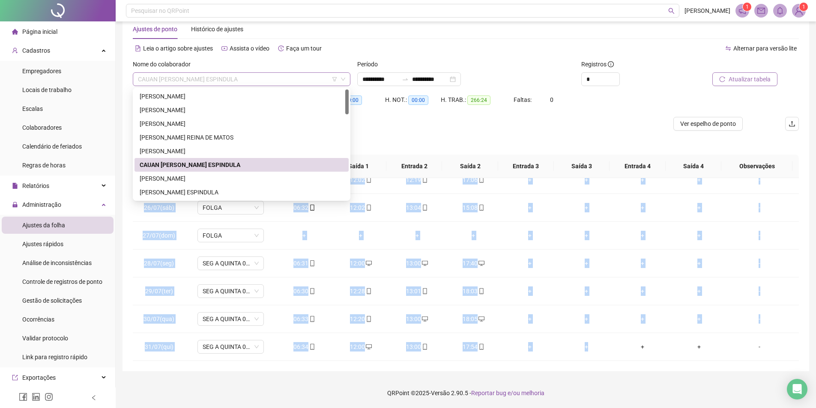
click at [207, 76] on span "CAUAN [PERSON_NAME] ESPINDULA" at bounding box center [241, 79] width 207 height 13
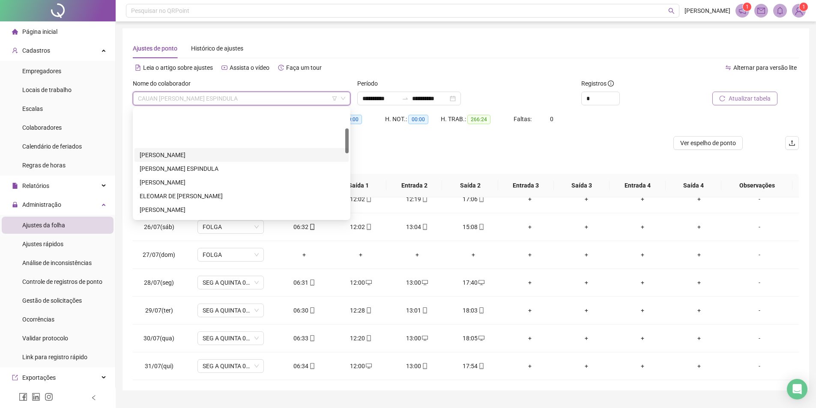
scroll to position [86, 0]
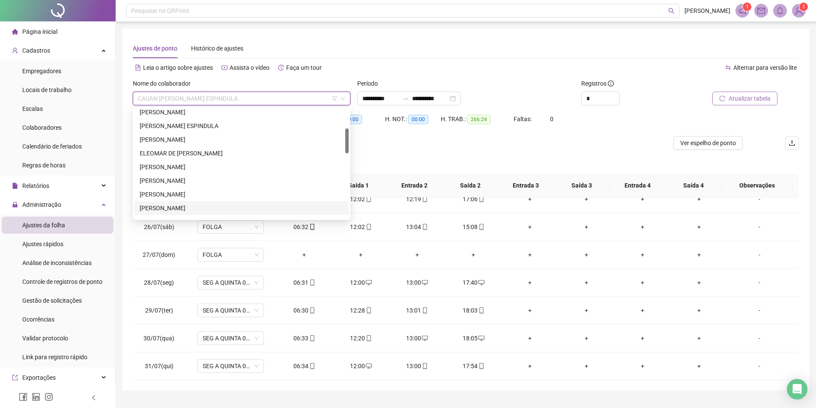
click at [200, 205] on div "[PERSON_NAME]" at bounding box center [242, 208] width 204 height 9
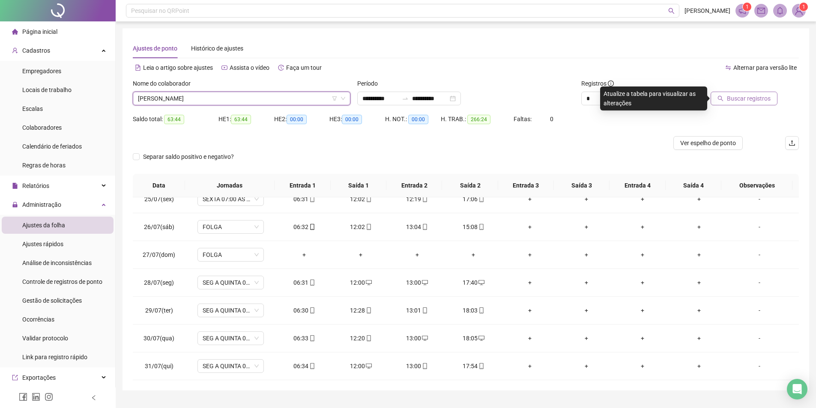
click at [745, 98] on span "Buscar registros" at bounding box center [749, 98] width 44 height 9
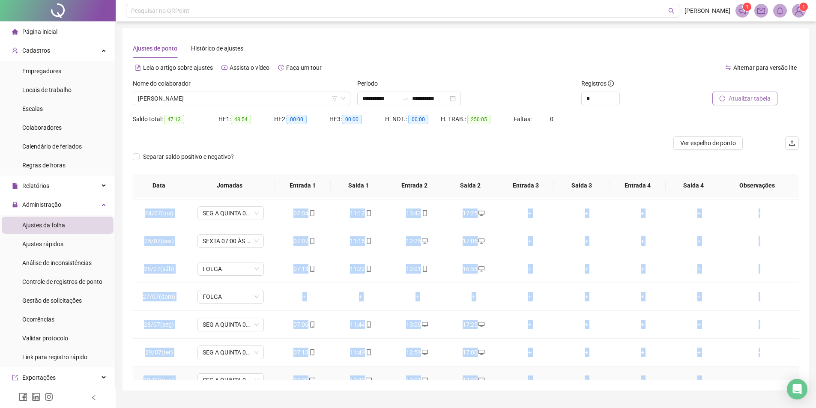
scroll to position [680, 0]
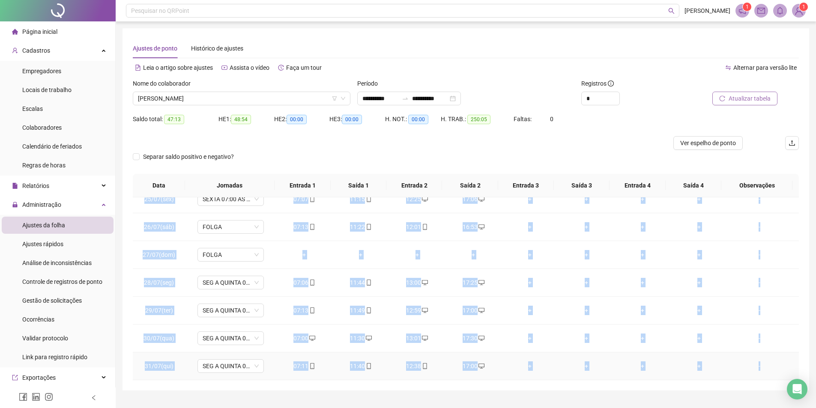
drag, startPoint x: 146, startPoint y: 211, endPoint x: 763, endPoint y: 372, distance: 637.2
copy tbody "39/23(lor) IPS D SITAME 44:11 CO 47:37 / 50:04 AD 69:86 49:75 50:47 36:90 53:03…"
click at [680, 141] on span "Ver espelho de ponto" at bounding box center [708, 142] width 56 height 9
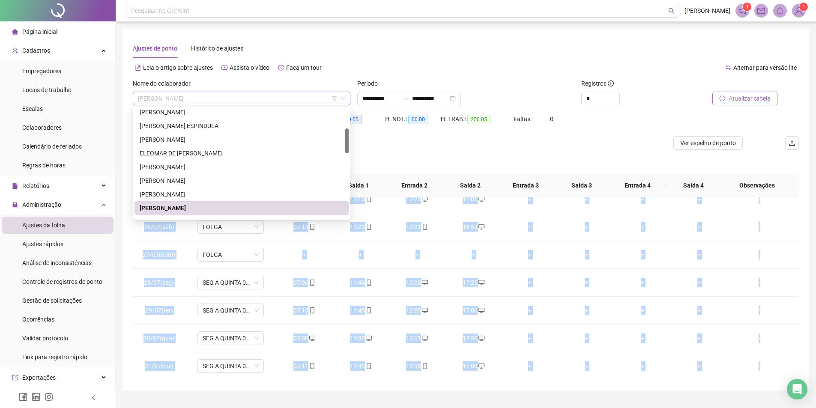
click at [194, 98] on span "[PERSON_NAME]" at bounding box center [241, 98] width 207 height 13
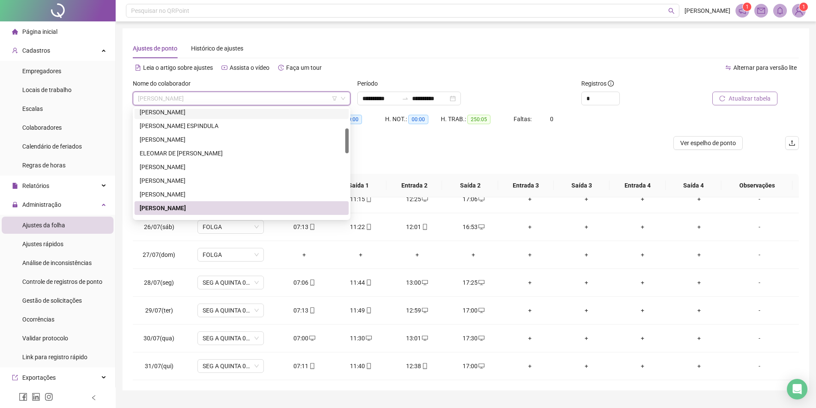
scroll to position [0, 0]
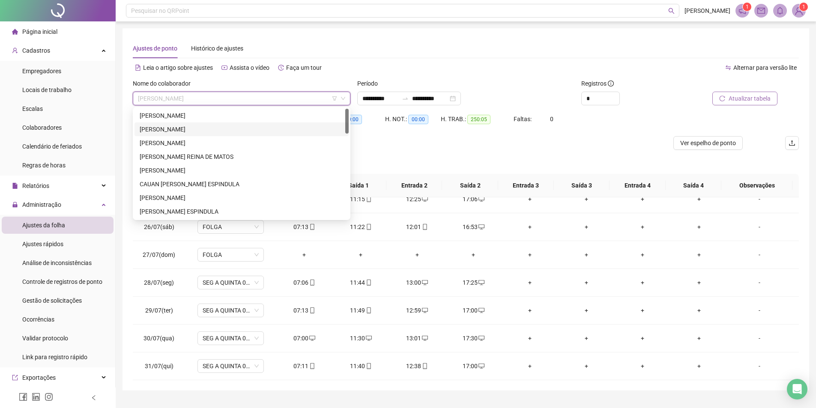
click at [207, 126] on div "[PERSON_NAME]" at bounding box center [242, 129] width 204 height 9
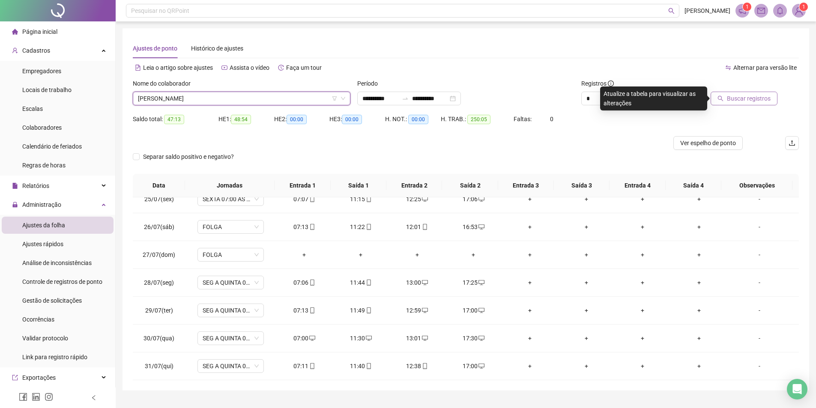
click at [732, 98] on span "Buscar registros" at bounding box center [749, 98] width 44 height 9
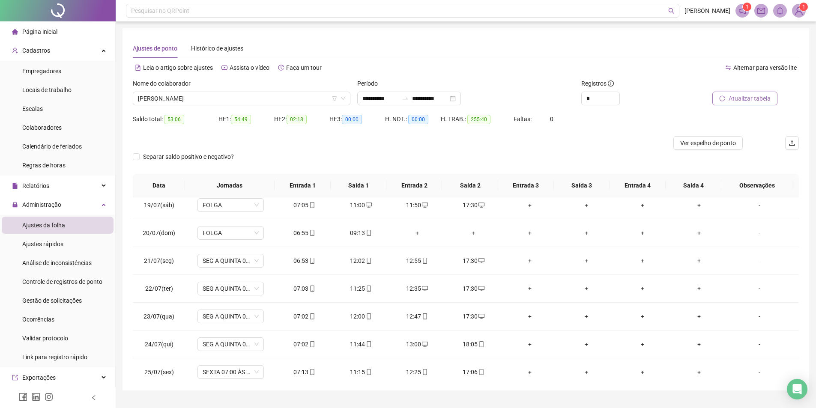
scroll to position [680, 0]
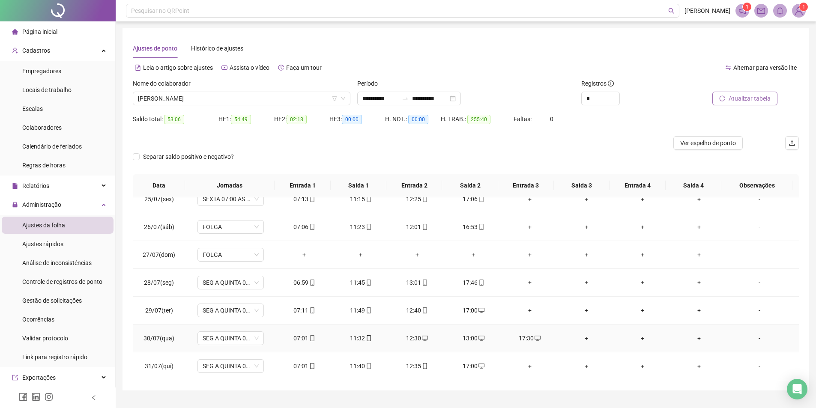
click at [528, 339] on div "17:30" at bounding box center [530, 338] width 43 height 9
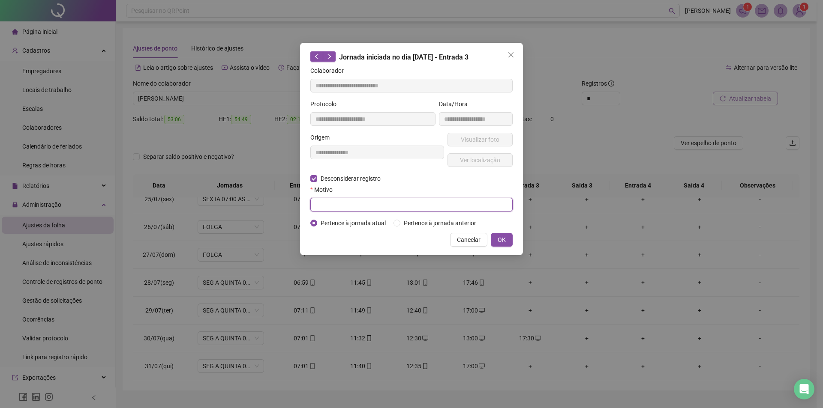
click at [324, 210] on input "text" at bounding box center [411, 205] width 202 height 14
click at [504, 240] on span "OK" at bounding box center [502, 239] width 8 height 9
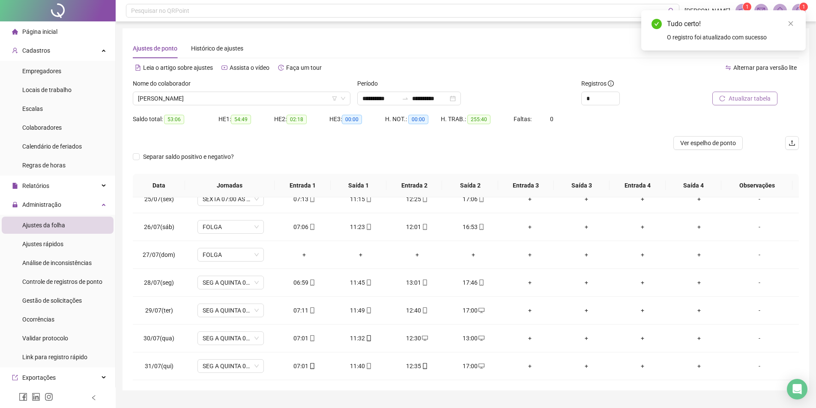
click at [730, 99] on span "Atualizar tabela" at bounding box center [750, 98] width 42 height 9
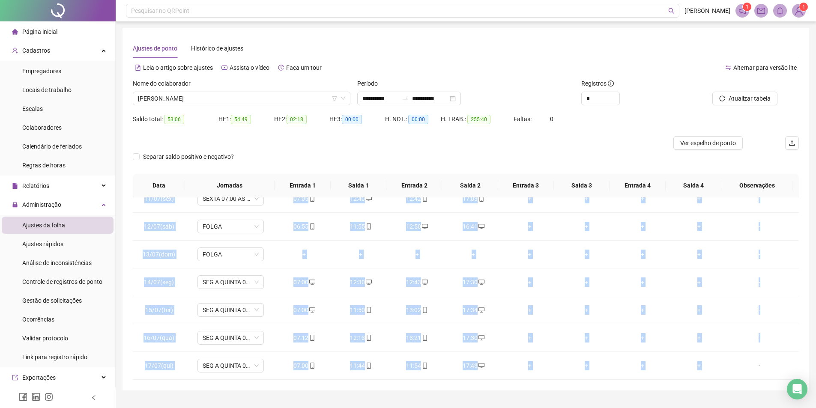
scroll to position [300, 0]
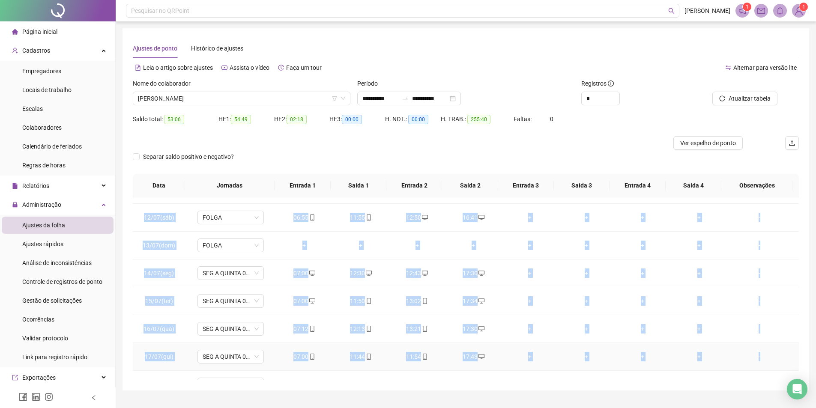
drag, startPoint x: 145, startPoint y: 212, endPoint x: 765, endPoint y: 362, distance: 637.9
click at [765, 362] on tbody "01/07(ter) SEG A QUINTA 07:00 ÀS 11:30 / 13:00 ÀS 17:30 07:01 11:21 12:30 17:30…" at bounding box center [466, 329] width 666 height 863
copy tbody "73/78(lor) IPS D SITAME 33:86 CO 73:21 / 14:08 AD 20:36 00:22 28:58 23:83 44:01…"
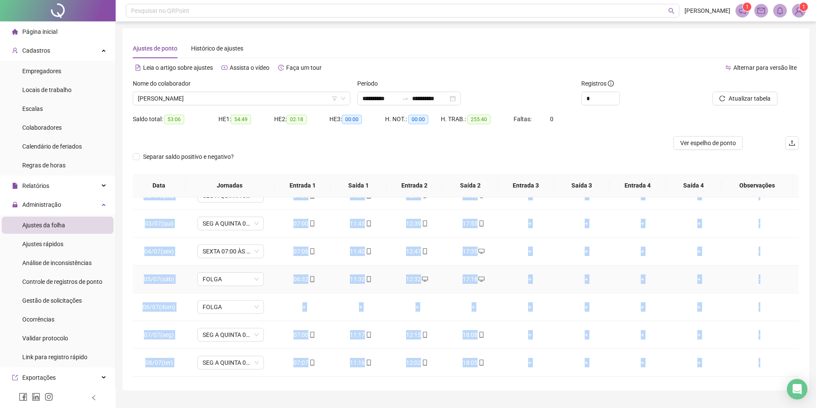
scroll to position [0, 0]
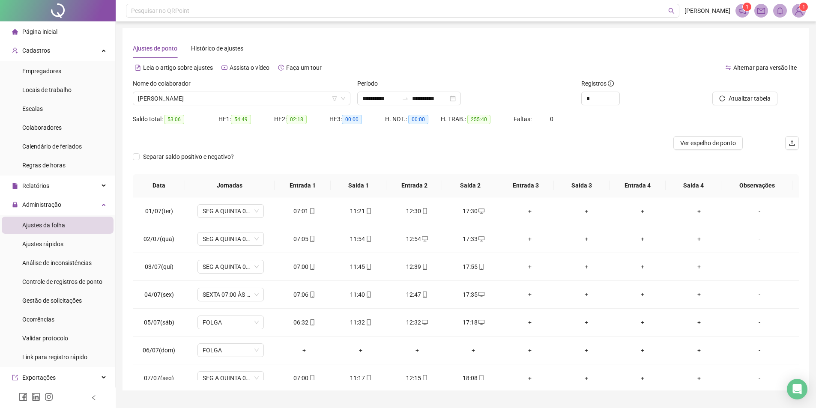
click at [126, 213] on div "**********" at bounding box center [466, 209] width 687 height 363
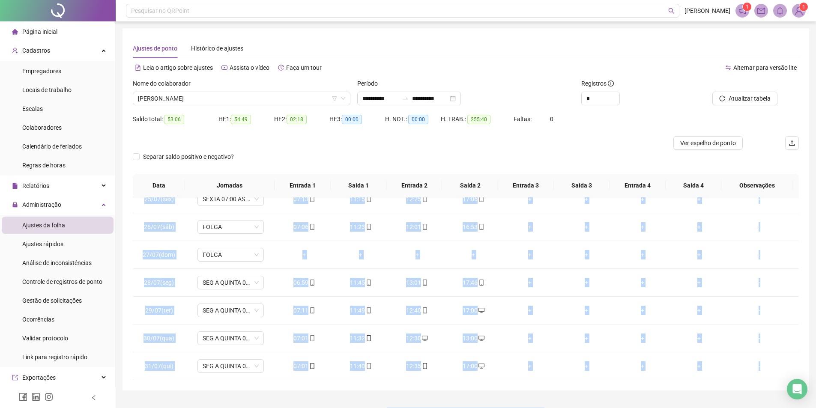
scroll to position [19, 0]
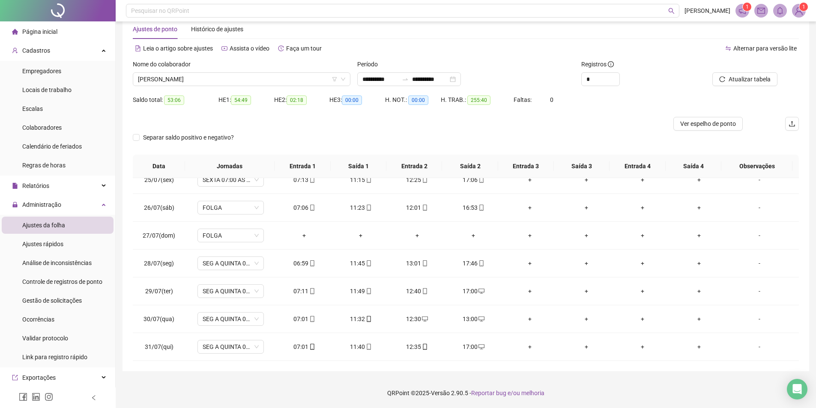
drag, startPoint x: 146, startPoint y: 210, endPoint x: 779, endPoint y: 363, distance: 651.0
click at [783, 363] on div "**********" at bounding box center [466, 190] width 687 height 363
copy table
click at [686, 124] on span "Ver espelho de ponto" at bounding box center [708, 123] width 56 height 9
